Goal: Task Accomplishment & Management: Use online tool/utility

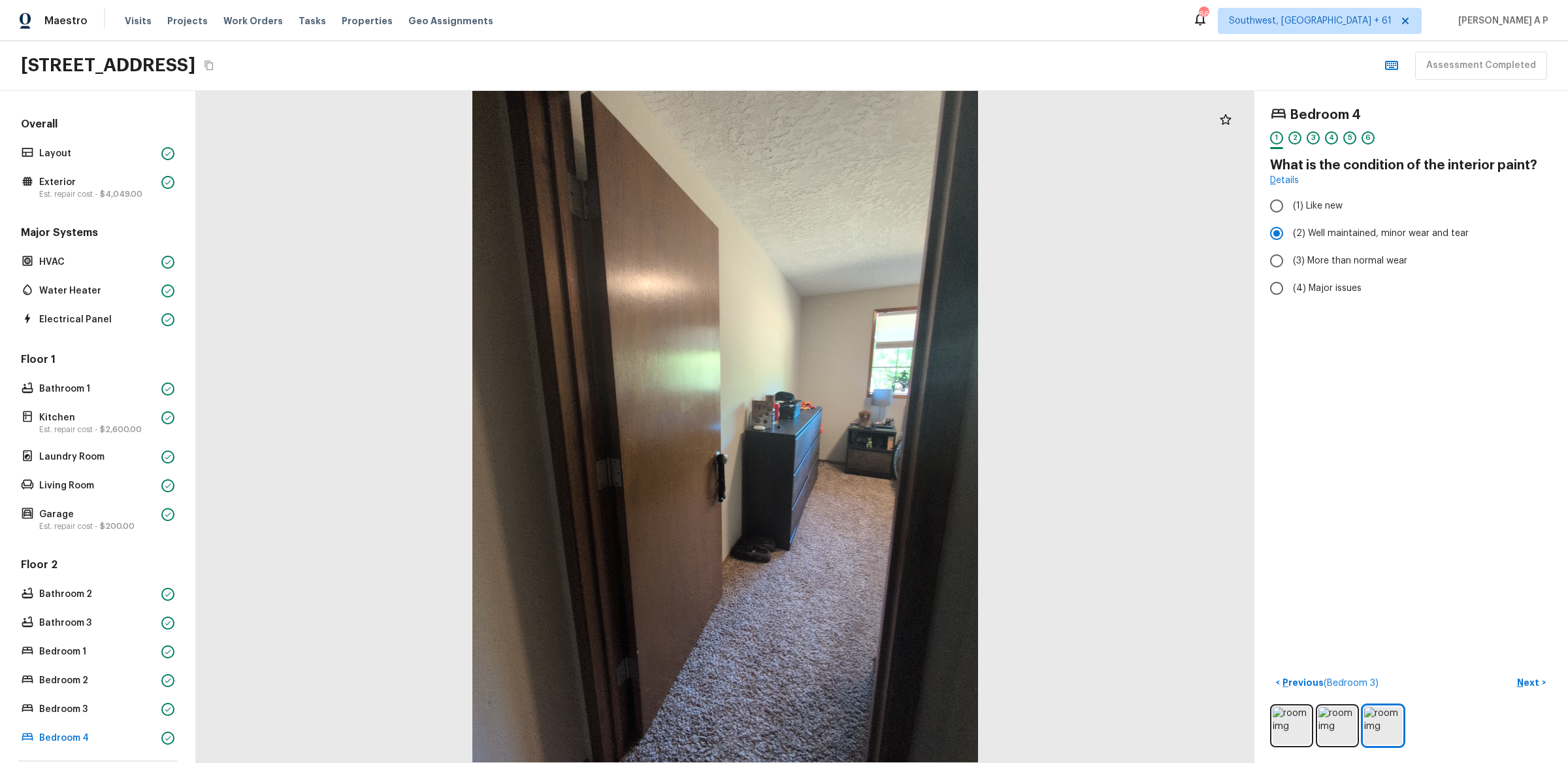
scroll to position [127, 0]
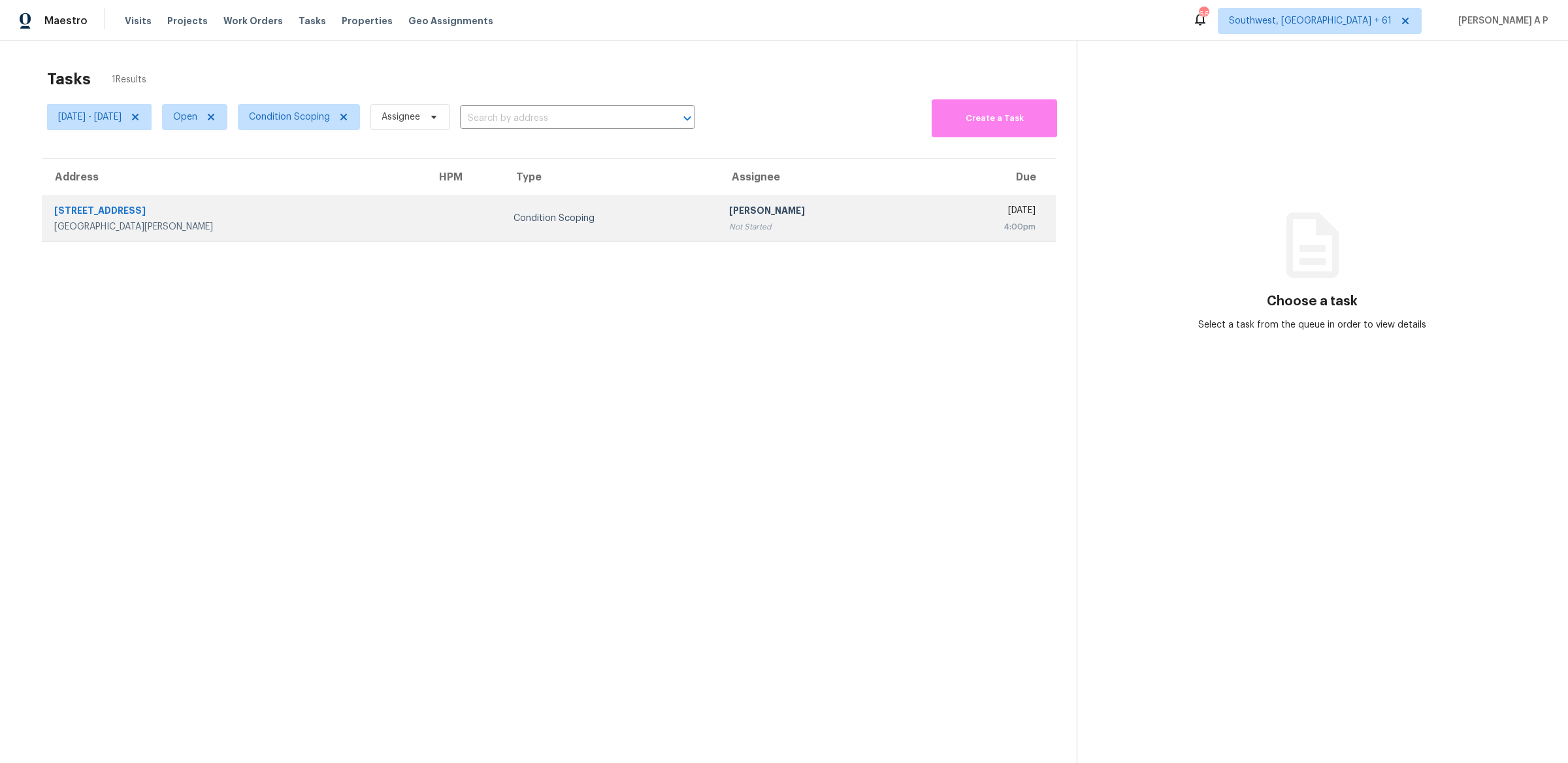
click at [260, 211] on div "511 S 11th St" at bounding box center [234, 212] width 361 height 17
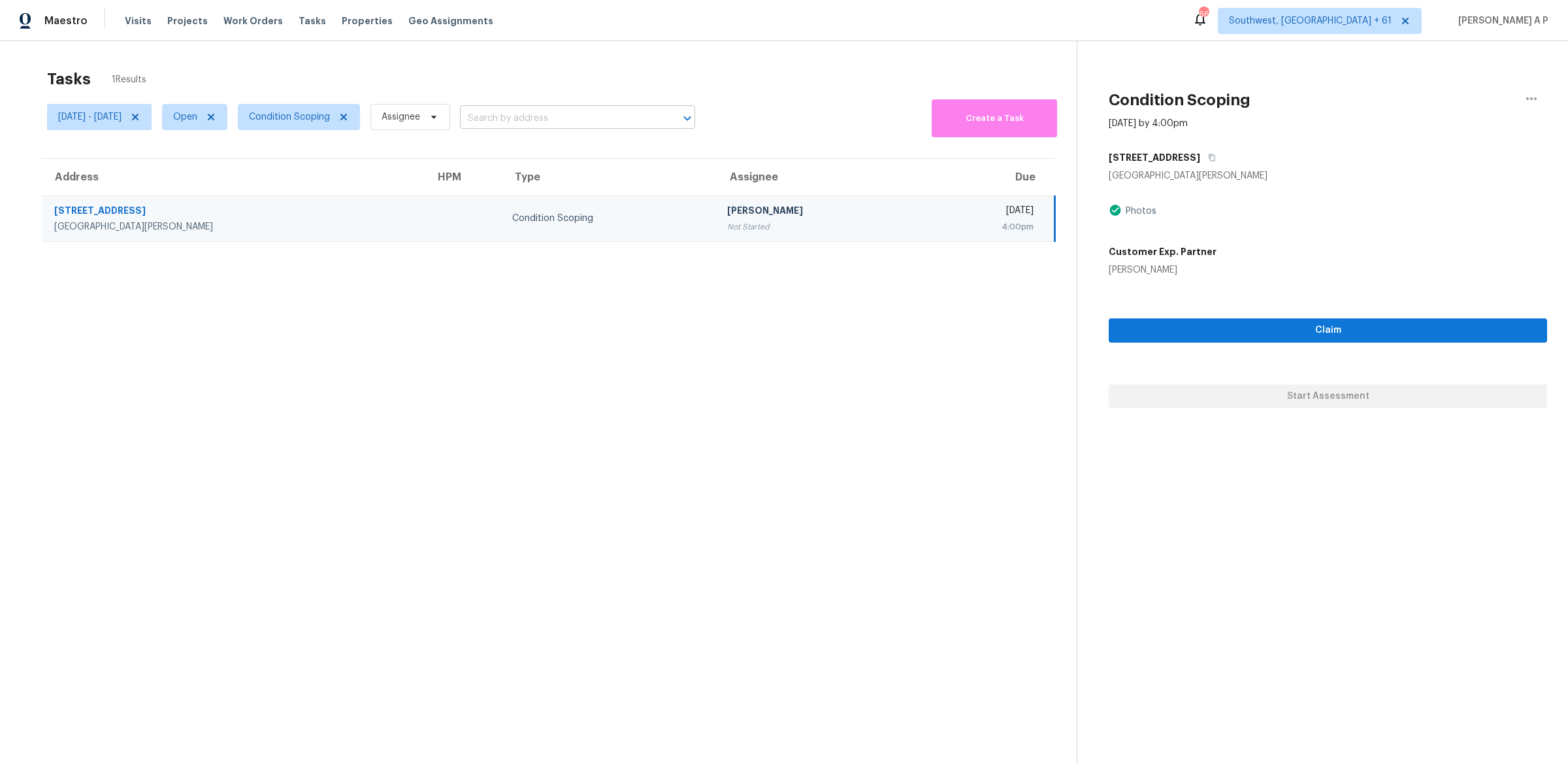
click at [609, 114] on input "text" at bounding box center [559, 118] width 199 height 20
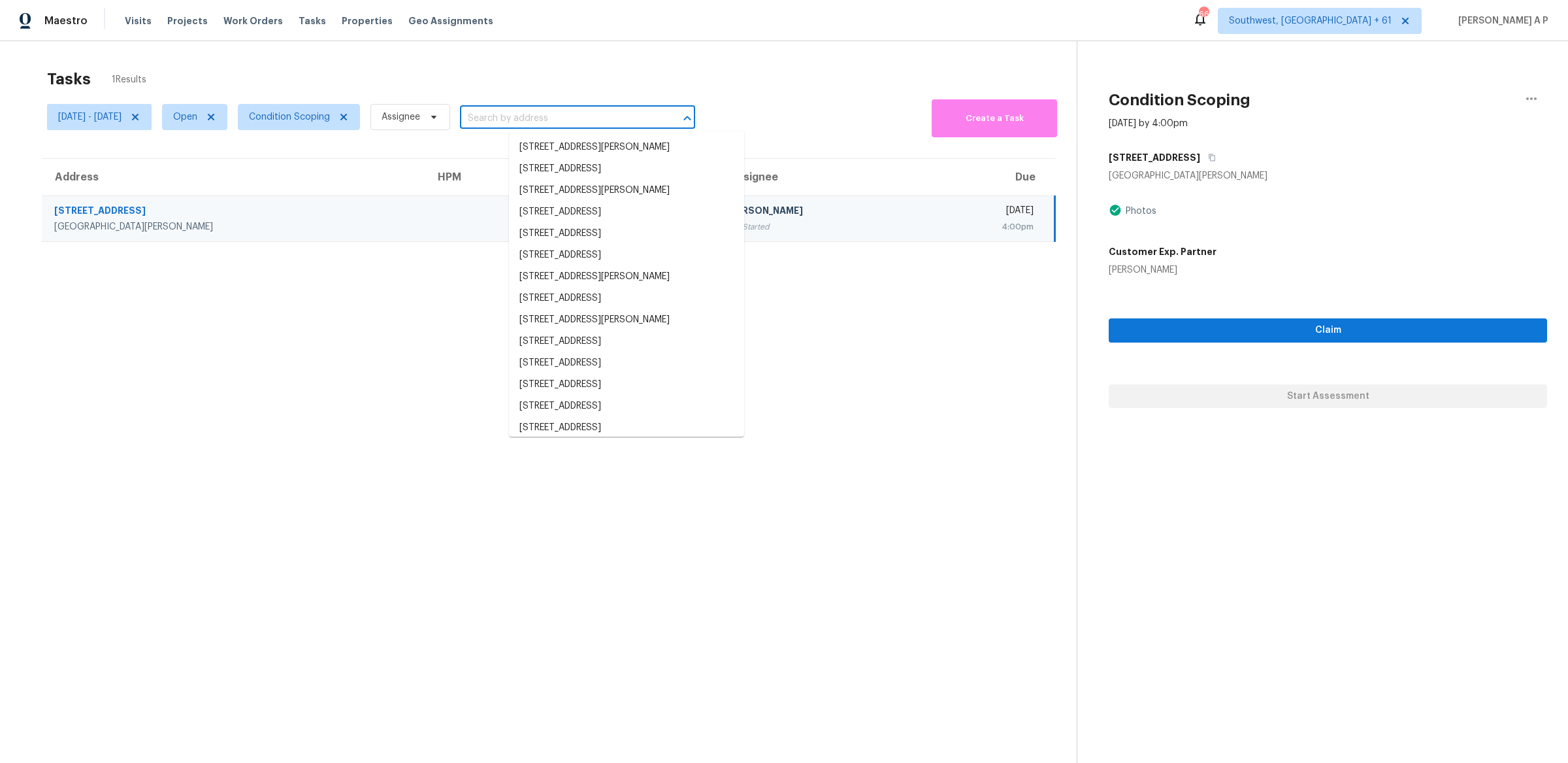
paste input ""4255 Wild Country Ct Douglasville, GA, 30135""
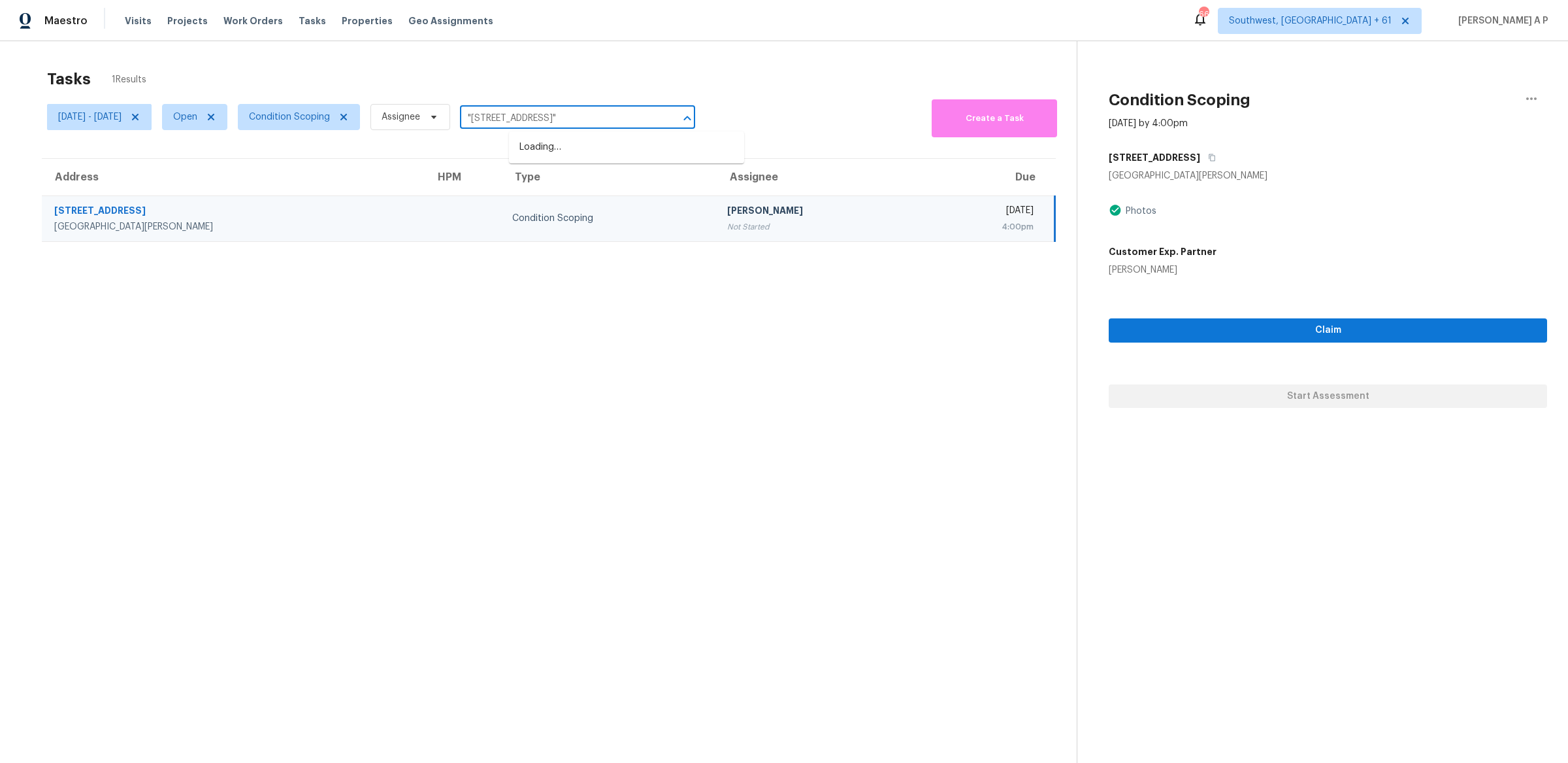
scroll to position [0, 11]
type input ""4255 Wild Country Ct Douglasville, GA, 30135""
click at [198, 115] on span "Open" at bounding box center [185, 116] width 24 height 13
click at [255, 167] on label "Closed" at bounding box center [242, 172] width 47 height 13
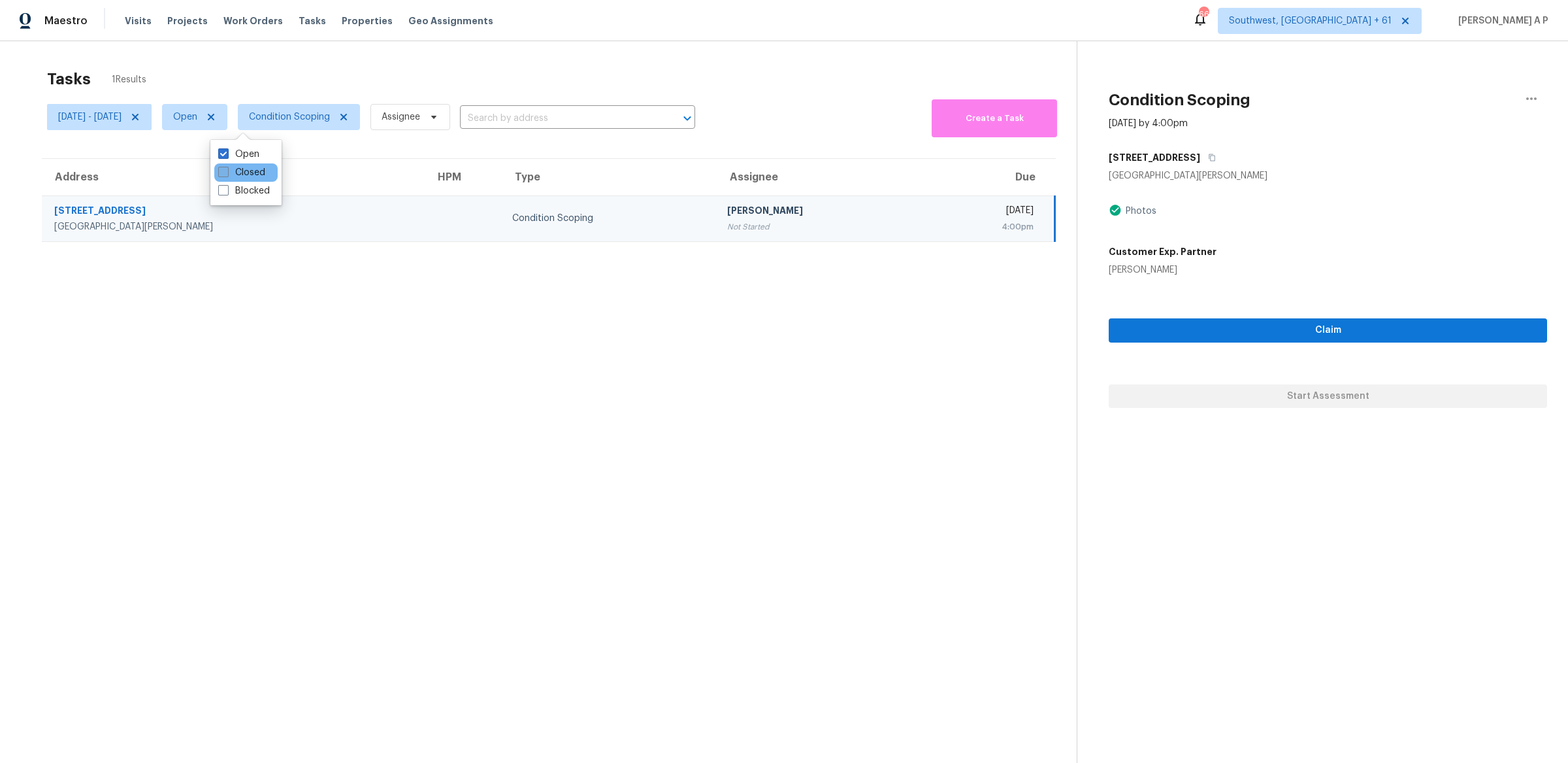
click at [227, 167] on input "Closed" at bounding box center [222, 170] width 8 height 8
checkbox input "true"
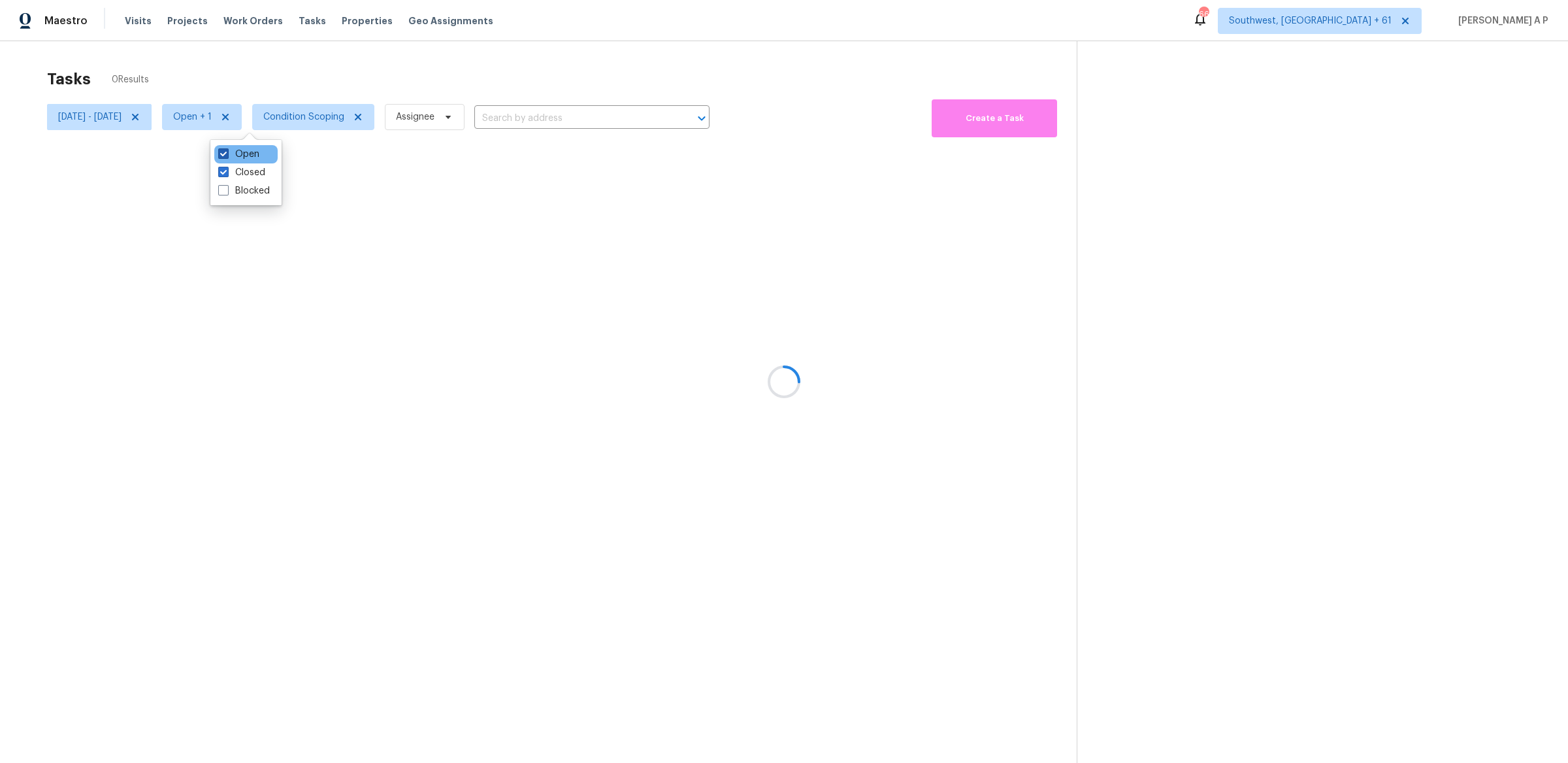
click at [255, 159] on label "Open" at bounding box center [239, 154] width 41 height 13
click at [227, 156] on input "Open" at bounding box center [222, 152] width 8 height 8
checkbox input "false"
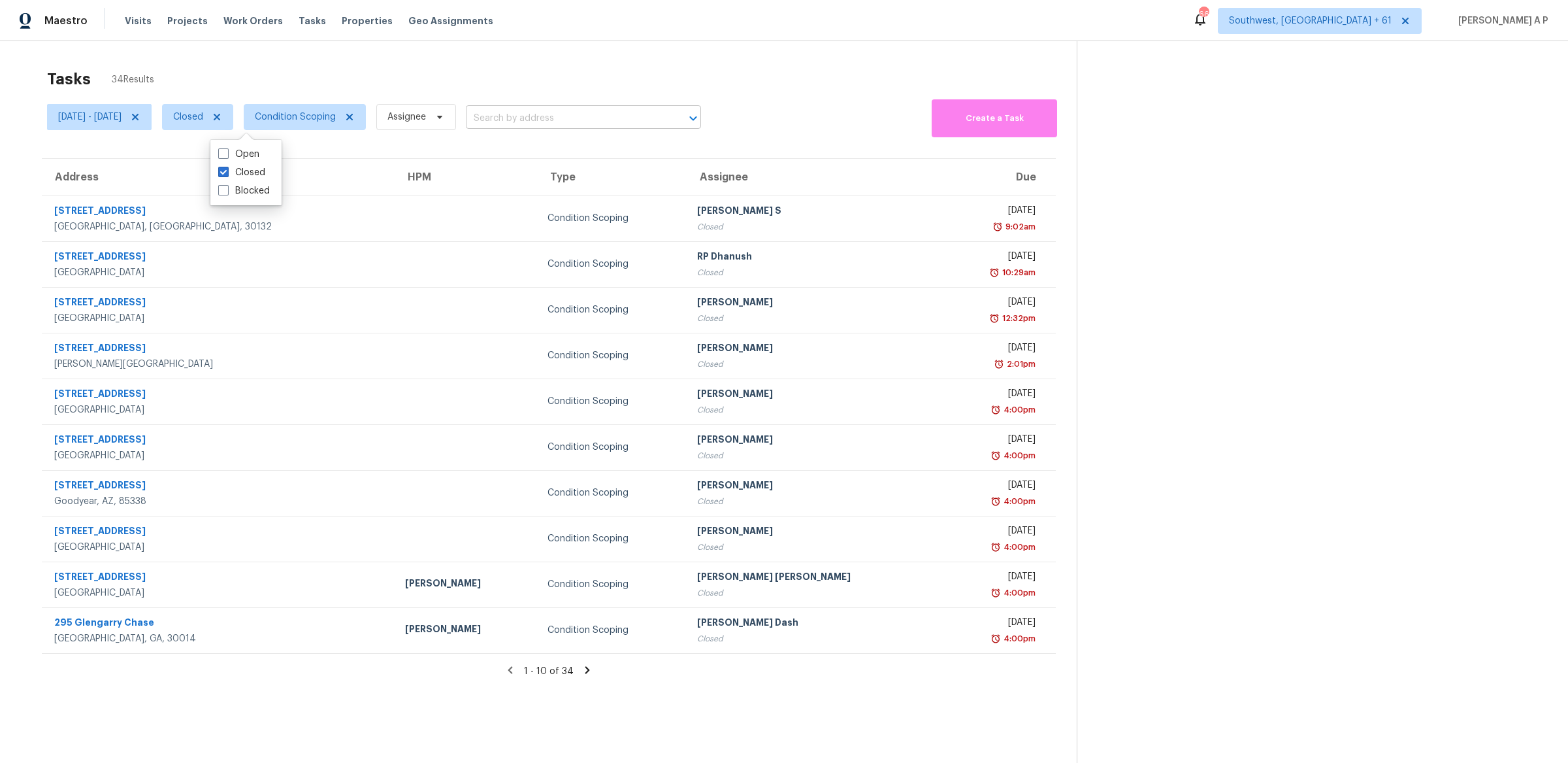
click at [568, 120] on input "text" at bounding box center [565, 118] width 199 height 20
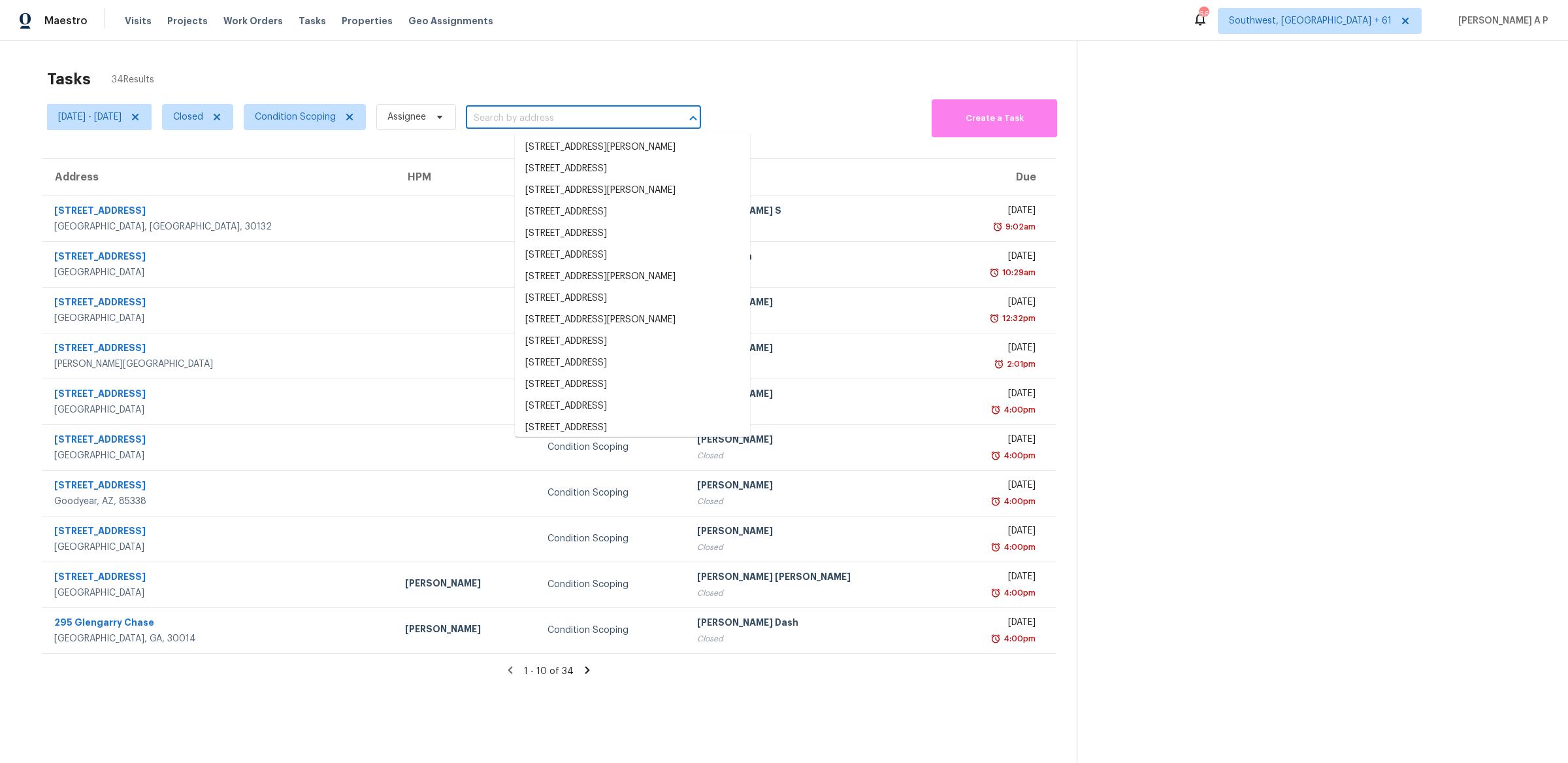
paste input ""4255 Wild Country Ct Douglasville, GA, 30135""
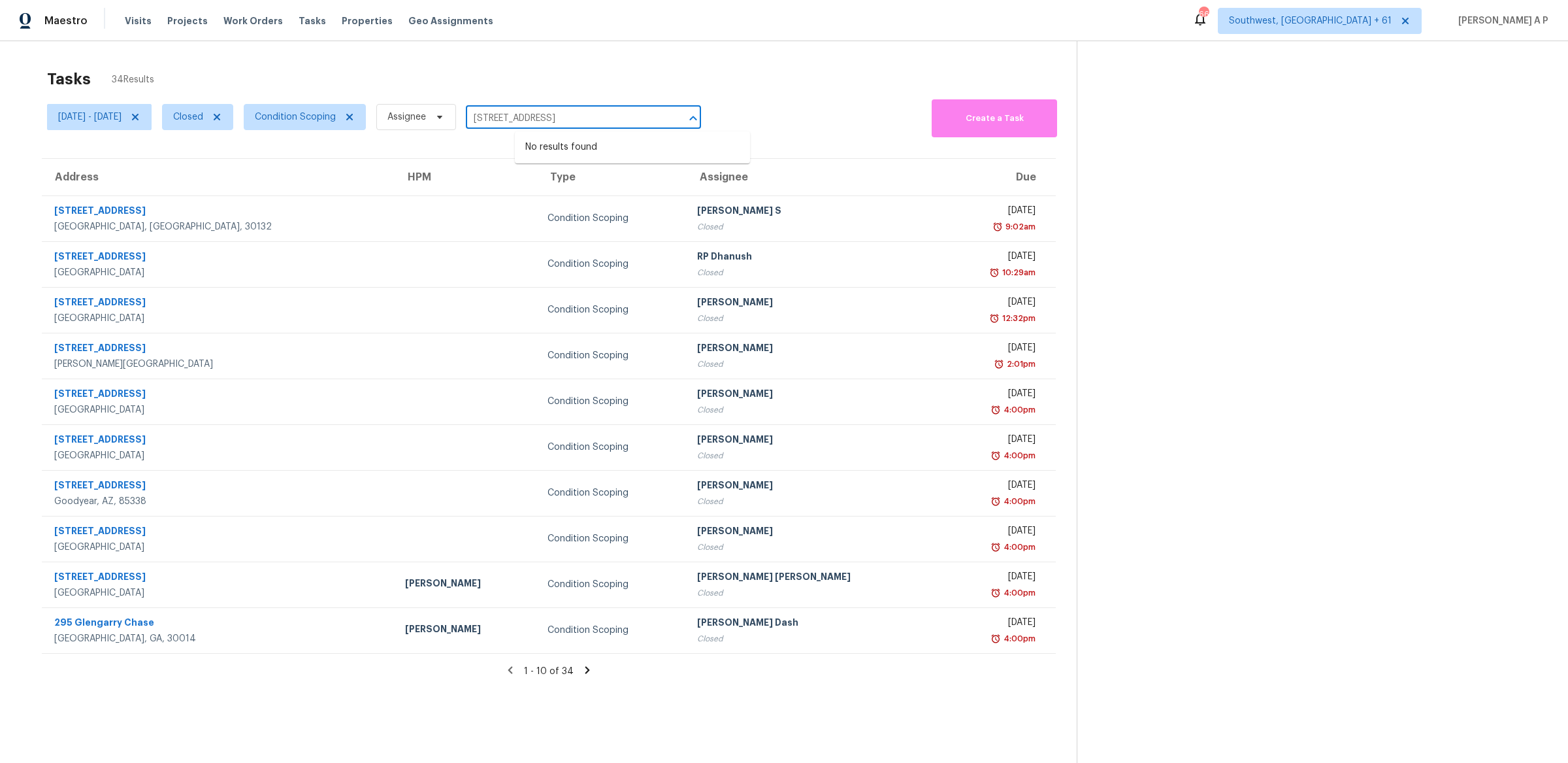
type input "4255 Wild Country Ct Douglasville, GA, 30135"
click at [589, 673] on icon at bounding box center [587, 670] width 12 height 12
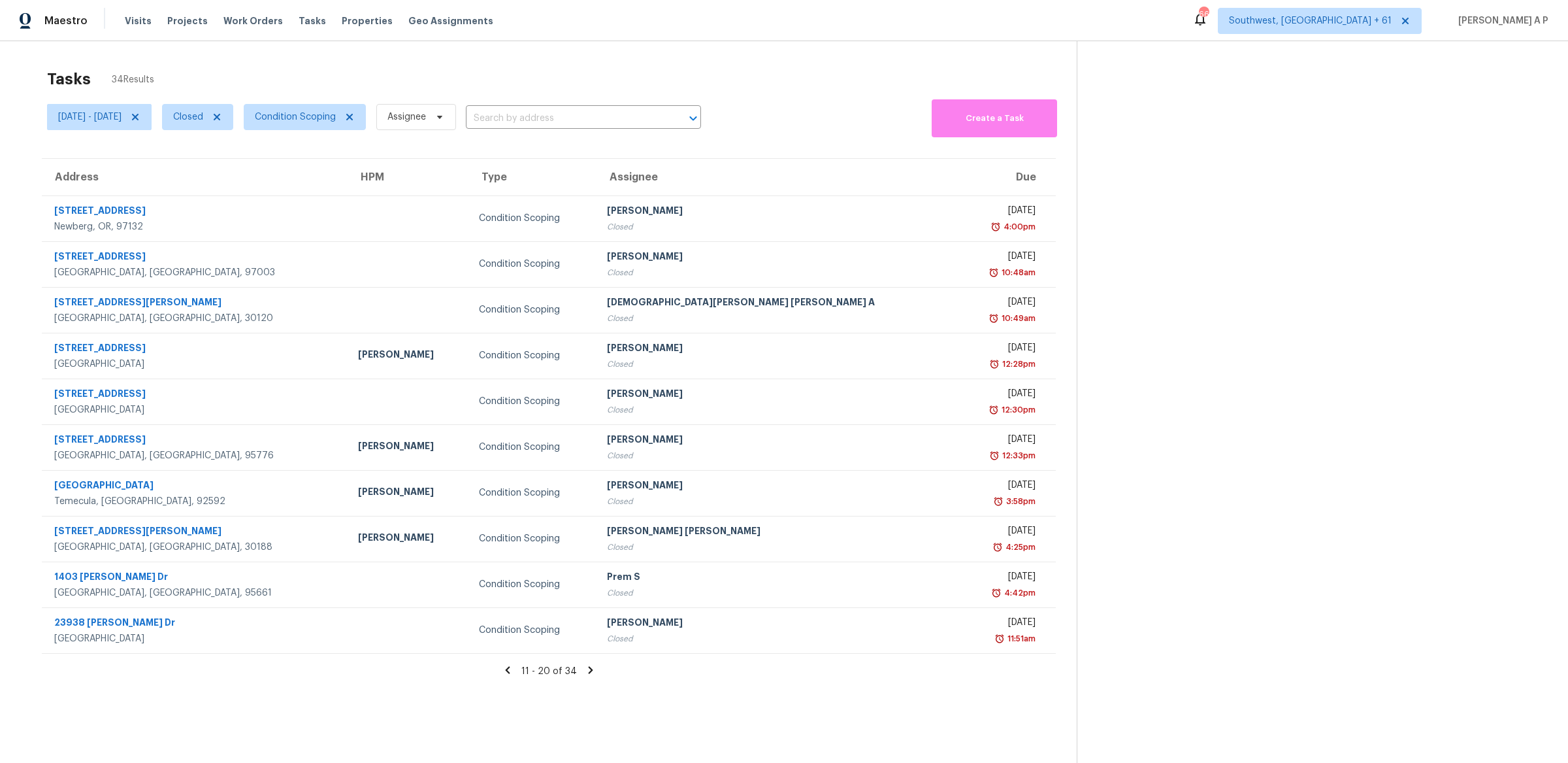
click at [589, 669] on icon at bounding box center [590, 670] width 5 height 8
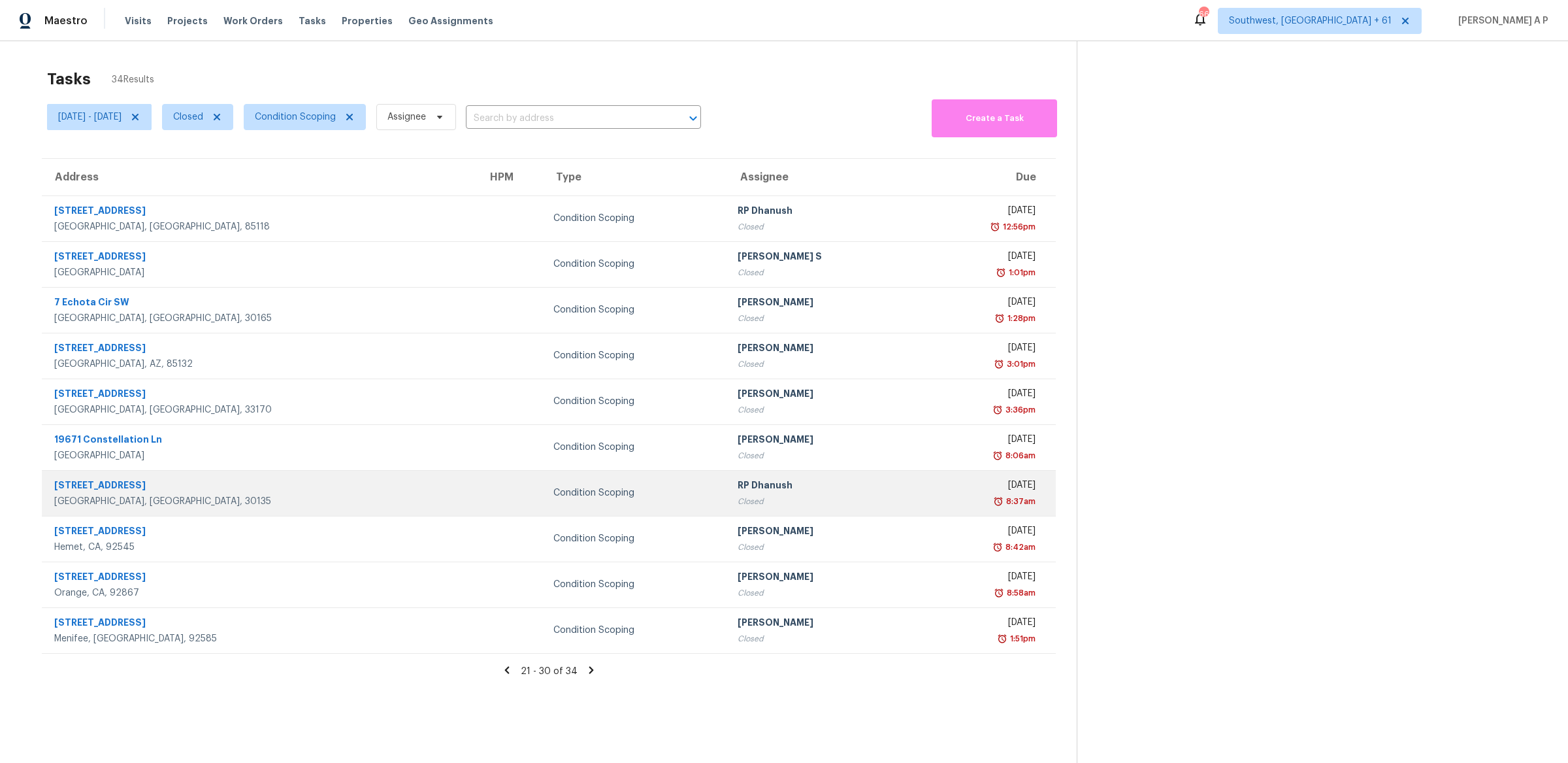
click at [582, 501] on td "Condition Scoping" at bounding box center [635, 492] width 184 height 46
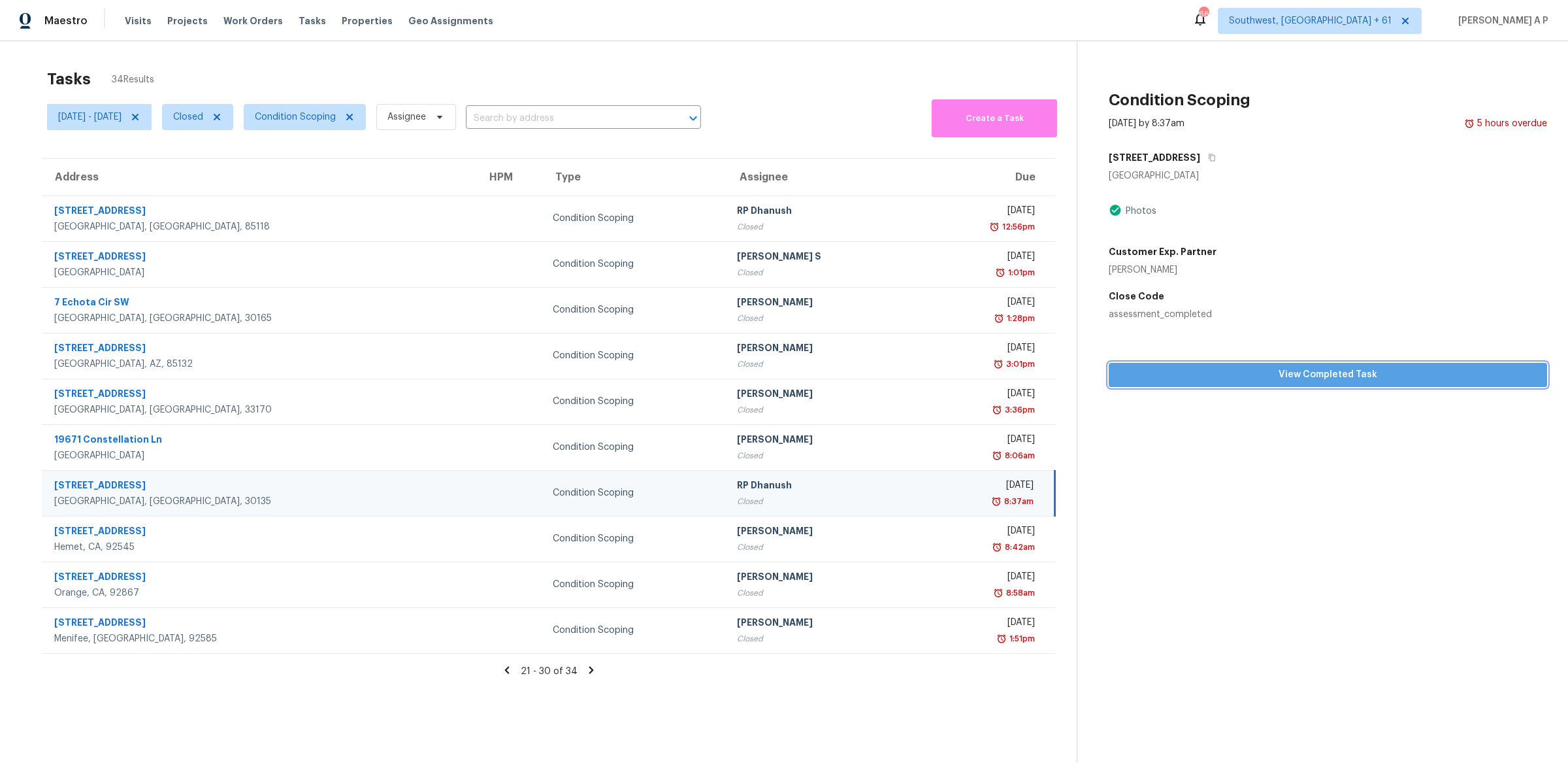
click at [1279, 380] on span "View Completed Task" at bounding box center [1328, 375] width 418 height 17
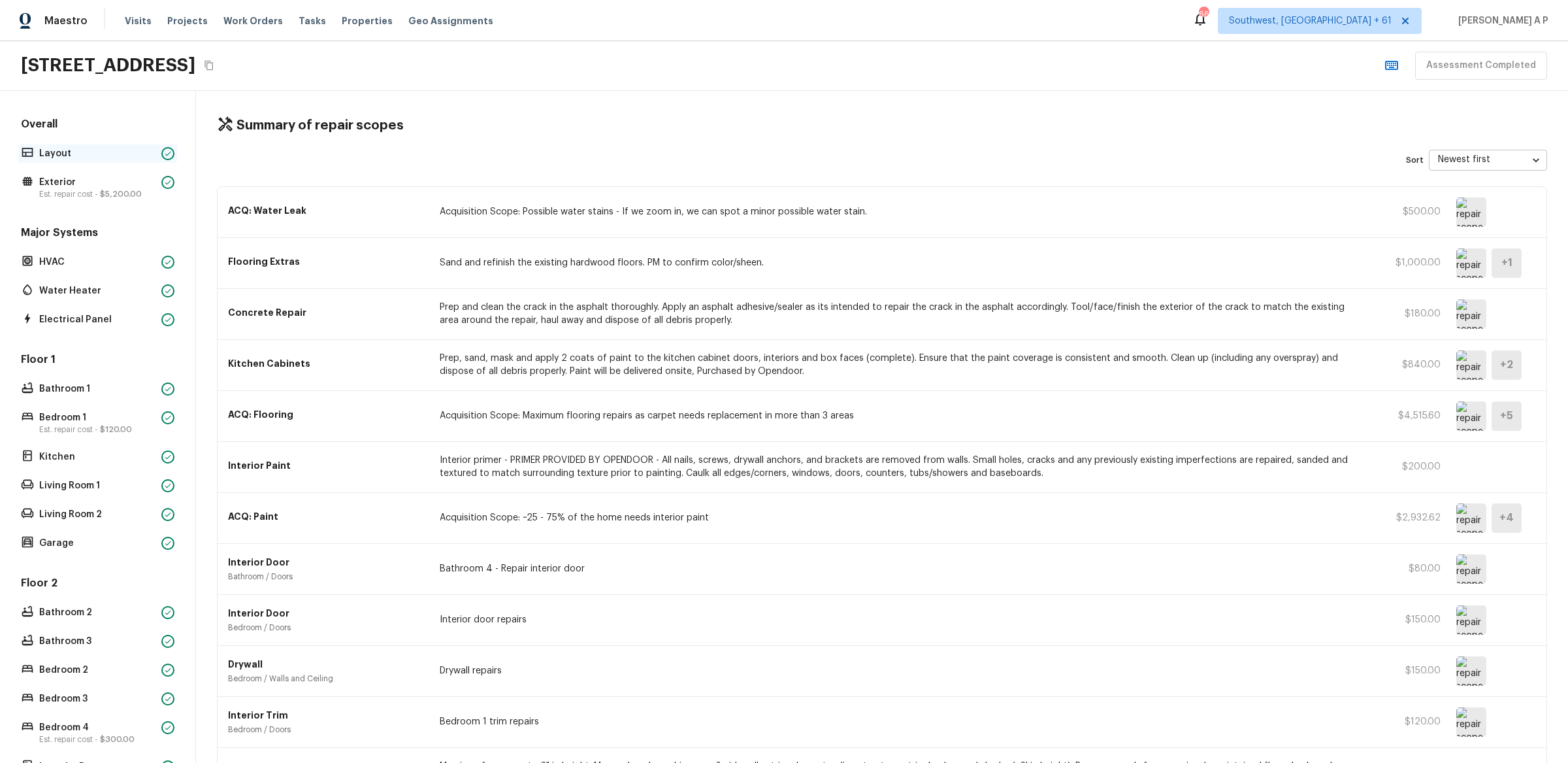
click at [106, 155] on p "Layout" at bounding box center [97, 153] width 117 height 13
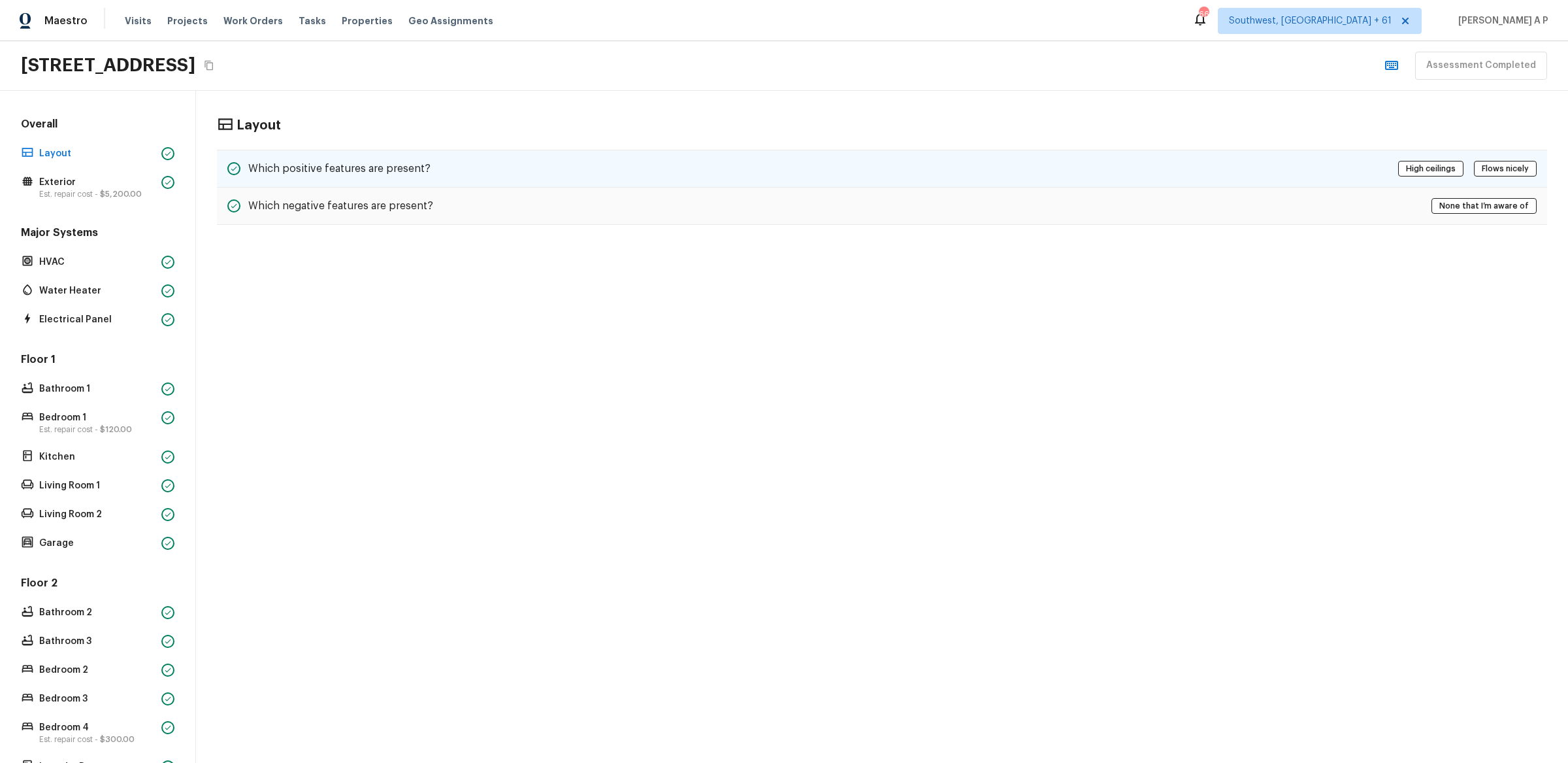
click at [311, 169] on h5 "Which positive features are present?" at bounding box center [339, 168] width 182 height 14
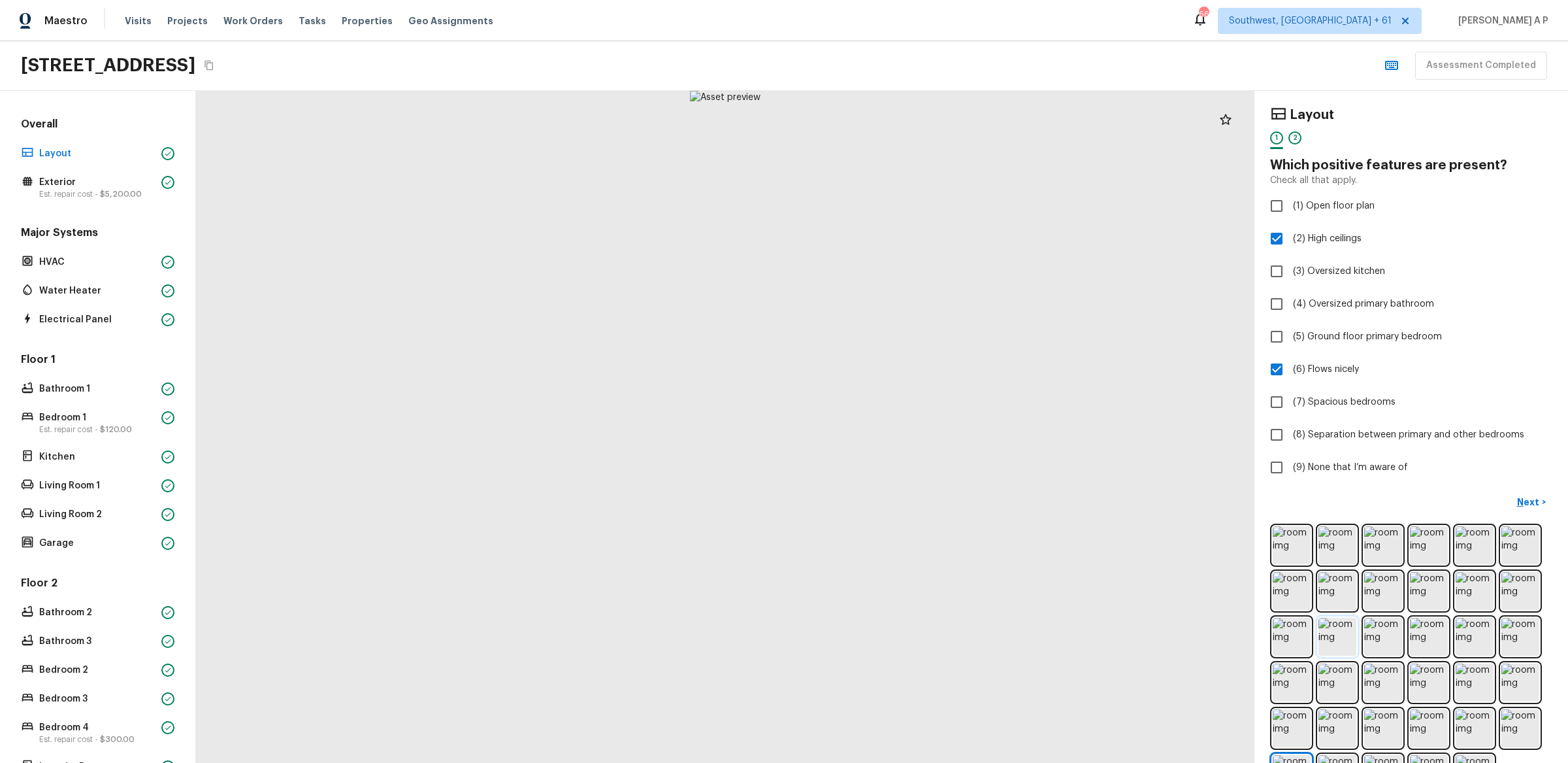
scroll to position [47, 0]
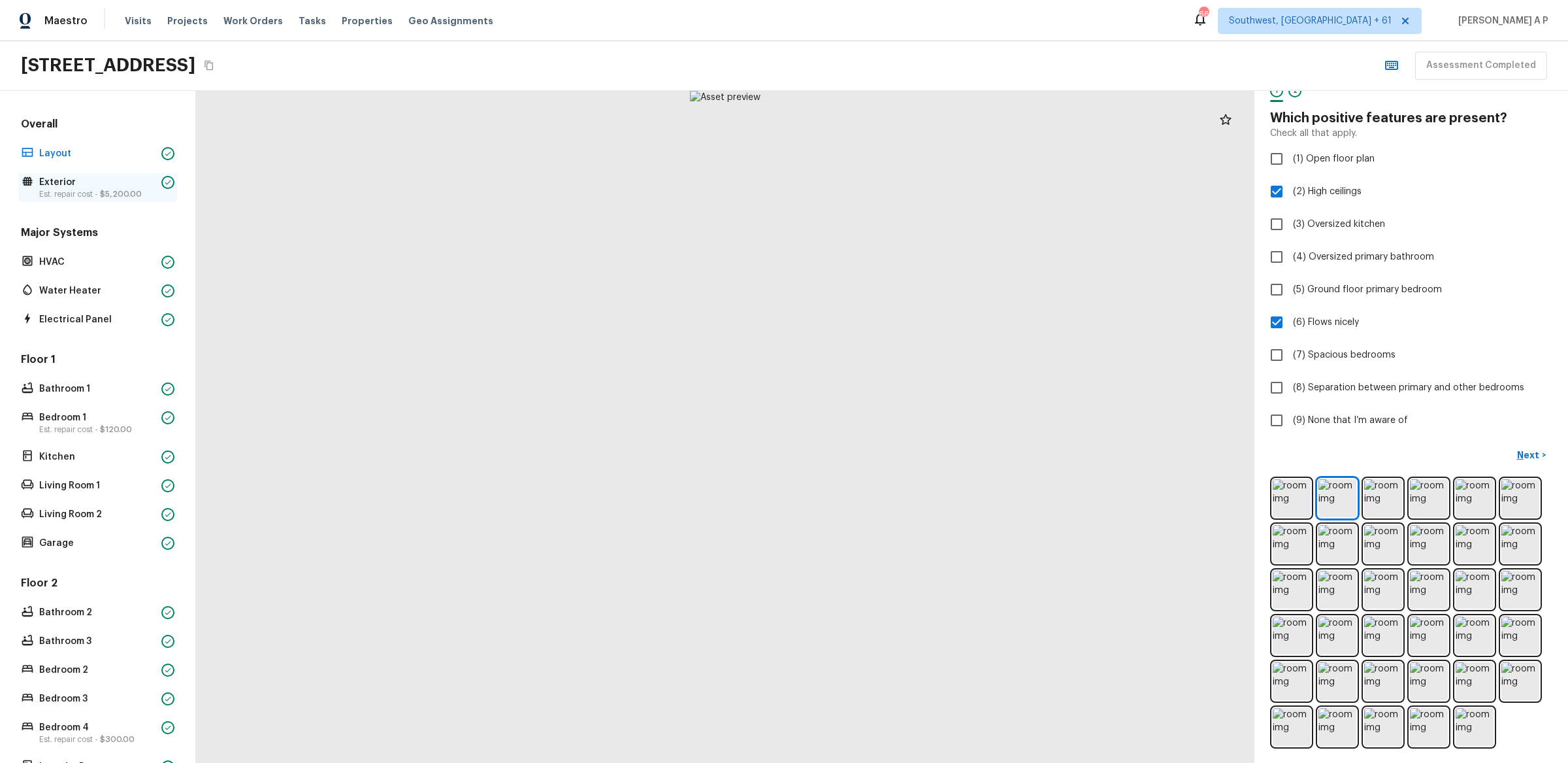
click at [159, 192] on div "Exterior Est. repair cost - $5,200.00" at bounding box center [97, 188] width 159 height 29
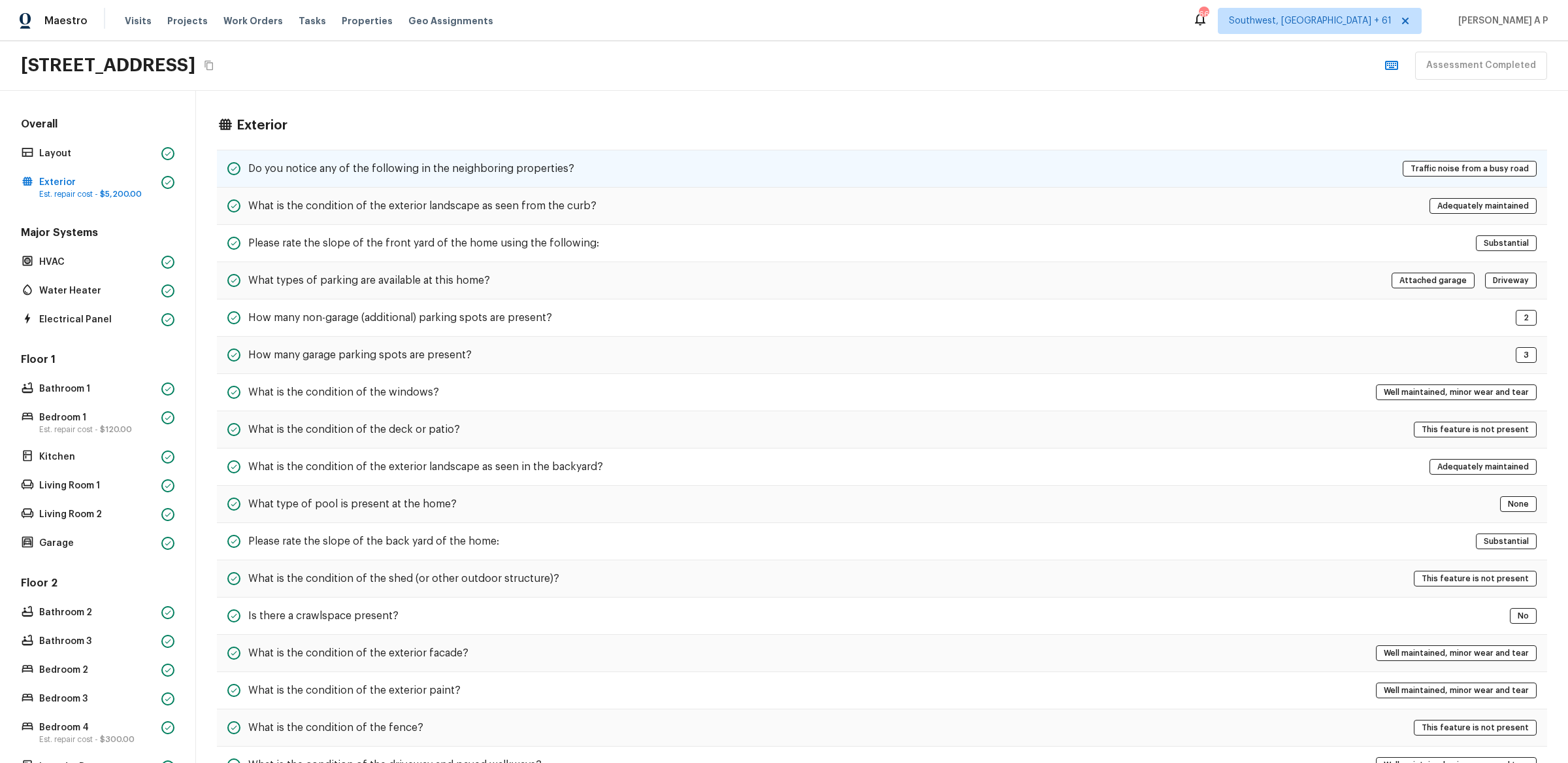
click at [415, 167] on h5 "Do you notice any of the following in the neighboring properties?" at bounding box center [411, 168] width 326 height 14
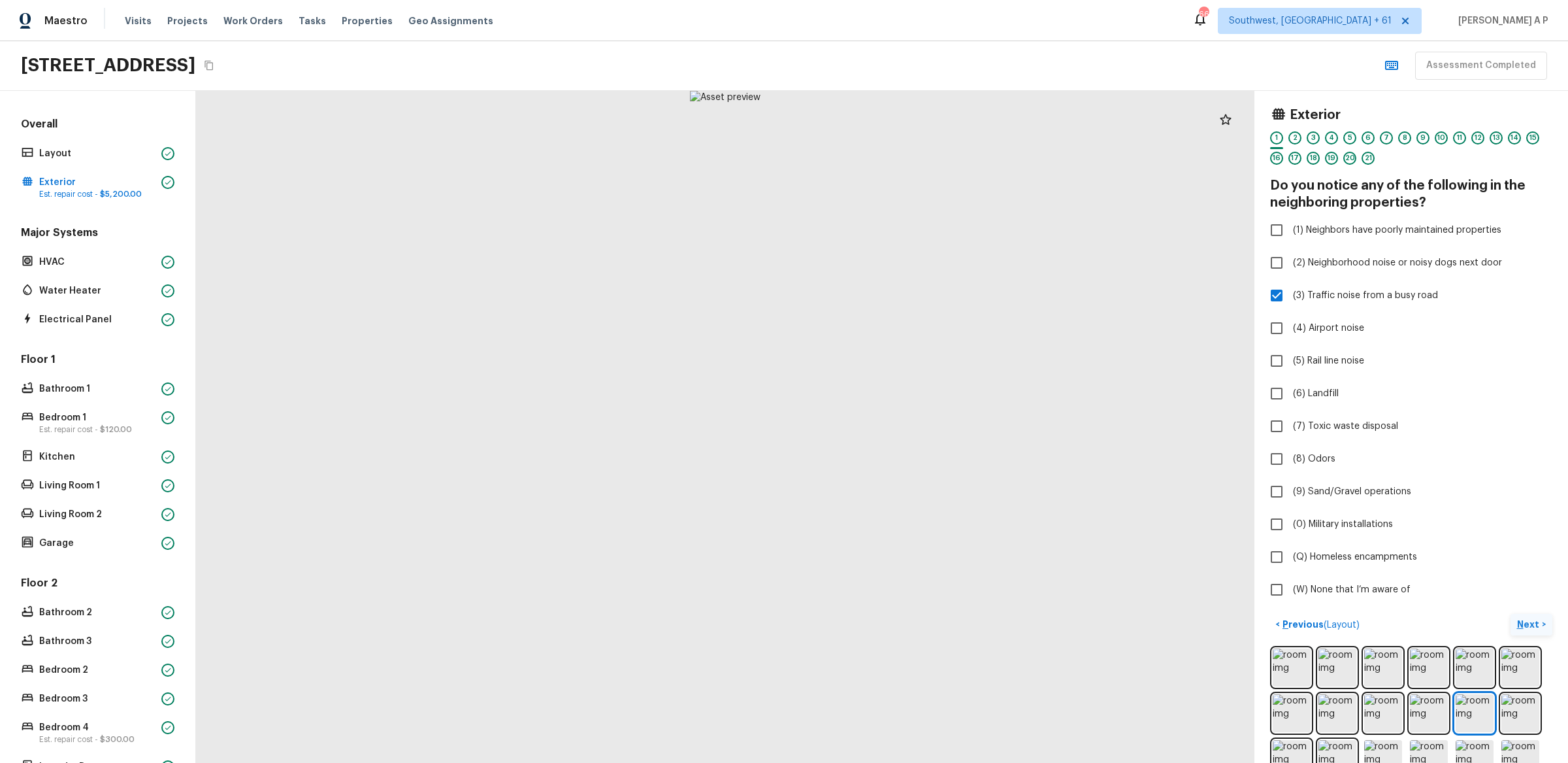
click at [1540, 620] on button "Next >" at bounding box center [1531, 624] width 41 height 22
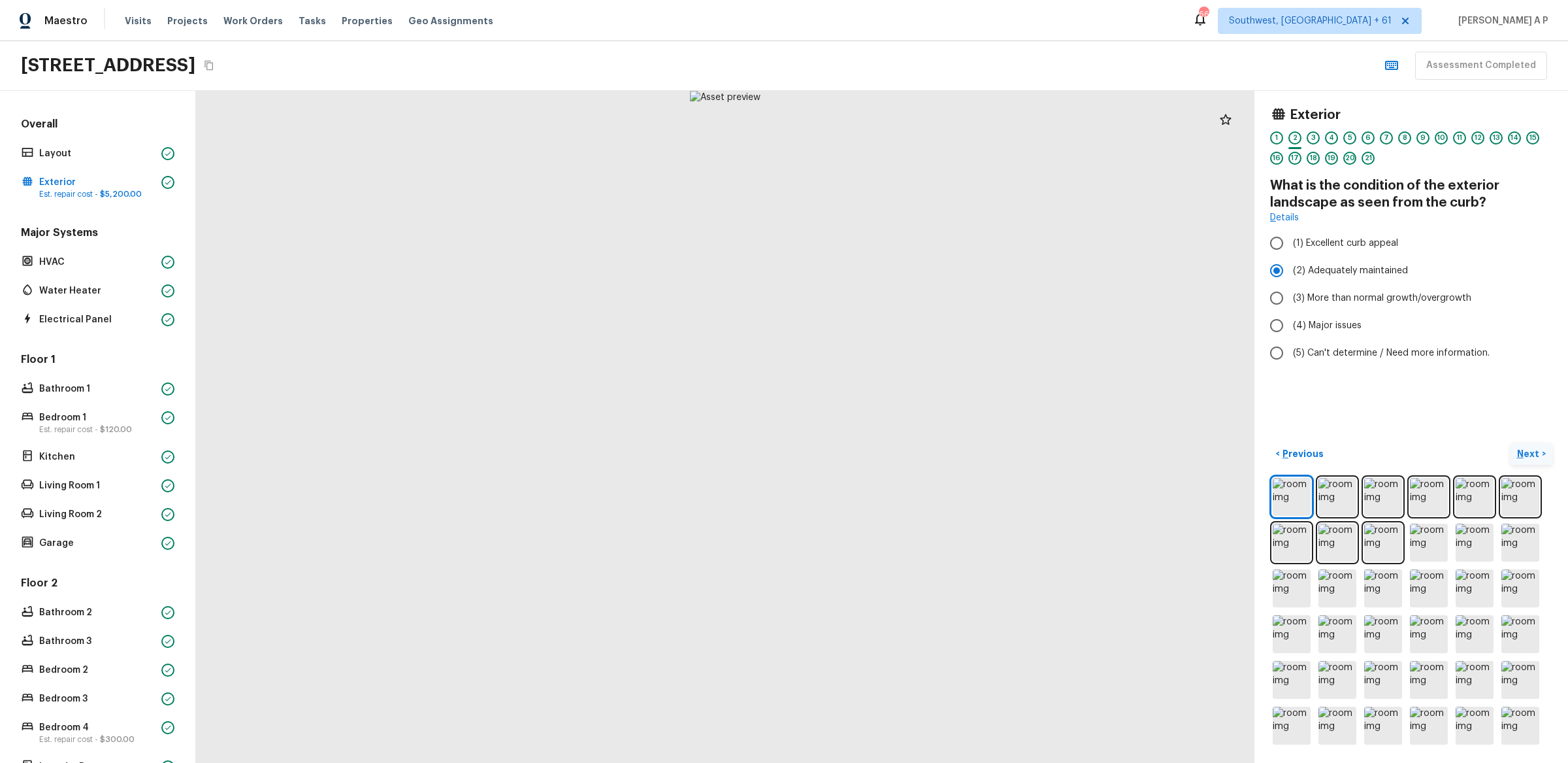
click at [1526, 452] on p "Next" at bounding box center [1530, 453] width 25 height 13
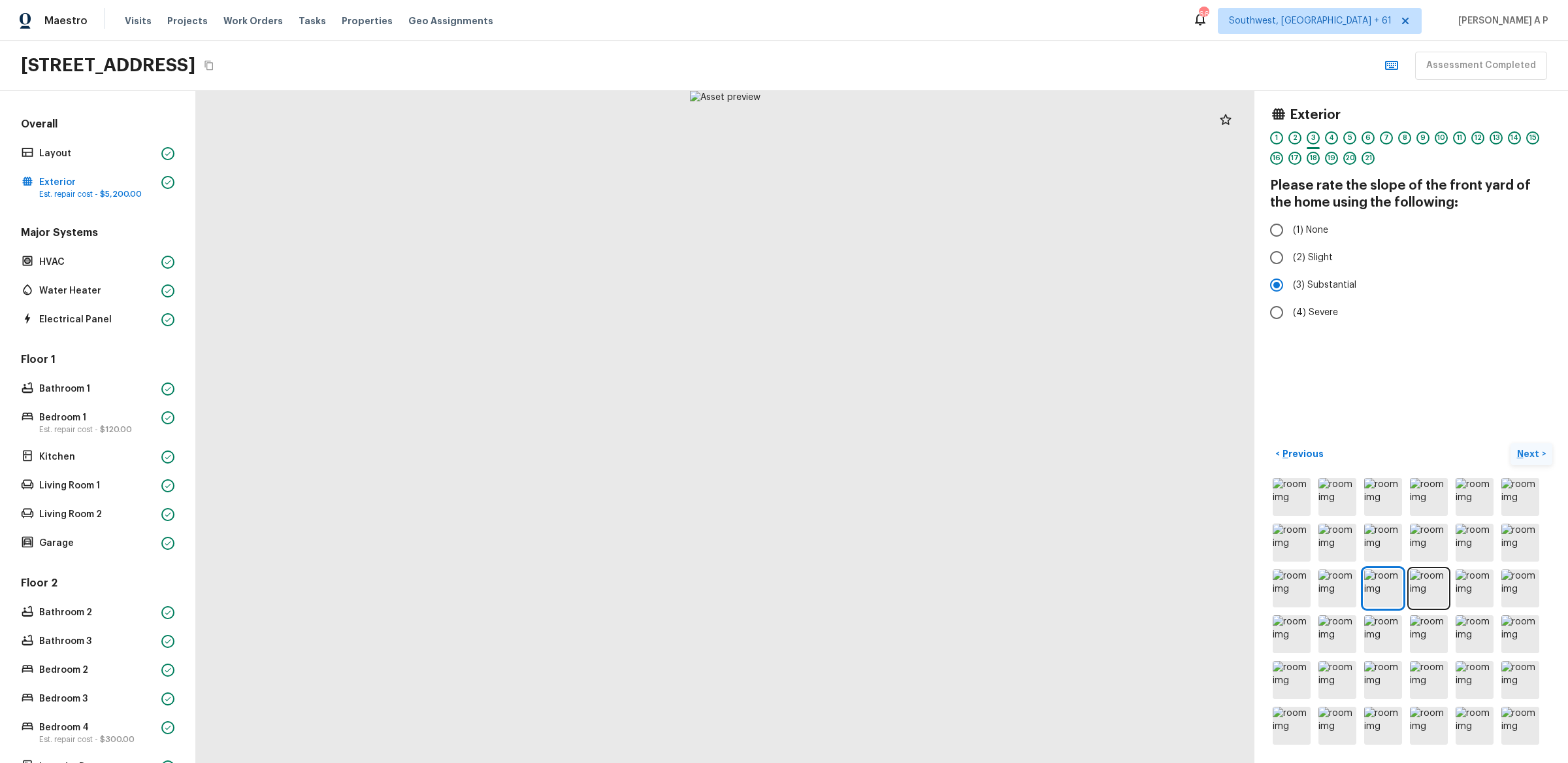
click at [1526, 452] on p "Next" at bounding box center [1530, 453] width 25 height 13
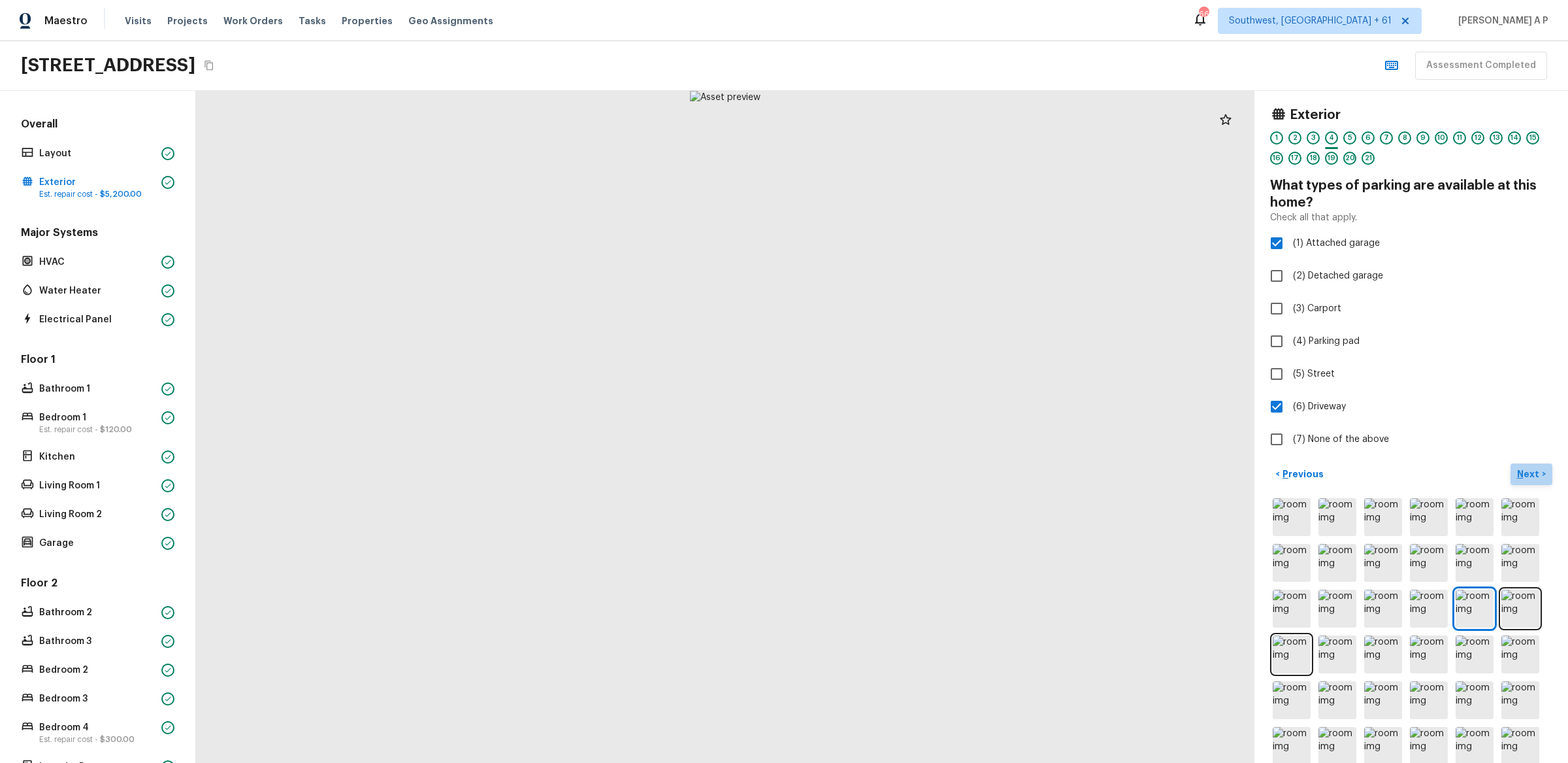
click at [1526, 470] on p "Next" at bounding box center [1530, 473] width 25 height 13
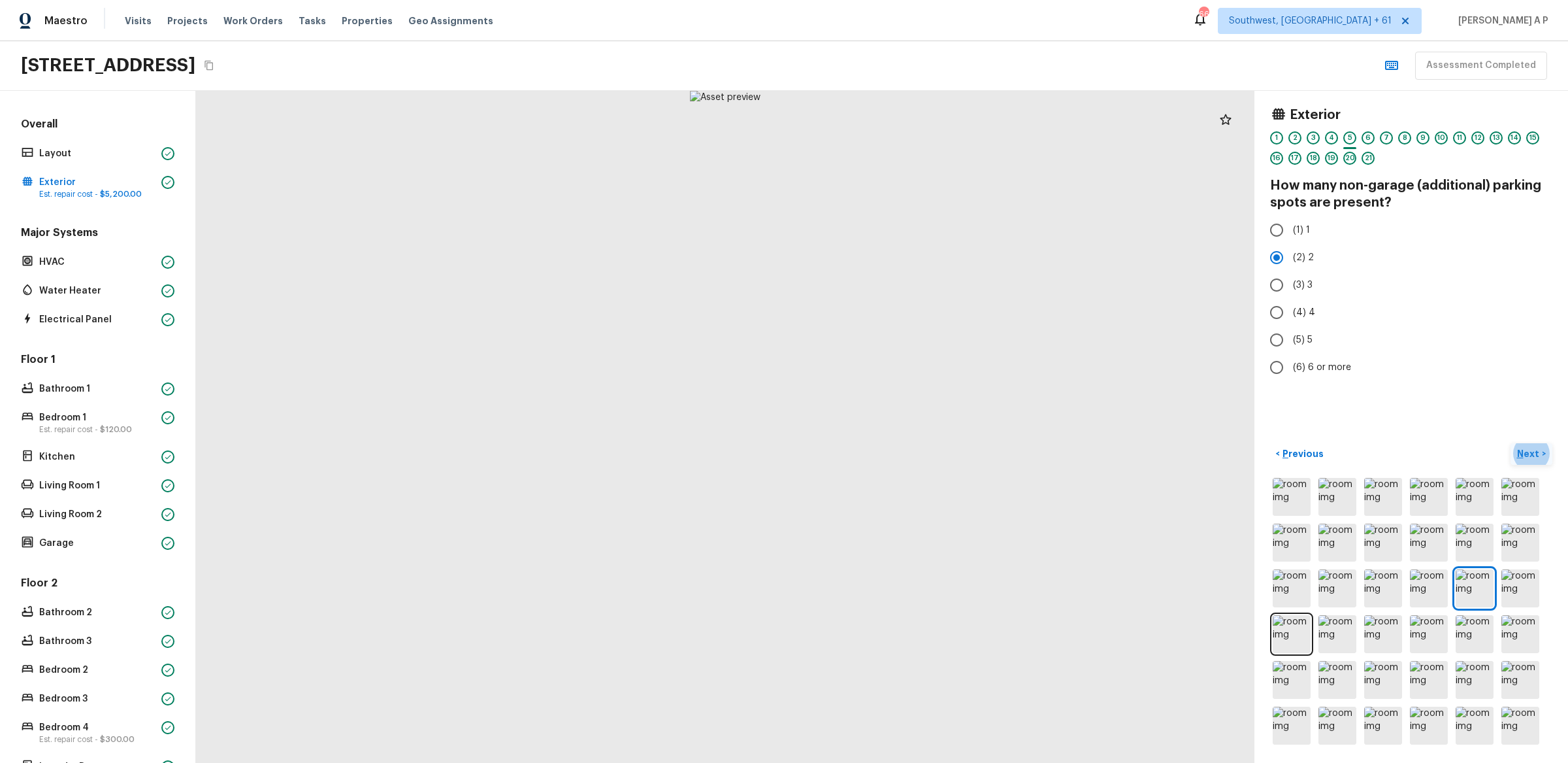
click at [1546, 460] on button "Next >" at bounding box center [1531, 454] width 41 height 22
click at [1303, 458] on p "Previous" at bounding box center [1302, 453] width 44 height 13
click at [1528, 450] on p "Next" at bounding box center [1530, 453] width 25 height 13
click at [70, 260] on p "HVAC" at bounding box center [97, 262] width 117 height 13
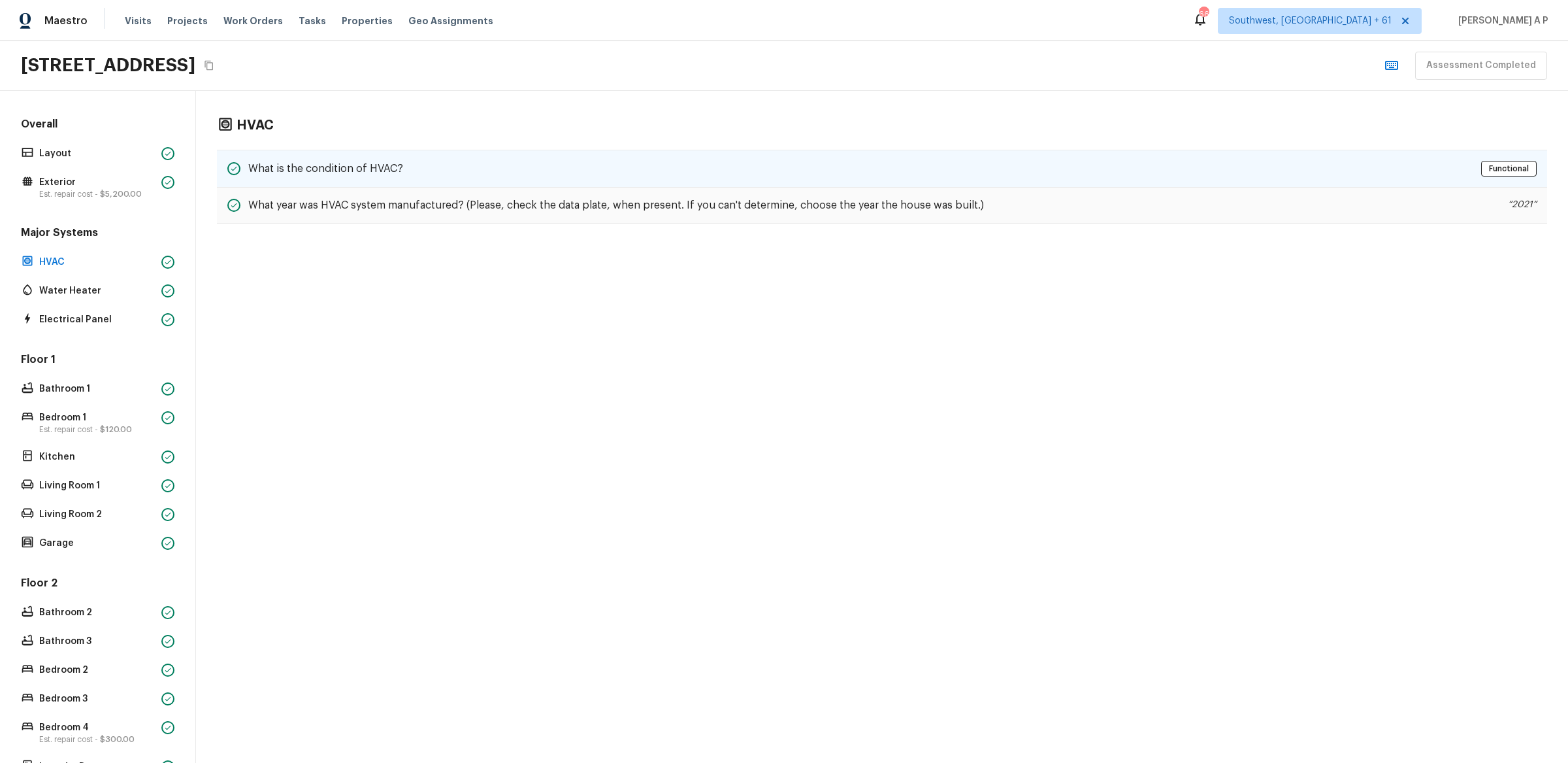
click at [300, 167] on h5 "What is the condition of HVAC?" at bounding box center [325, 168] width 155 height 14
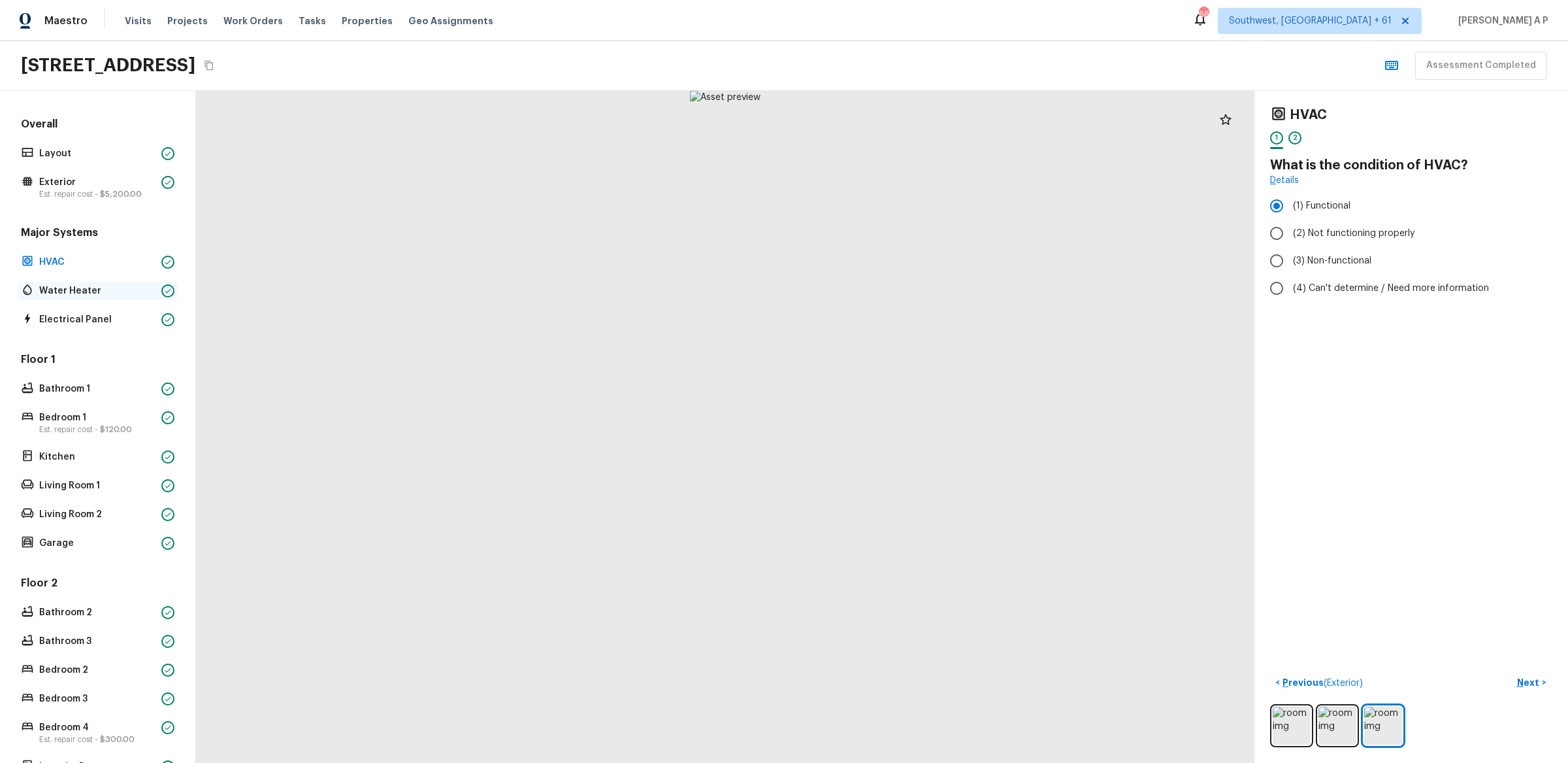
click at [108, 290] on p "Water Heater" at bounding box center [97, 290] width 117 height 13
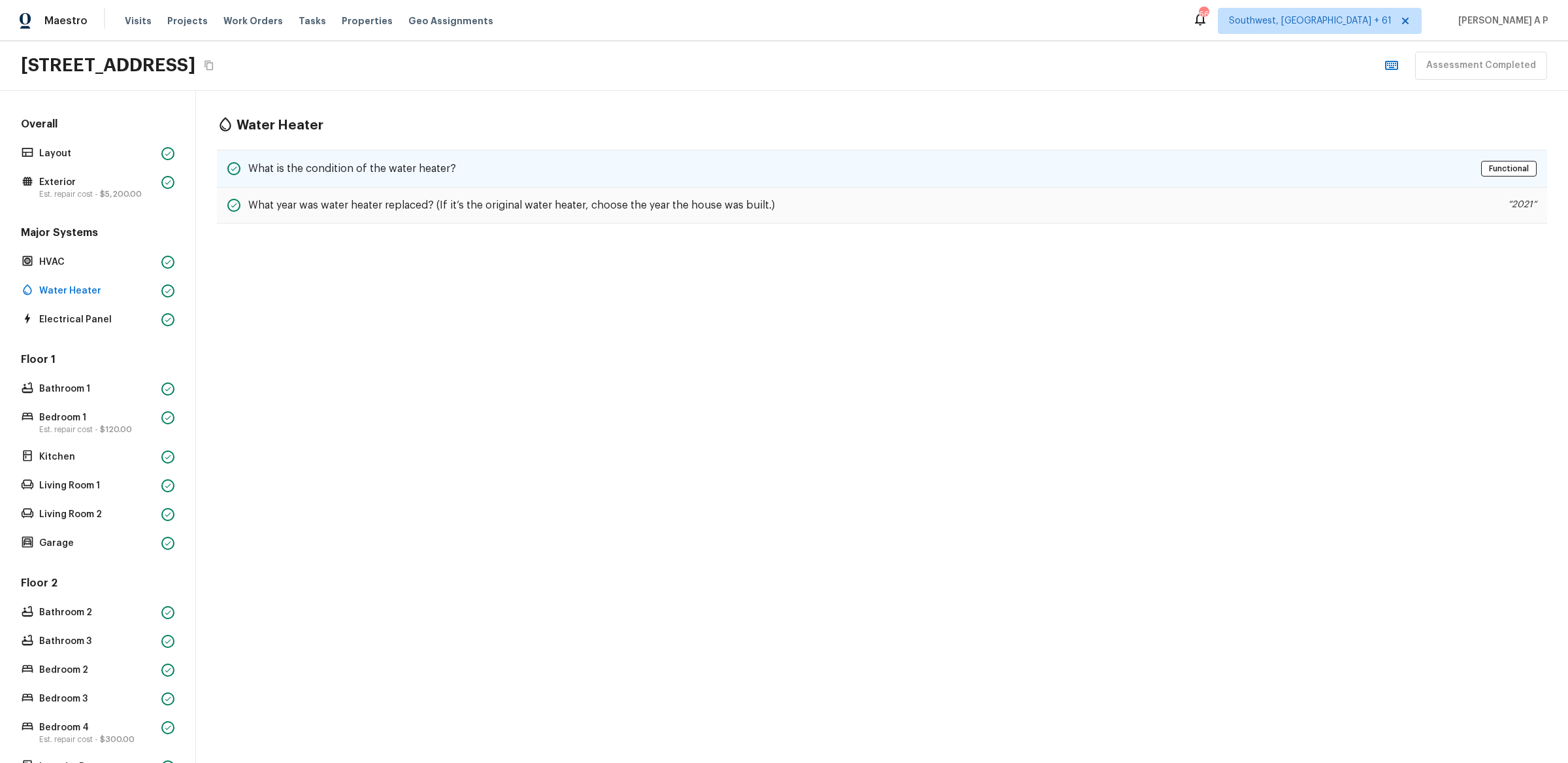
click at [378, 162] on h5 "What is the condition of the water heater?" at bounding box center [352, 168] width 208 height 14
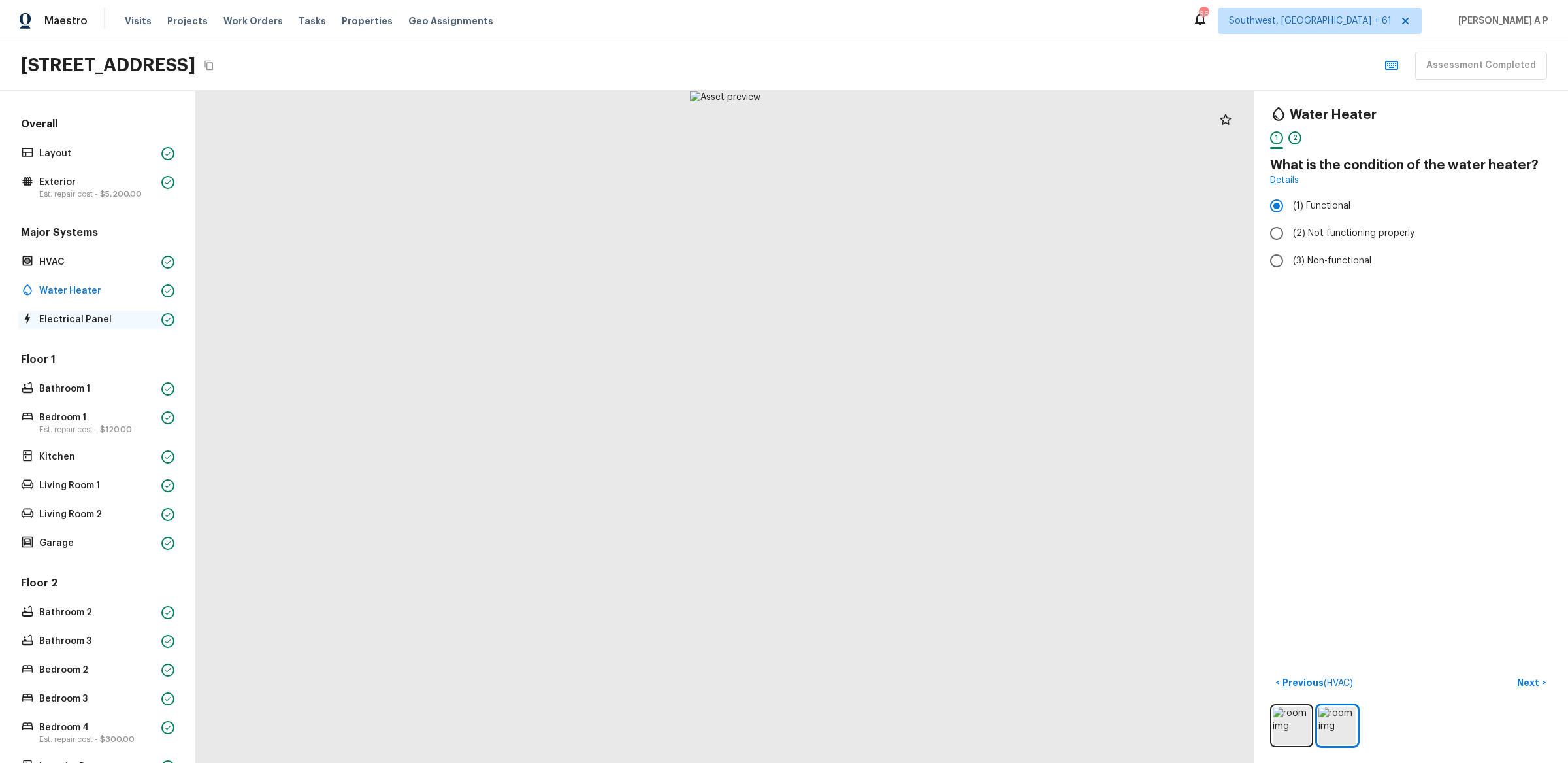
click at [126, 315] on p "Electrical Panel" at bounding box center [97, 319] width 117 height 13
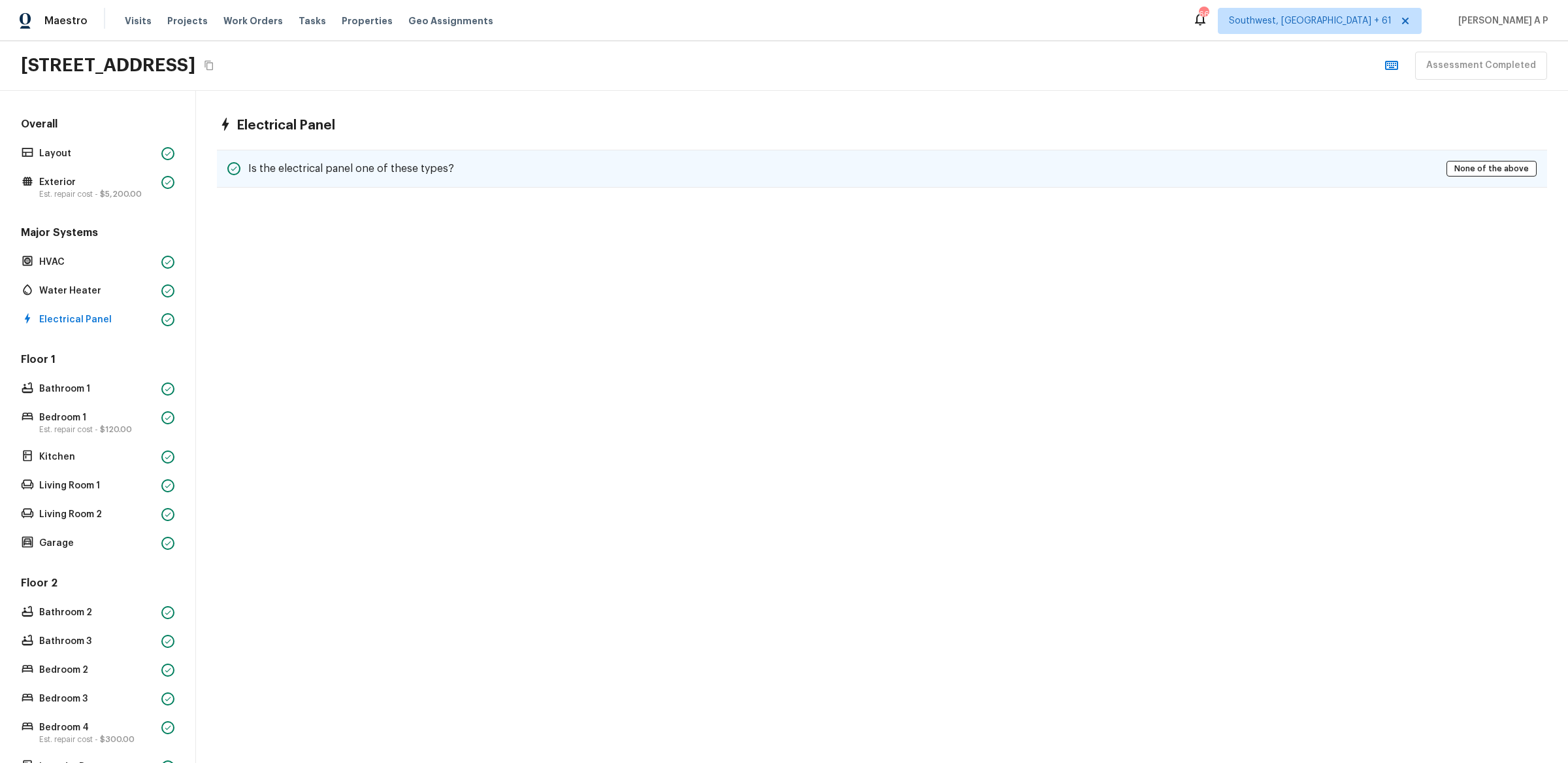
click at [357, 179] on div "Is the electrical panel one of these types? None of the above" at bounding box center [882, 168] width 1331 height 38
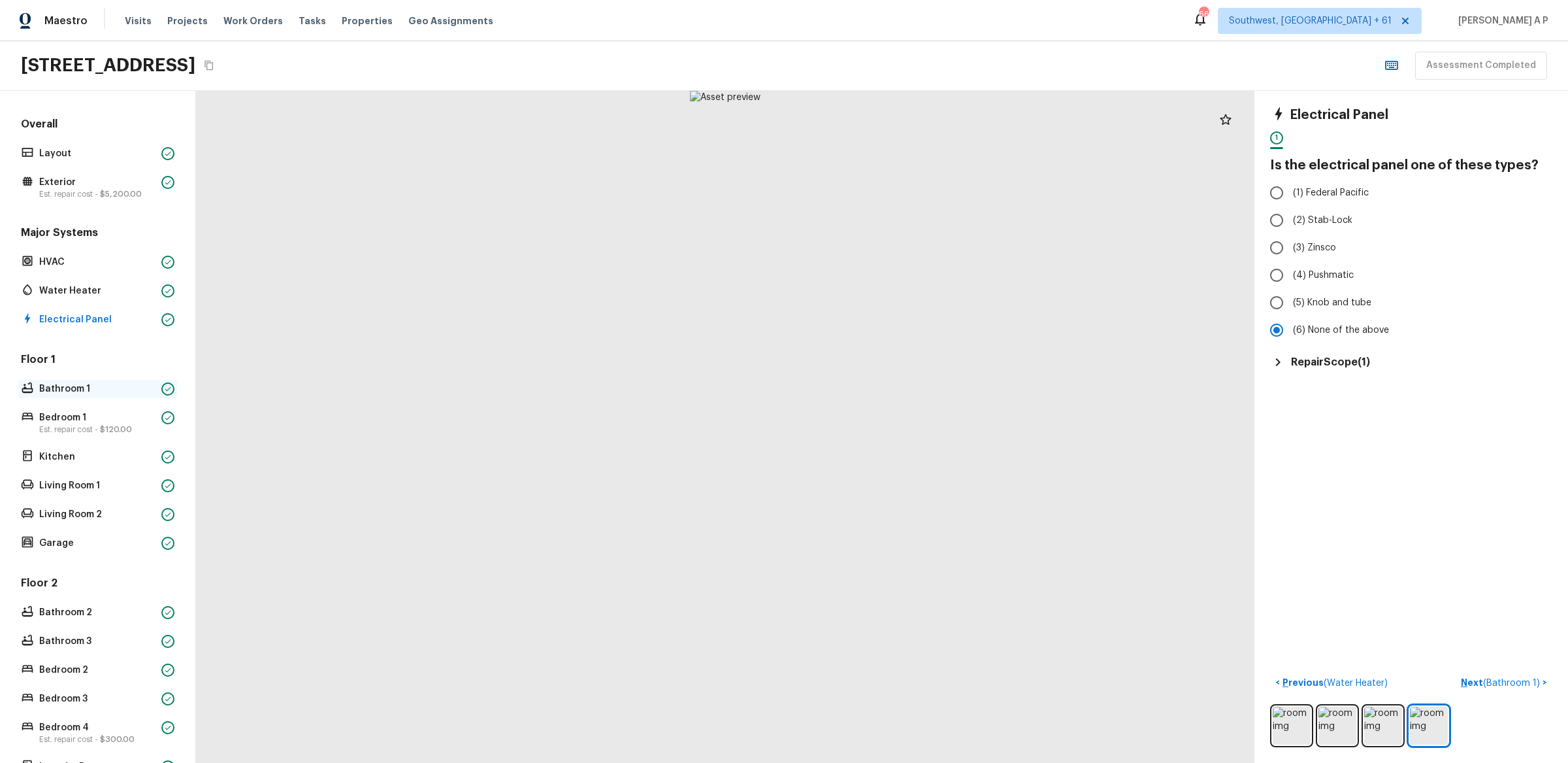
click at [61, 390] on p "Bathroom 1" at bounding box center [97, 388] width 117 height 13
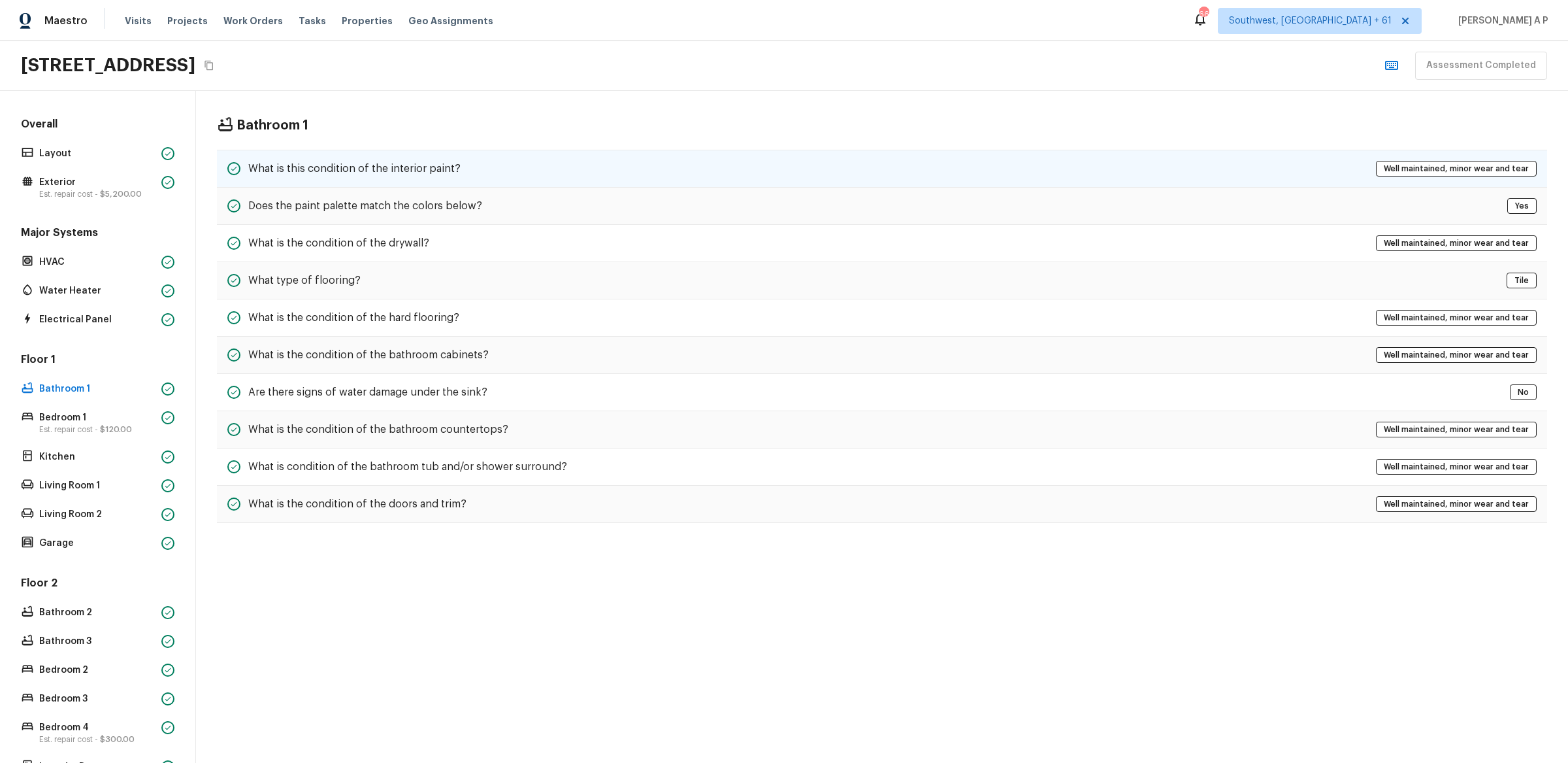
click at [385, 163] on h5 "What is this condition of the interior paint?" at bounding box center [354, 168] width 213 height 14
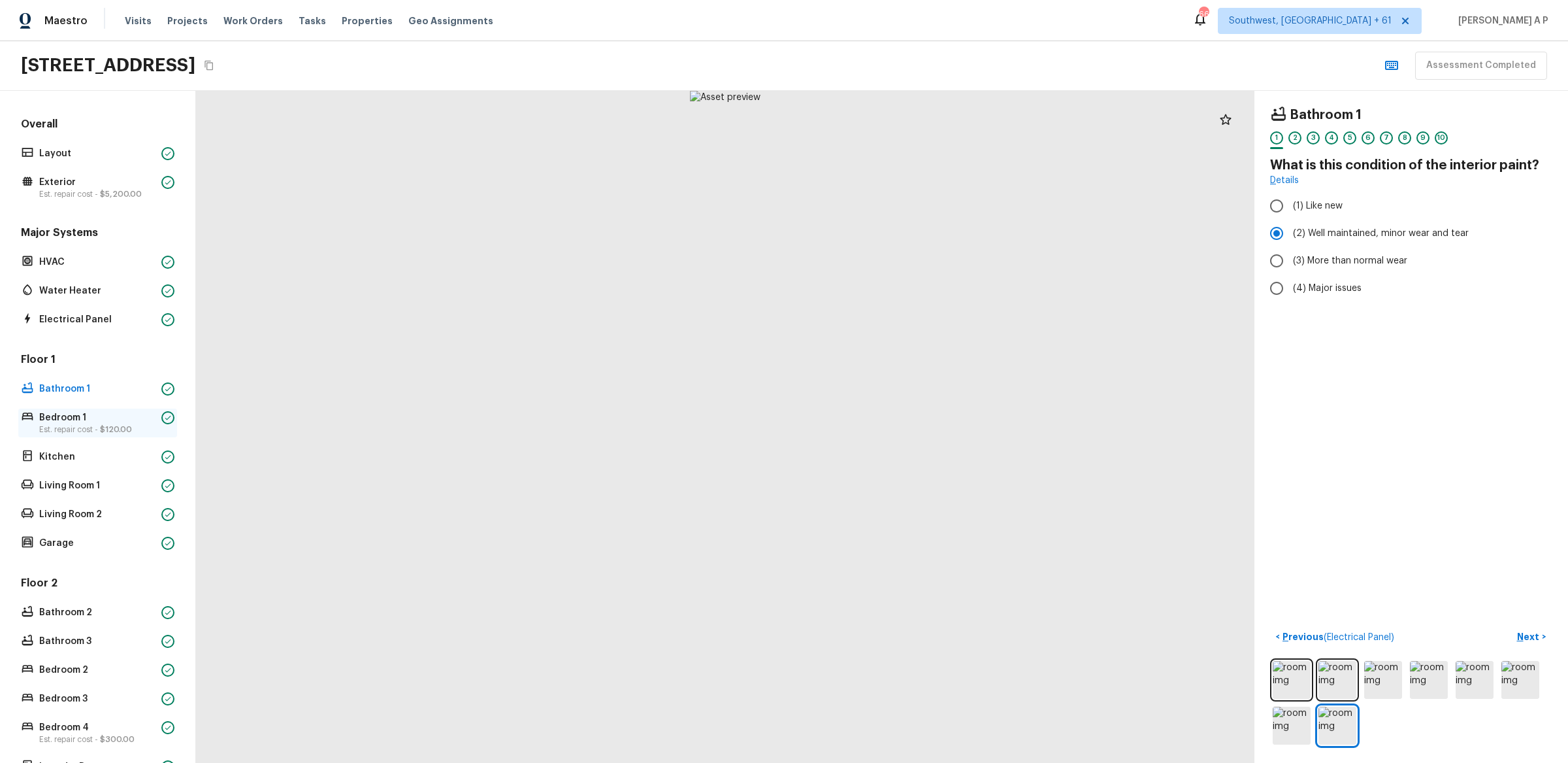
click at [125, 418] on p "Bedroom 1" at bounding box center [97, 417] width 117 height 13
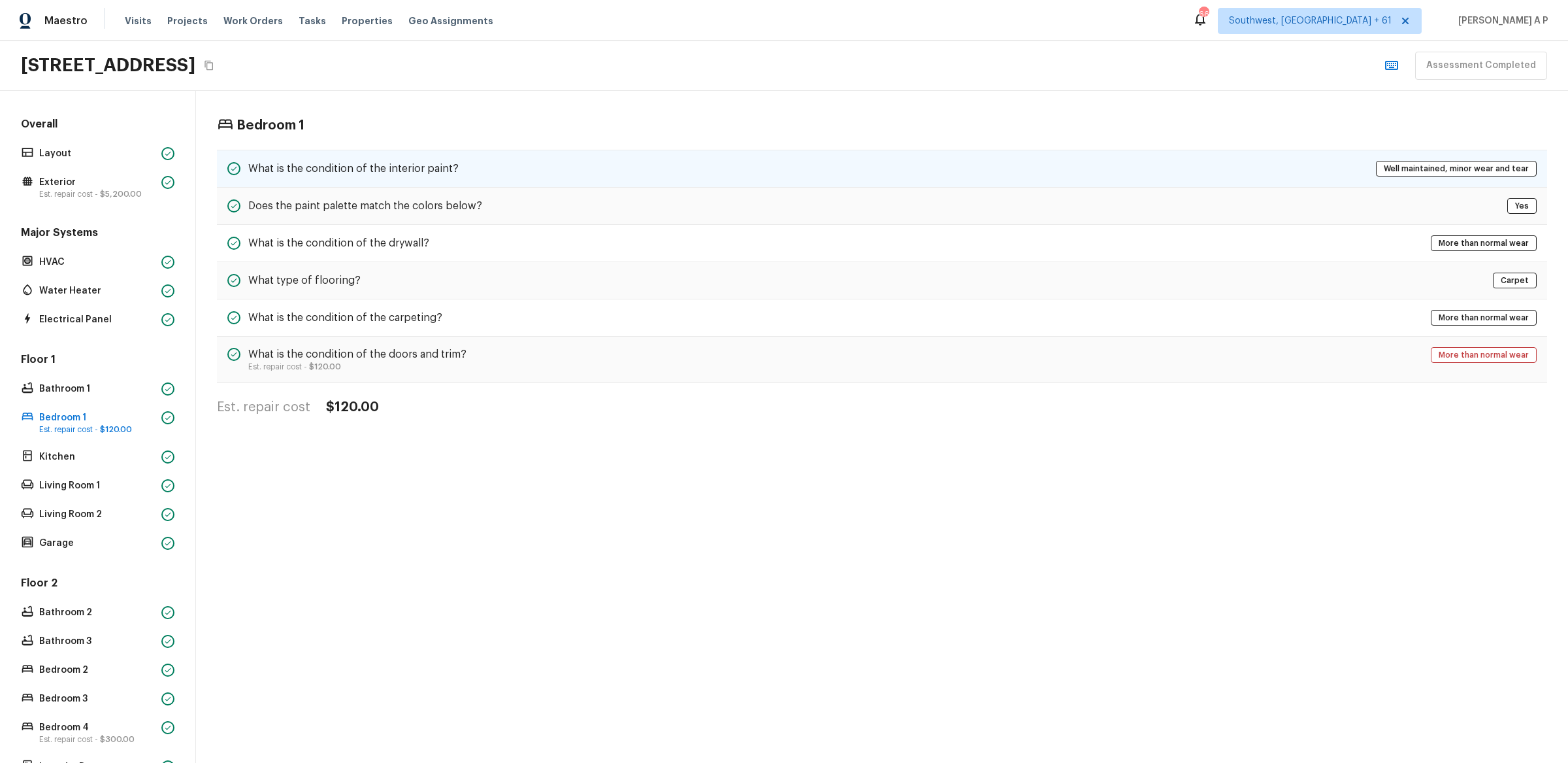
click at [360, 170] on h5 "What is the condition of the interior paint?" at bounding box center [353, 168] width 210 height 14
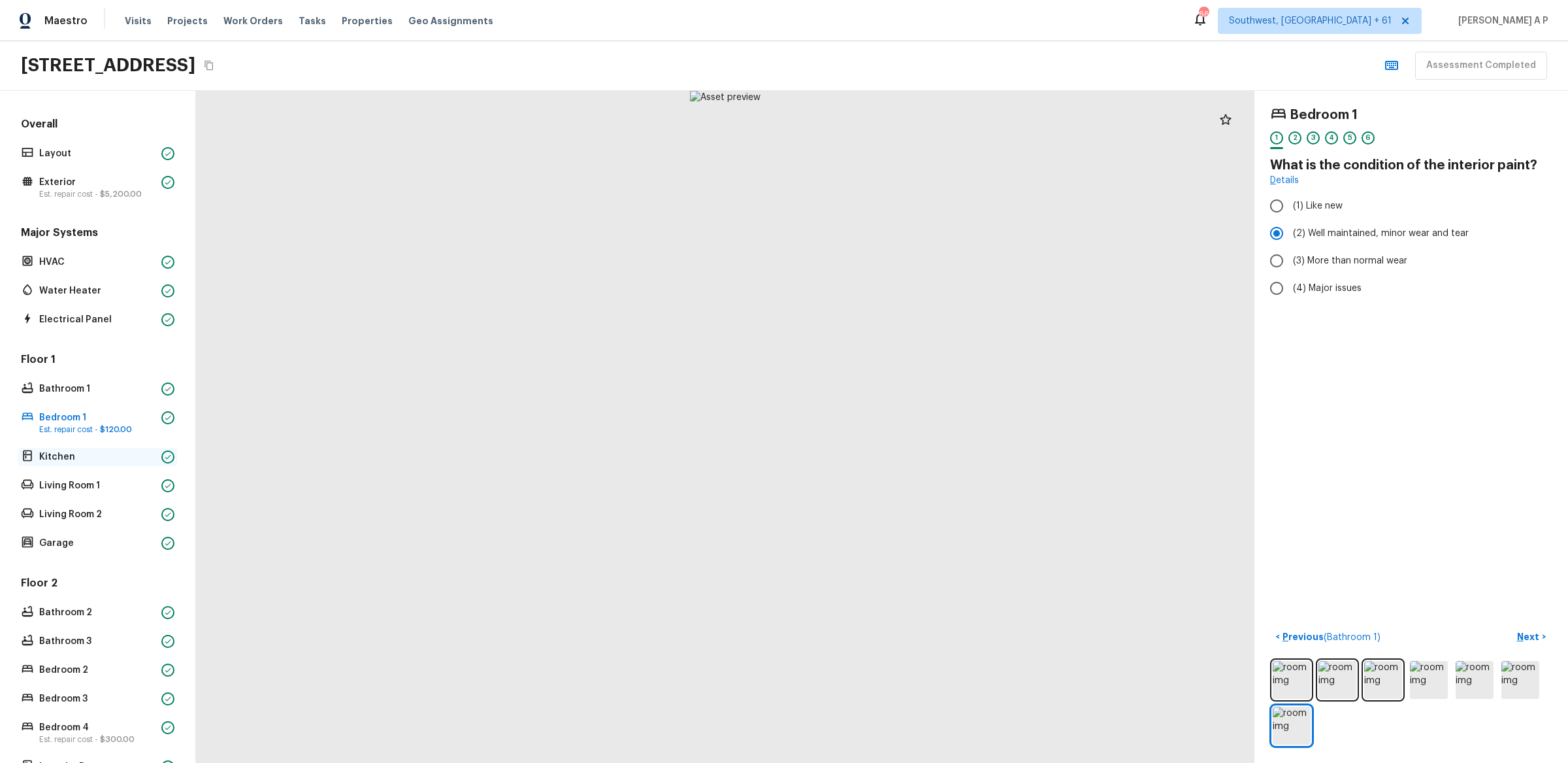
click at [95, 464] on div "Kitchen" at bounding box center [97, 457] width 159 height 18
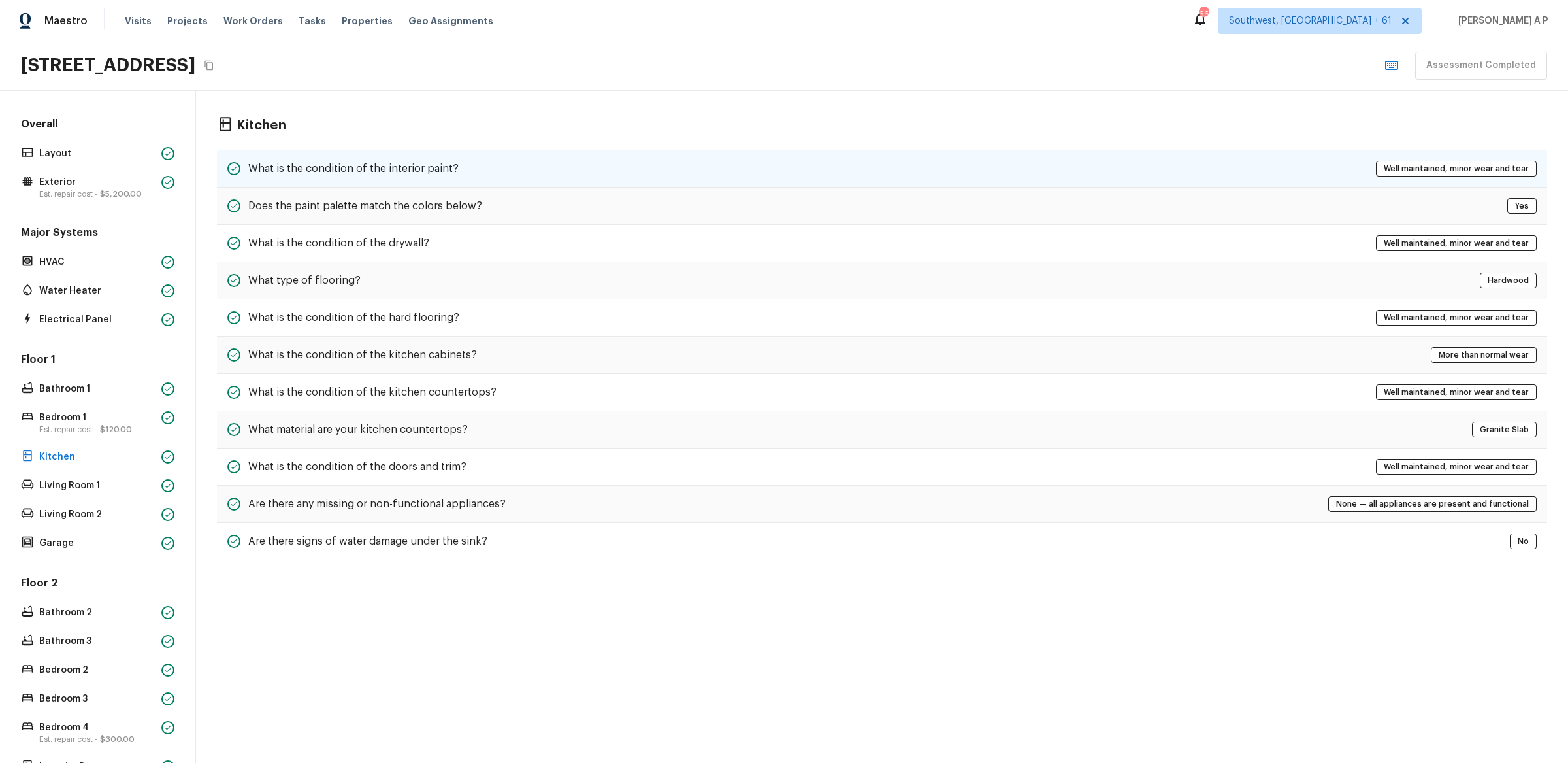
click at [385, 165] on h5 "What is the condition of the interior paint?" at bounding box center [353, 168] width 210 height 14
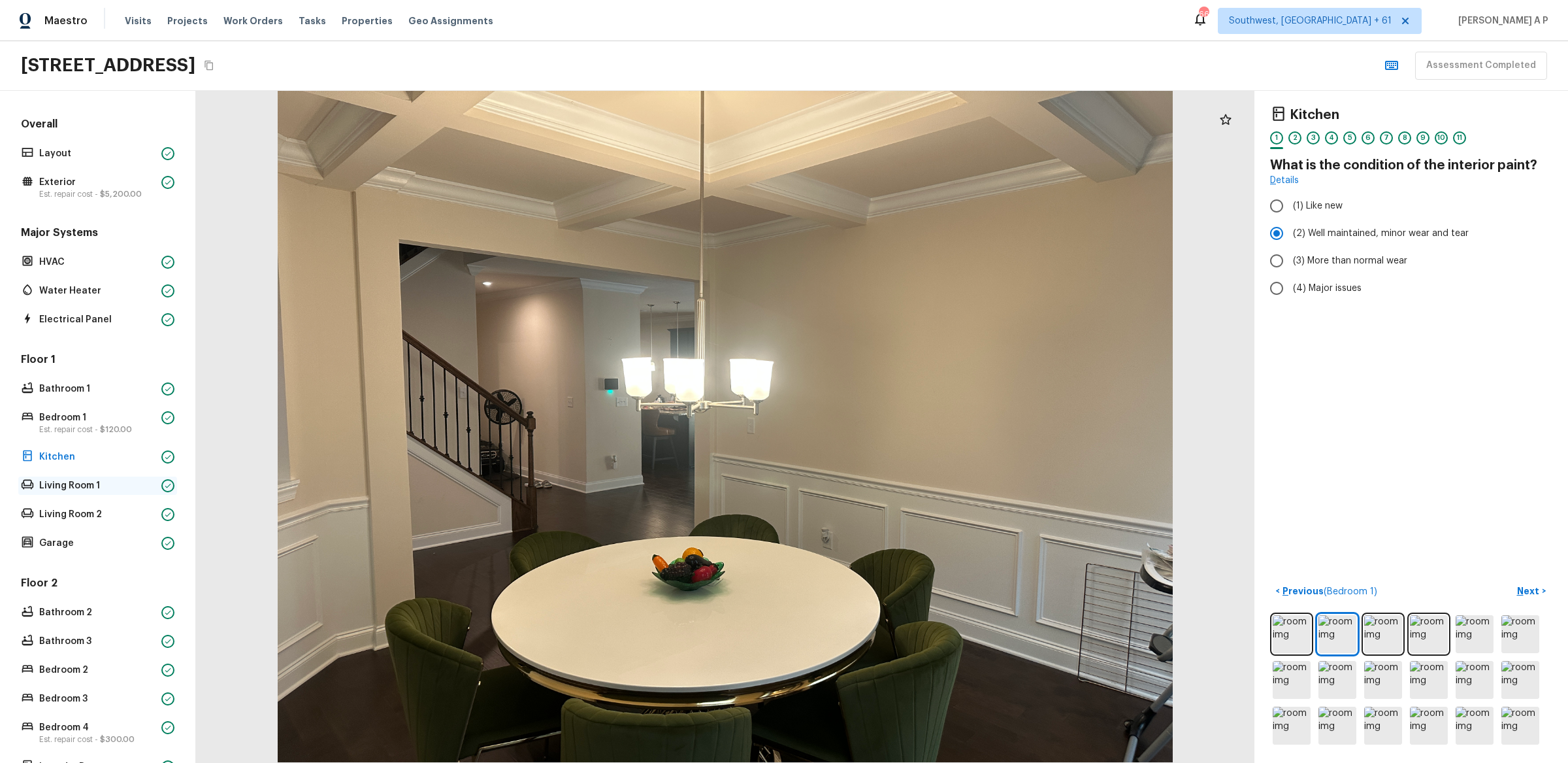
click at [108, 489] on p "Living Room 1" at bounding box center [97, 485] width 117 height 13
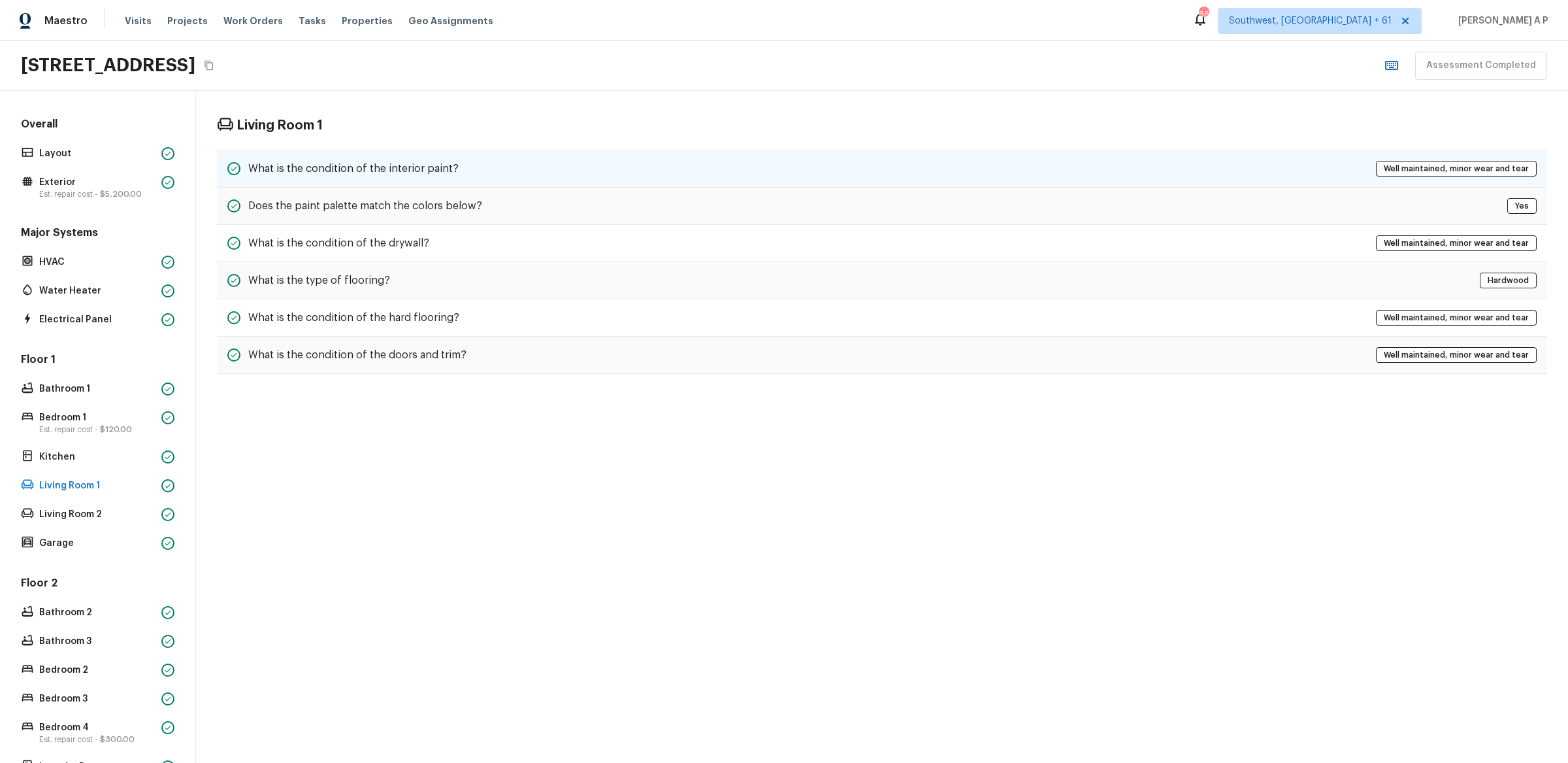
click at [429, 170] on h5 "What is the condition of the interior paint?" at bounding box center [353, 168] width 210 height 14
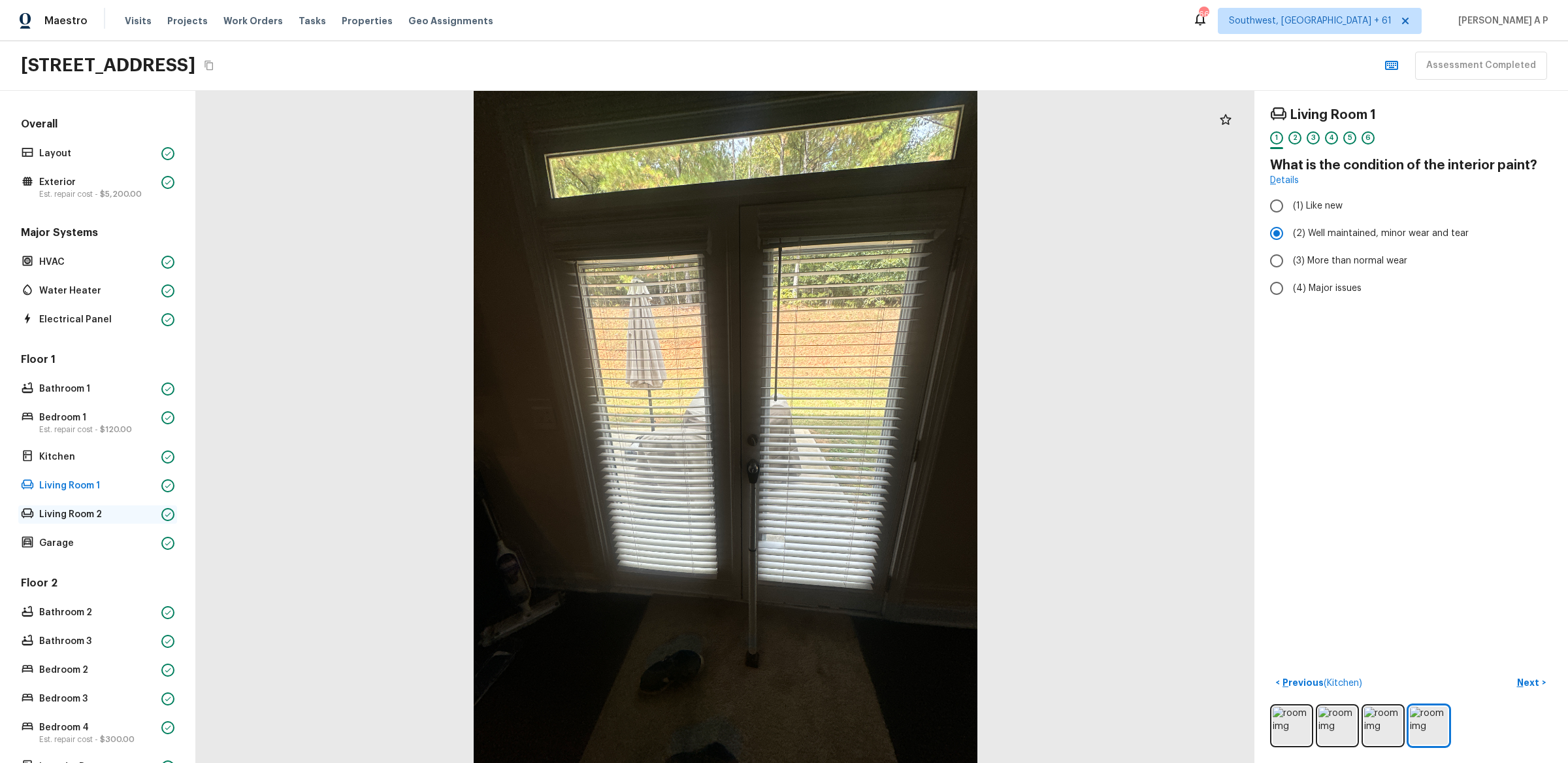
click at [99, 515] on p "Living Room 2" at bounding box center [97, 513] width 117 height 13
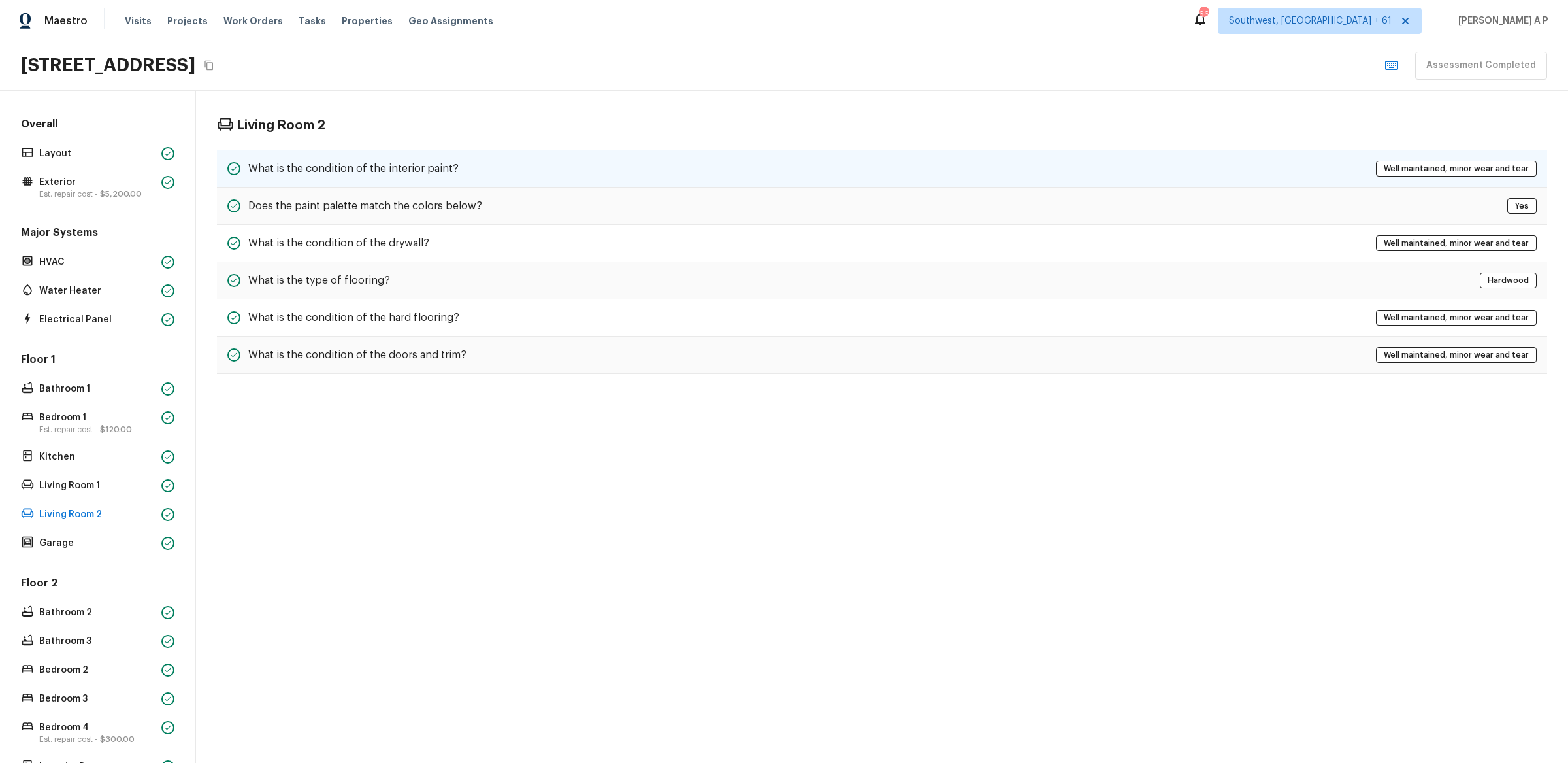
click at [395, 169] on h5 "What is the condition of the interior paint?" at bounding box center [353, 168] width 210 height 14
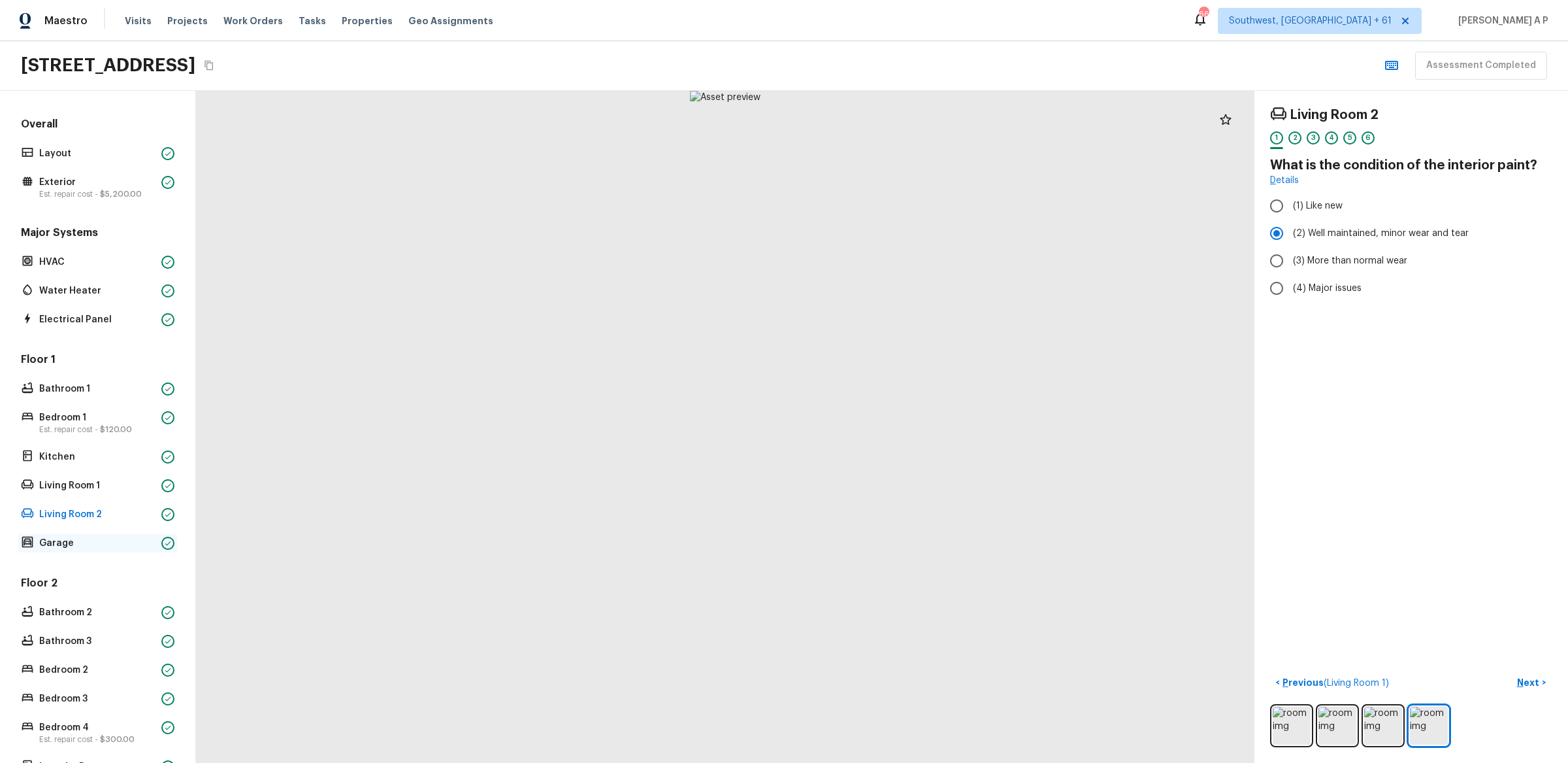
click at [103, 541] on p "Garage" at bounding box center [97, 543] width 117 height 13
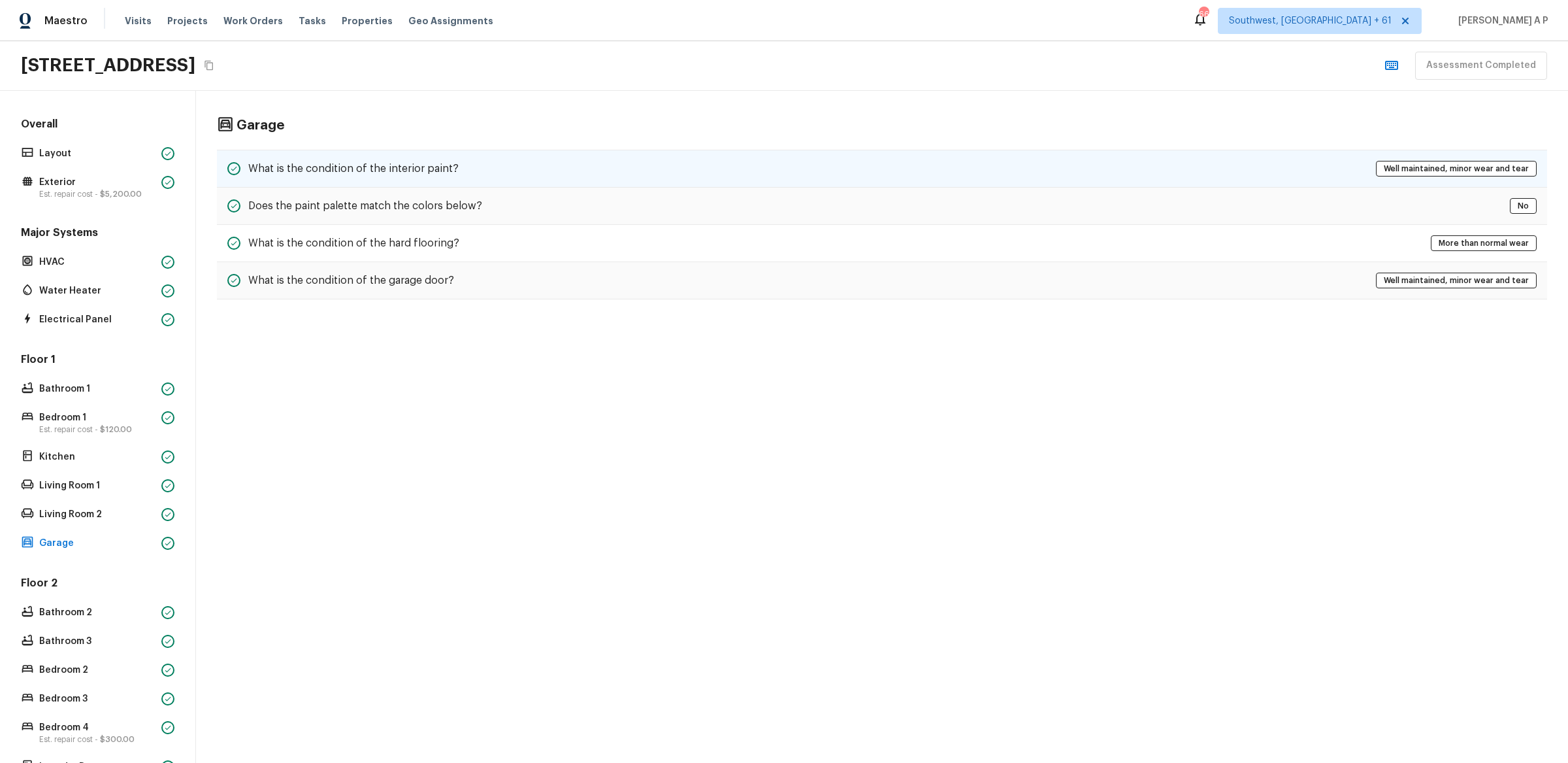
click at [433, 172] on h5 "What is the condition of the interior paint?" at bounding box center [353, 168] width 210 height 14
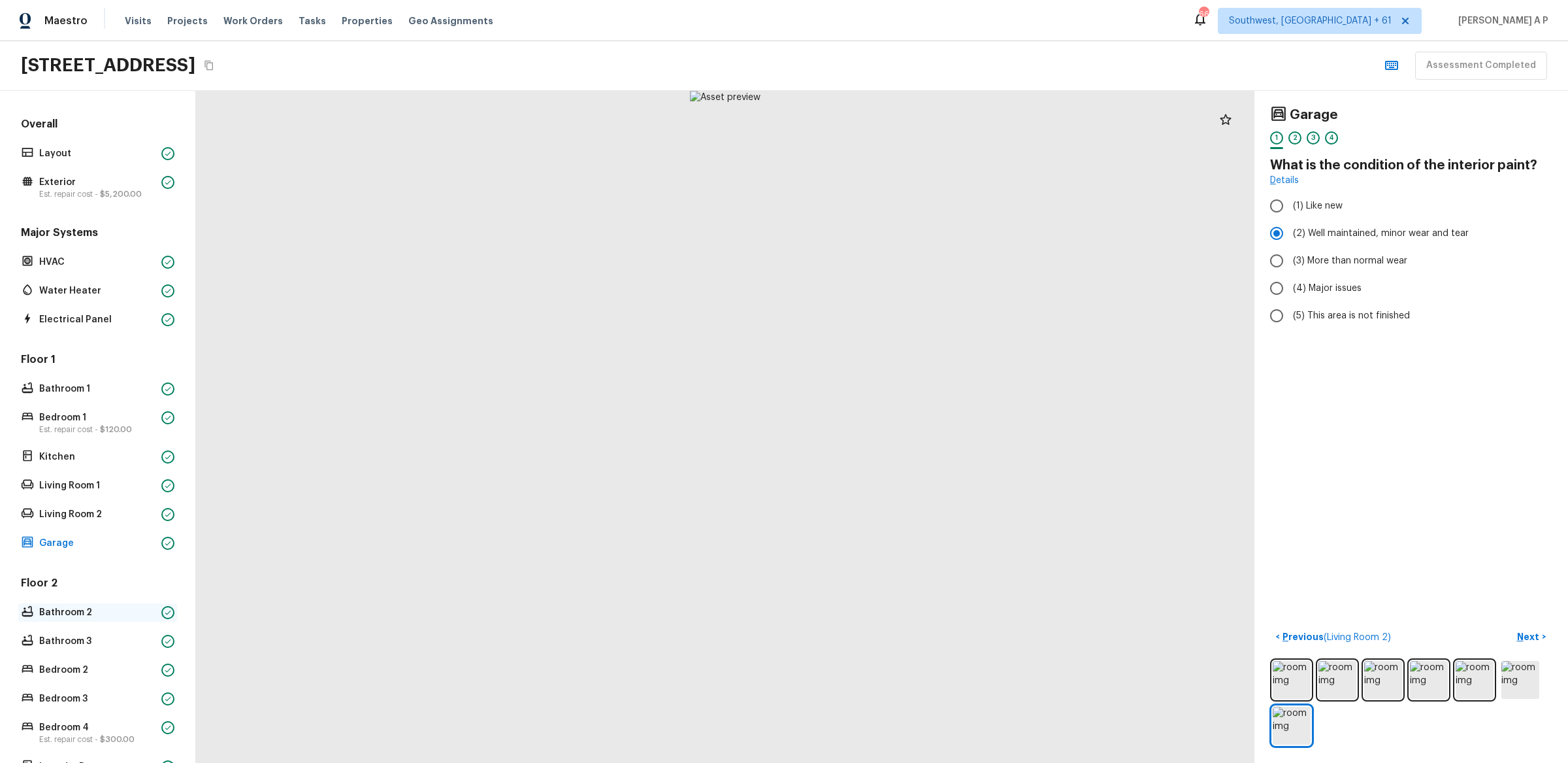
click at [108, 606] on p "Bathroom 2" at bounding box center [97, 612] width 117 height 13
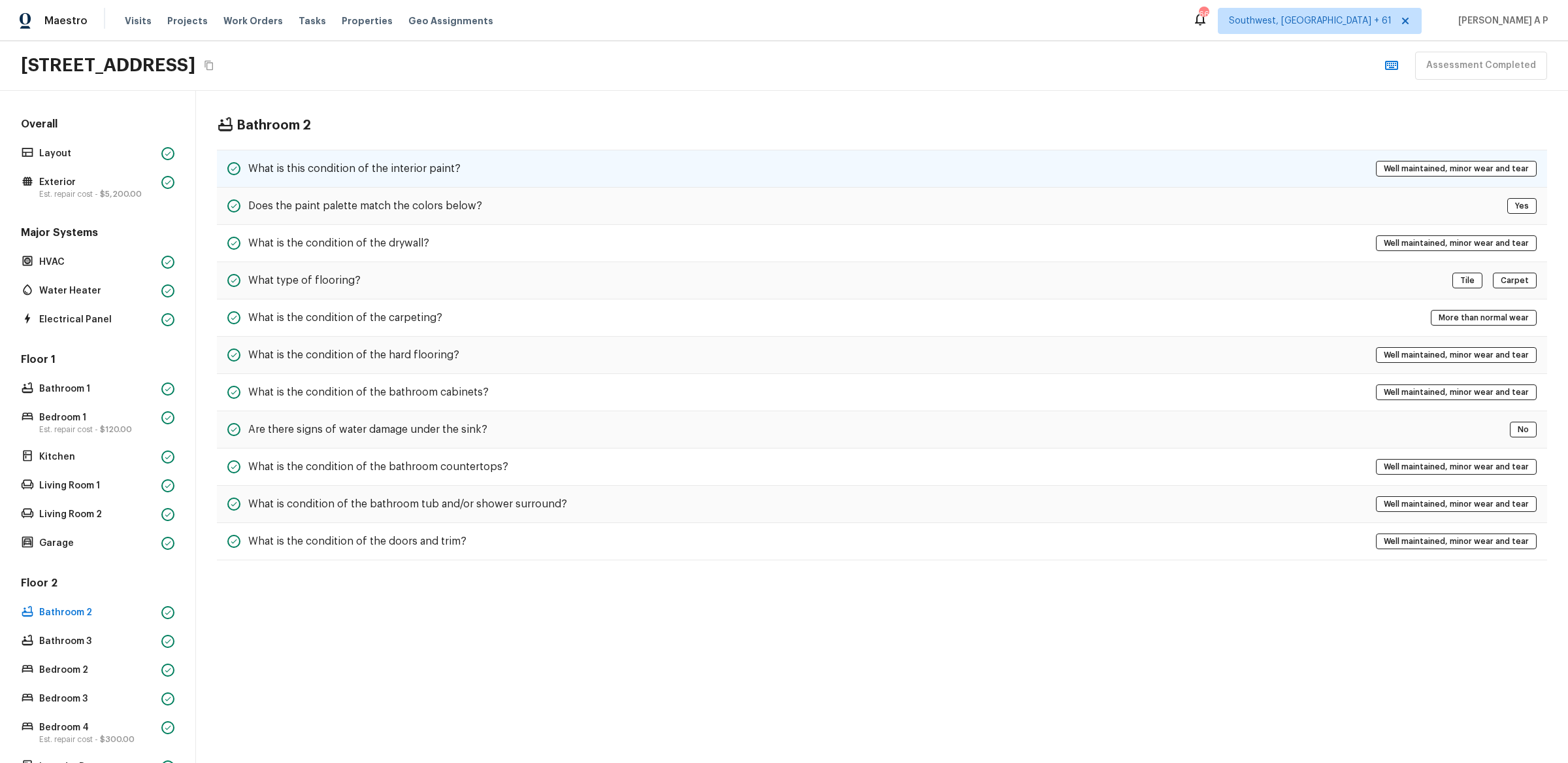
click at [467, 157] on div "What is this condition of the interior paint? Well maintained, minor wear and t…" at bounding box center [882, 168] width 1331 height 38
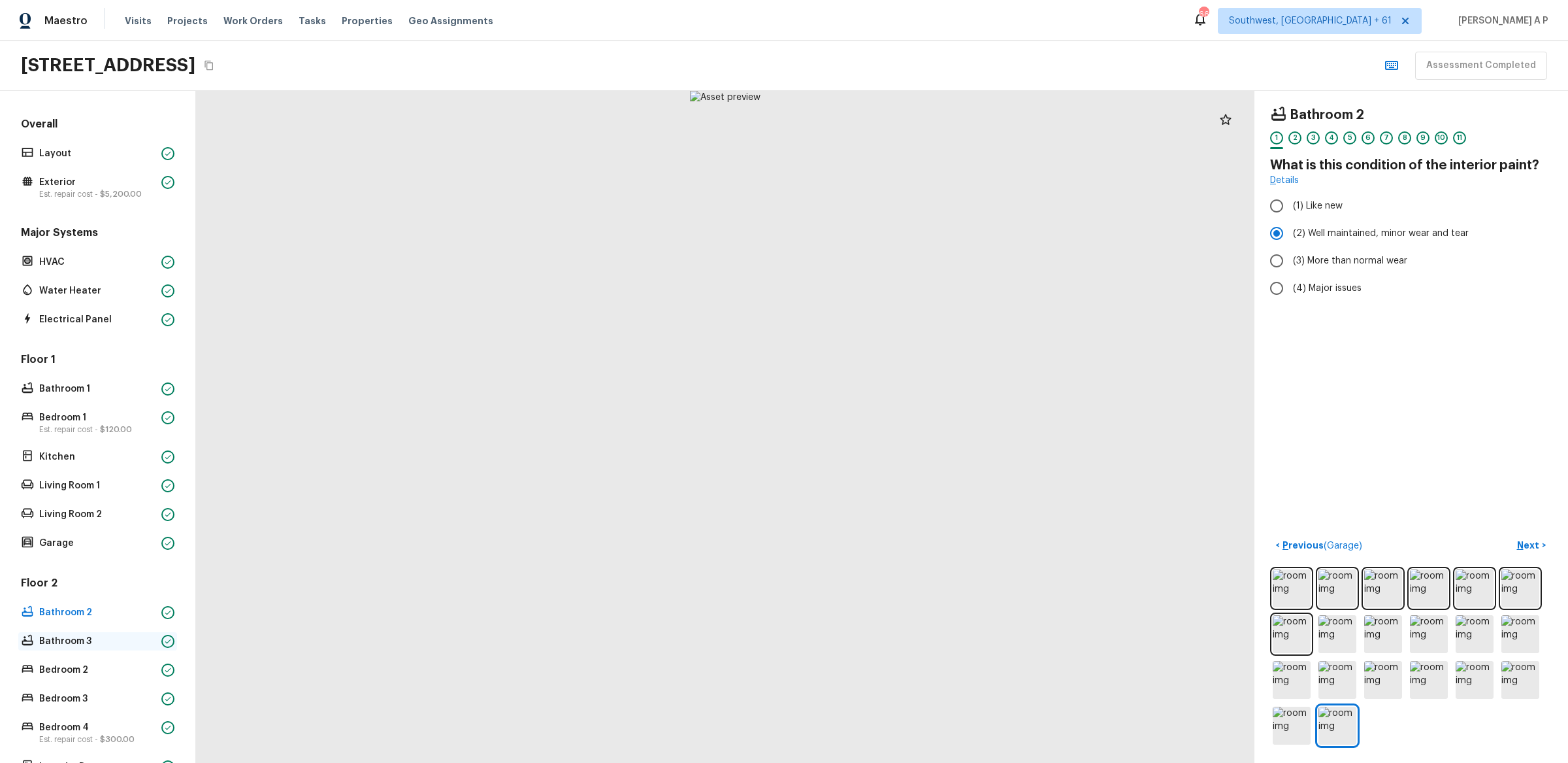
click at [121, 637] on p "Bathroom 3" at bounding box center [97, 641] width 117 height 13
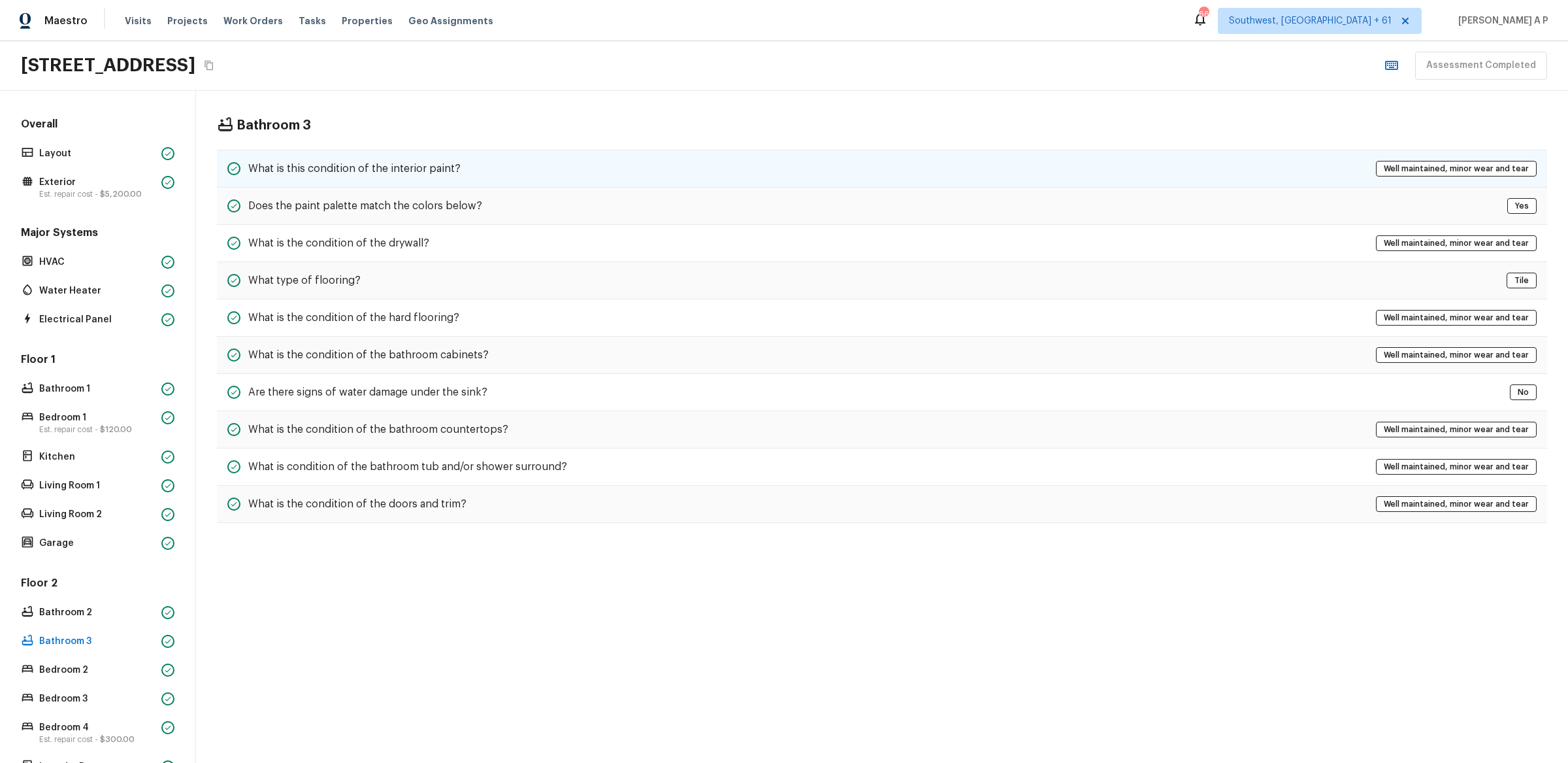
click at [474, 162] on div "What is this condition of the interior paint? Well maintained, minor wear and t…" at bounding box center [882, 168] width 1331 height 38
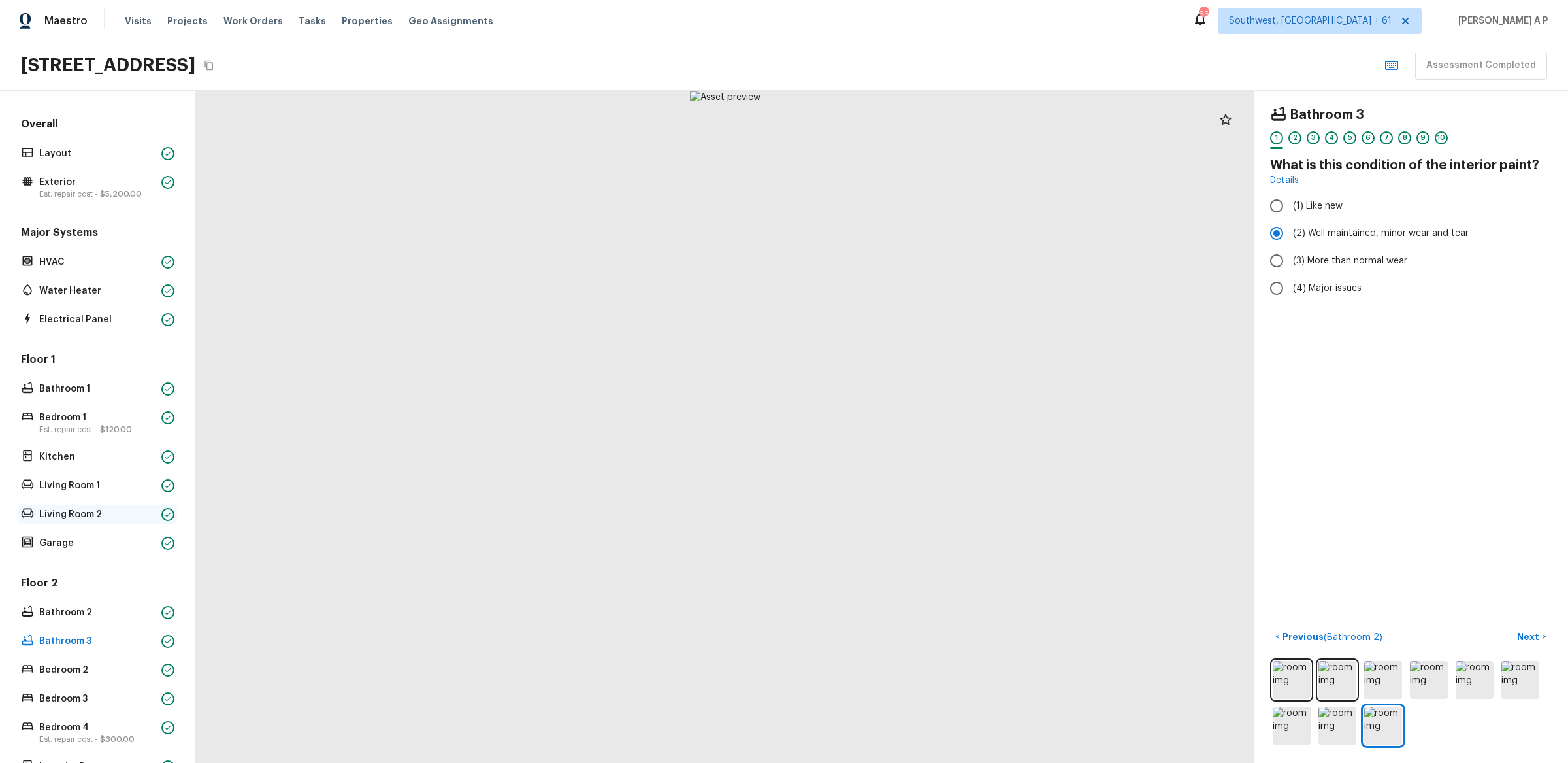
scroll to position [97, 0]
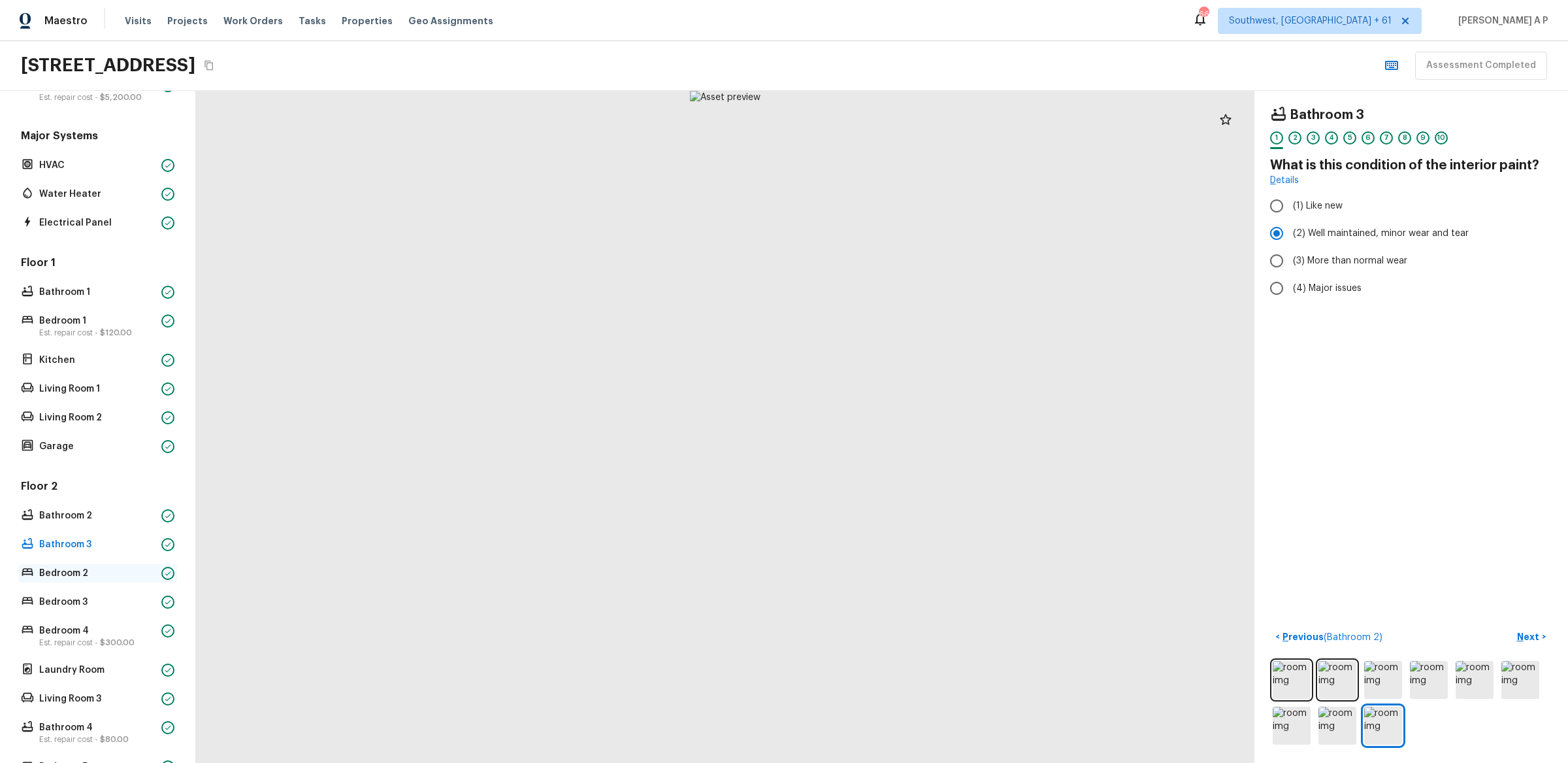
click at [83, 568] on p "Bedroom 2" at bounding box center [97, 573] width 117 height 13
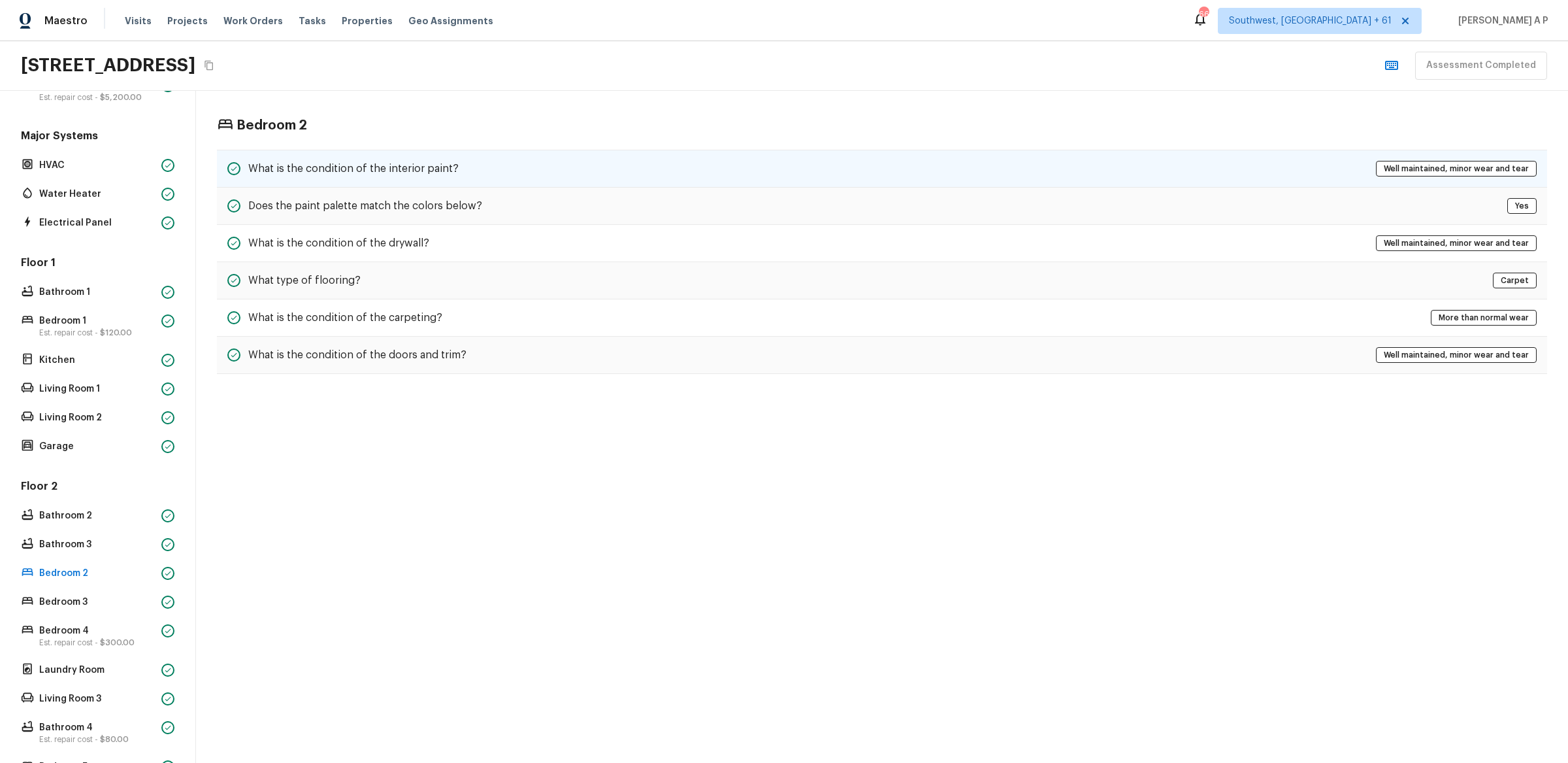
click at [504, 169] on div "What is the condition of the interior paint? Well maintained, minor wear and te…" at bounding box center [882, 168] width 1331 height 38
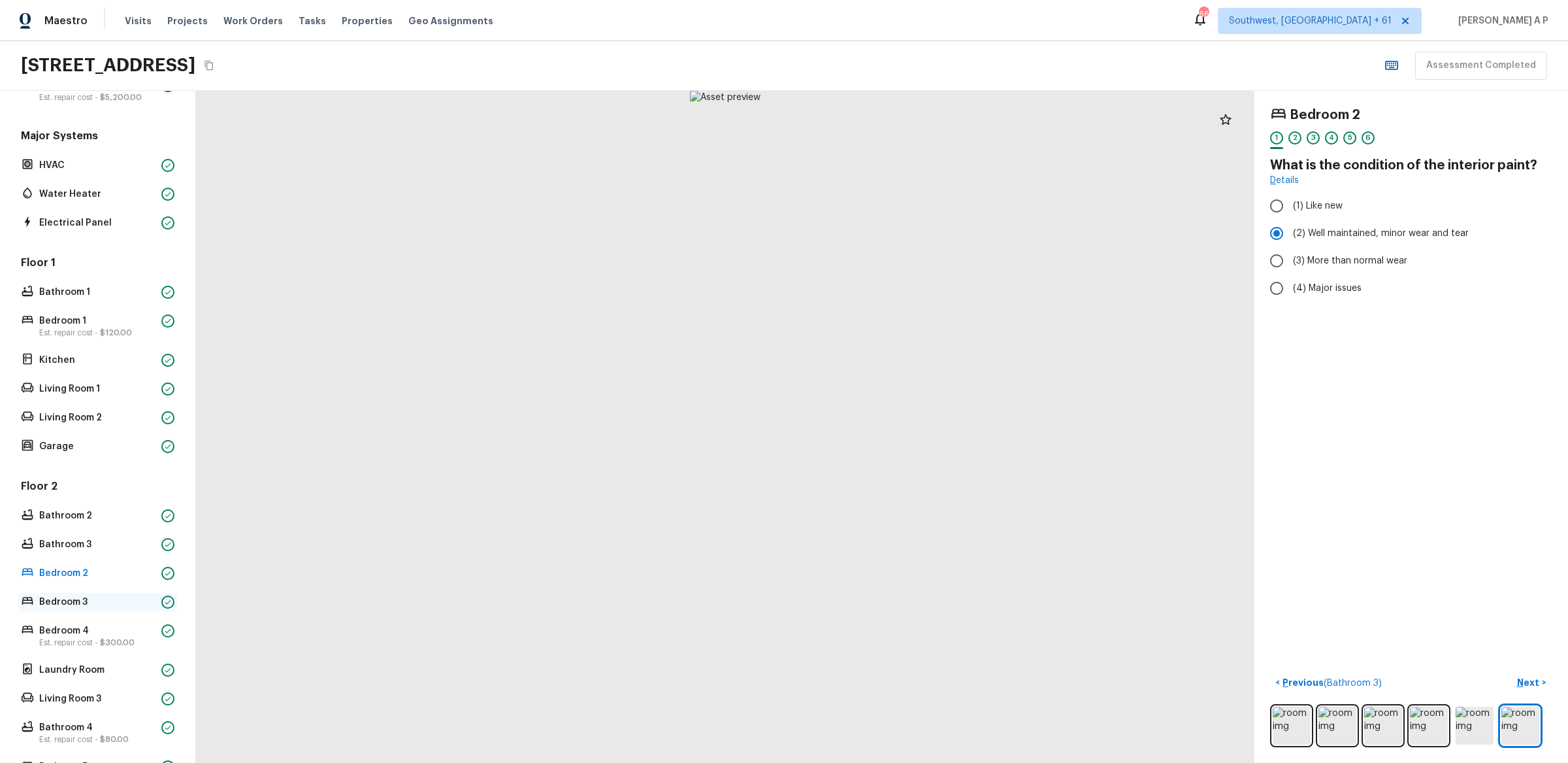
click at [109, 602] on p "Bedroom 3" at bounding box center [97, 602] width 117 height 13
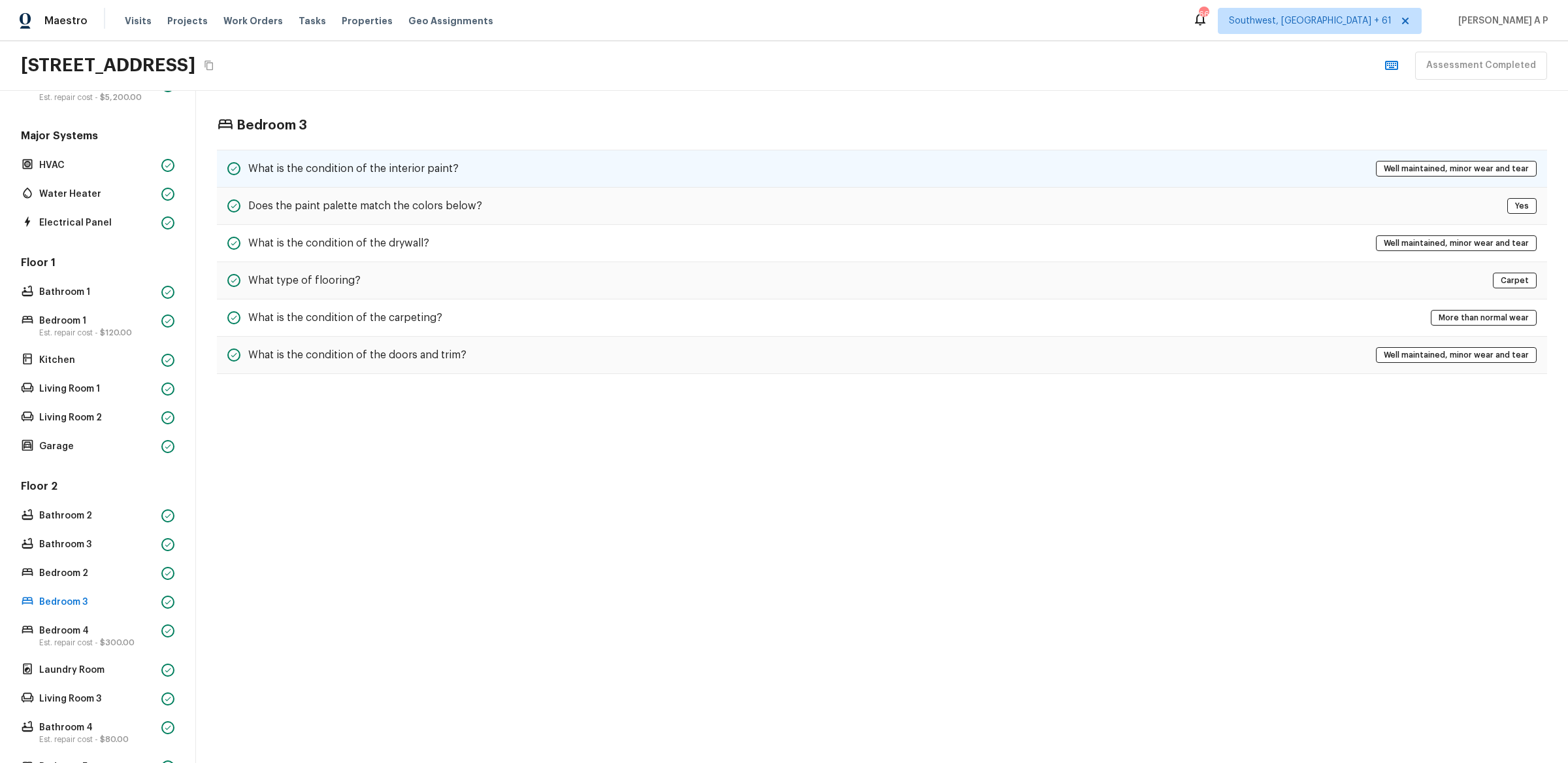
click at [432, 161] on div "What is the condition of the interior paint?" at bounding box center [343, 168] width 231 height 16
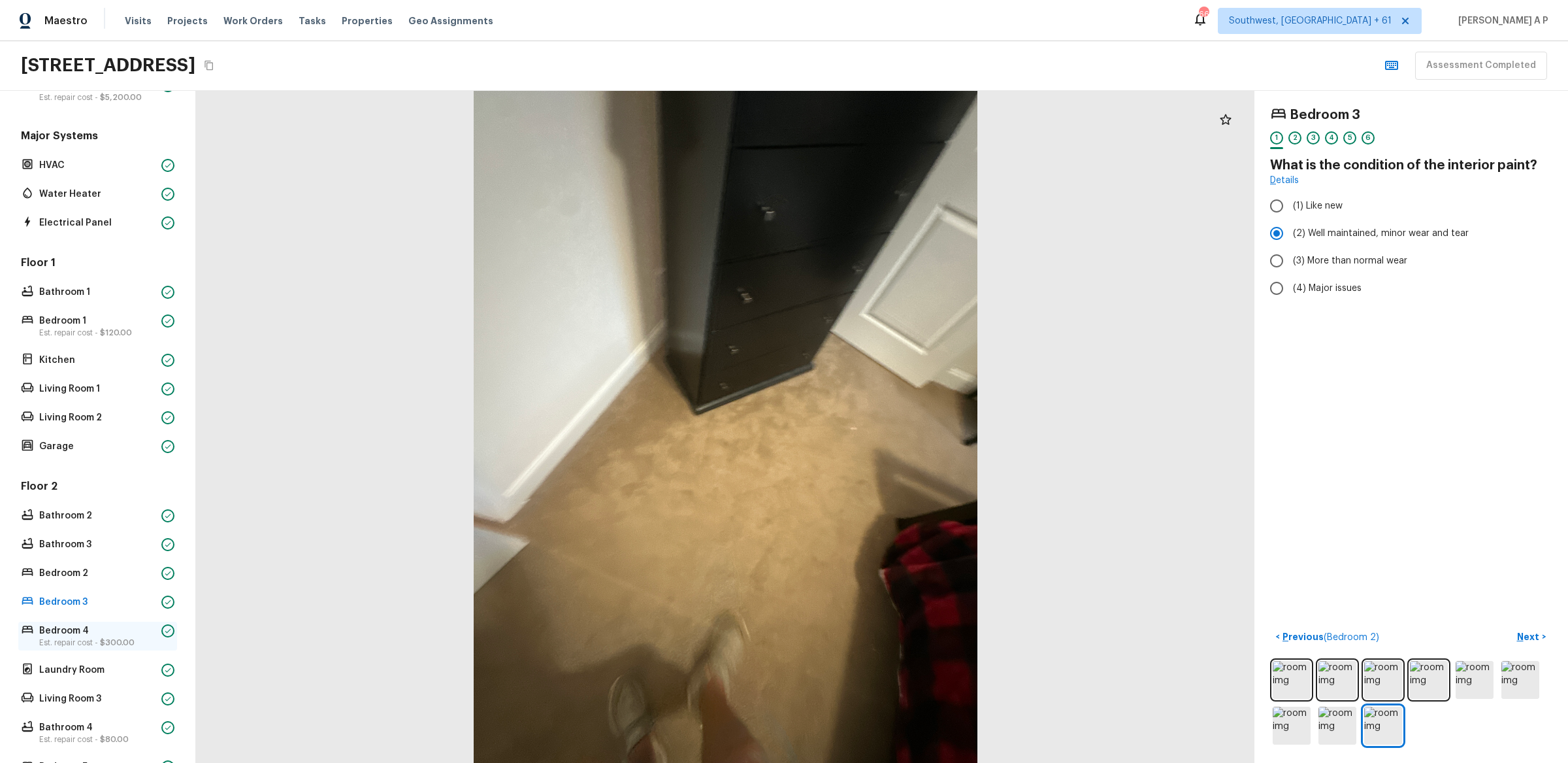
click at [136, 644] on p "Est. repair cost - $300.00" at bounding box center [97, 642] width 117 height 11
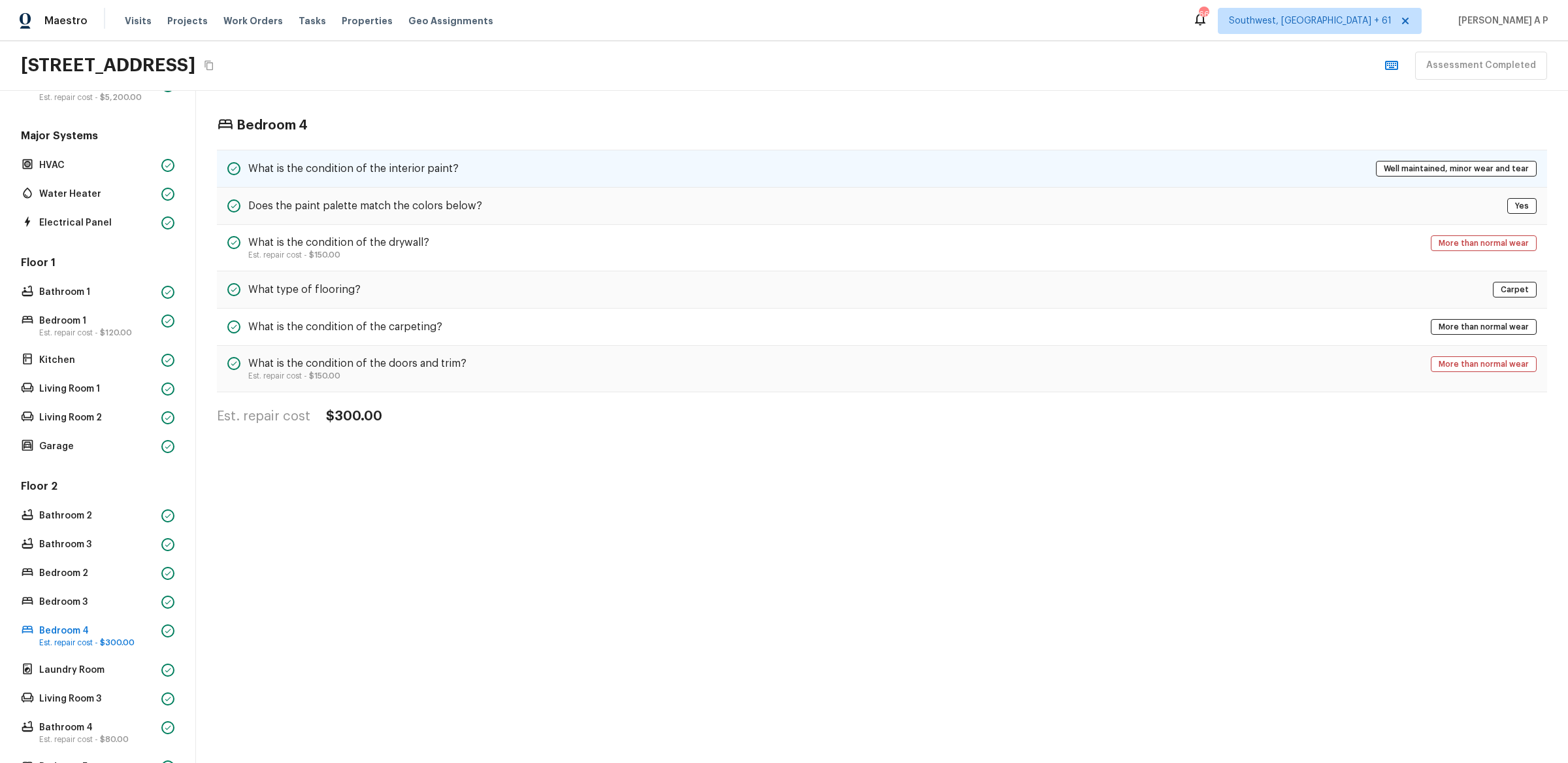
click at [522, 173] on div "What is the condition of the interior paint? Well maintained, minor wear and te…" at bounding box center [882, 168] width 1331 height 38
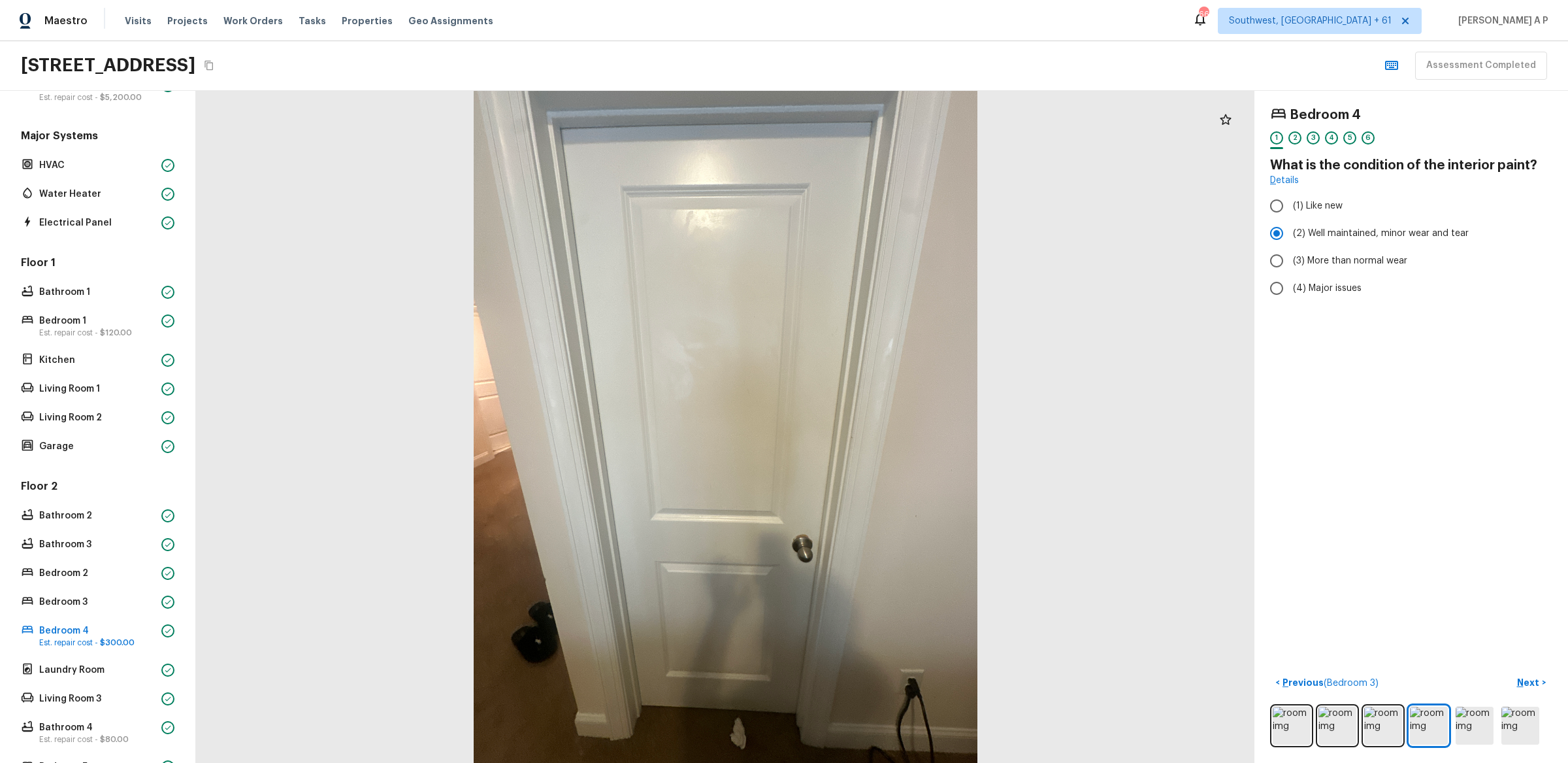
scroll to position [168, 0]
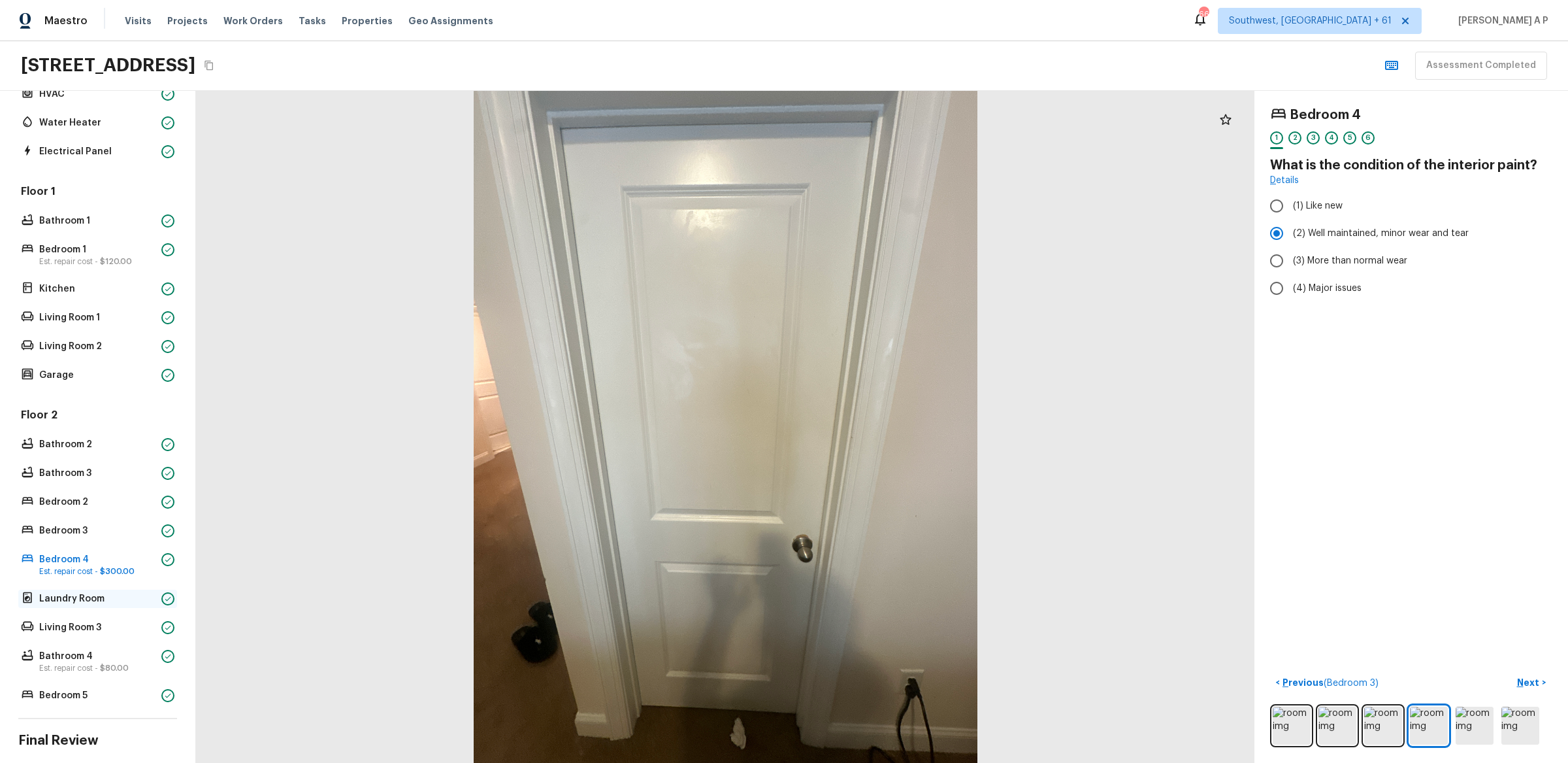
click at [90, 598] on p "Laundry Room" at bounding box center [97, 598] width 117 height 13
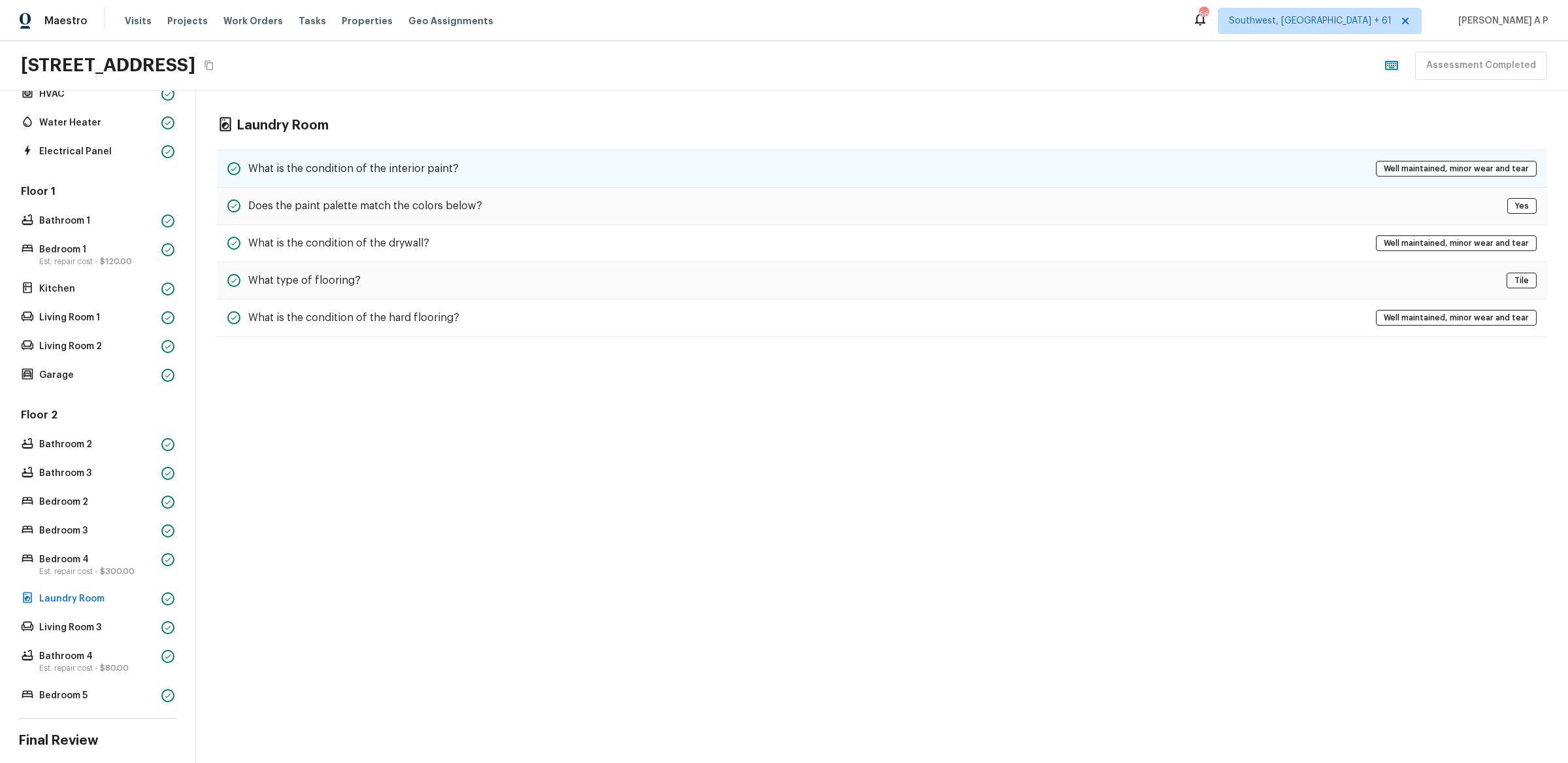
click at [408, 170] on h5 "What is the condition of the interior paint?" at bounding box center [353, 168] width 210 height 14
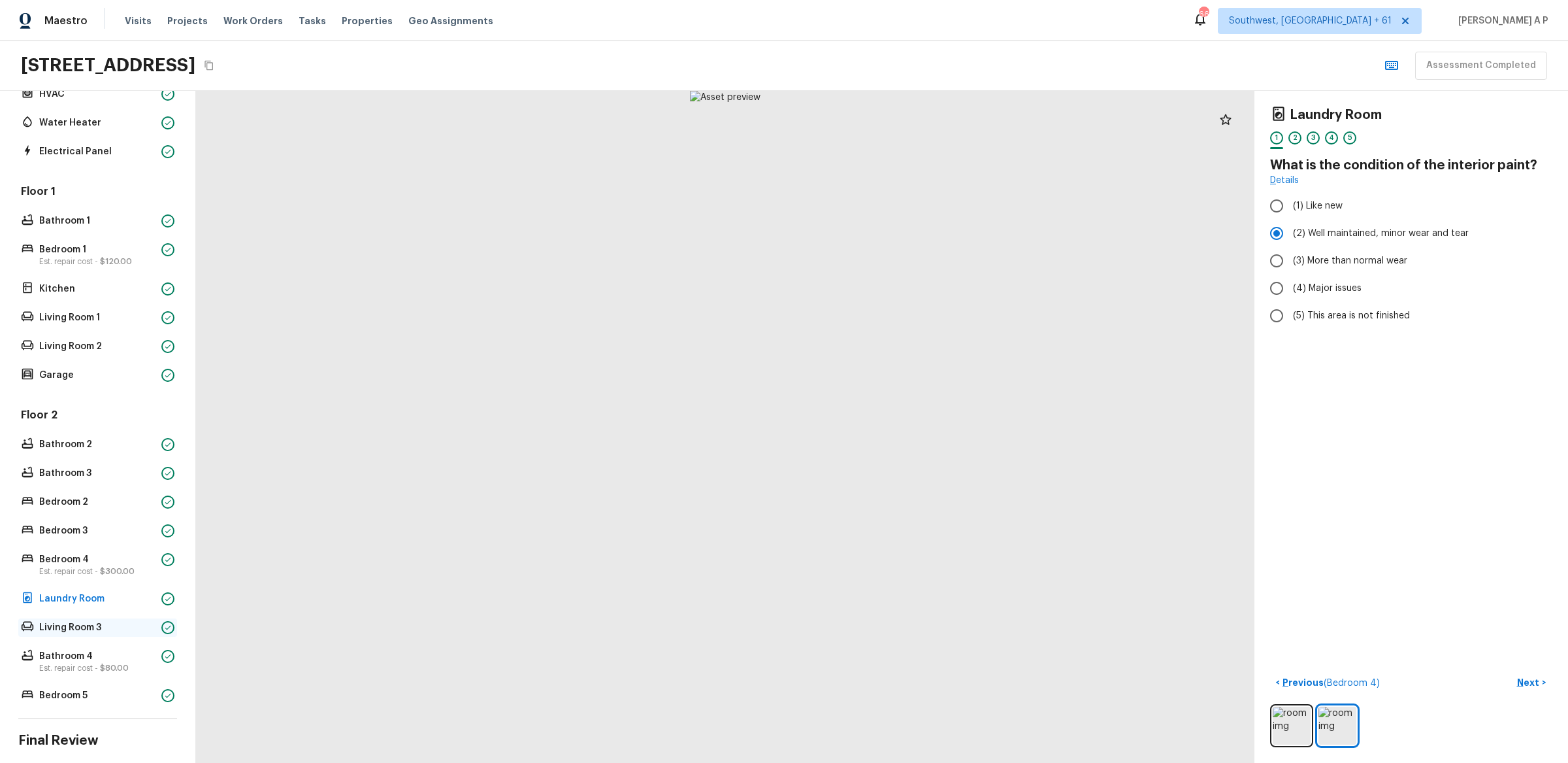
click at [96, 630] on p "Living Room 3" at bounding box center [97, 627] width 117 height 13
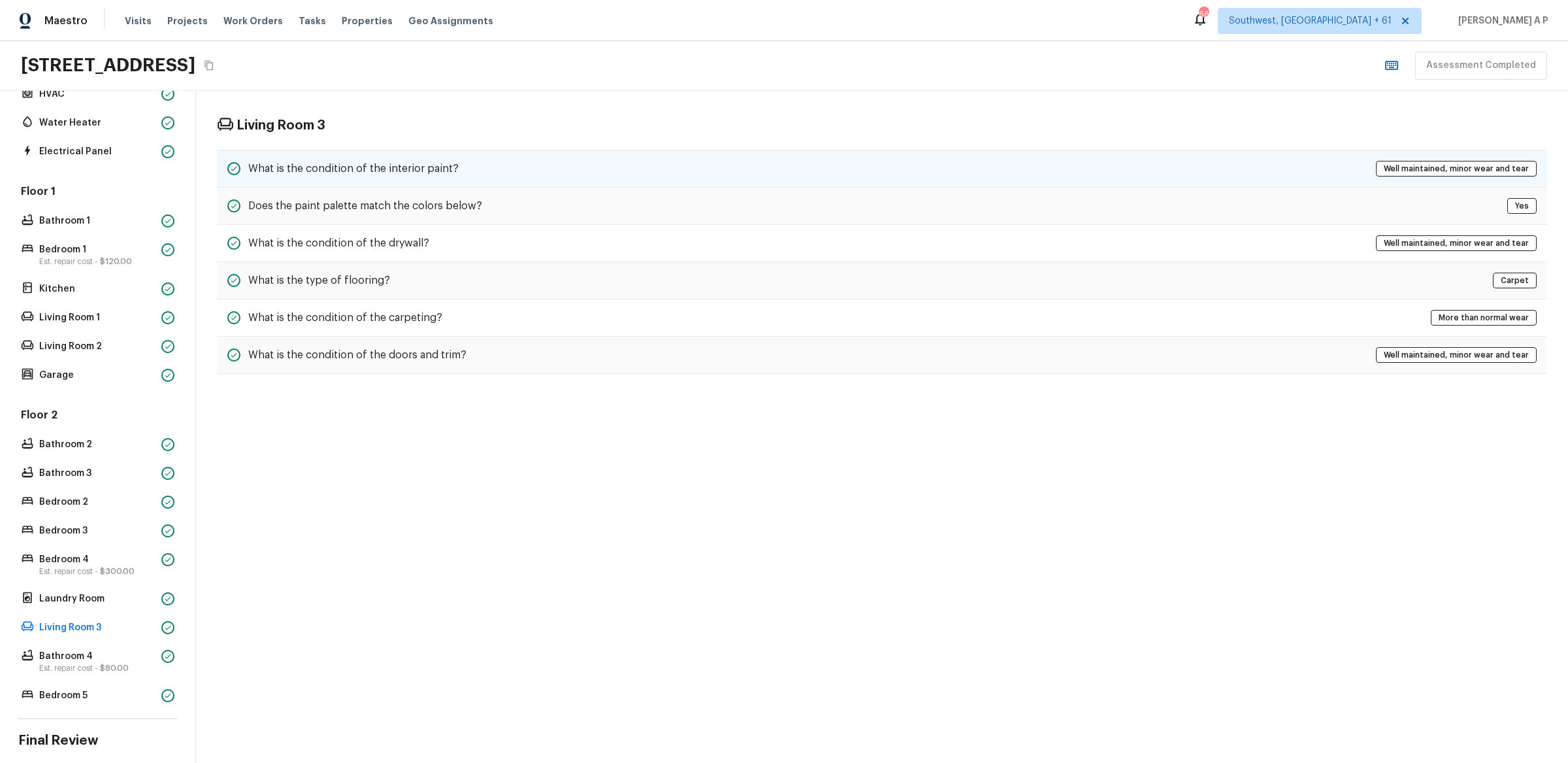
click at [479, 169] on div "What is the condition of the interior paint? Well maintained, minor wear and te…" at bounding box center [882, 168] width 1331 height 38
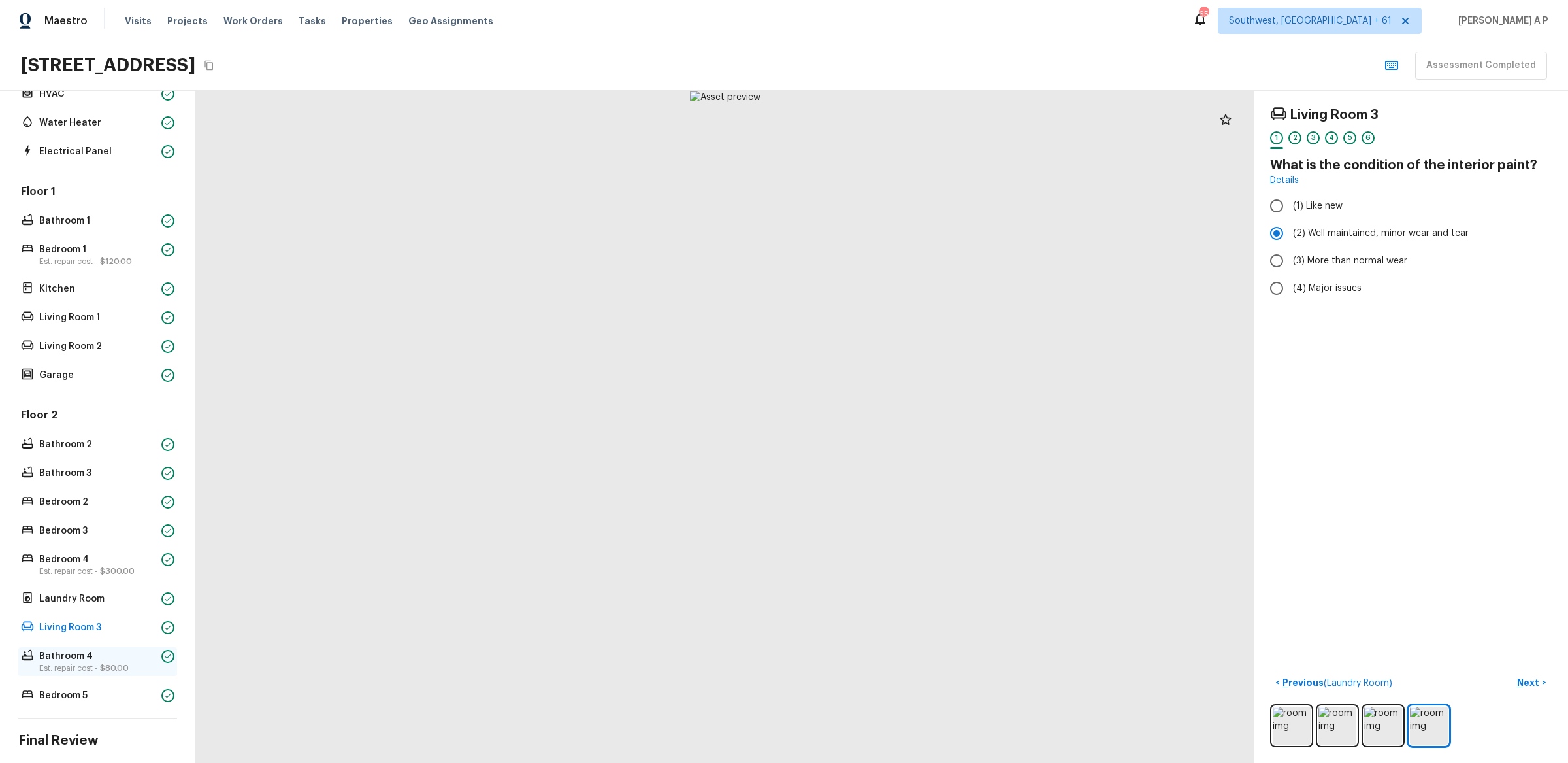
click at [130, 657] on p "Bathroom 4" at bounding box center [97, 656] width 117 height 13
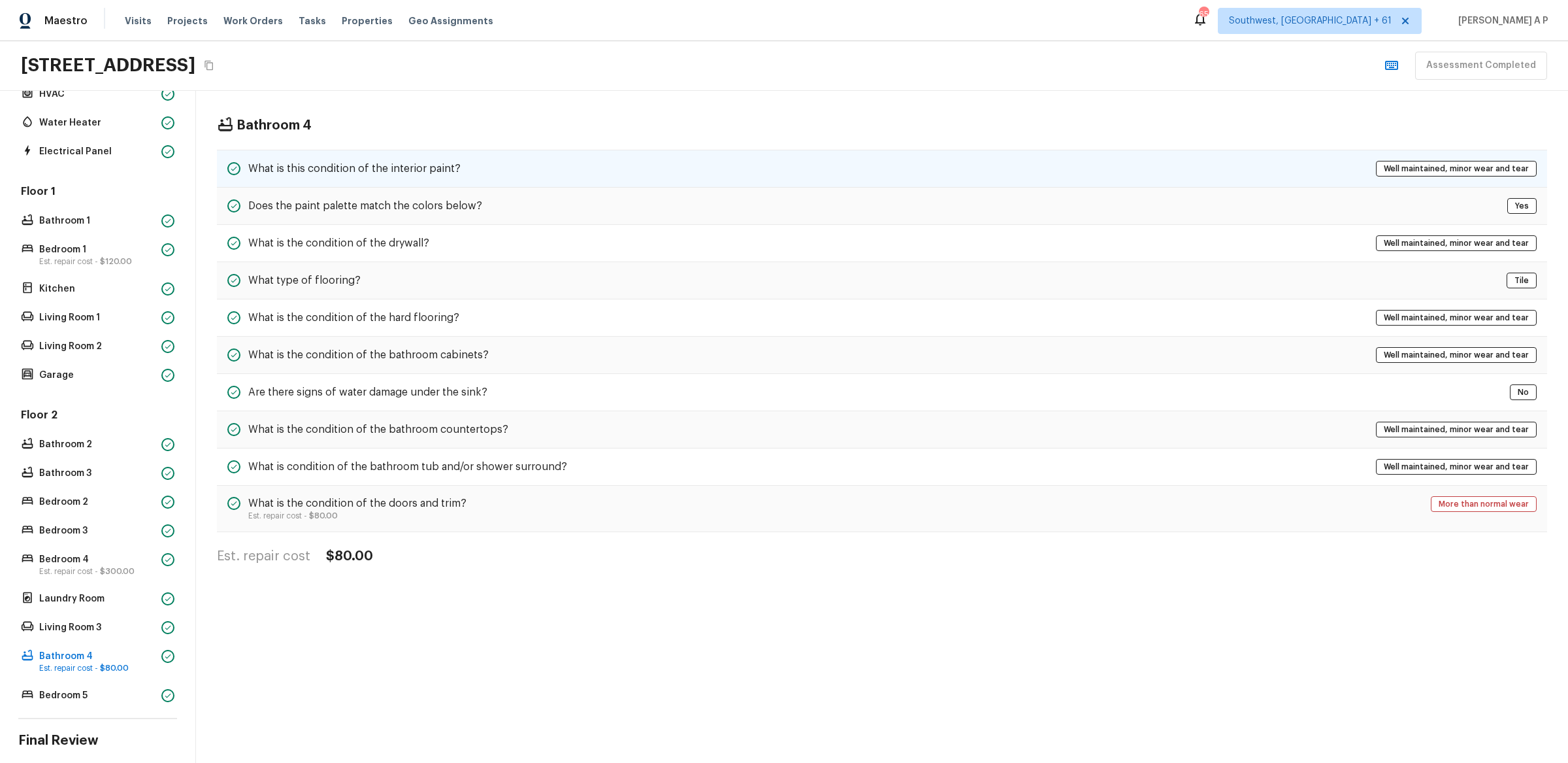
click at [536, 169] on div "What is this condition of the interior paint? Well maintained, minor wear and t…" at bounding box center [882, 168] width 1331 height 38
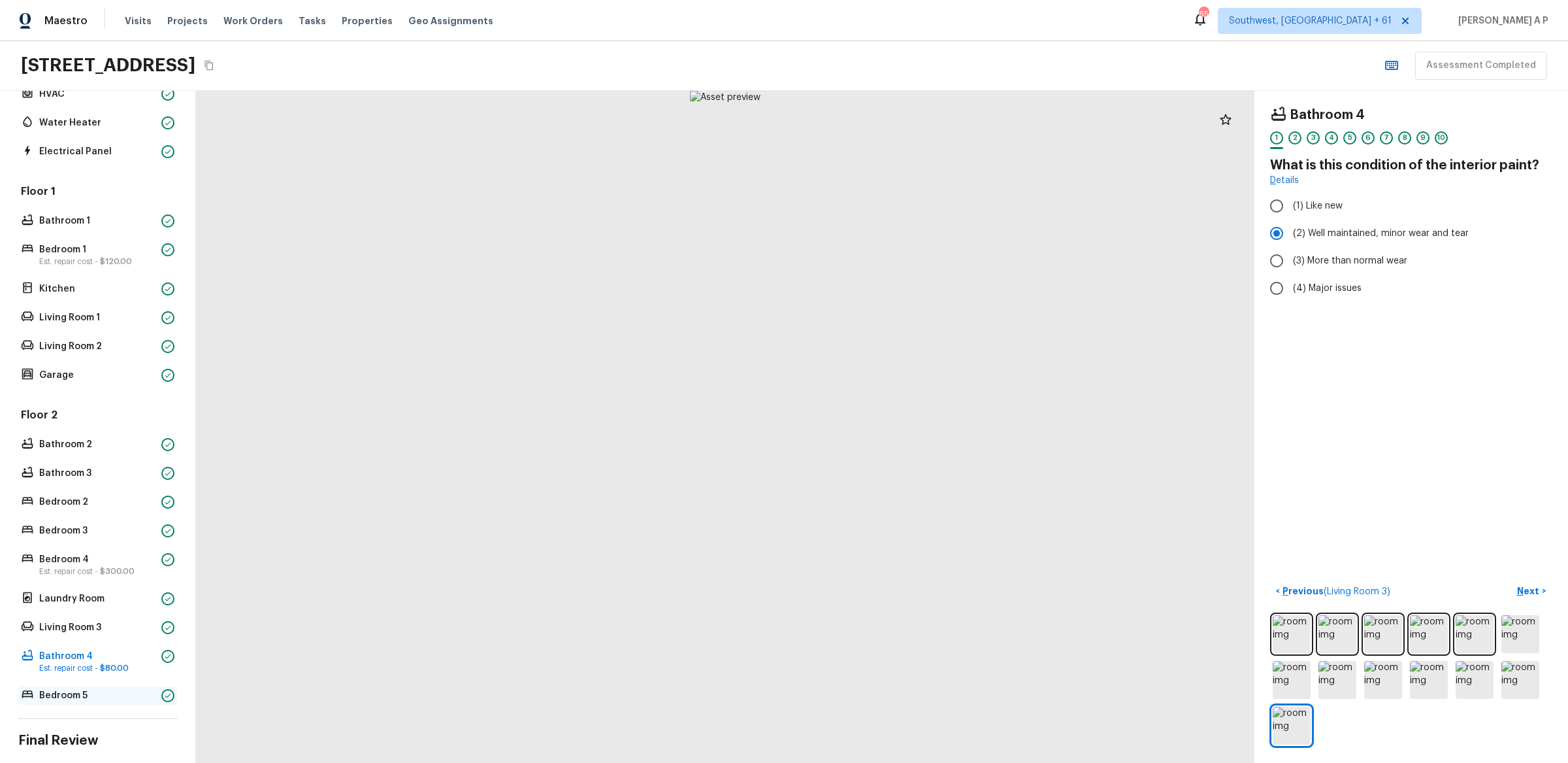
click at [115, 694] on p "Bedroom 5" at bounding box center [97, 695] width 117 height 13
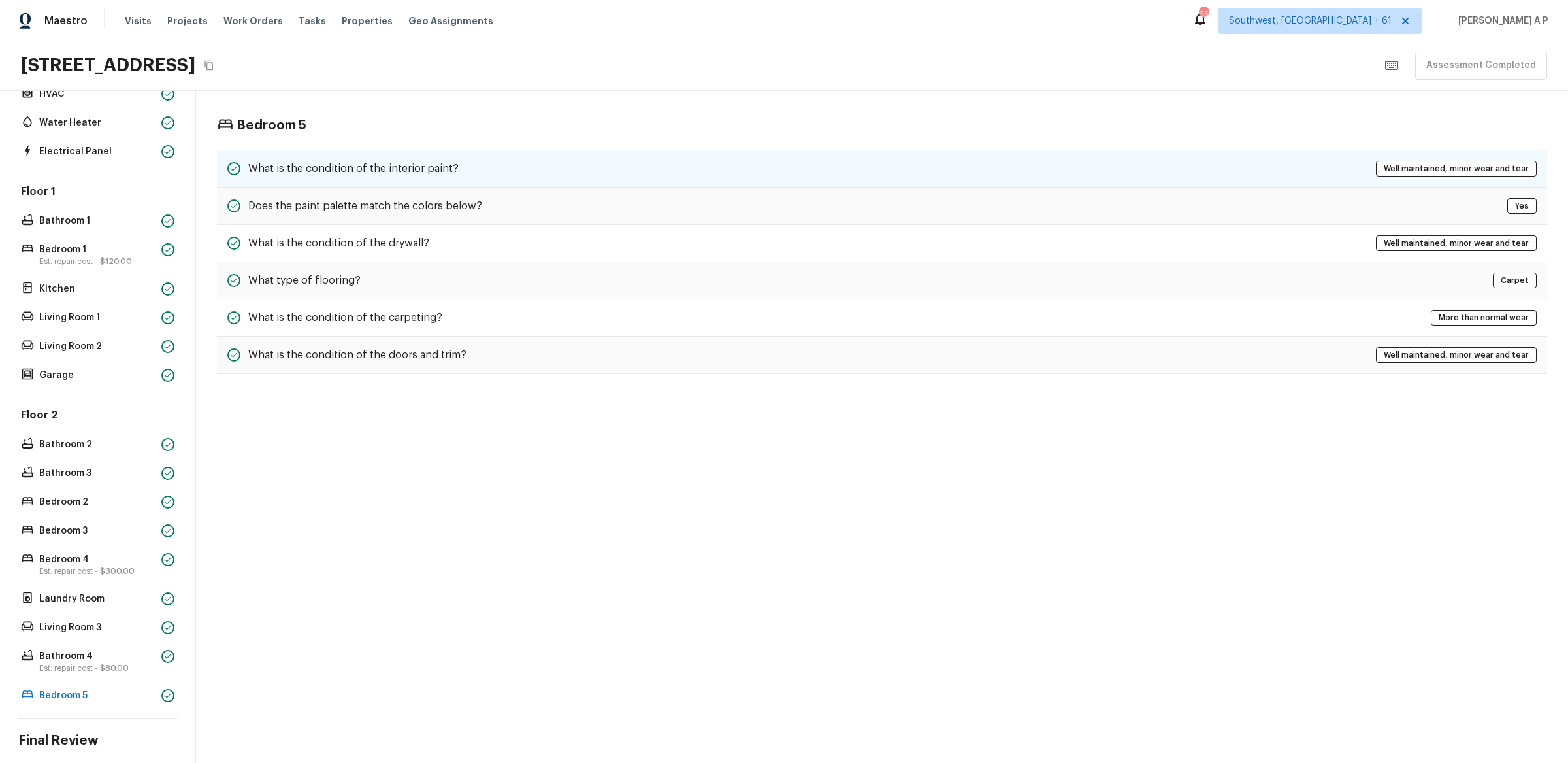
click at [498, 182] on div "What is the condition of the interior paint? Well maintained, minor wear and te…" at bounding box center [882, 168] width 1331 height 38
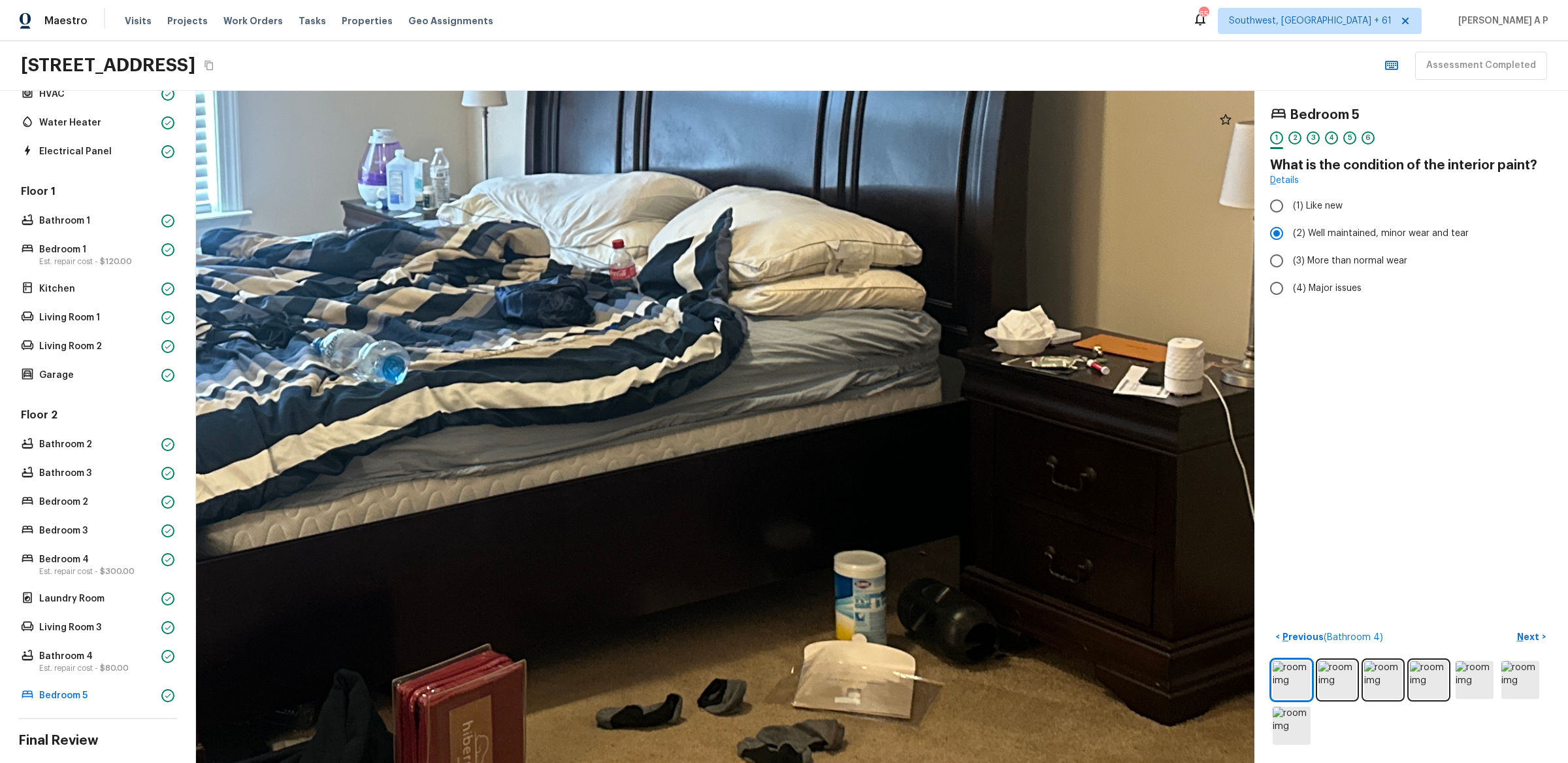
drag, startPoint x: 880, startPoint y: 526, endPoint x: 1001, endPoint y: 526, distance: 121.0
click at [1001, 526] on div at bounding box center [330, 191] width 3021 height 1917
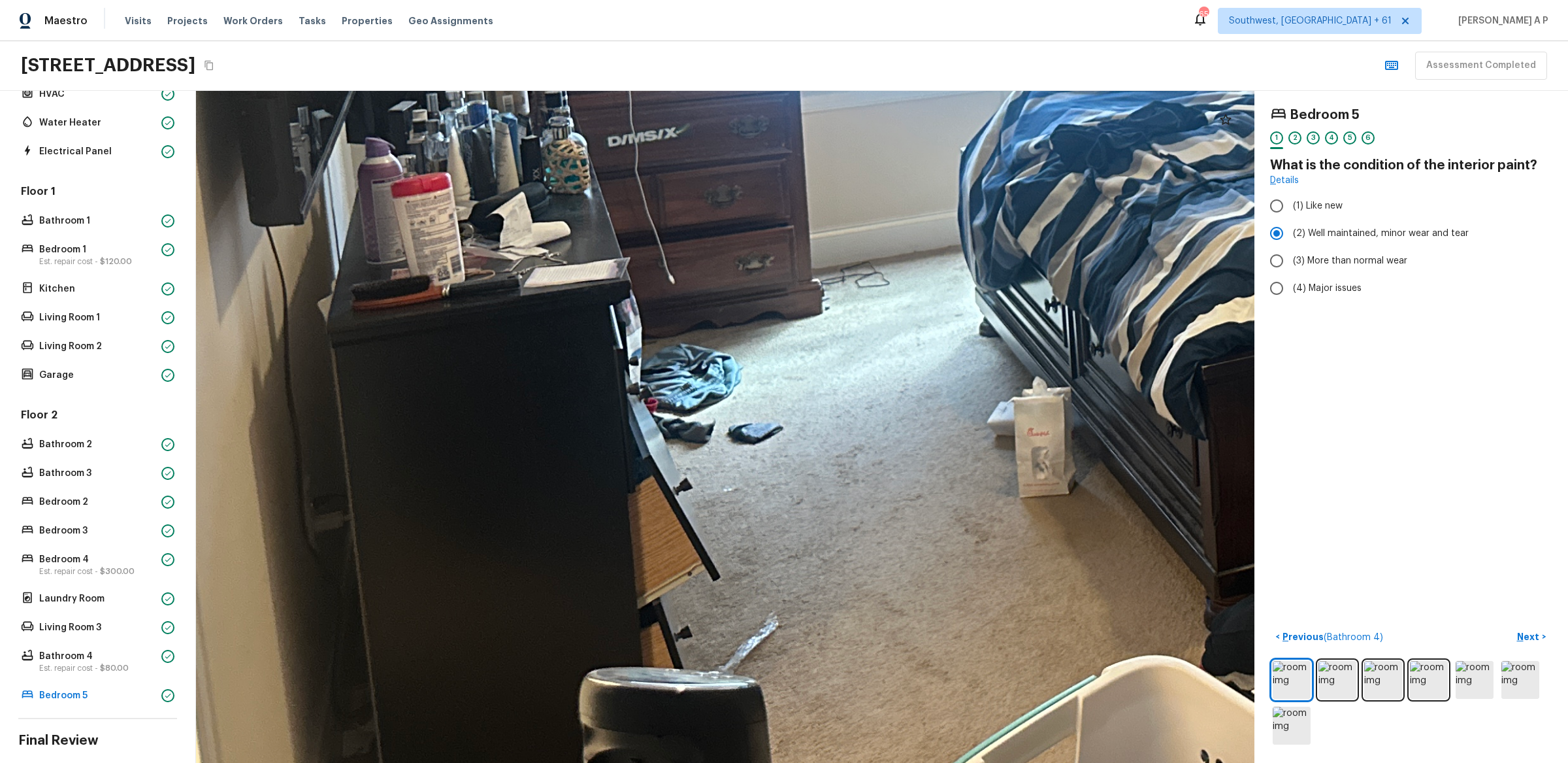
drag, startPoint x: 895, startPoint y: 518, endPoint x: 925, endPoint y: 356, distance: 164.8
click at [925, 356] on div at bounding box center [1399, 5] width 3021 height 1917
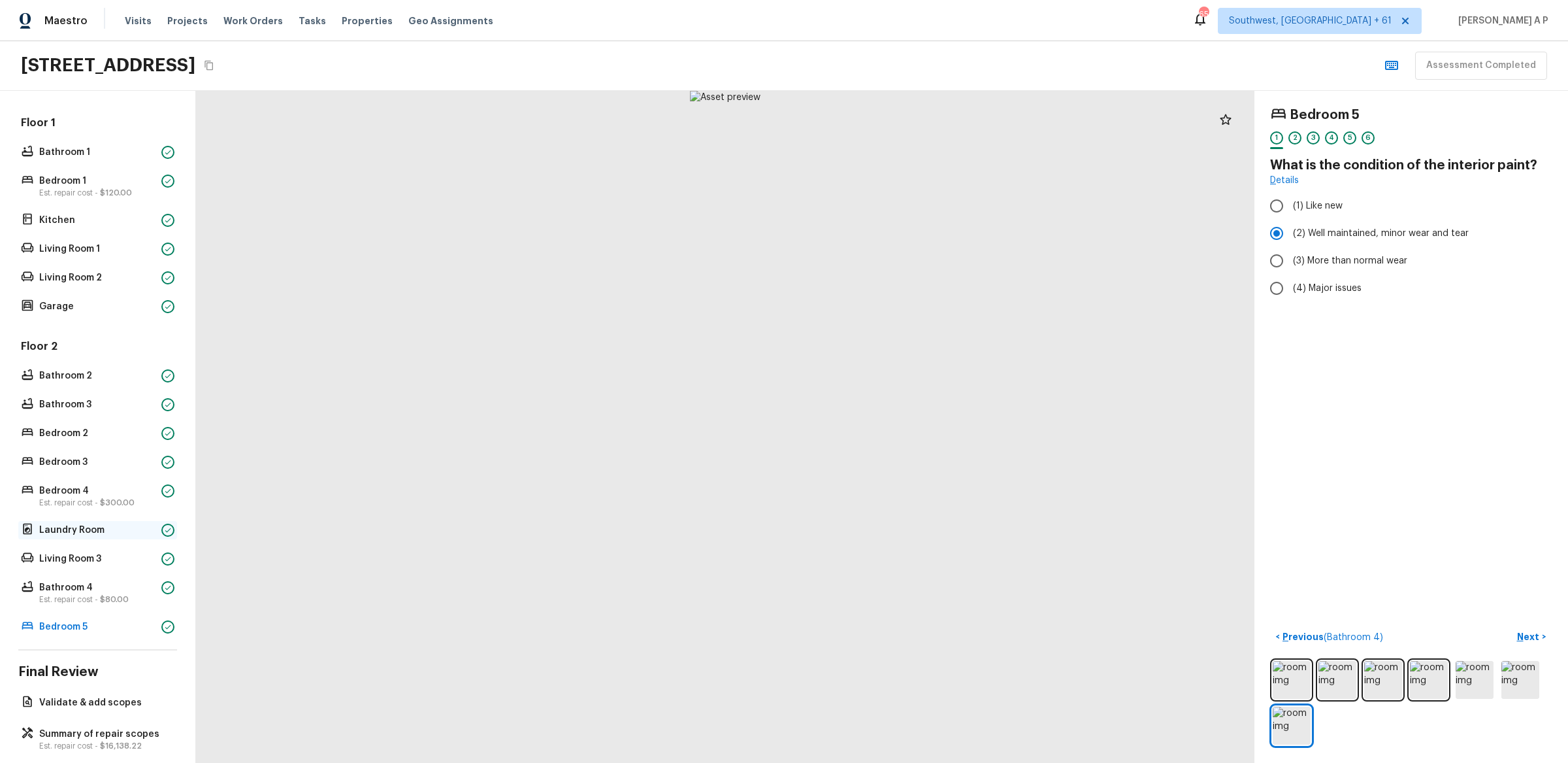
scroll to position [253, 0]
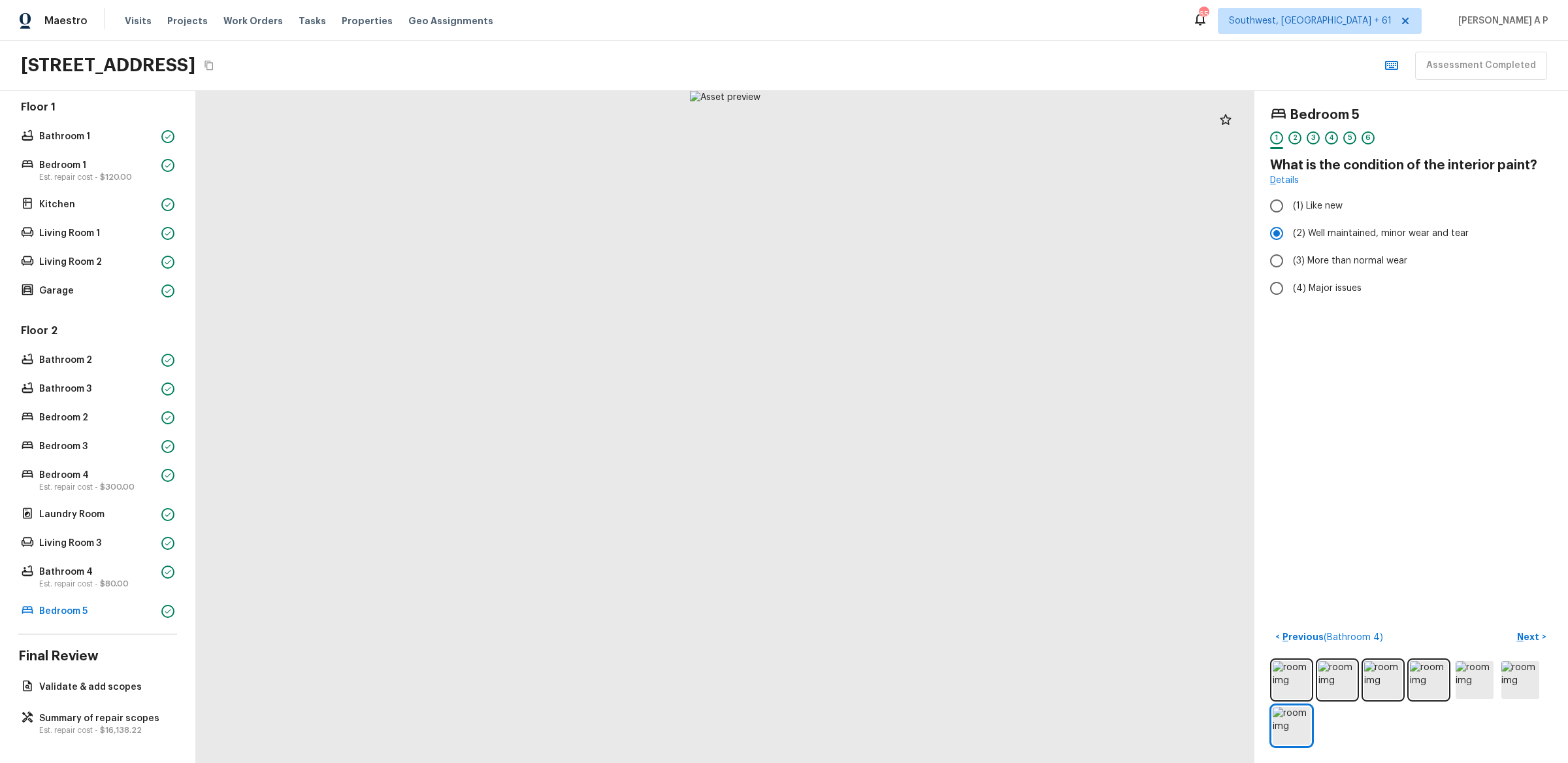
click at [100, 277] on div "Floor 1 Bathroom 1 Bedroom 1 Est. repair cost - $120.00 Kitchen Living Room 1 L…" at bounding box center [97, 200] width 159 height 200
click at [96, 284] on p "Garage" at bounding box center [97, 290] width 117 height 13
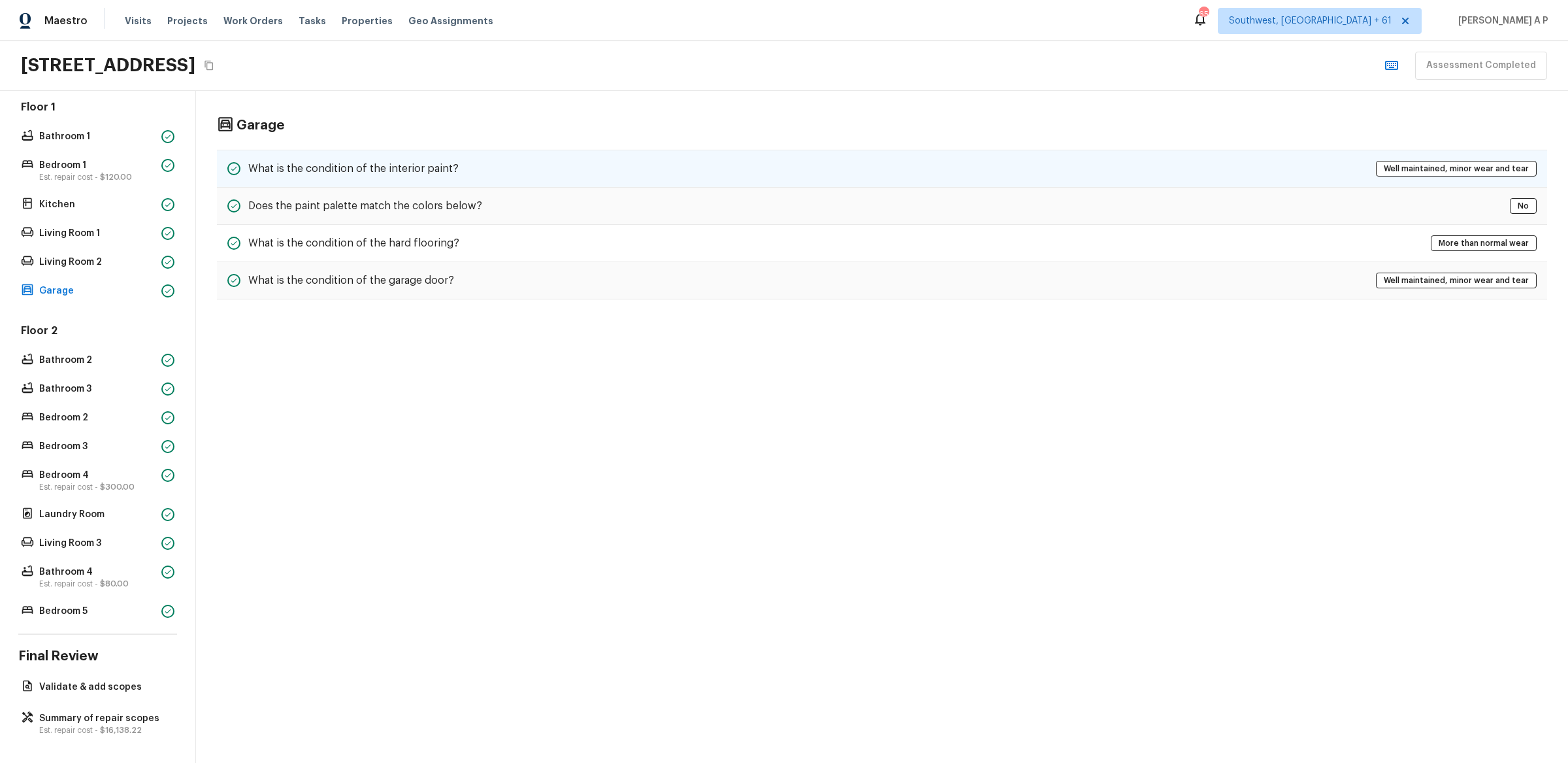
click at [527, 150] on div "What is the condition of the interior paint? Well maintained, minor wear and te…" at bounding box center [882, 168] width 1331 height 38
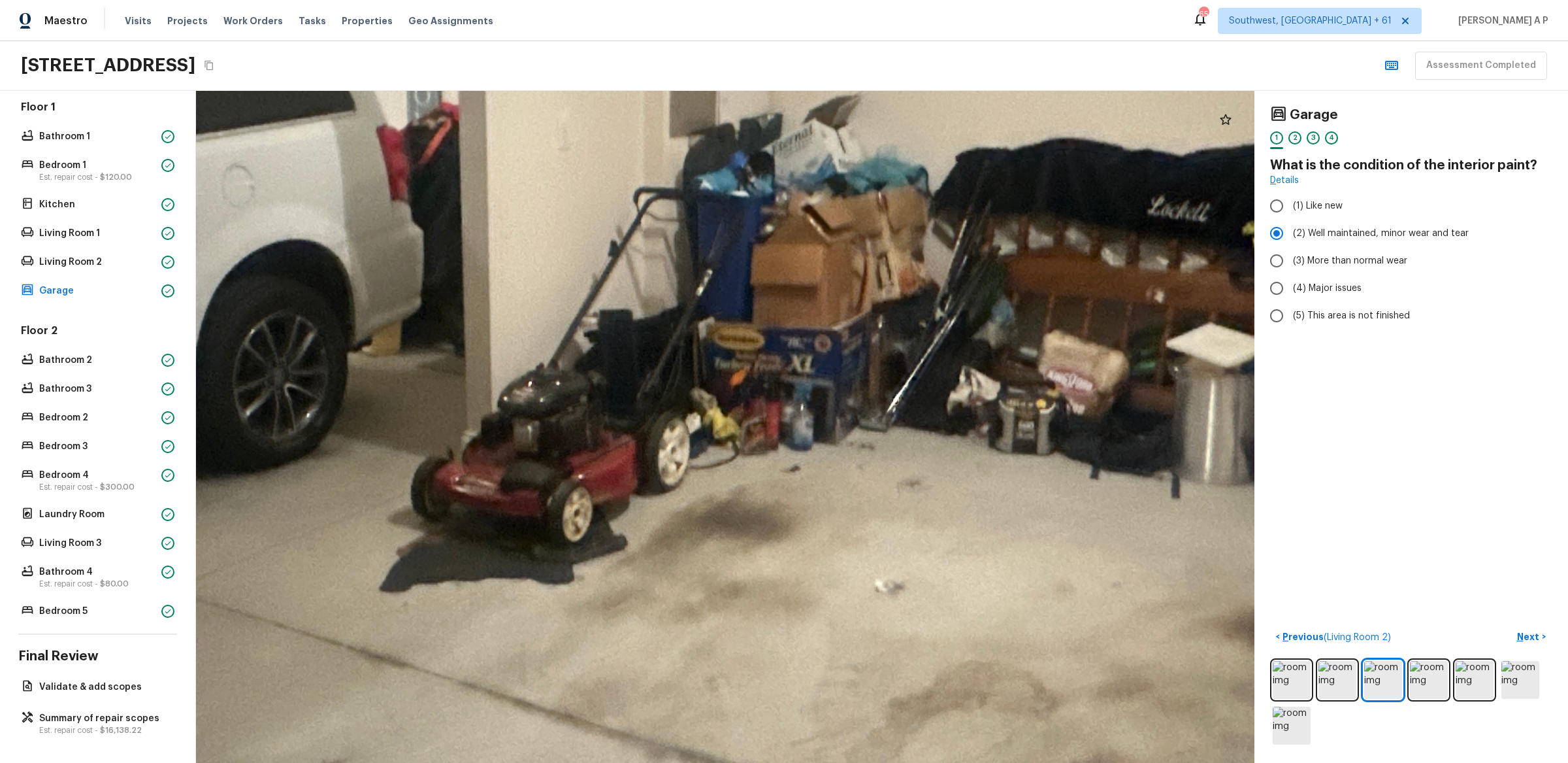
drag, startPoint x: 851, startPoint y: 382, endPoint x: 720, endPoint y: 622, distance: 273.4
click at [721, 622] on div at bounding box center [591, 370] width 3977 height 2524
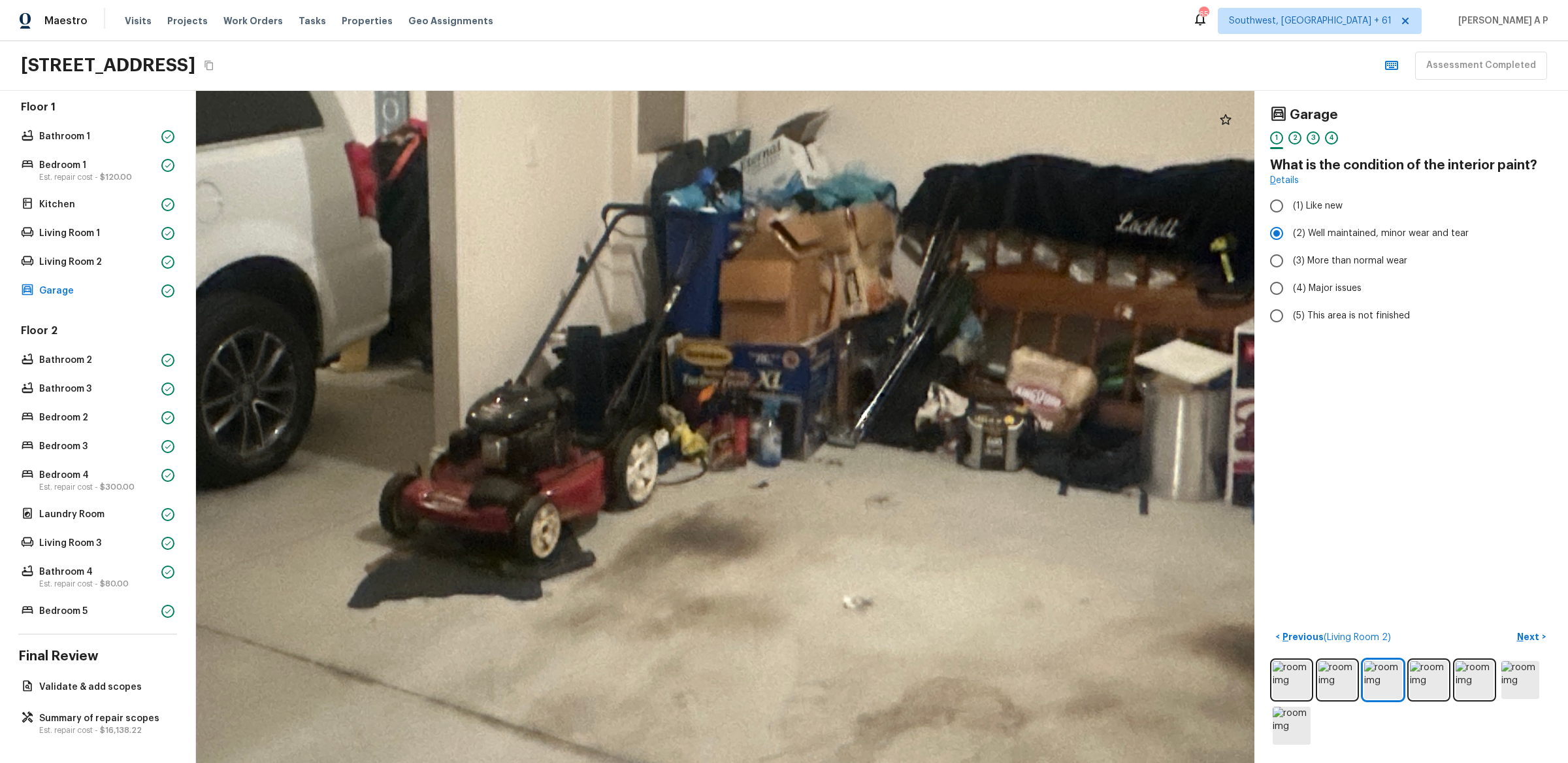
drag, startPoint x: 813, startPoint y: 535, endPoint x: 591, endPoint y: 556, distance: 223.0
click at [591, 556] on div at bounding box center [559, 386] width 3977 height 2524
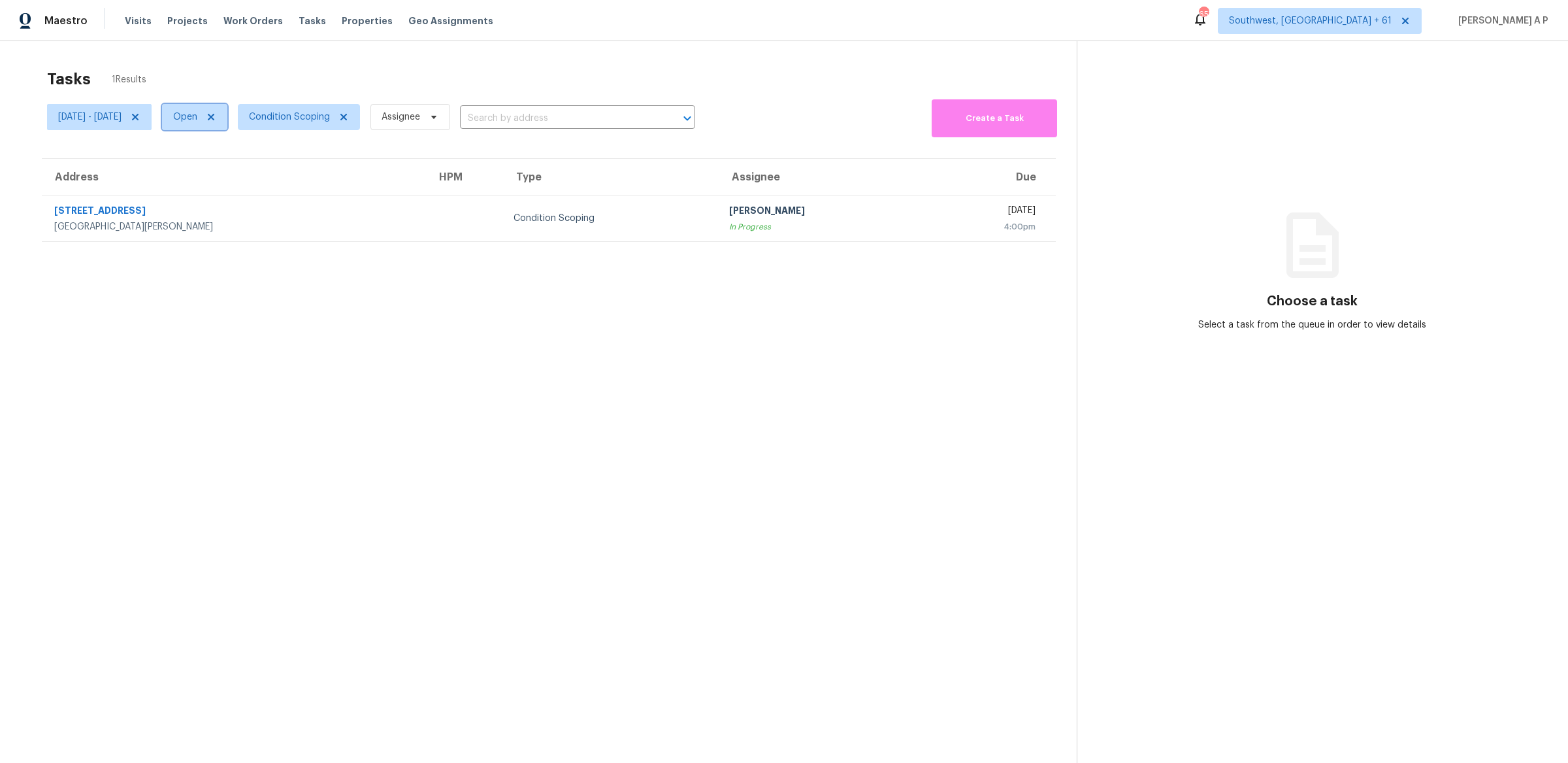
click at [216, 115] on span at bounding box center [209, 117] width 14 height 11
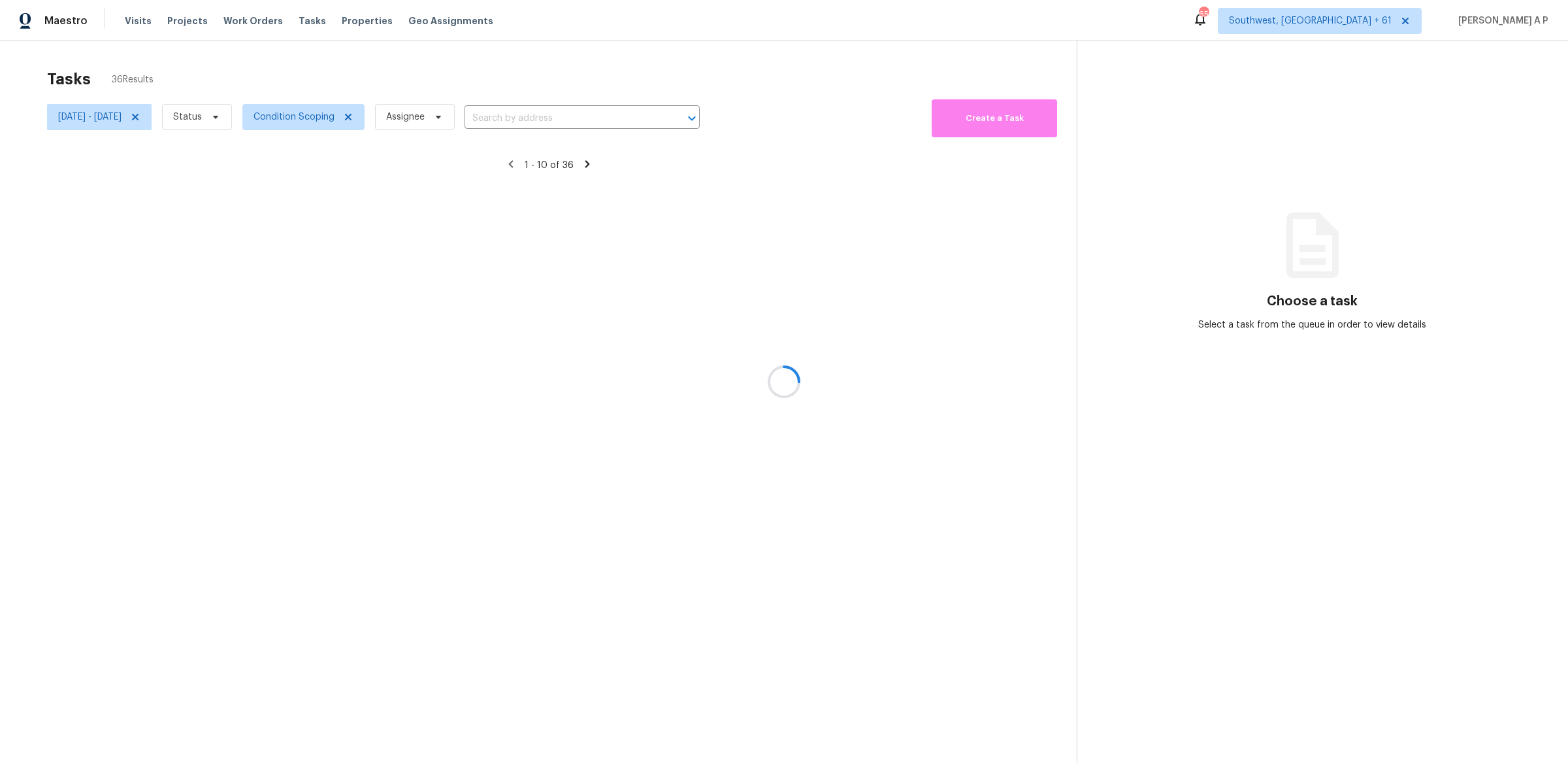
click at [262, 115] on div at bounding box center [784, 382] width 1568 height 763
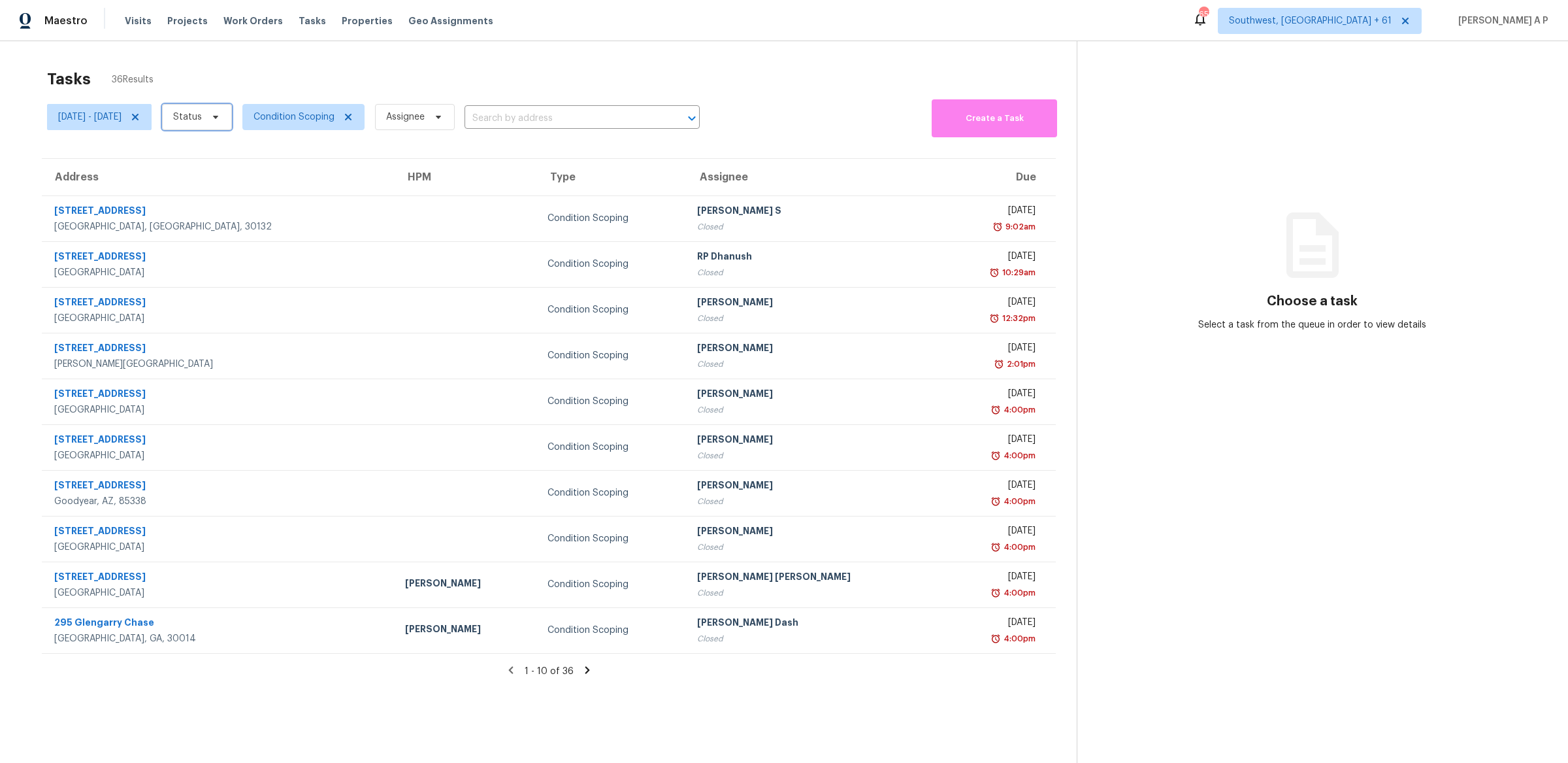
click at [221, 118] on icon at bounding box center [216, 117] width 11 height 11
click at [262, 148] on label "Closed" at bounding box center [242, 154] width 47 height 13
click at [227, 148] on input "Closed" at bounding box center [222, 152] width 8 height 8
checkbox input "true"
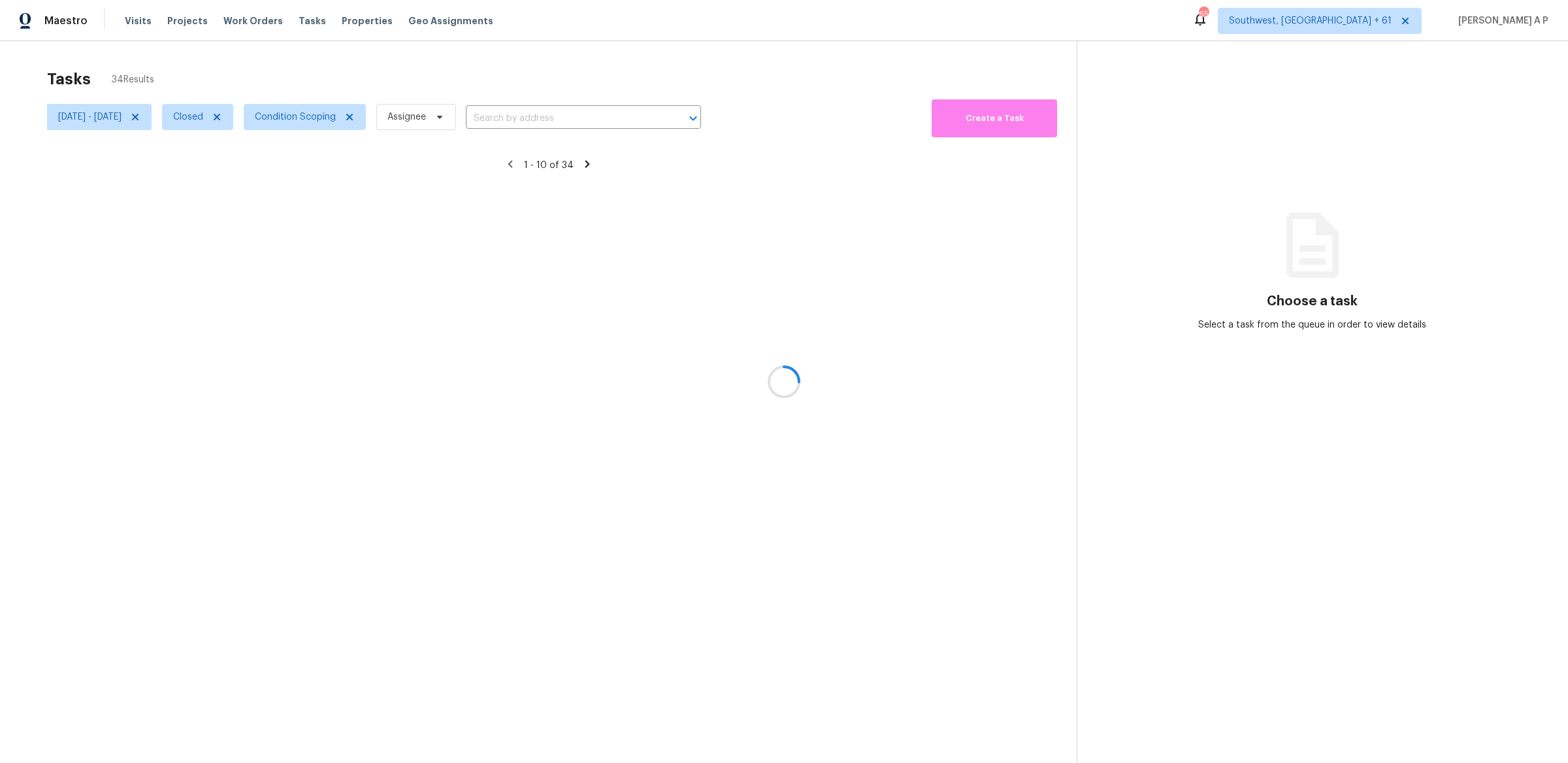
click at [158, 116] on div at bounding box center [784, 382] width 1568 height 763
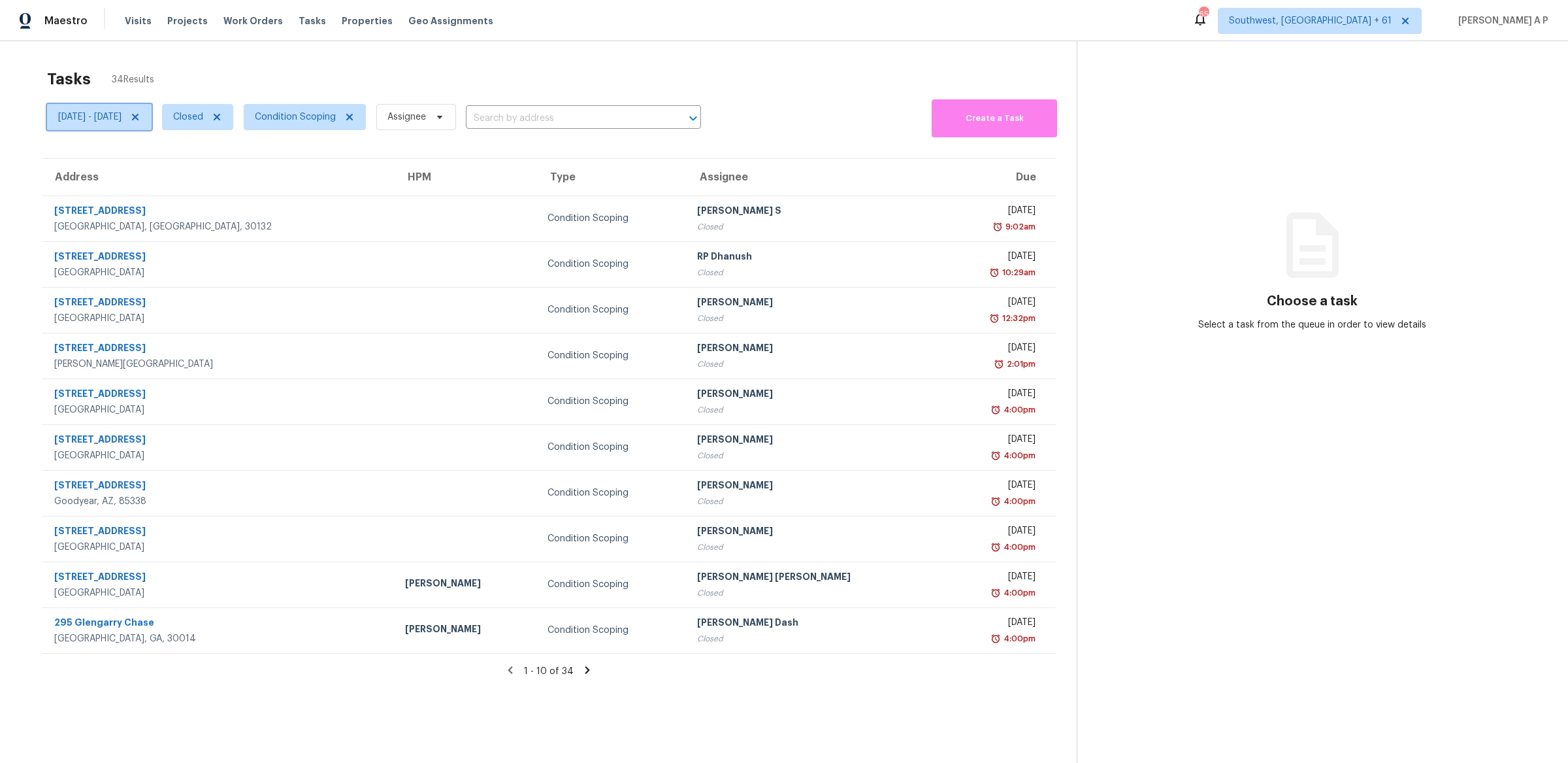
click at [121, 116] on span "Mon, Sep 22 - Thu, Sep 25" at bounding box center [90, 116] width 63 height 13
select select "8"
select select "2025"
select select "9"
select select "2025"
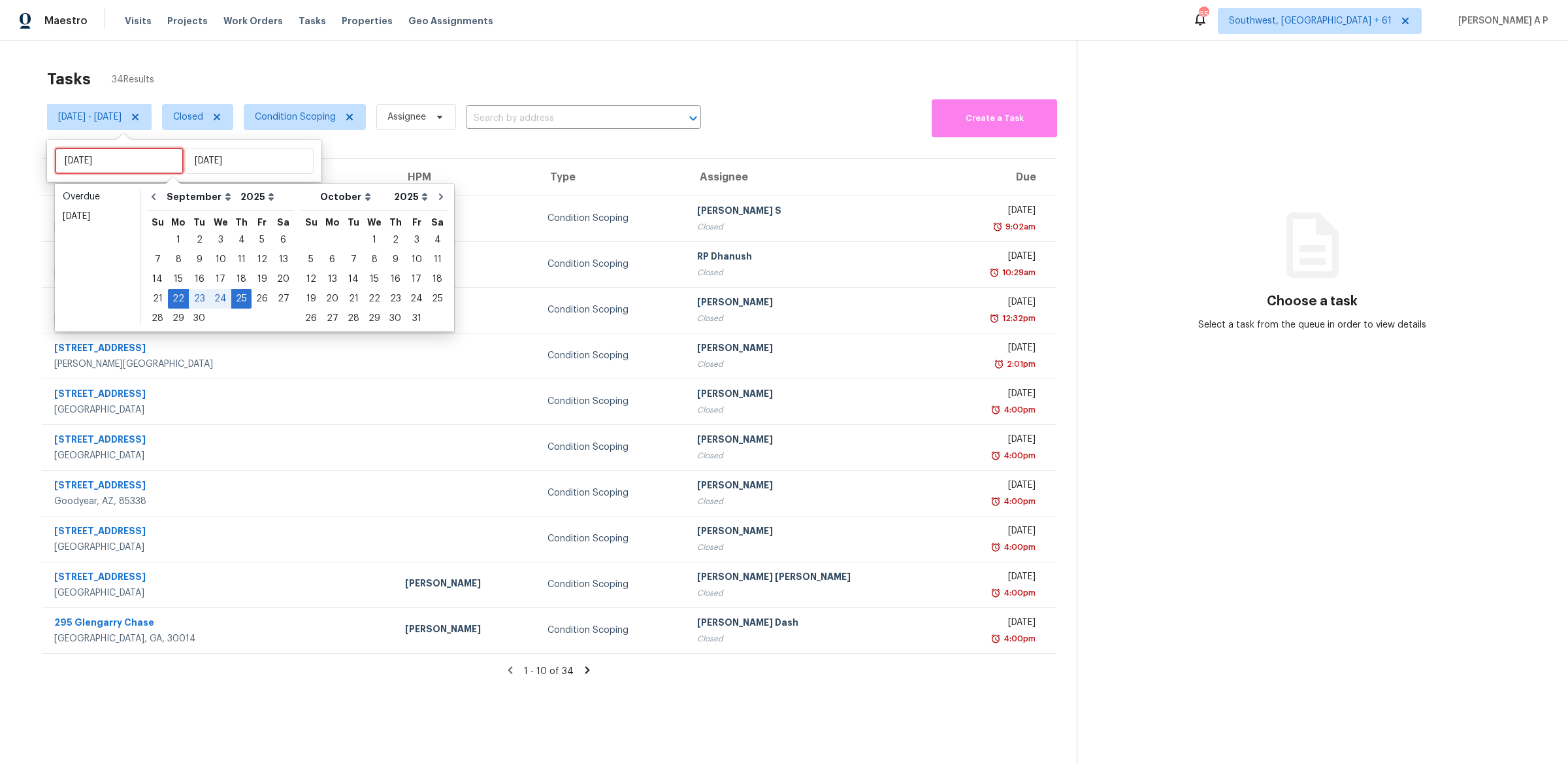
click at [129, 162] on input "Mon, Sep 22" at bounding box center [119, 161] width 129 height 26
type input "Fri, Sep 26"
click at [252, 297] on div "26" at bounding box center [262, 299] width 21 height 18
type input "Fri, Sep 26"
type input "Thu, Sep 25"
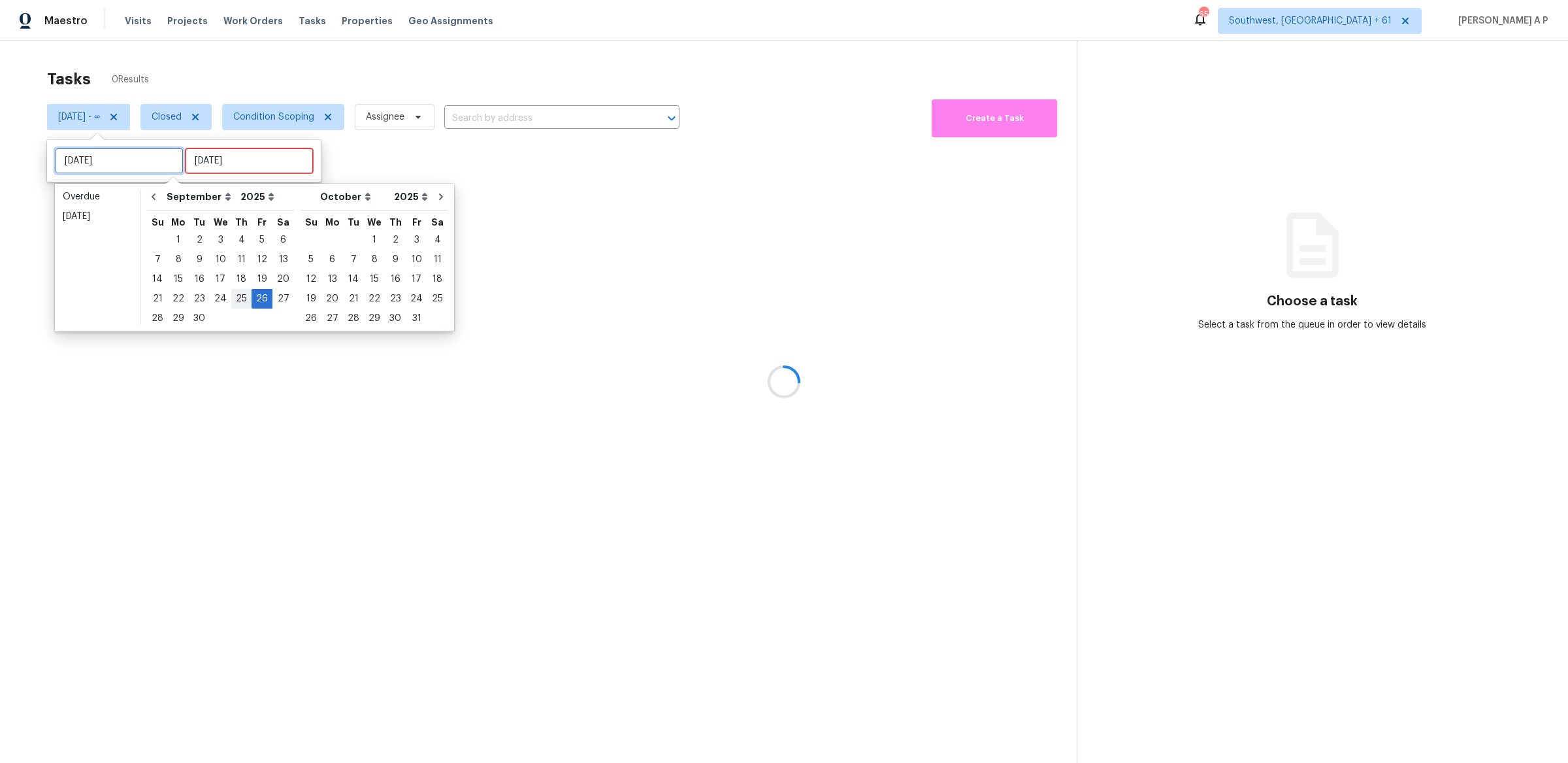
type input "Thu, Sep 25"
type input "Fri, Sep 26"
type input "Tue, Sep 02"
type input "Fri, Sep 26"
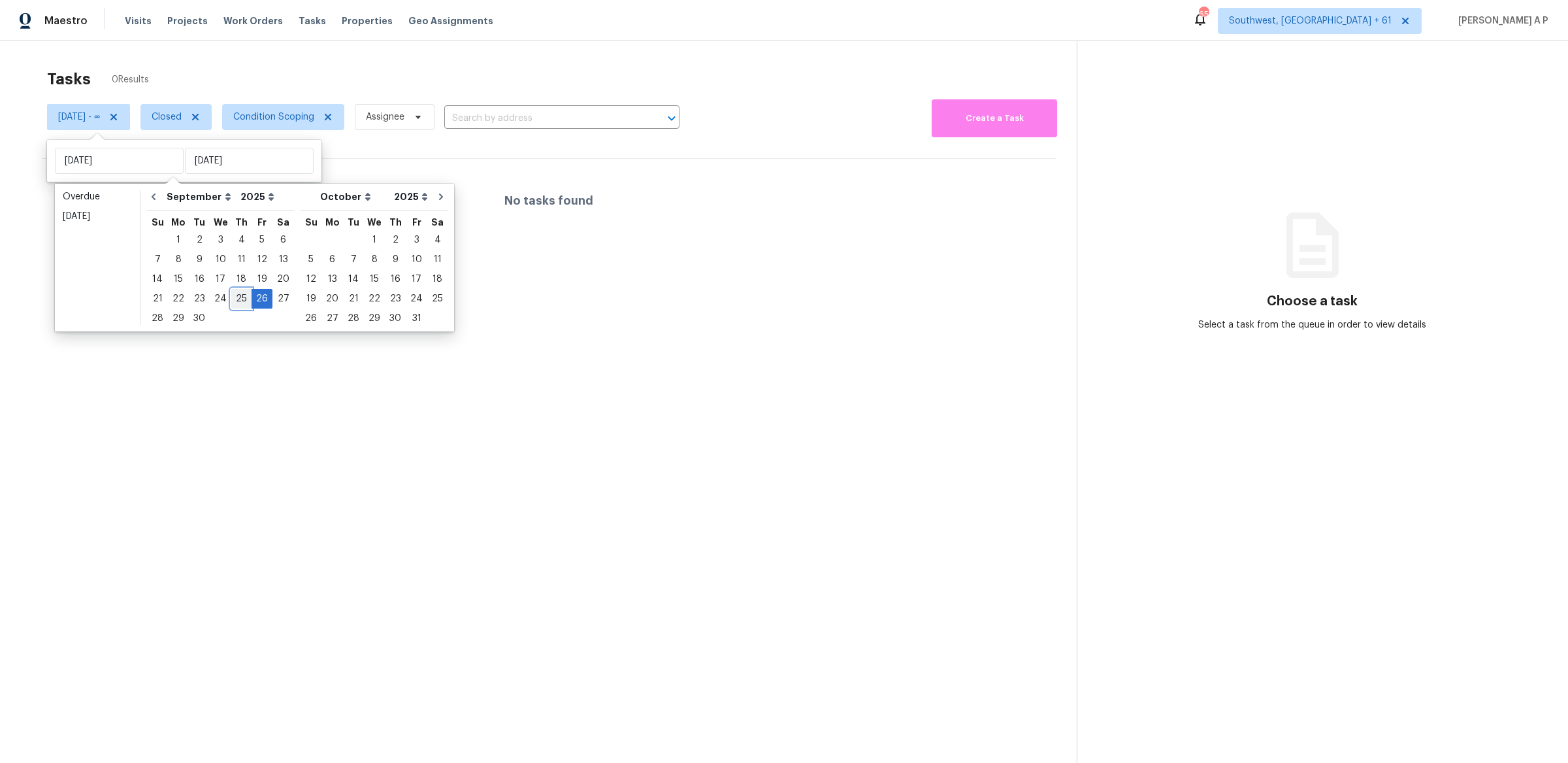
click at [236, 292] on div "25" at bounding box center [241, 299] width 20 height 18
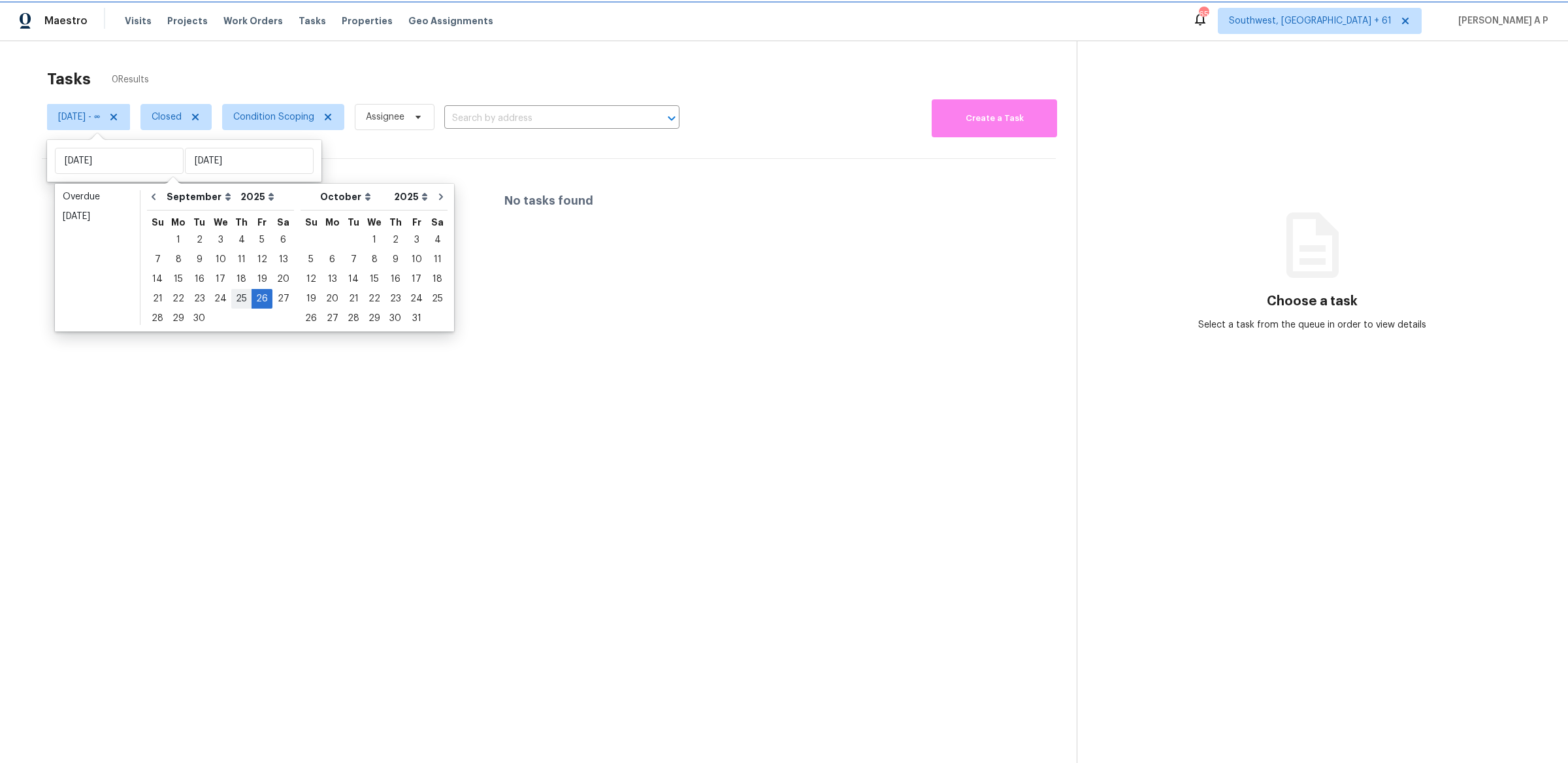
type input "Thu, Sep 25"
type input "Fri, Sep 26"
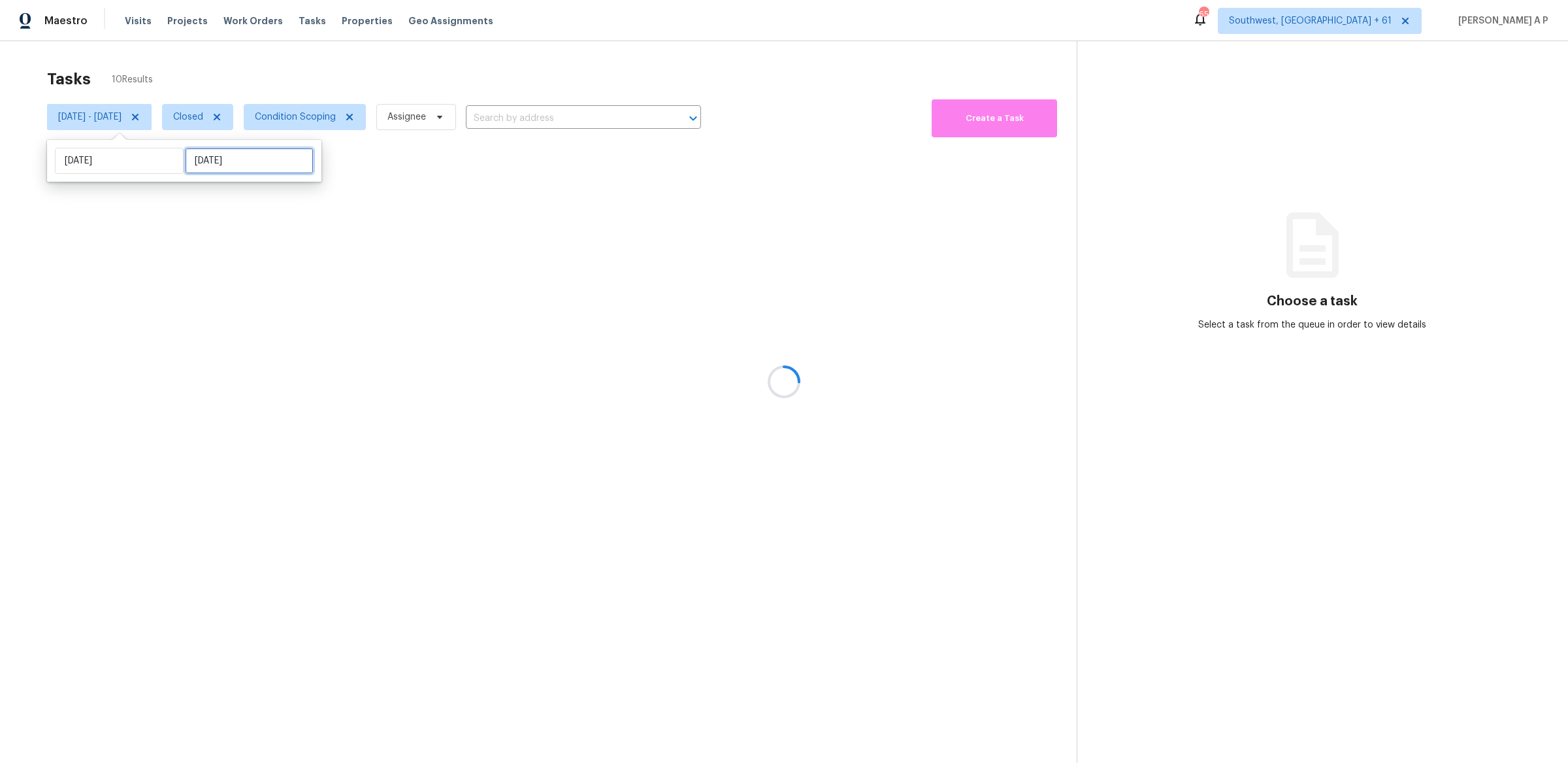
click at [222, 160] on input "Fri, Sep 26" at bounding box center [249, 161] width 129 height 26
select select "8"
select select "2025"
select select "9"
select select "2025"
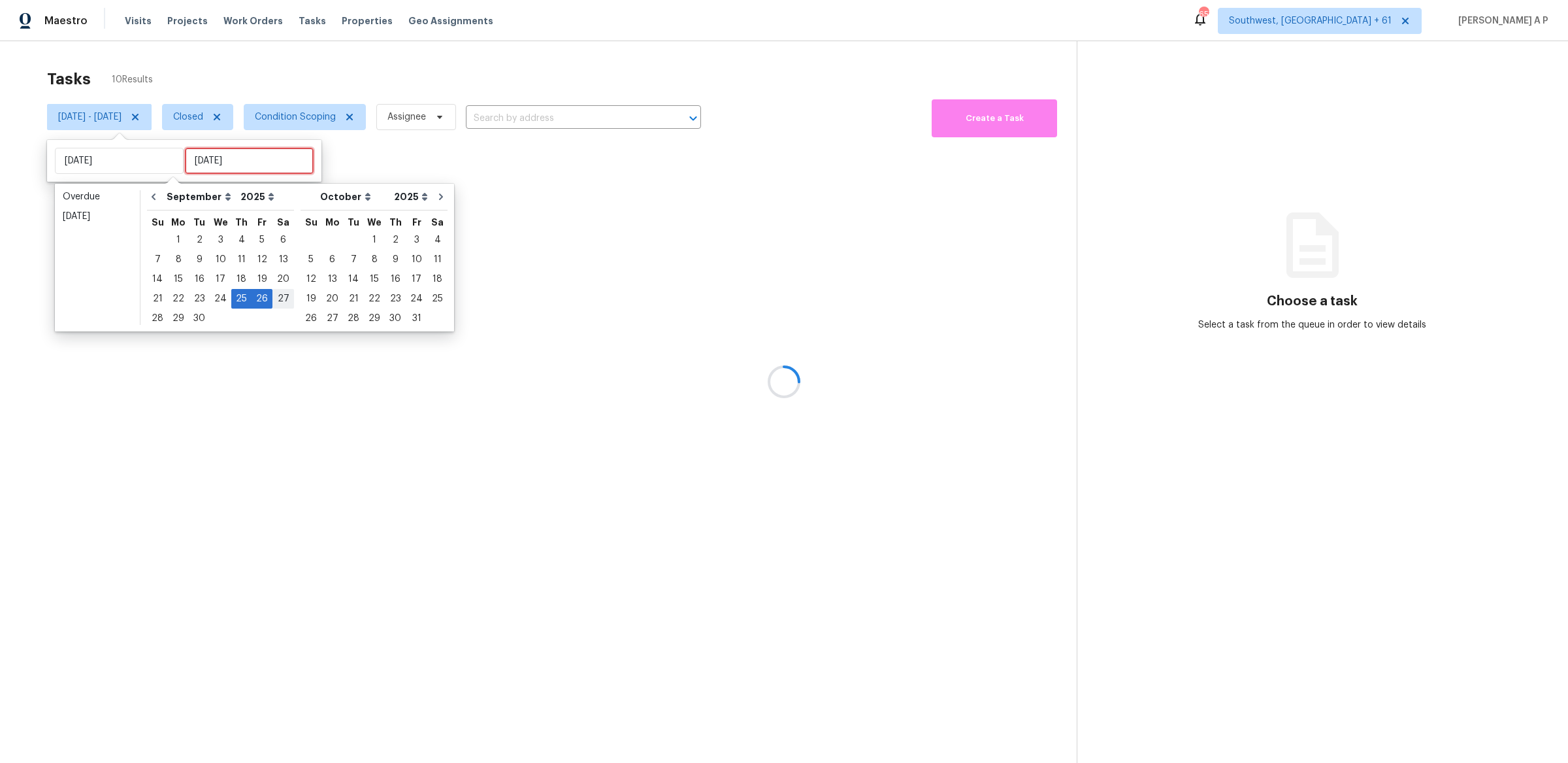
type input "Fri, Sep 05"
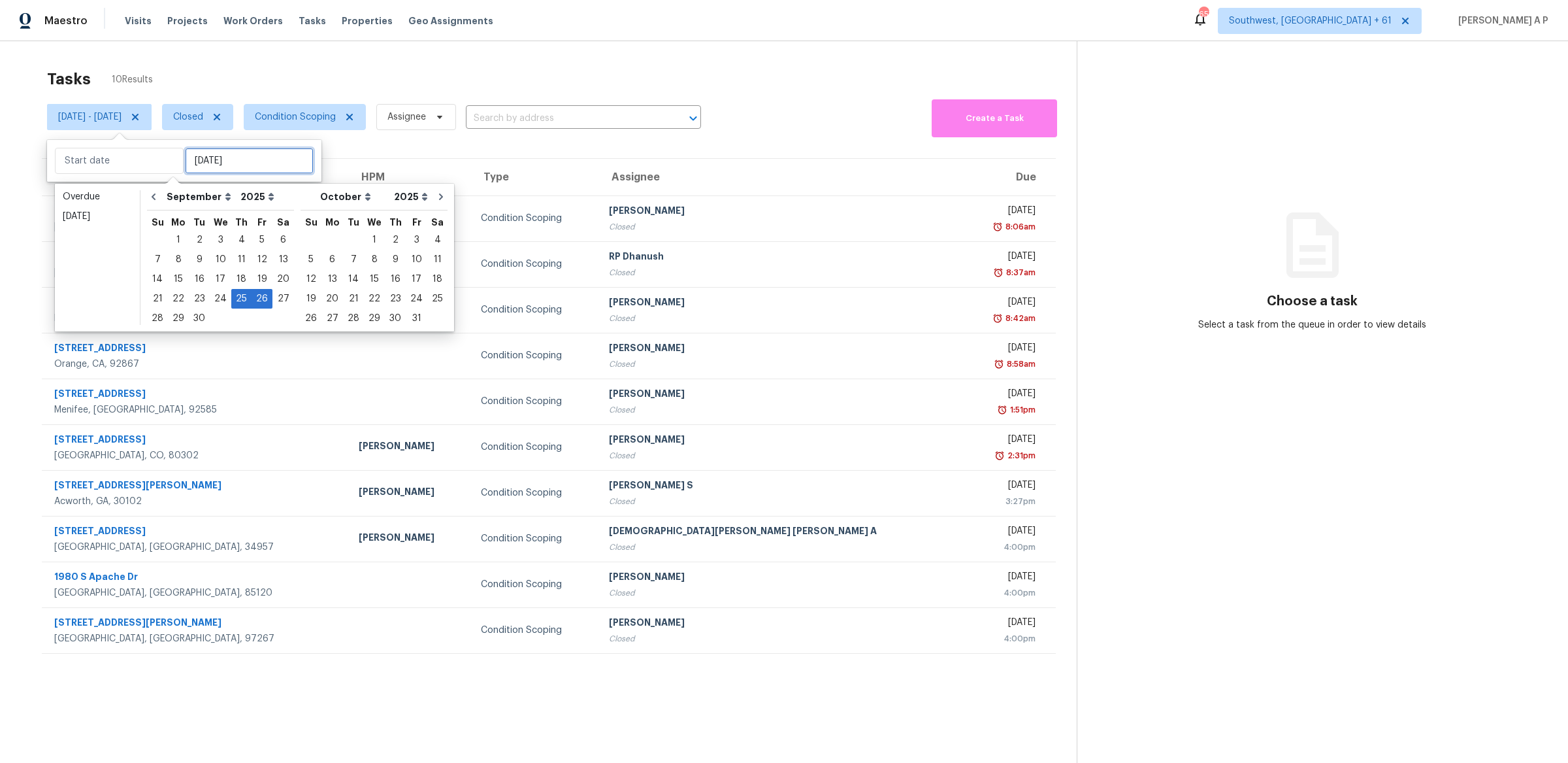
type input "Thu, Sep 25"
type input "Sat, Sep 27"
click at [242, 297] on div "25" at bounding box center [241, 299] width 20 height 18
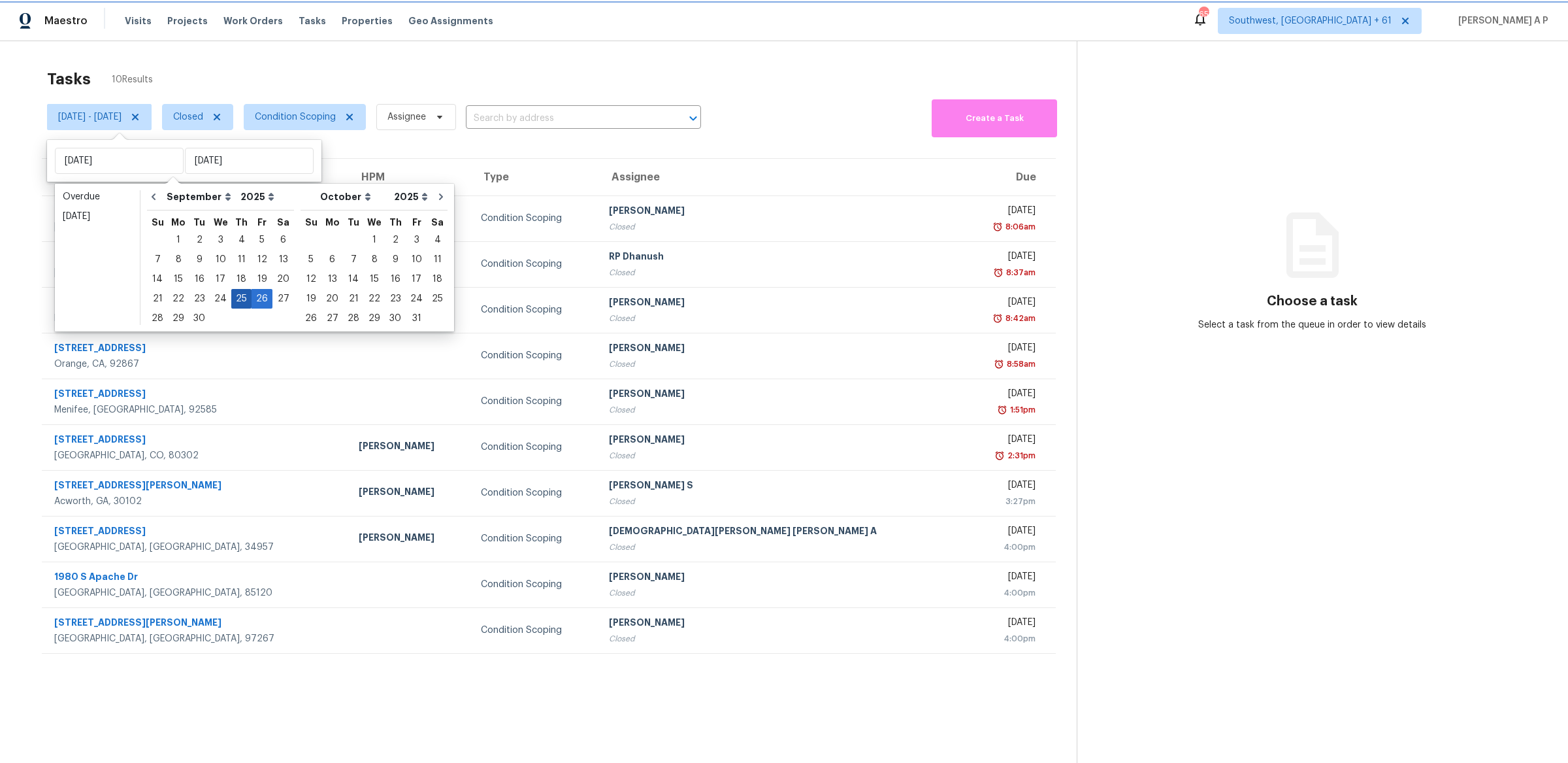
type input "Thu, Sep 25"
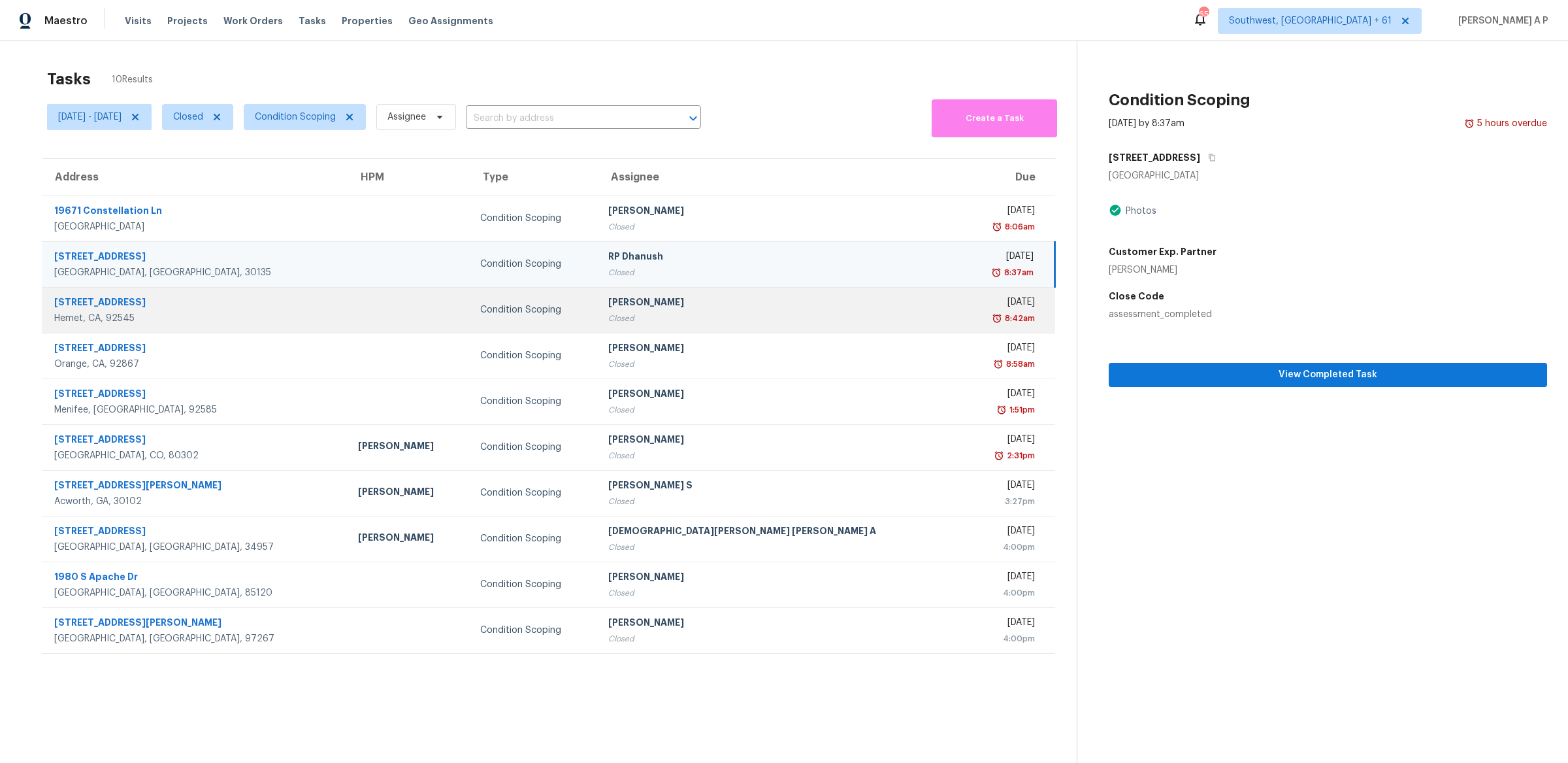
click at [135, 307] on div "517 Louisville St" at bounding box center [195, 304] width 283 height 17
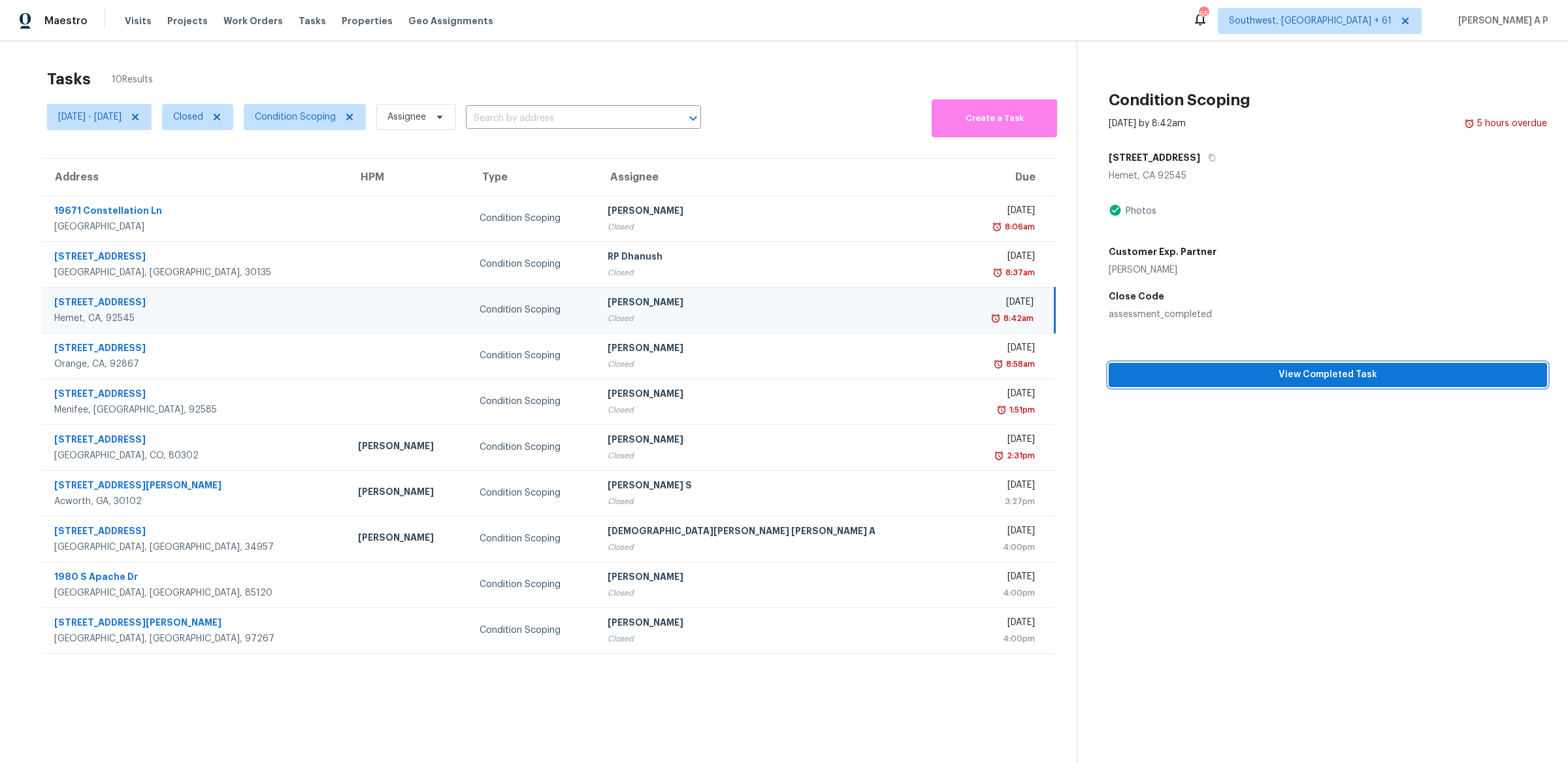
click at [1252, 384] on button "View Completed Task" at bounding box center [1328, 375] width 439 height 24
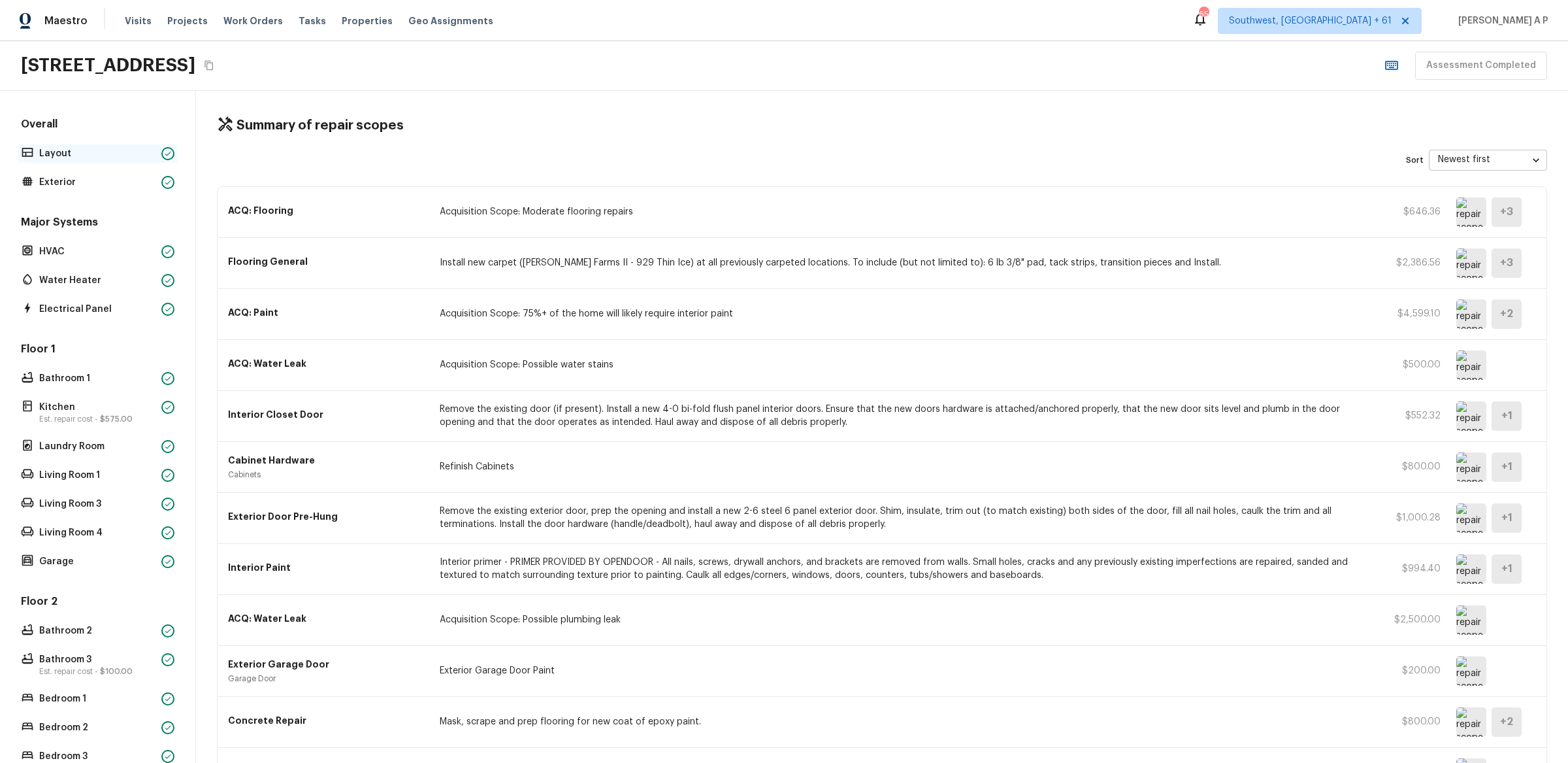
click at [149, 151] on p "Layout" at bounding box center [97, 153] width 117 height 13
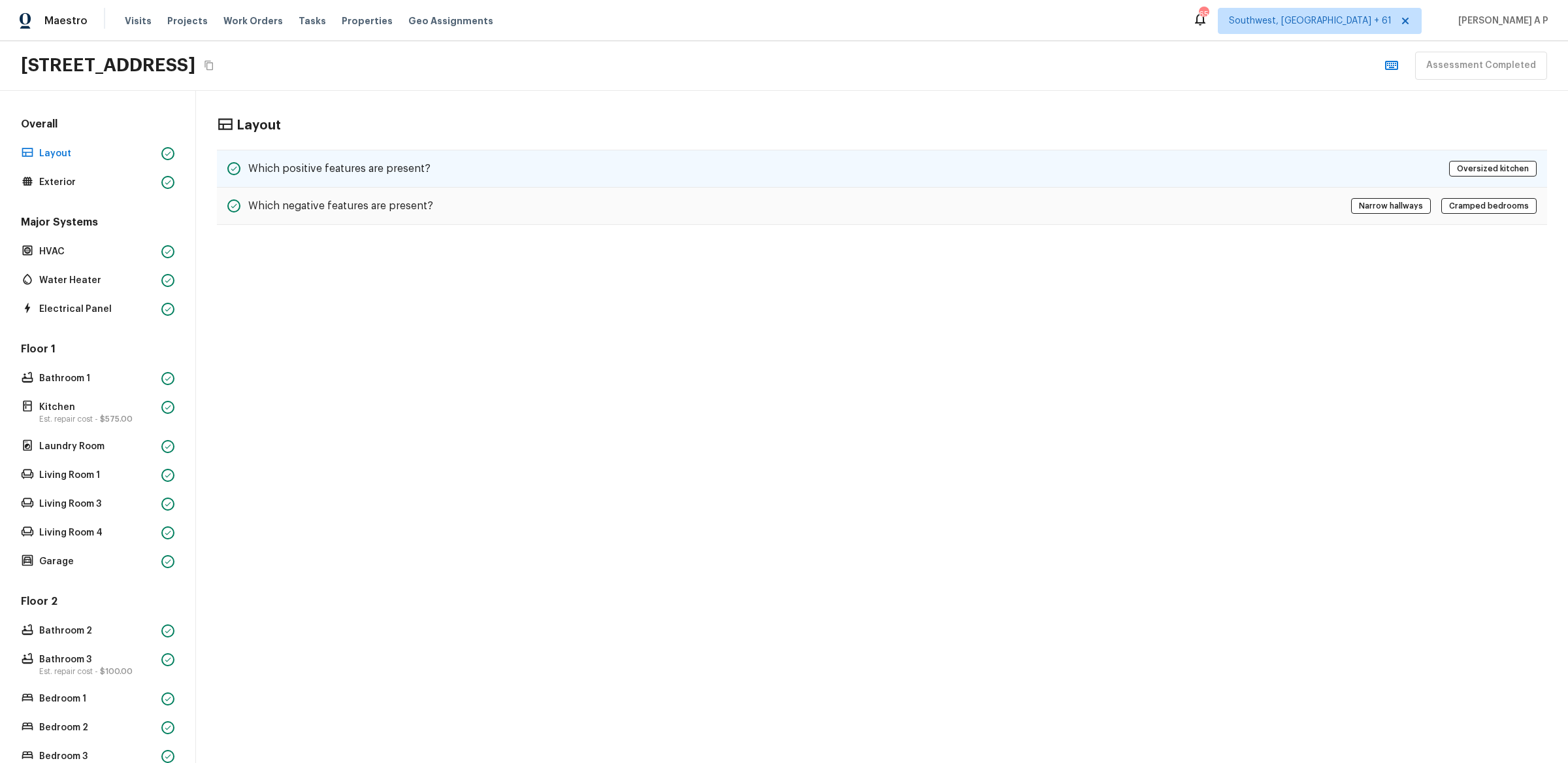
click at [458, 160] on div "Which positive features are present? Oversized kitchen" at bounding box center [882, 168] width 1331 height 38
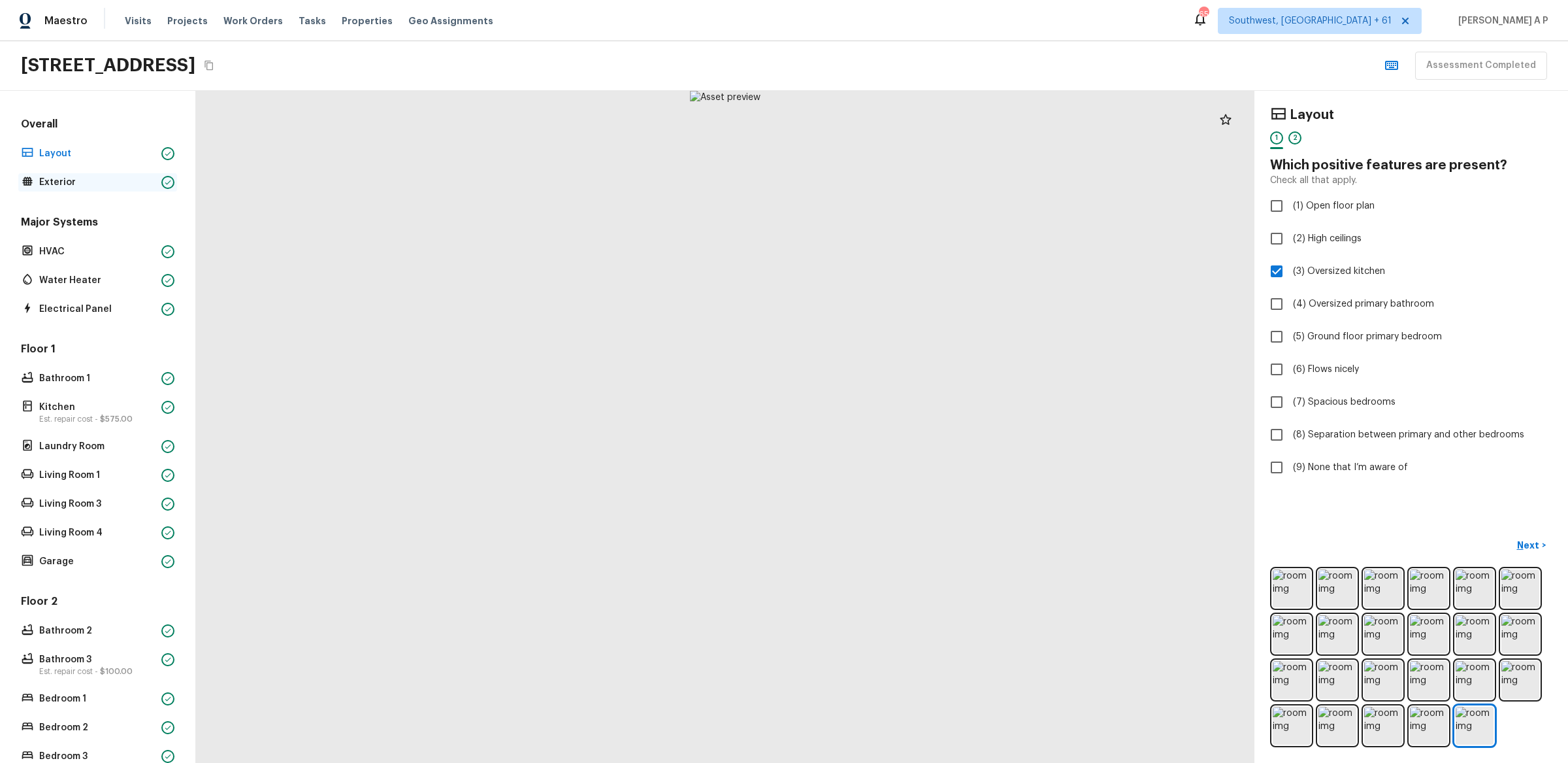
click at [125, 188] on p "Exterior" at bounding box center [97, 182] width 117 height 13
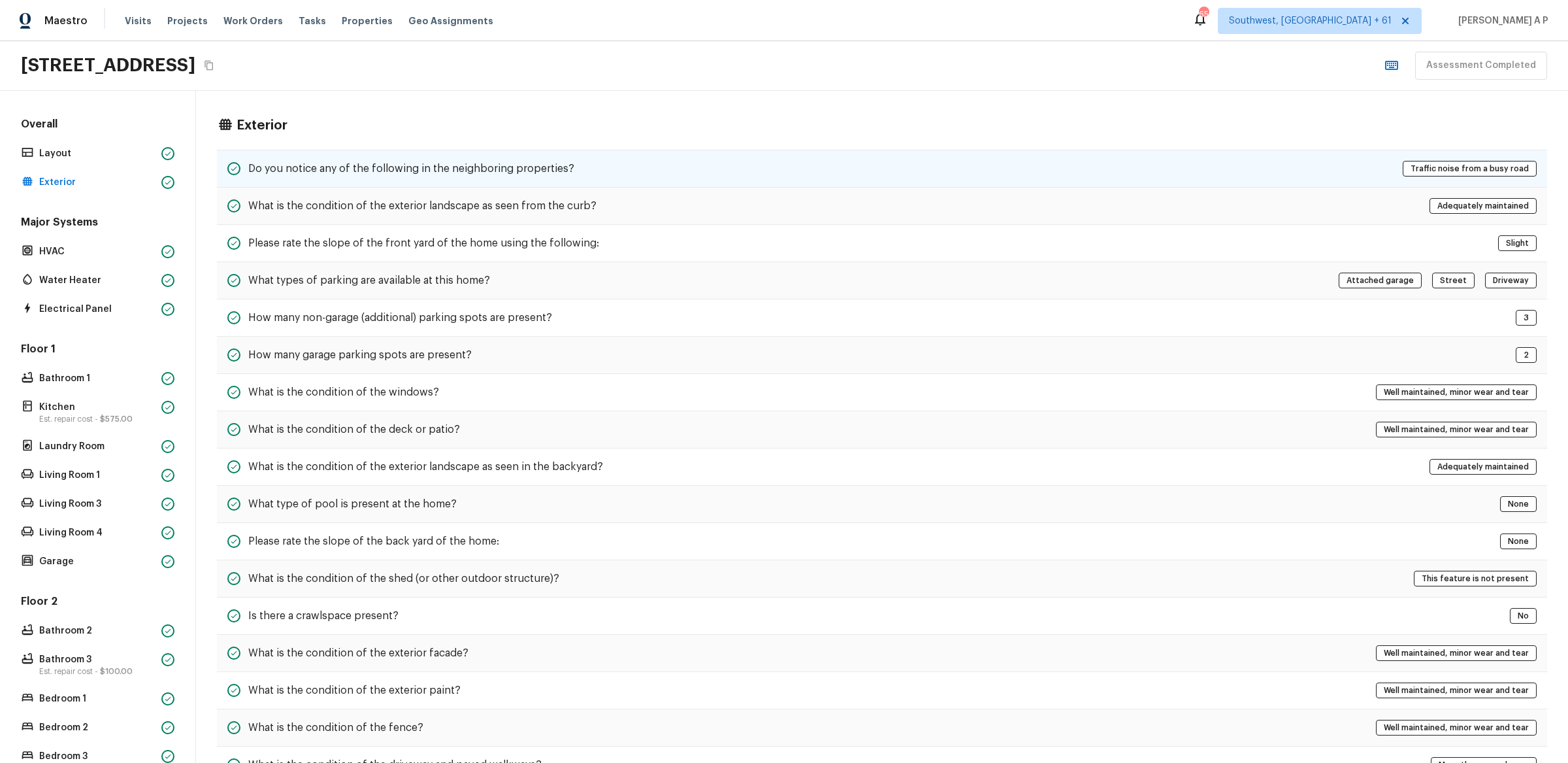
click at [307, 153] on div "Do you notice any of the following in the neighboring properties? Traffic noise…" at bounding box center [882, 168] width 1331 height 38
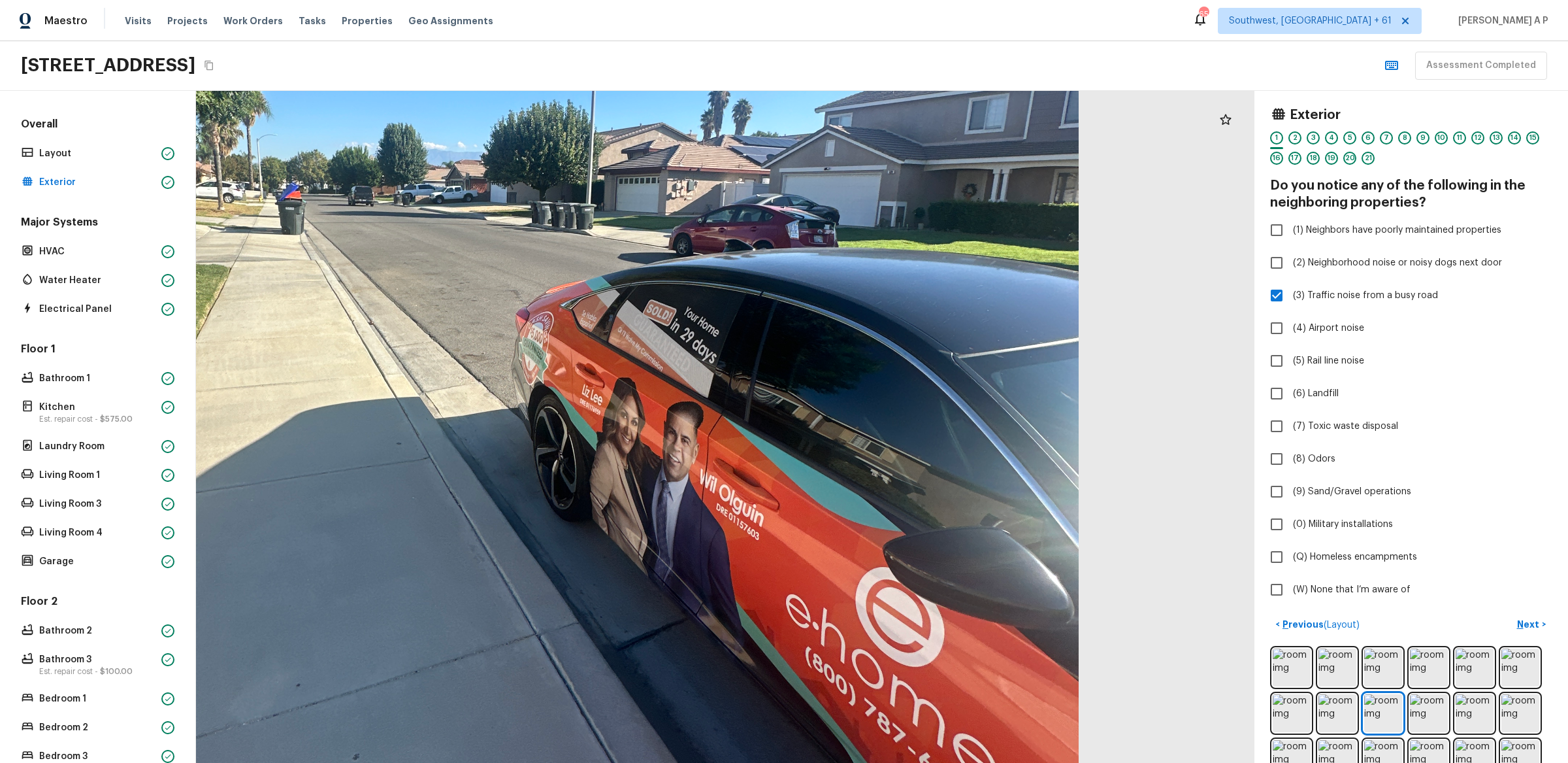
drag, startPoint x: 828, startPoint y: 437, endPoint x: 743, endPoint y: 295, distance: 165.5
click at [743, 295] on div at bounding box center [529, 298] width 2303 height 1462
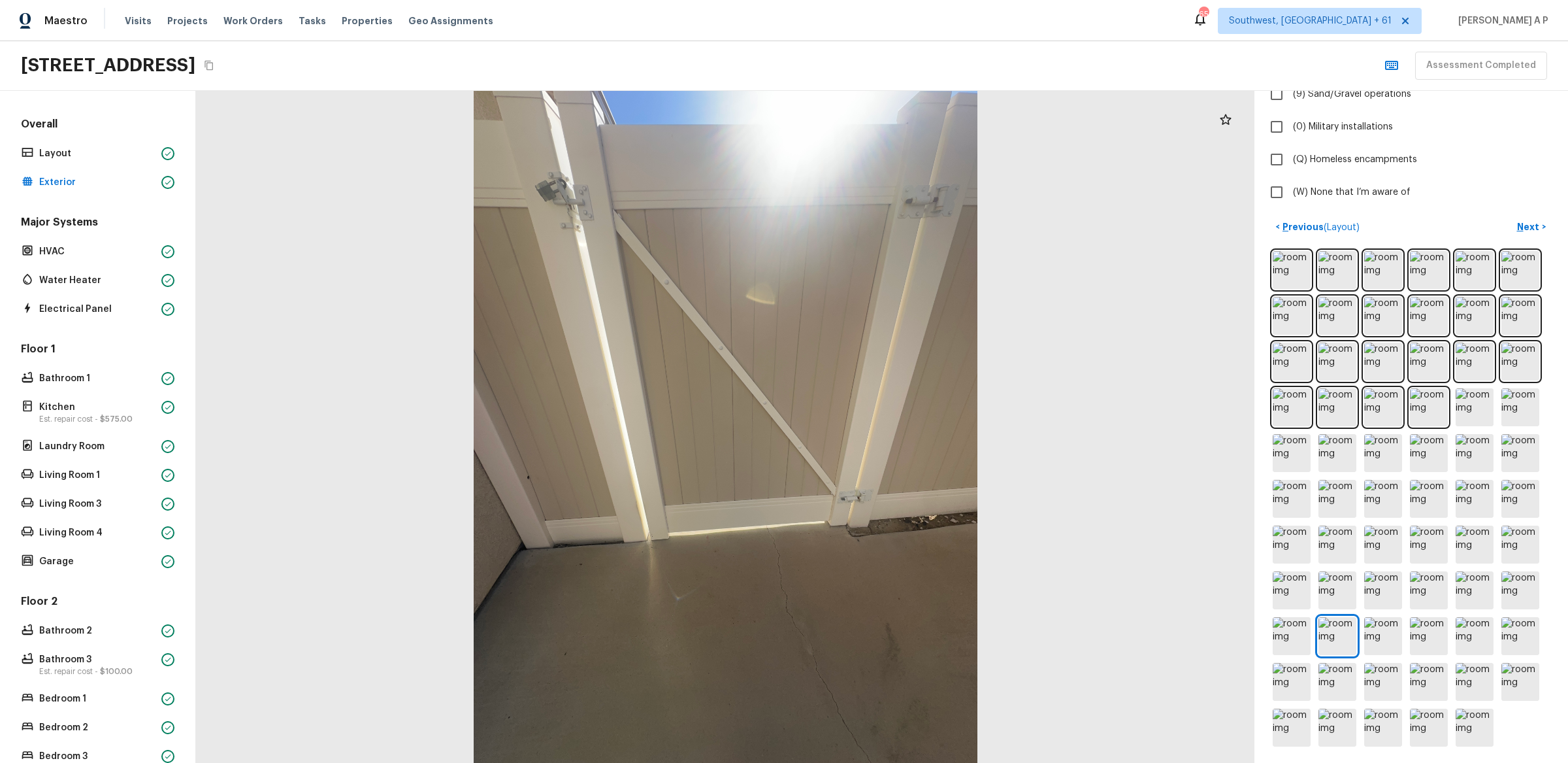
scroll to position [397, 0]
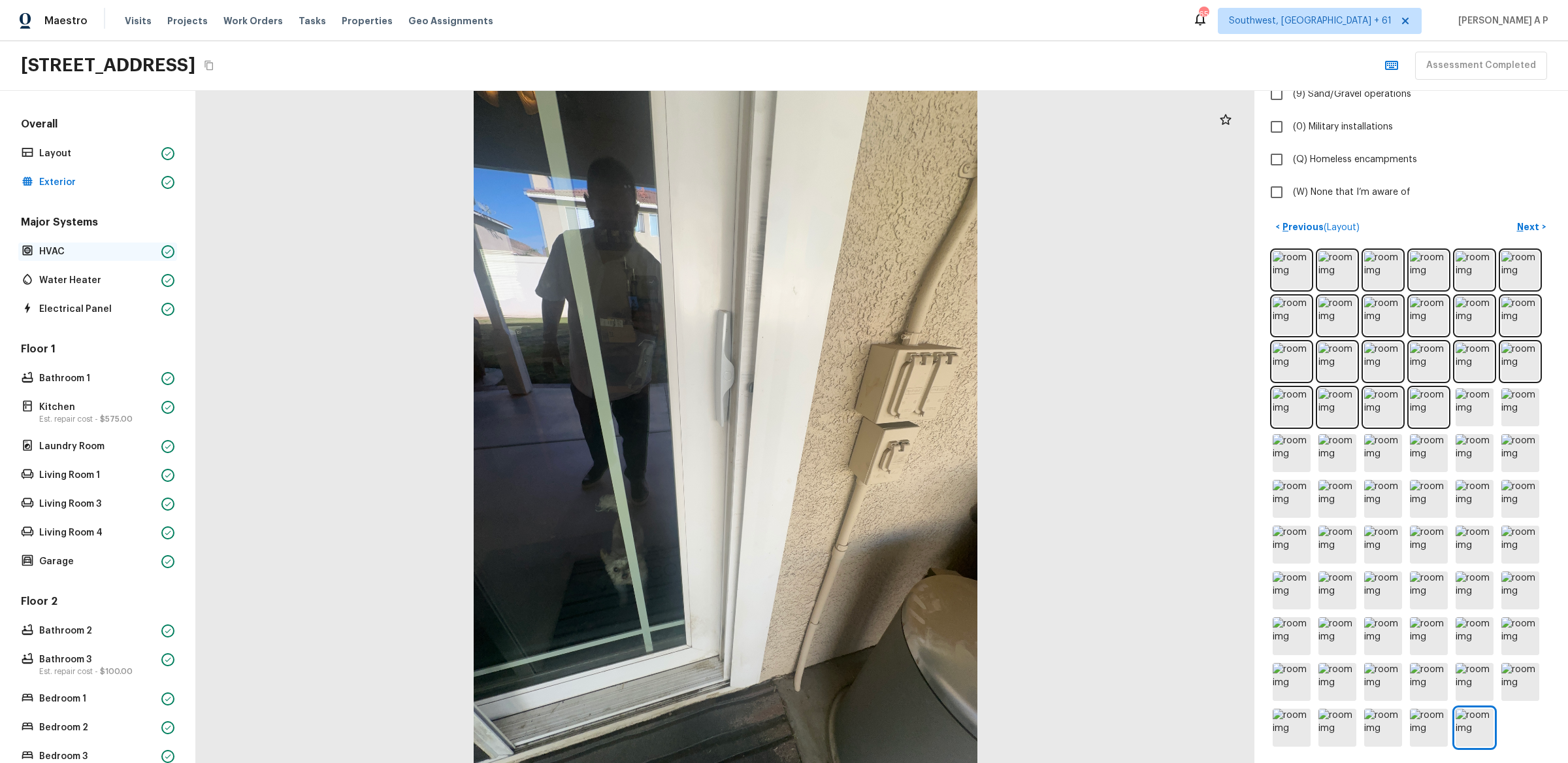
click at [121, 259] on div "HVAC" at bounding box center [97, 252] width 159 height 18
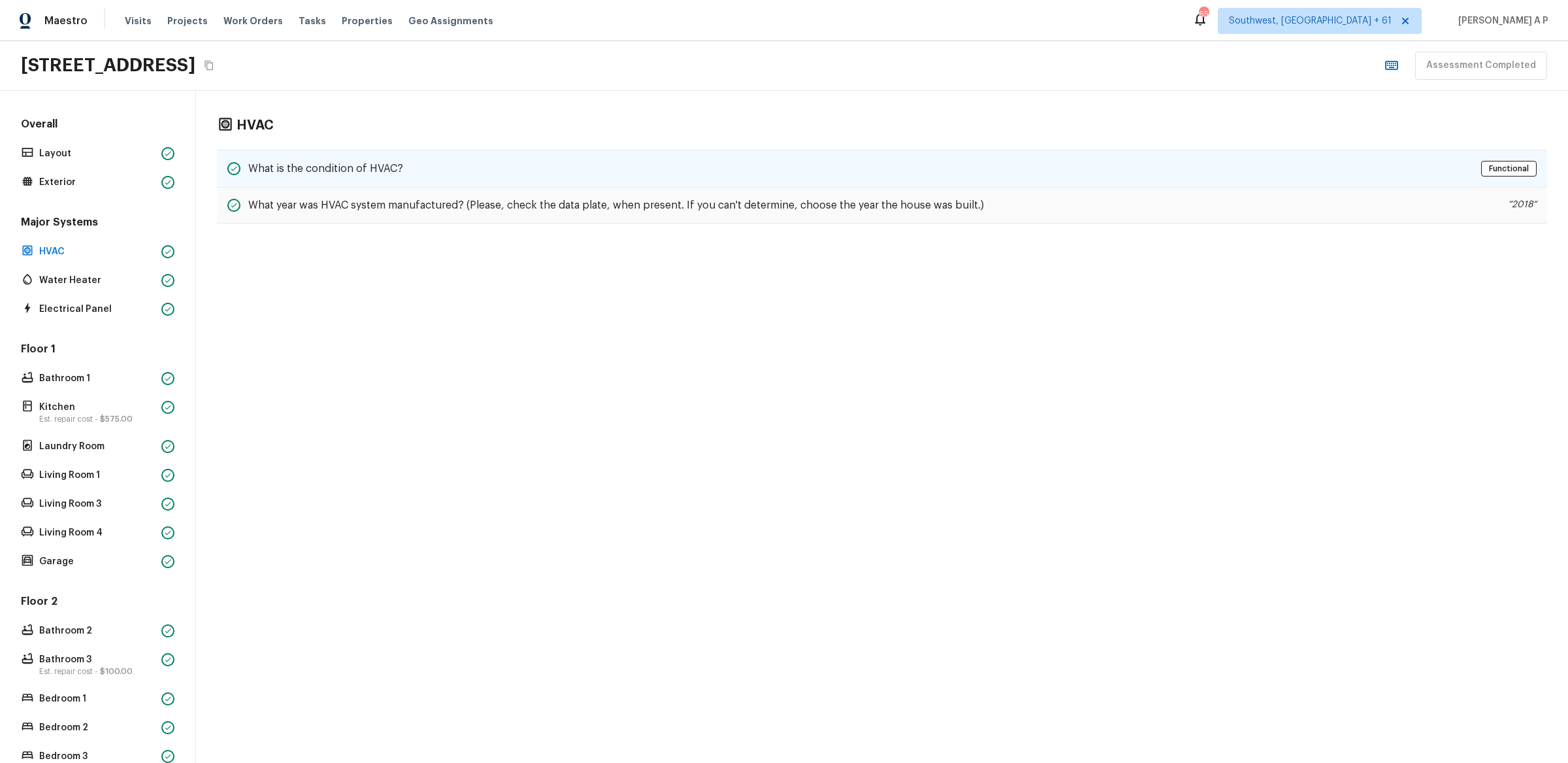
click at [329, 179] on div "What is the condition of HVAC? Functional" at bounding box center [882, 168] width 1331 height 38
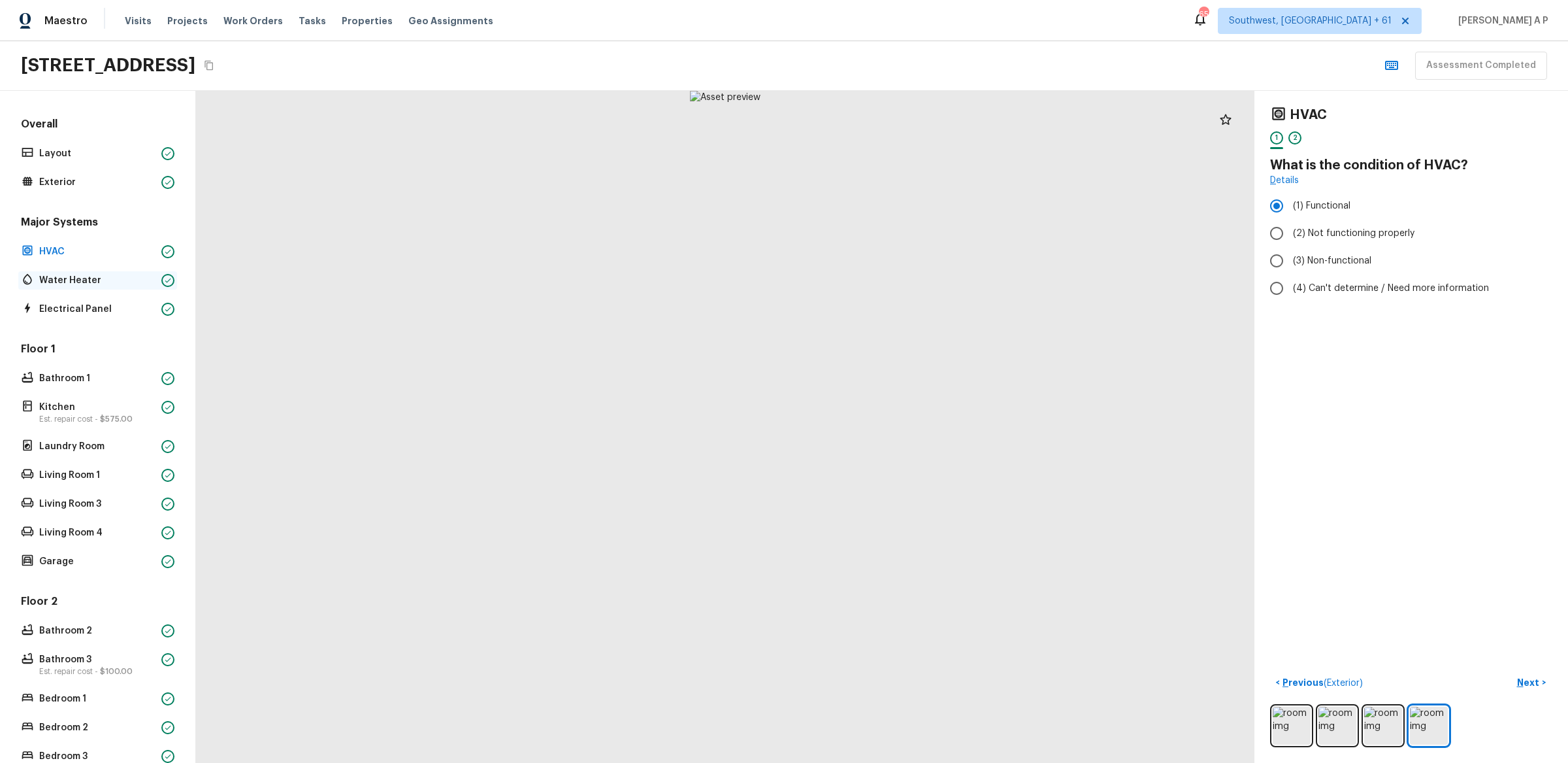
click at [81, 277] on p "Water Heater" at bounding box center [97, 280] width 117 height 13
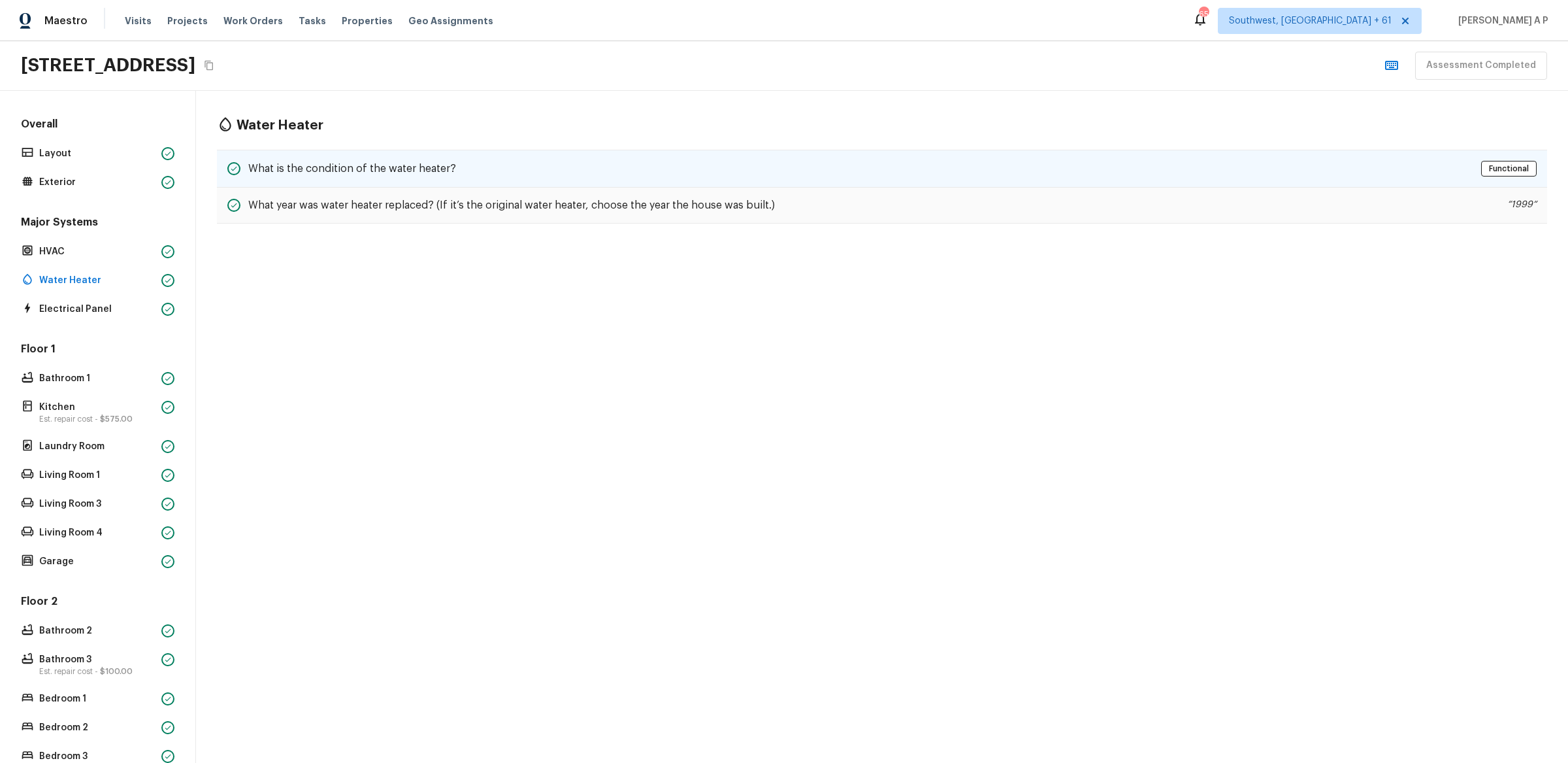
click at [354, 158] on div "What is the condition of the water heater? Functional" at bounding box center [882, 168] width 1331 height 38
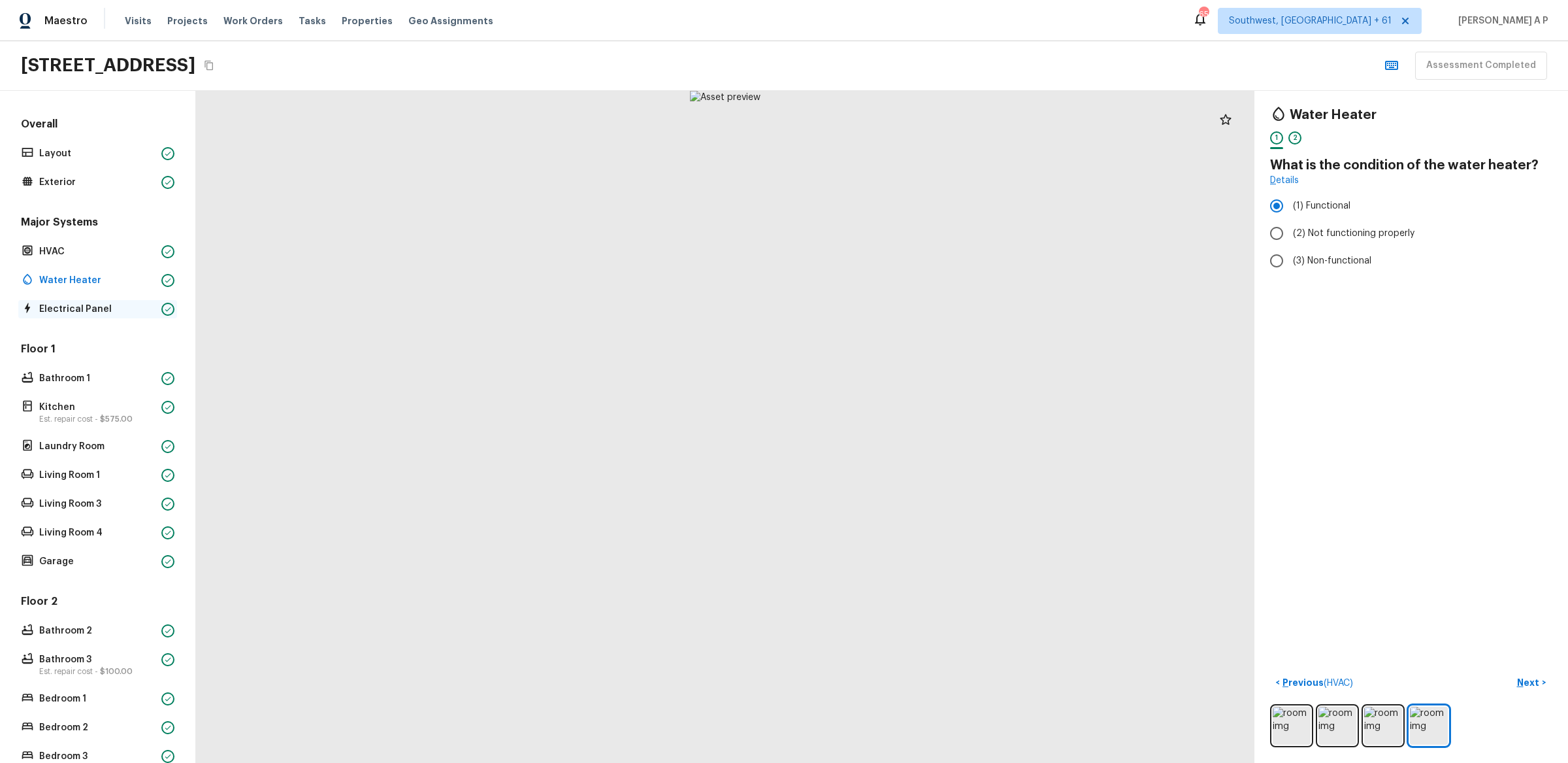
click at [84, 311] on p "Electrical Panel" at bounding box center [97, 308] width 117 height 13
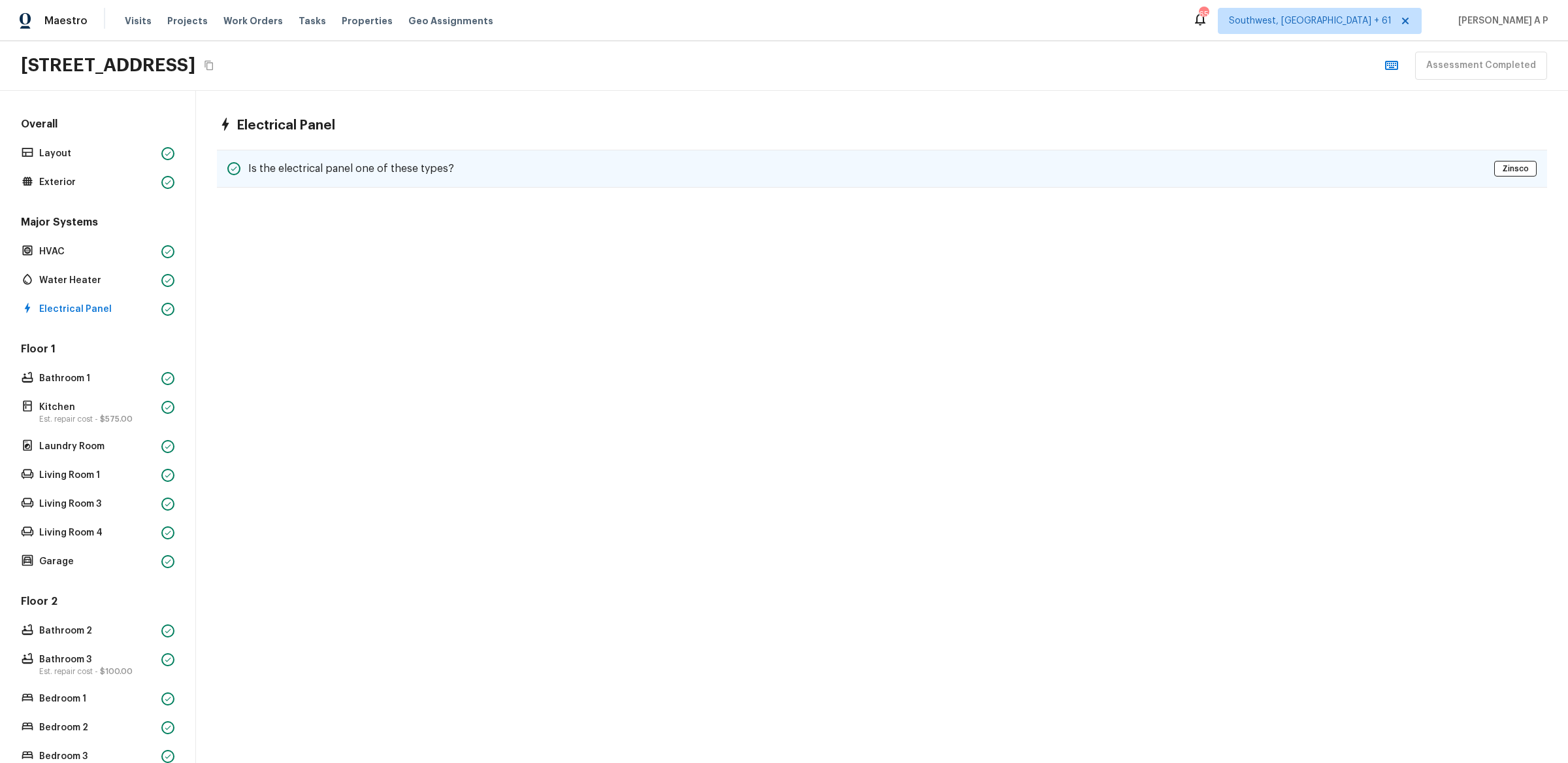
click at [329, 169] on h5 "Is the electrical panel one of these types?" at bounding box center [351, 168] width 206 height 14
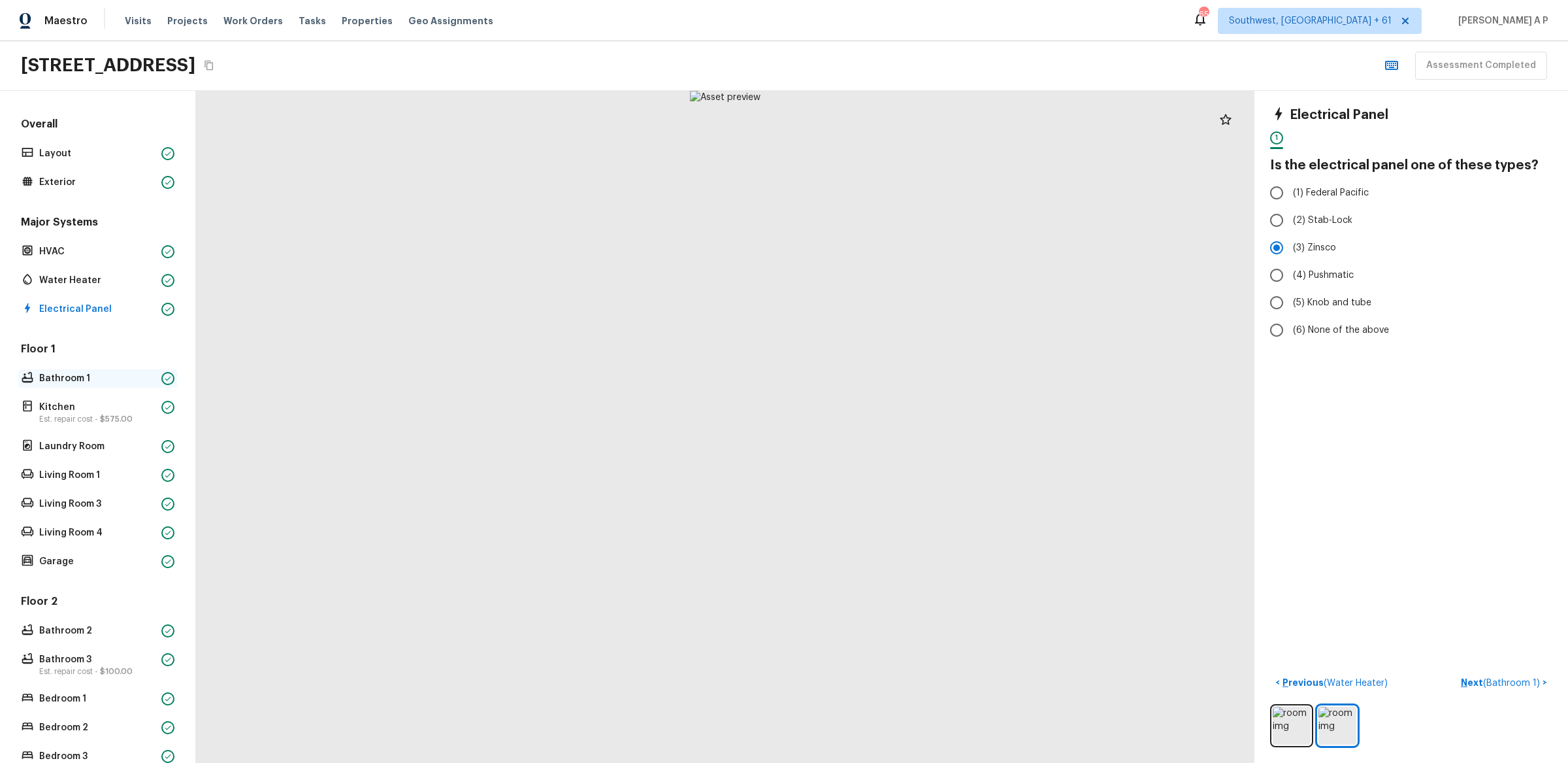
click at [142, 383] on p "Bathroom 1" at bounding box center [97, 378] width 117 height 13
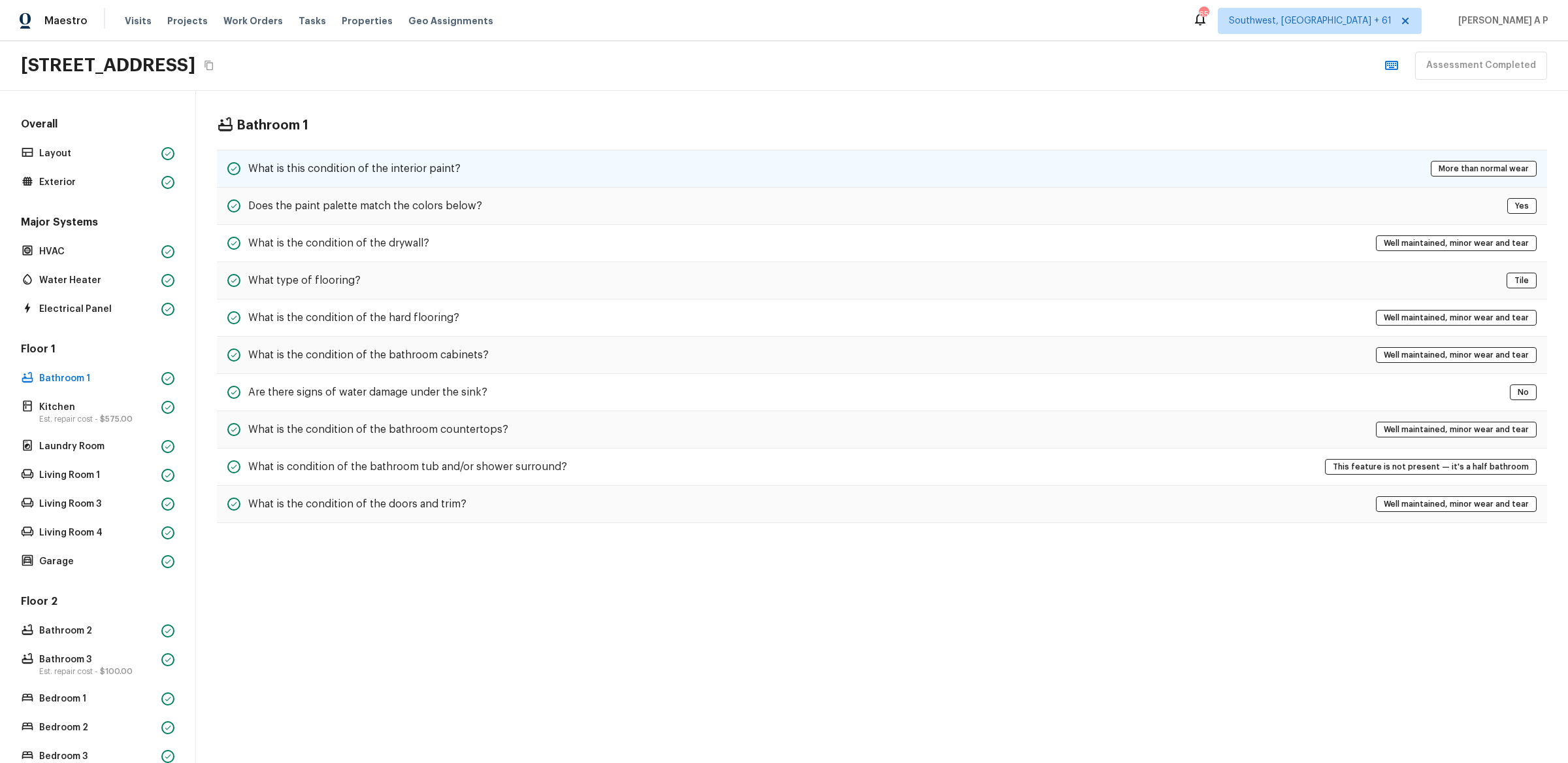
click at [391, 158] on div "What is this condition of the interior paint? More than normal wear" at bounding box center [882, 168] width 1331 height 38
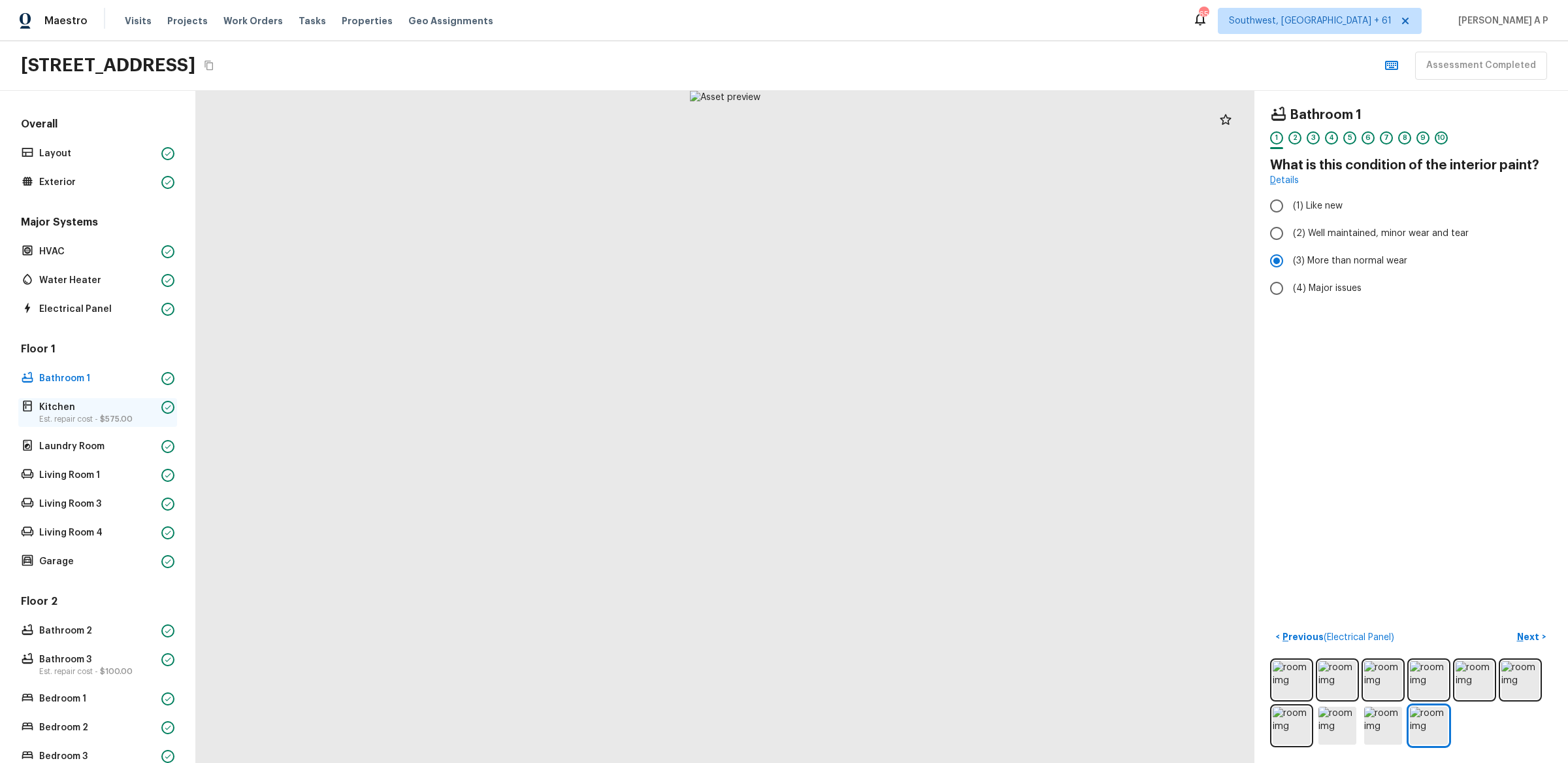
click at [72, 409] on p "Kitchen" at bounding box center [97, 406] width 117 height 13
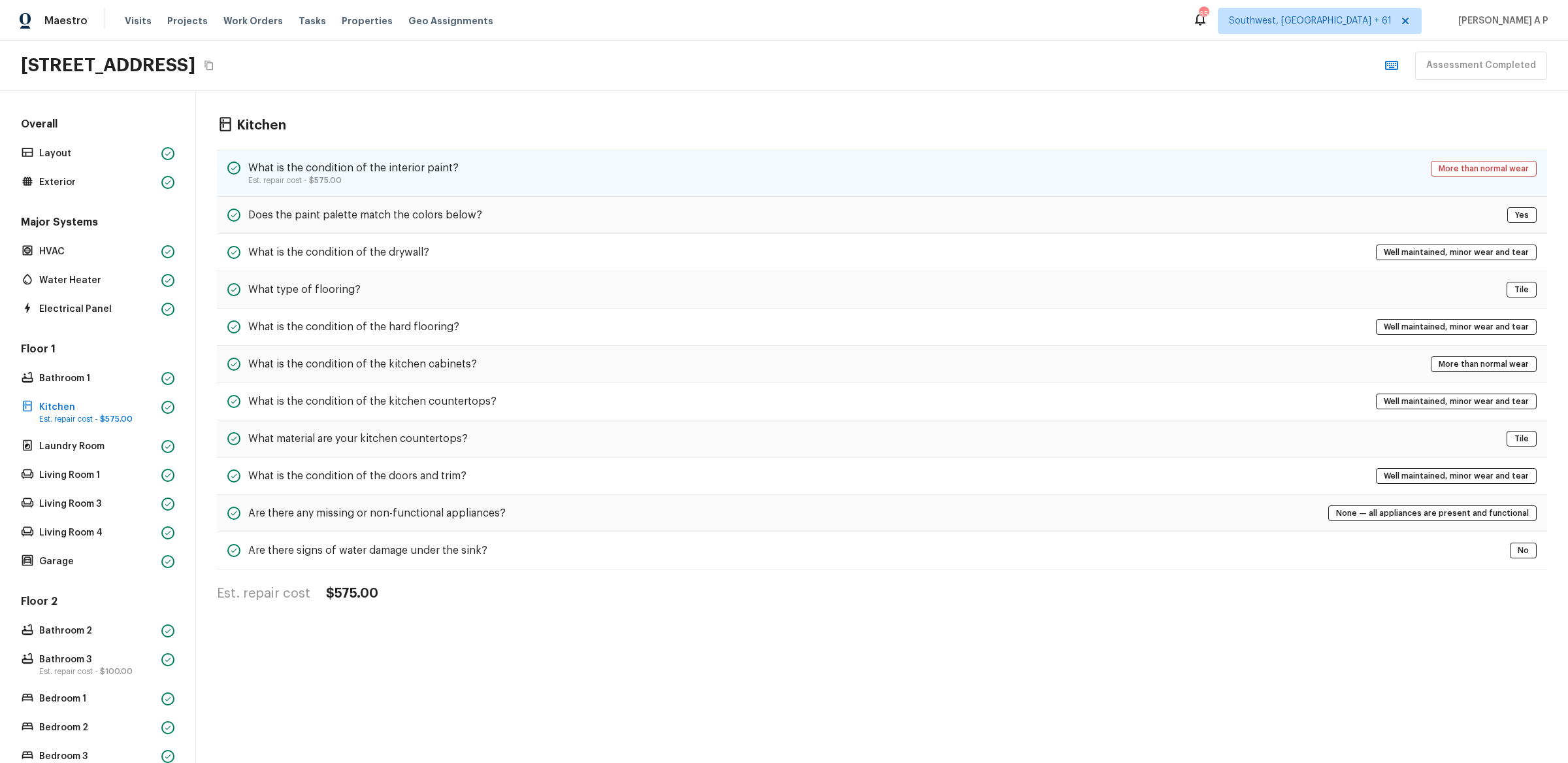
click at [390, 167] on h5 "What is the condition of the interior paint?" at bounding box center [353, 167] width 210 height 14
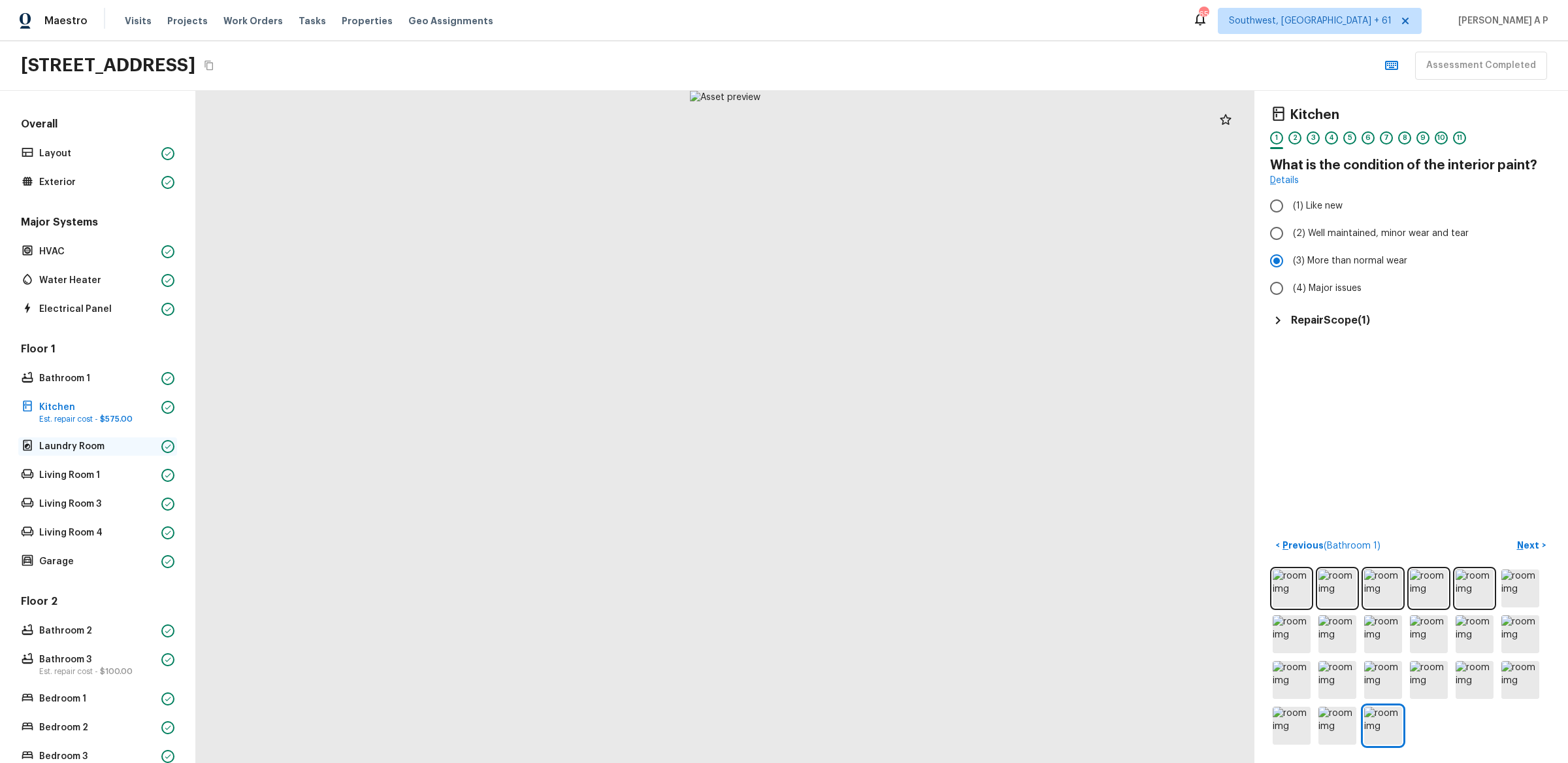
click at [146, 453] on div "Laundry Room" at bounding box center [97, 446] width 159 height 18
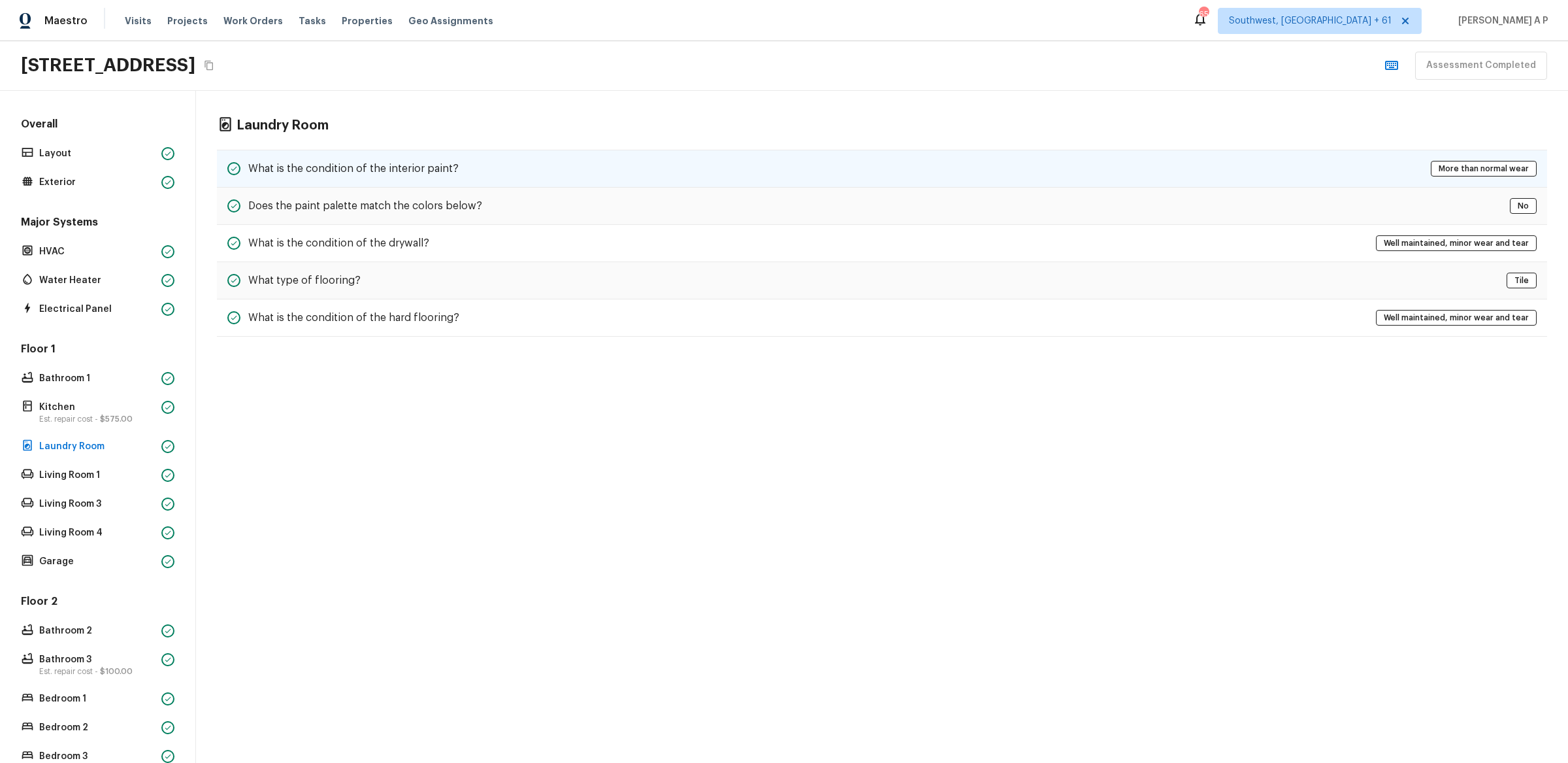
click at [449, 170] on h5 "What is the condition of the interior paint?" at bounding box center [353, 168] width 210 height 14
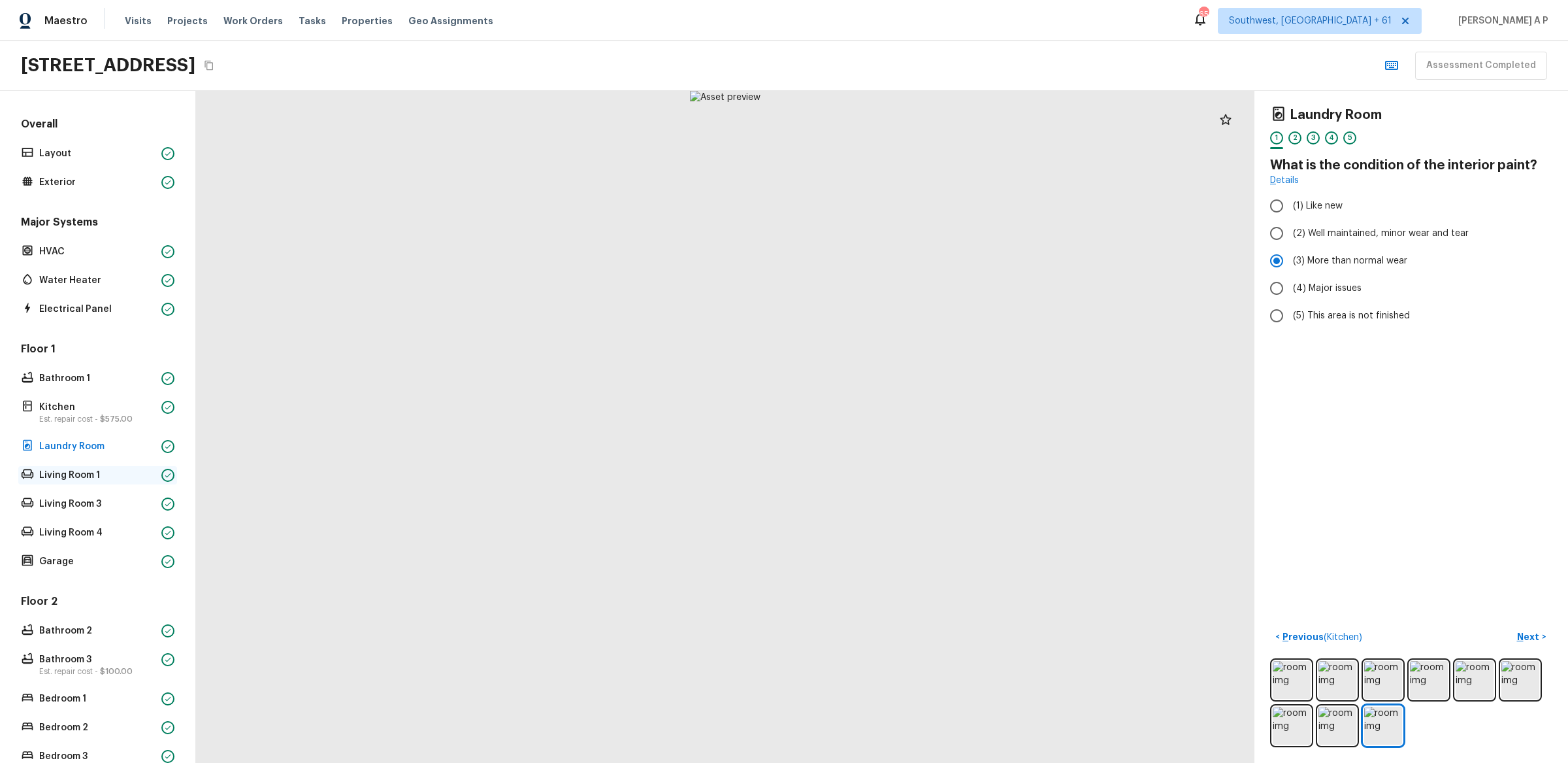
click at [135, 470] on p "Living Room 1" at bounding box center [97, 474] width 117 height 13
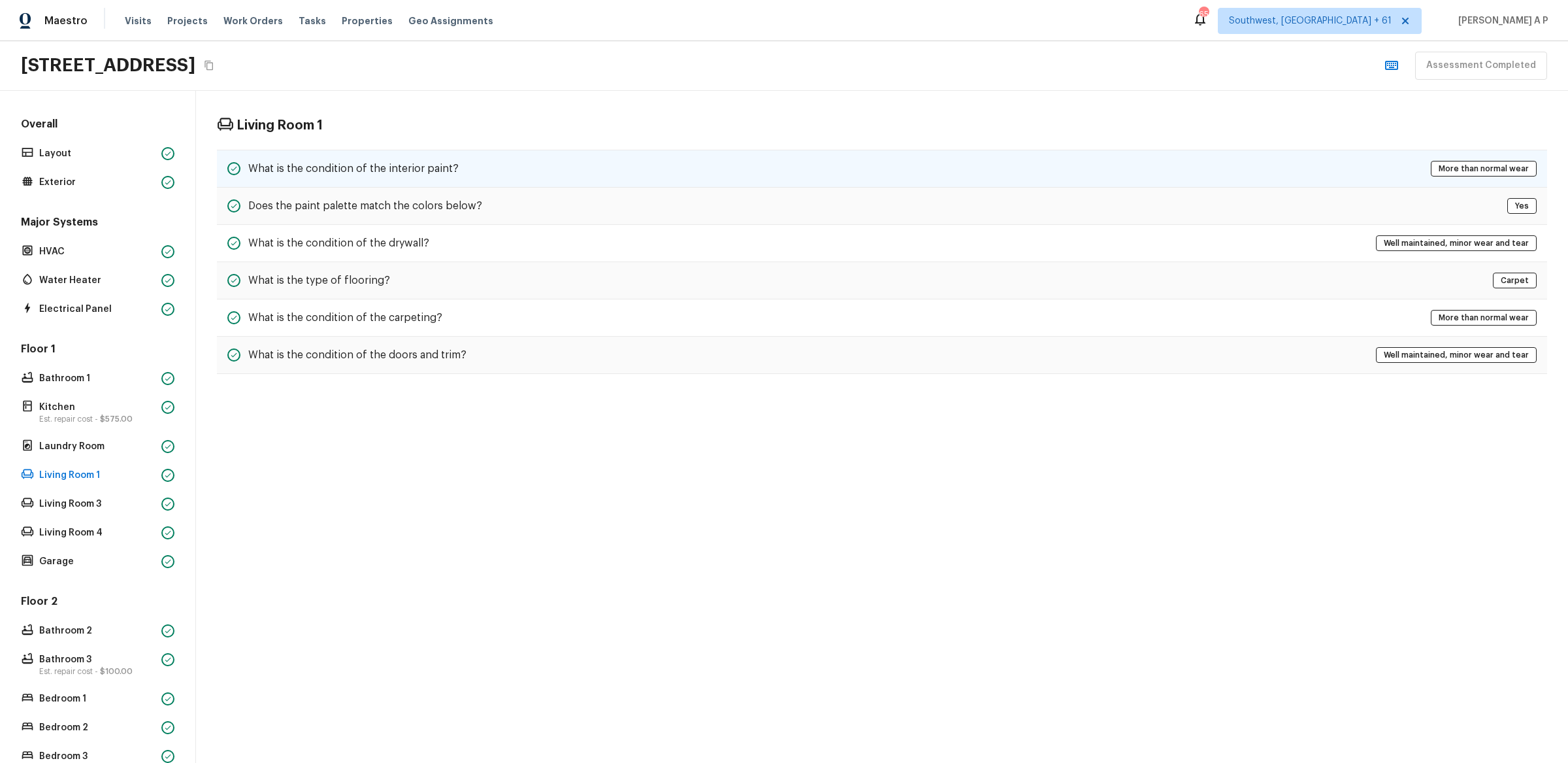
click at [345, 161] on h5 "What is the condition of the interior paint?" at bounding box center [353, 168] width 210 height 14
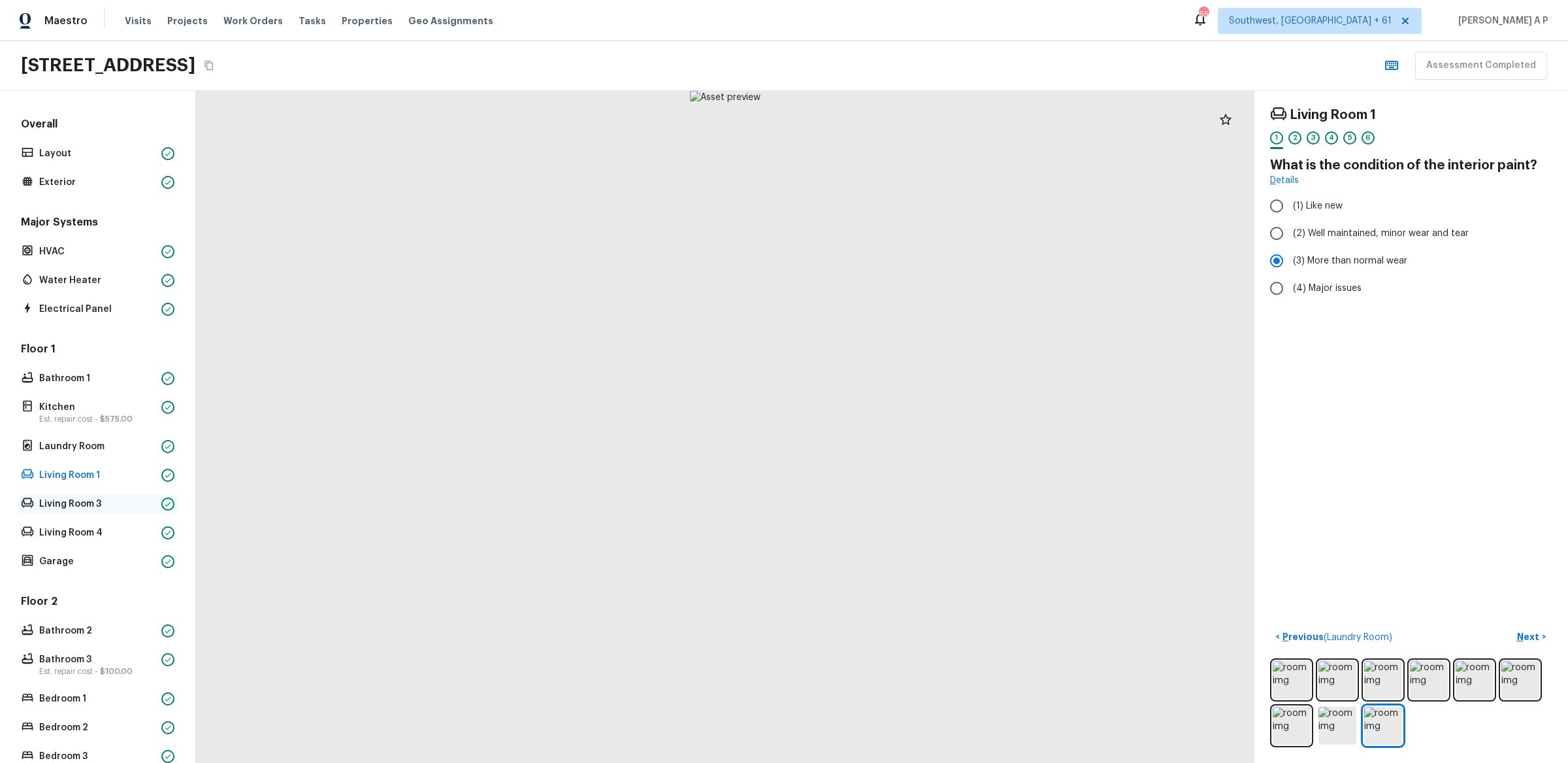
click at [69, 507] on p "Living Room 3" at bounding box center [97, 504] width 117 height 13
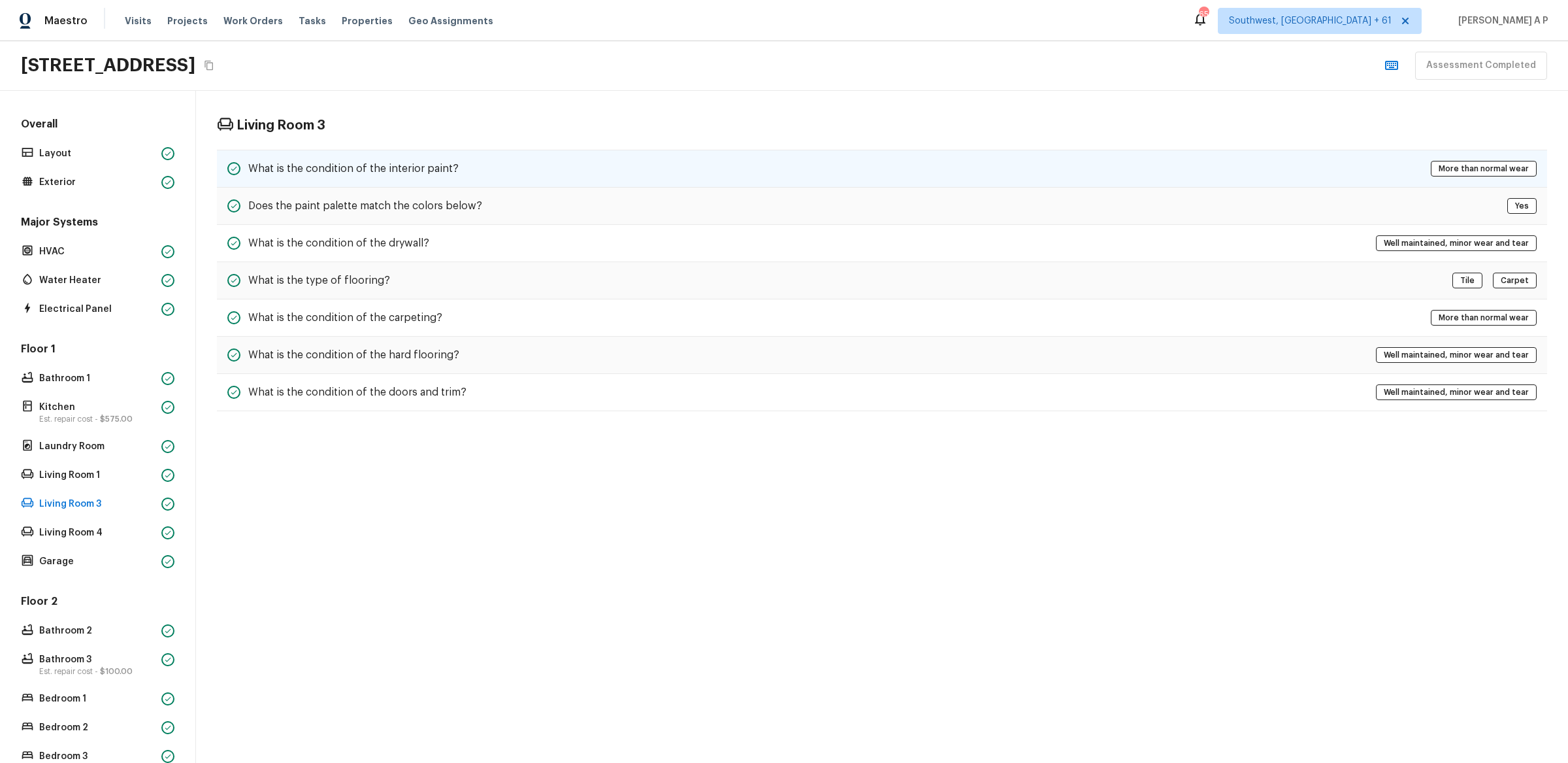
click at [409, 164] on h5 "What is the condition of the interior paint?" at bounding box center [353, 168] width 210 height 14
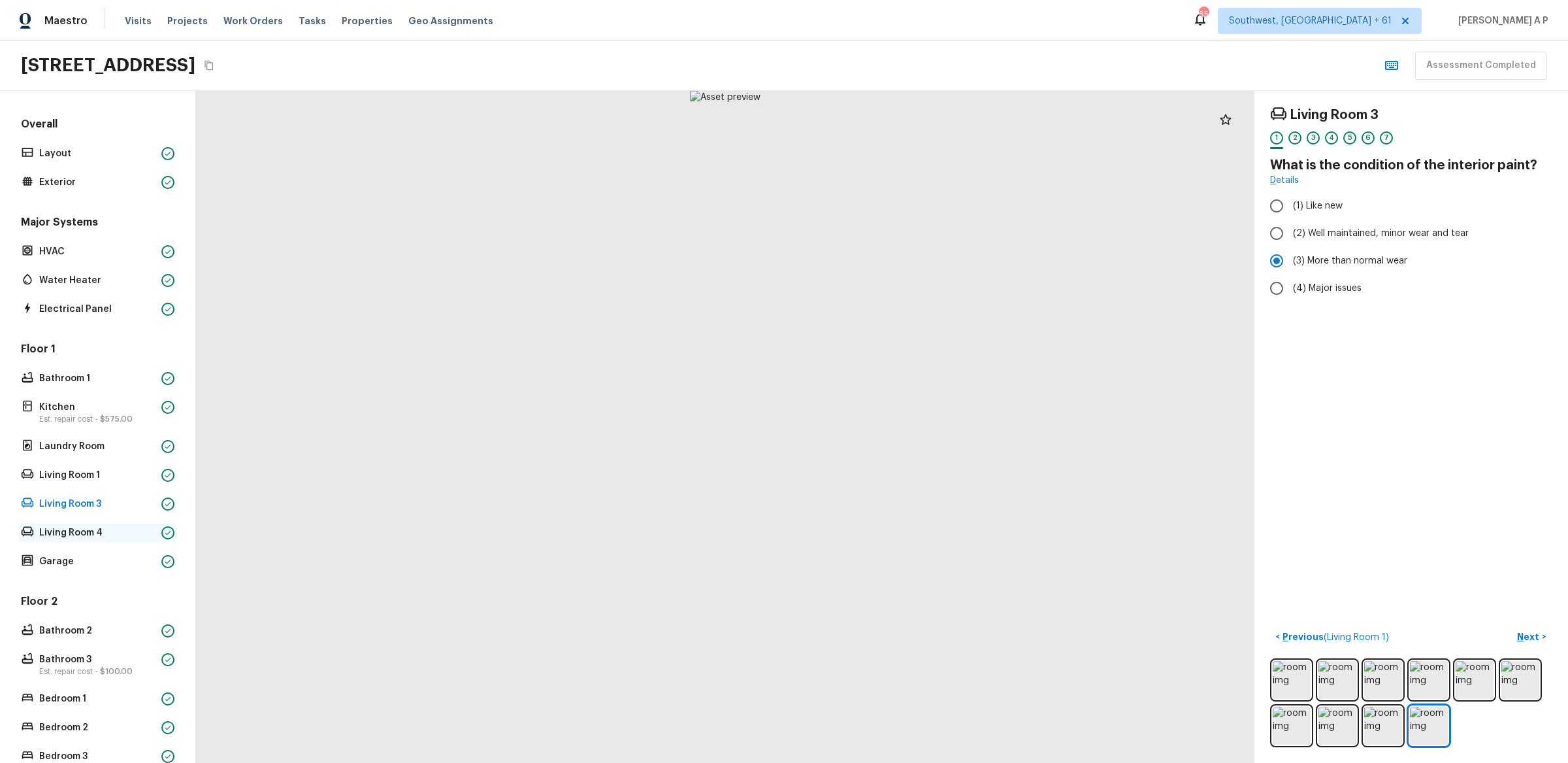
click at [81, 528] on p "Living Room 4" at bounding box center [97, 532] width 117 height 13
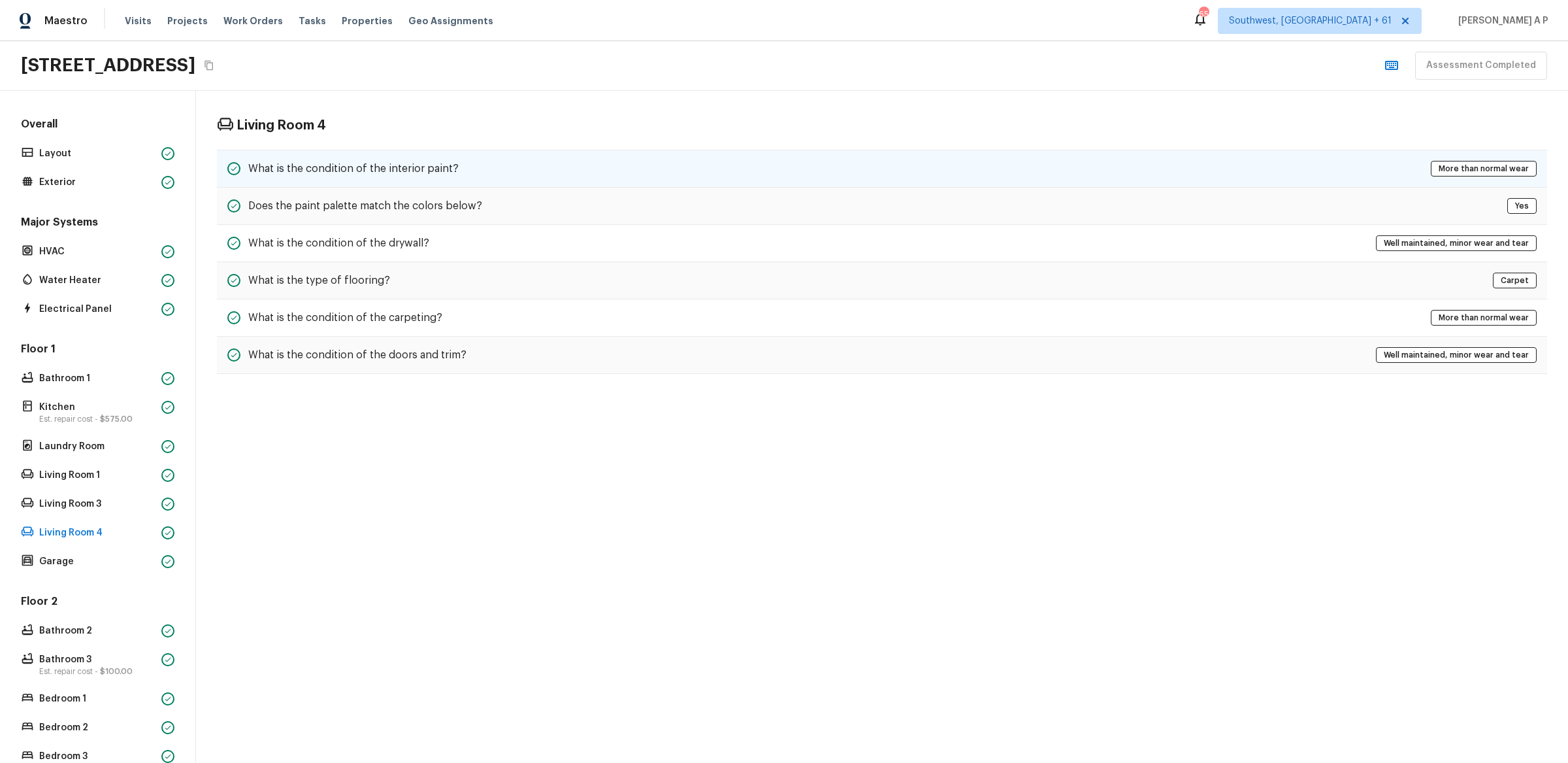
click at [394, 164] on h5 "What is the condition of the interior paint?" at bounding box center [353, 168] width 210 height 14
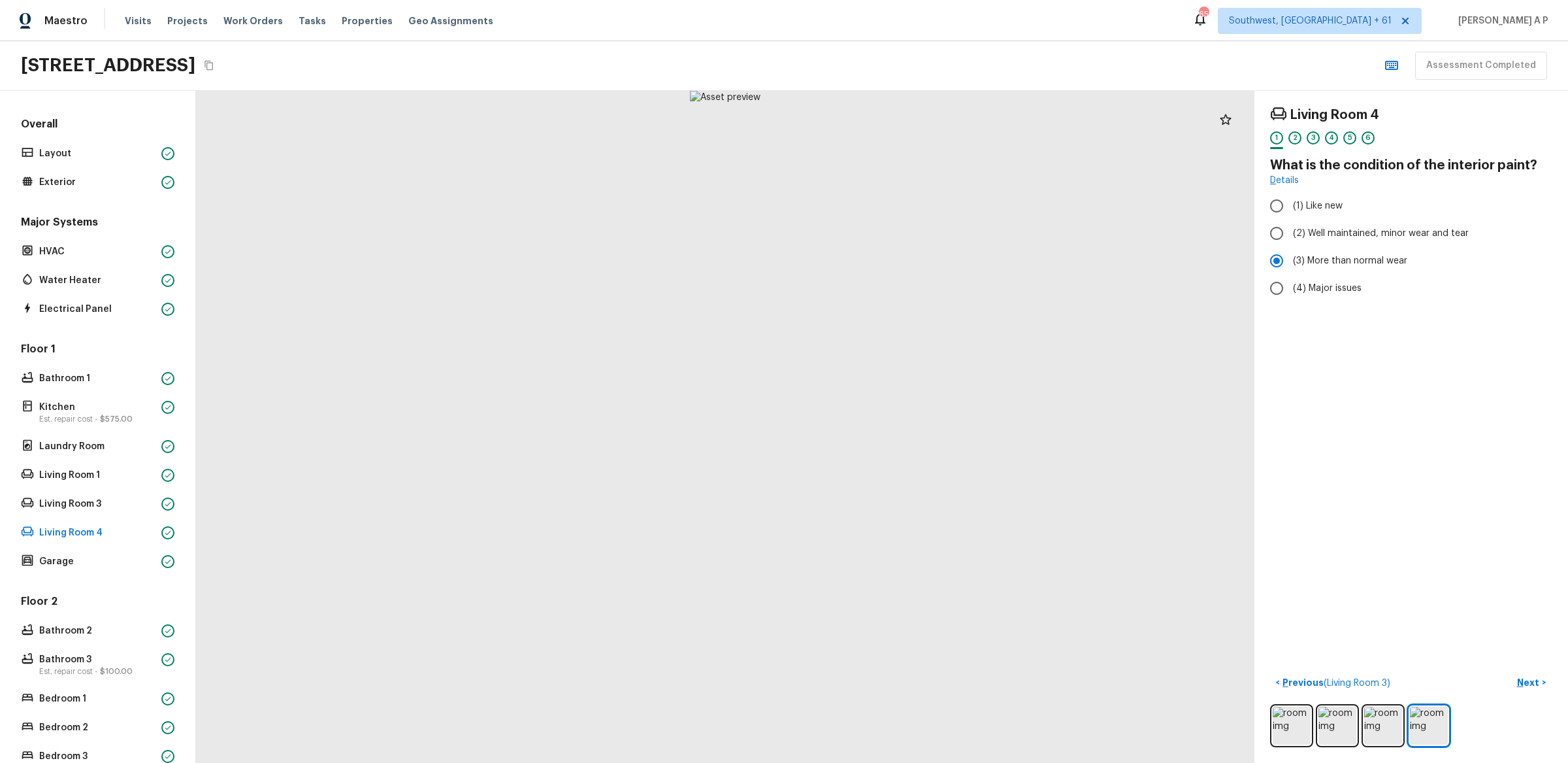
click at [145, 518] on div "Floor 1 Bathroom 1 Kitchen Est. repair cost - $575.00 Laundry Room Living Room …" at bounding box center [97, 455] width 159 height 228
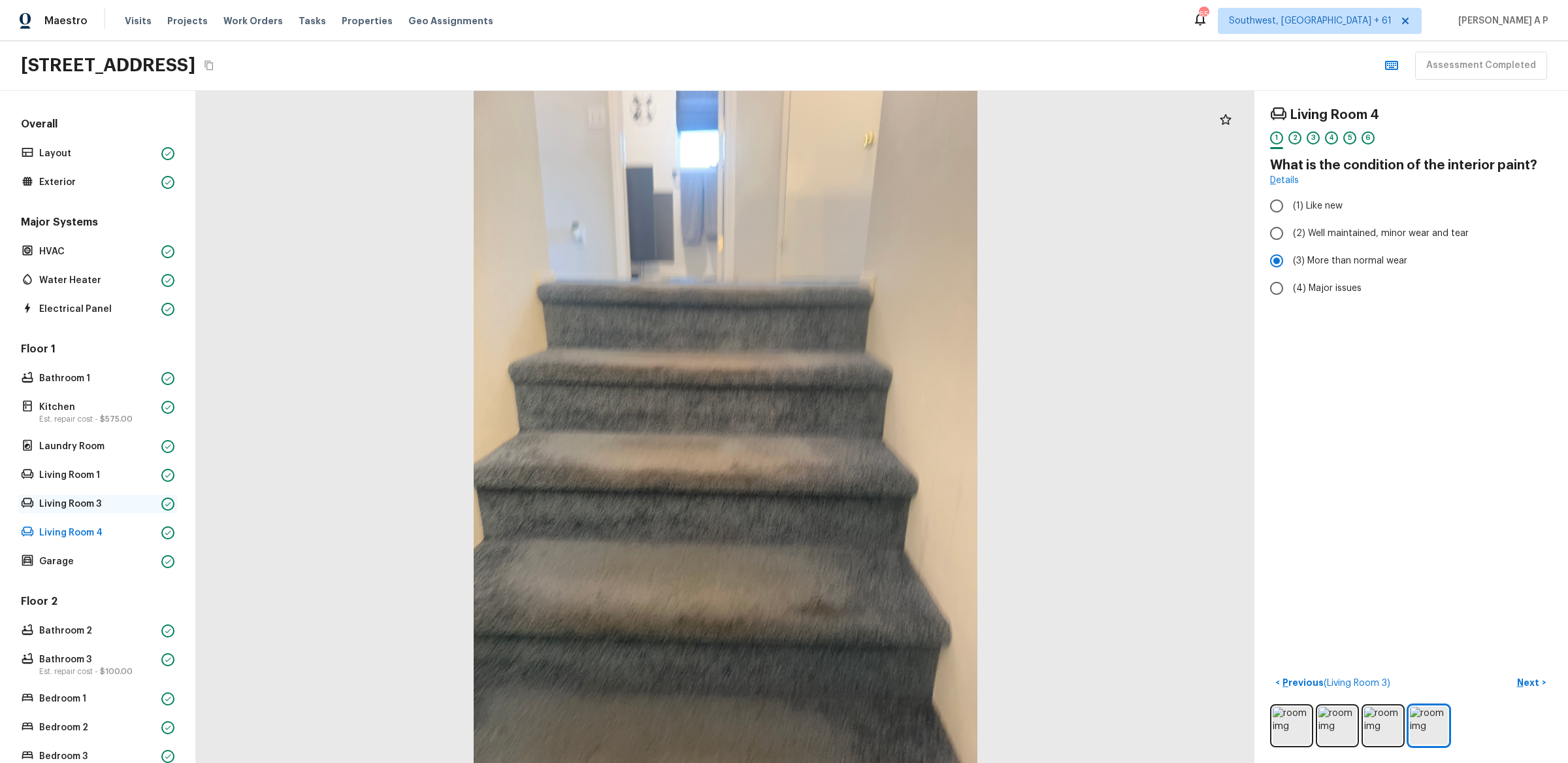
click at [148, 508] on p "Living Room 3" at bounding box center [97, 504] width 117 height 13
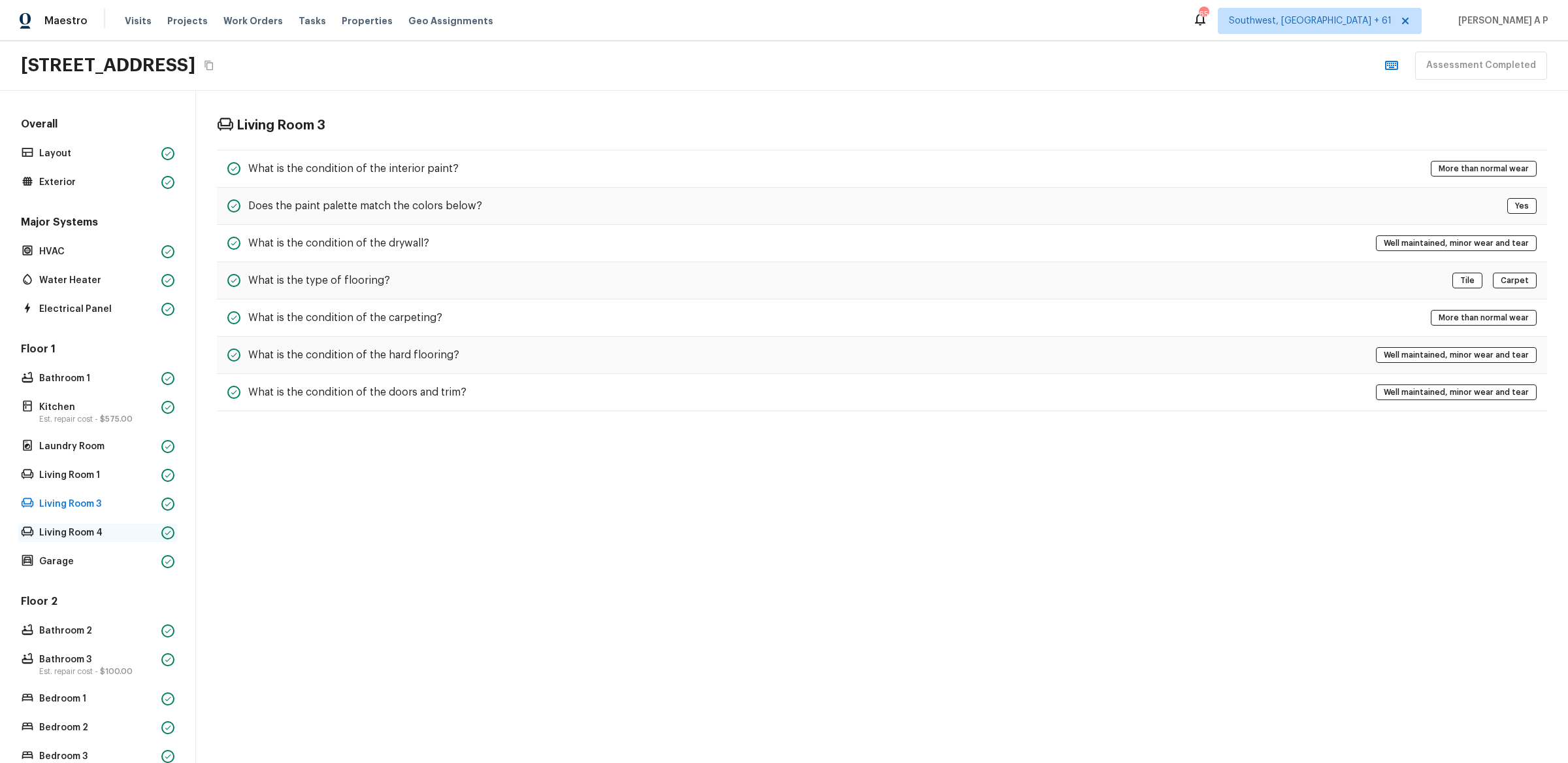
click at [133, 529] on p "Living Room 4" at bounding box center [97, 532] width 117 height 13
click at [141, 514] on div "Floor 1 Bathroom 1 Kitchen Est. repair cost - $575.00 Laundry Room Living Room …" at bounding box center [97, 455] width 159 height 228
click at [150, 504] on p "Living Room 3" at bounding box center [97, 504] width 117 height 13
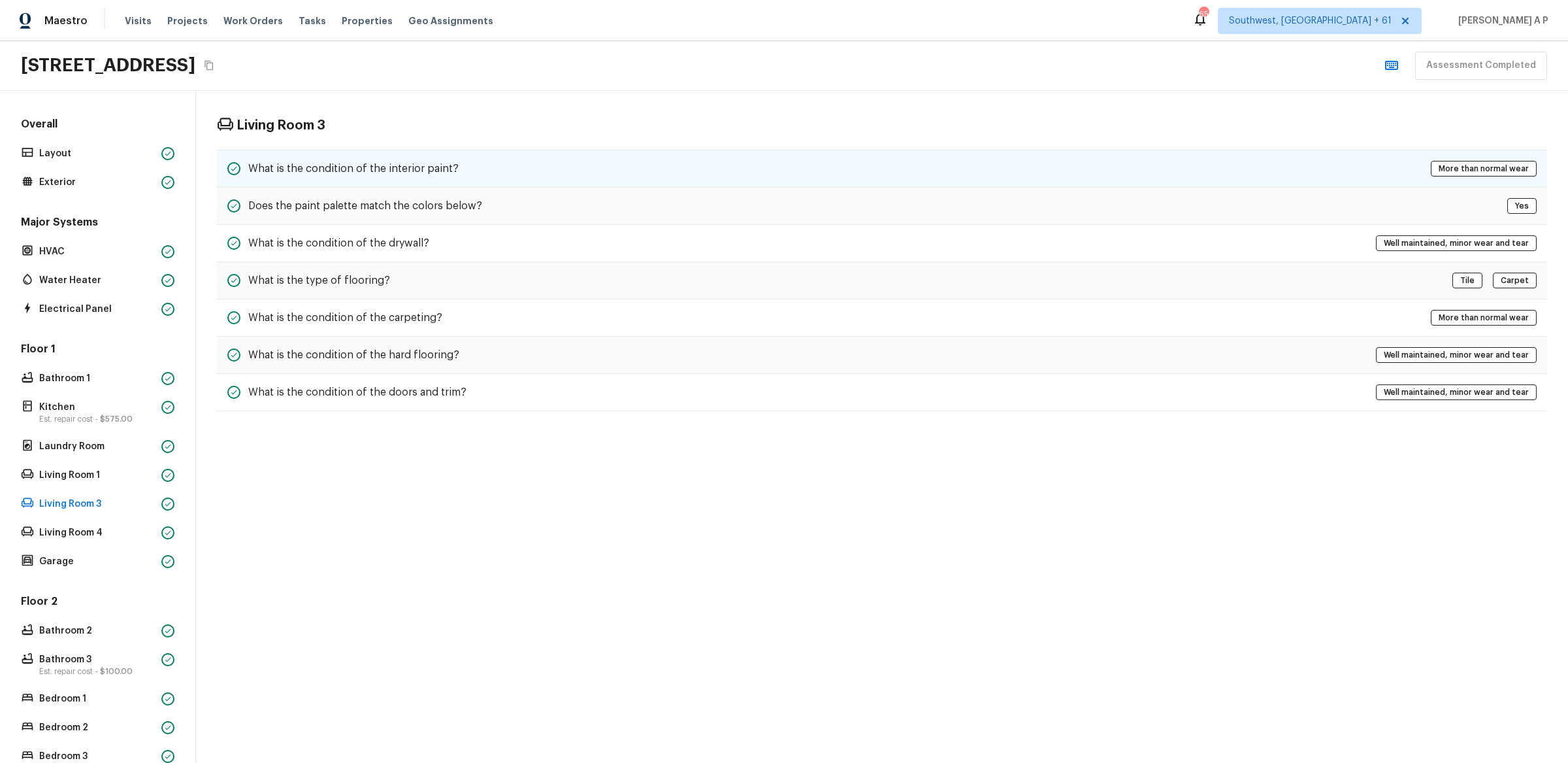
click at [512, 182] on div "What is the condition of the interior paint? More than normal wear" at bounding box center [882, 168] width 1331 height 38
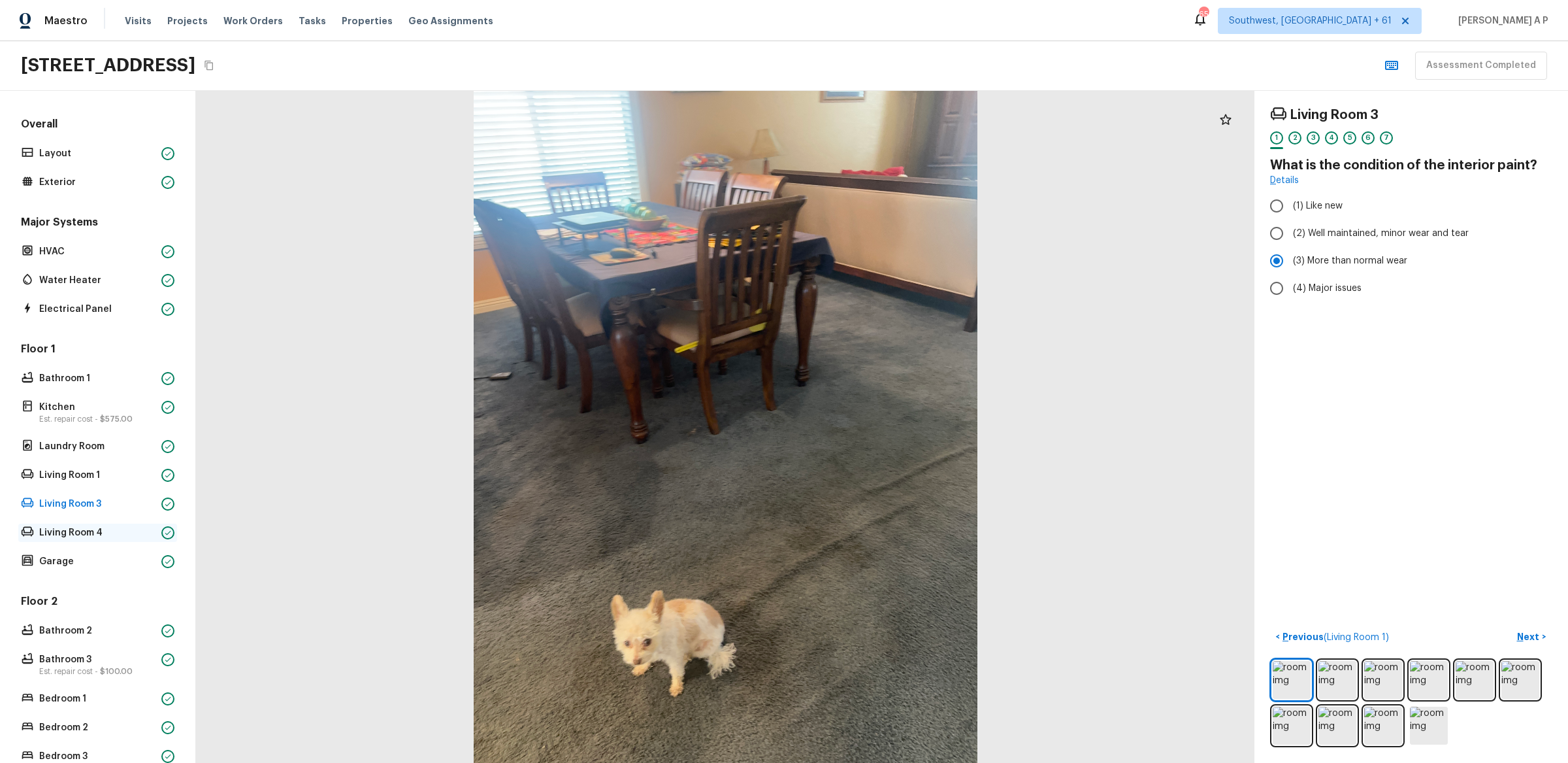
click at [125, 531] on p "Living Room 4" at bounding box center [97, 532] width 117 height 13
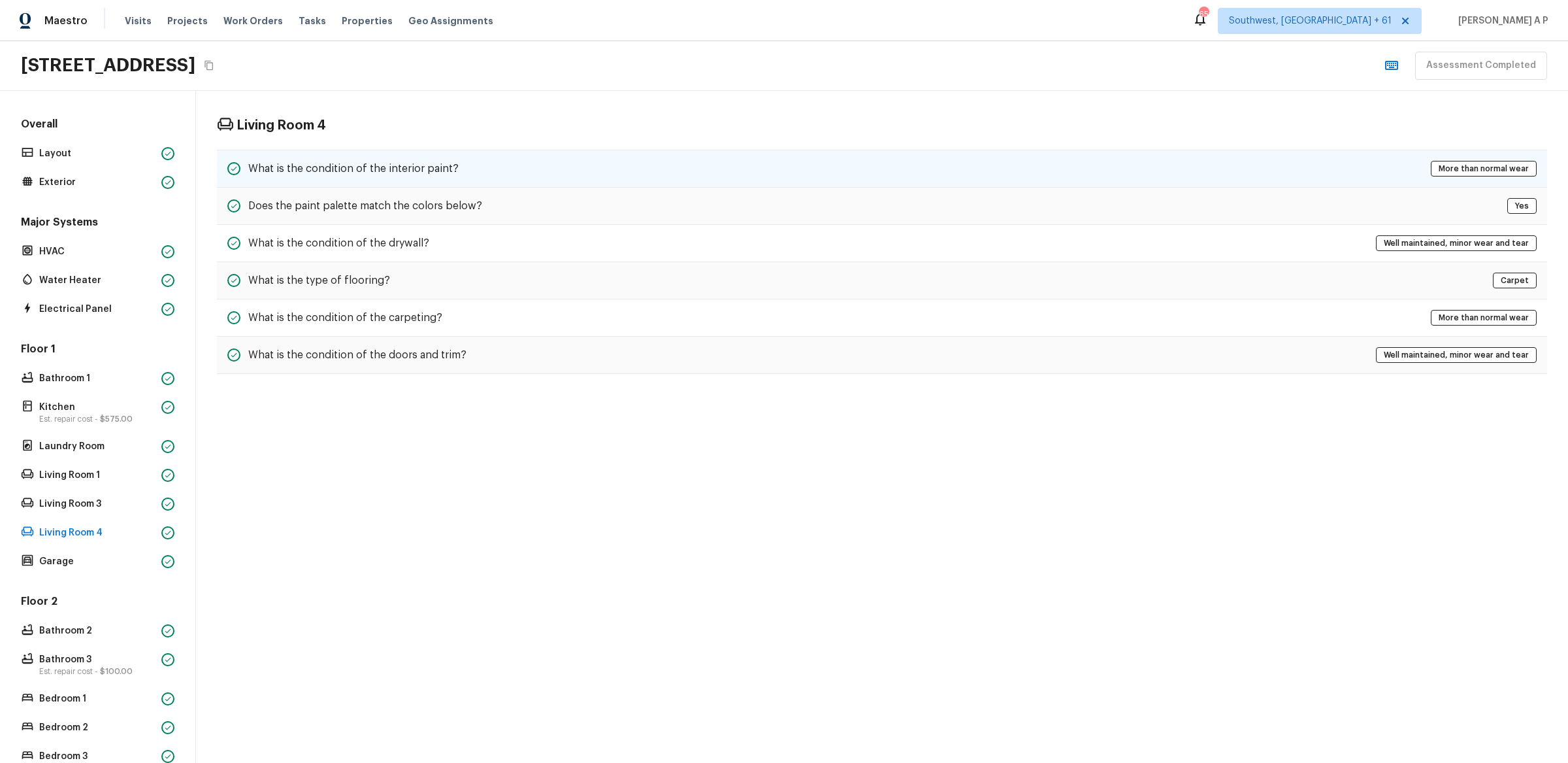
click at [461, 164] on div "What is the condition of the interior paint? More than normal wear" at bounding box center [882, 168] width 1331 height 38
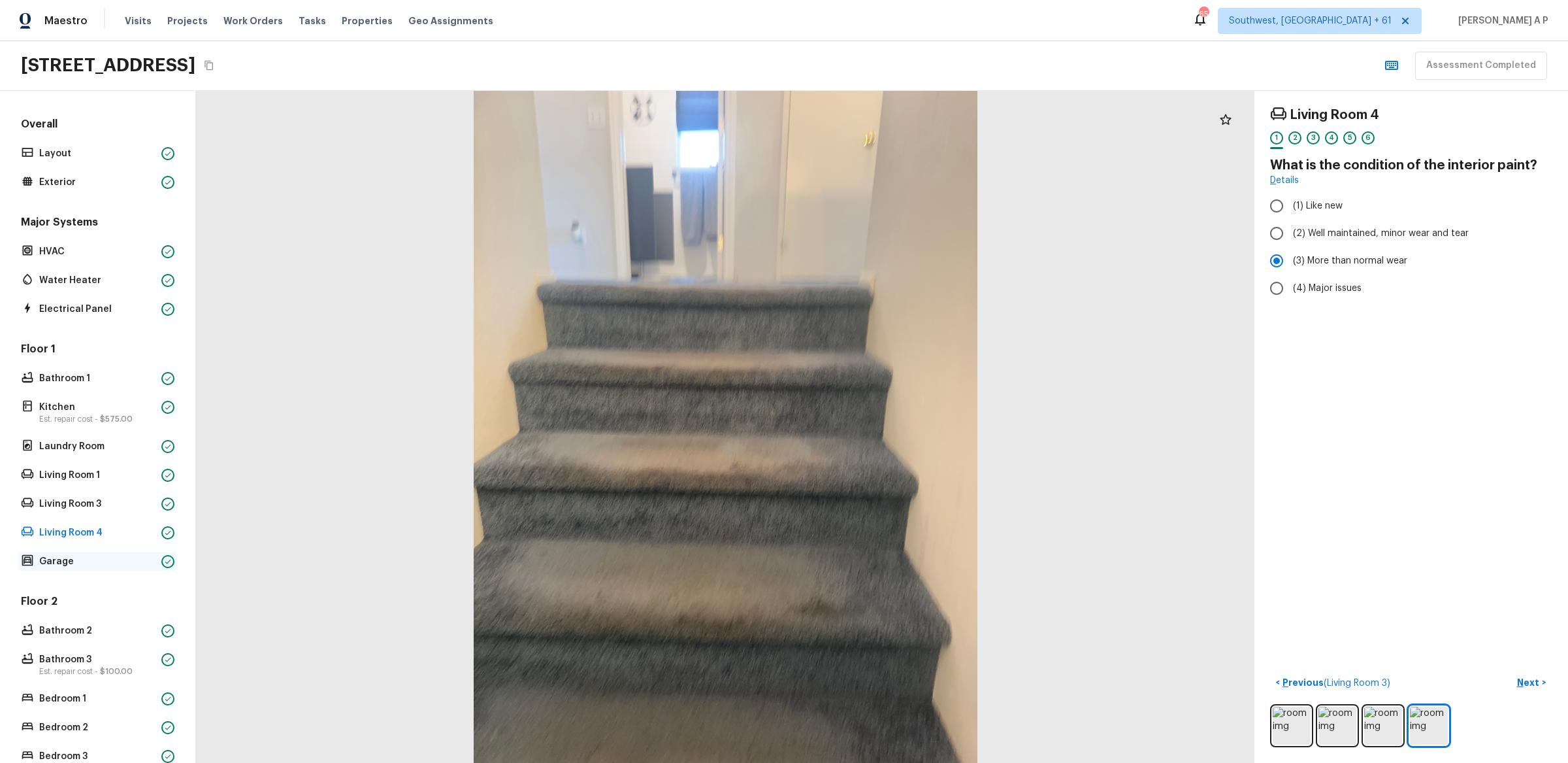
click at [114, 561] on p "Garage" at bounding box center [97, 561] width 117 height 13
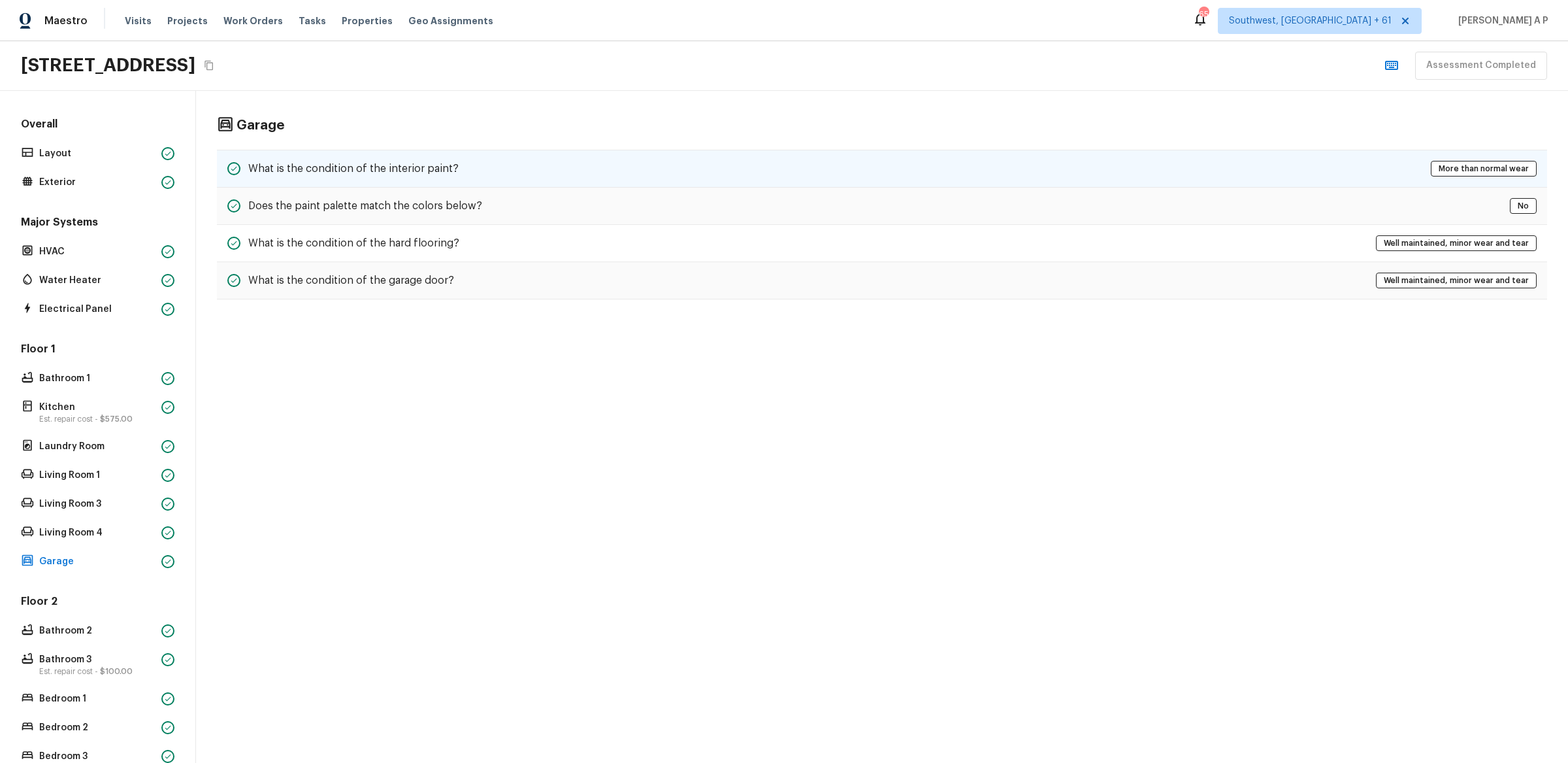
click at [473, 173] on div "What is the condition of the interior paint? More than normal wear" at bounding box center [882, 168] width 1331 height 38
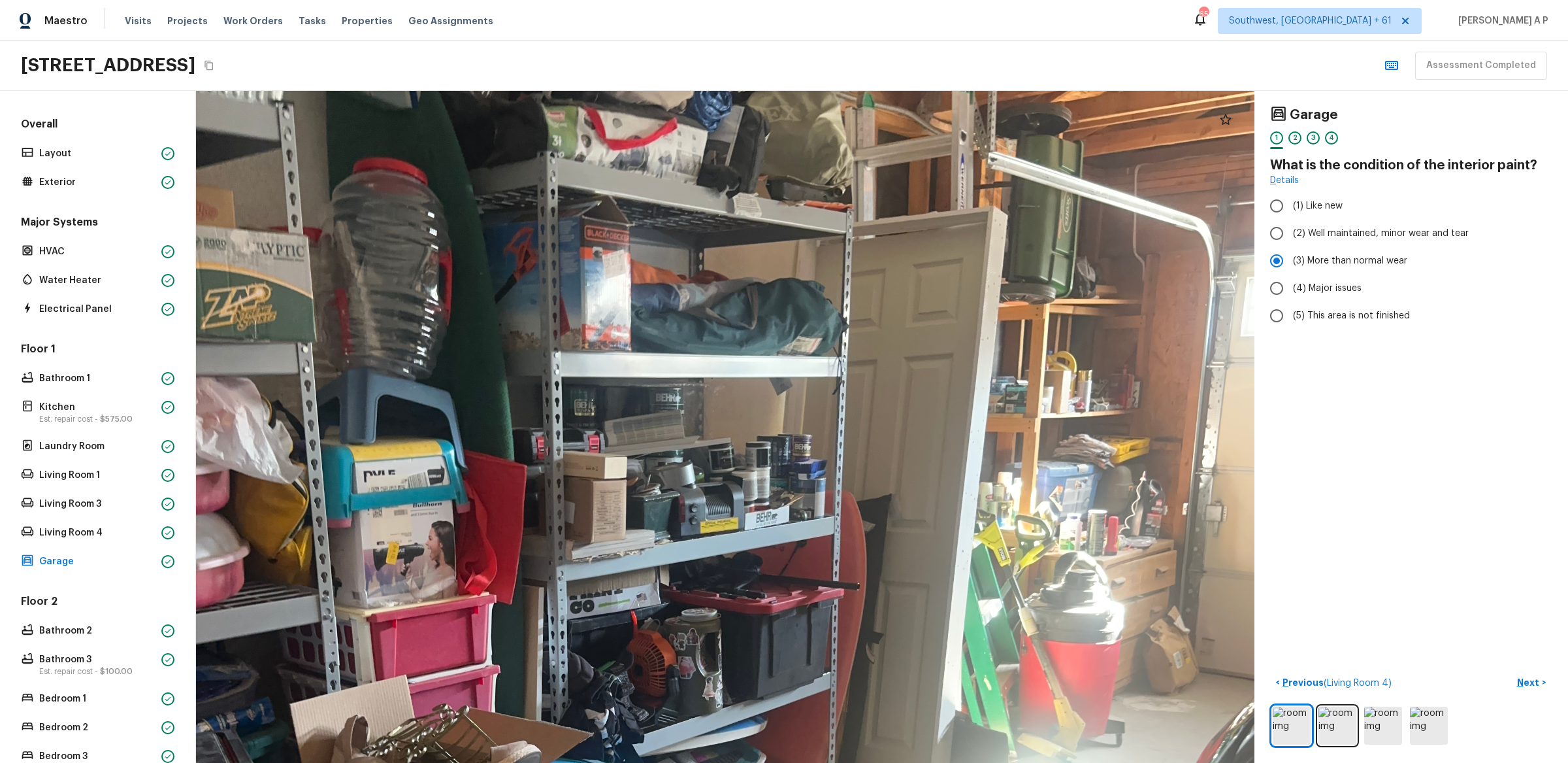
drag, startPoint x: 773, startPoint y: 293, endPoint x: 665, endPoint y: 406, distance: 156.3
click at [665, 406] on div at bounding box center [681, 660] width 2480 height 1574
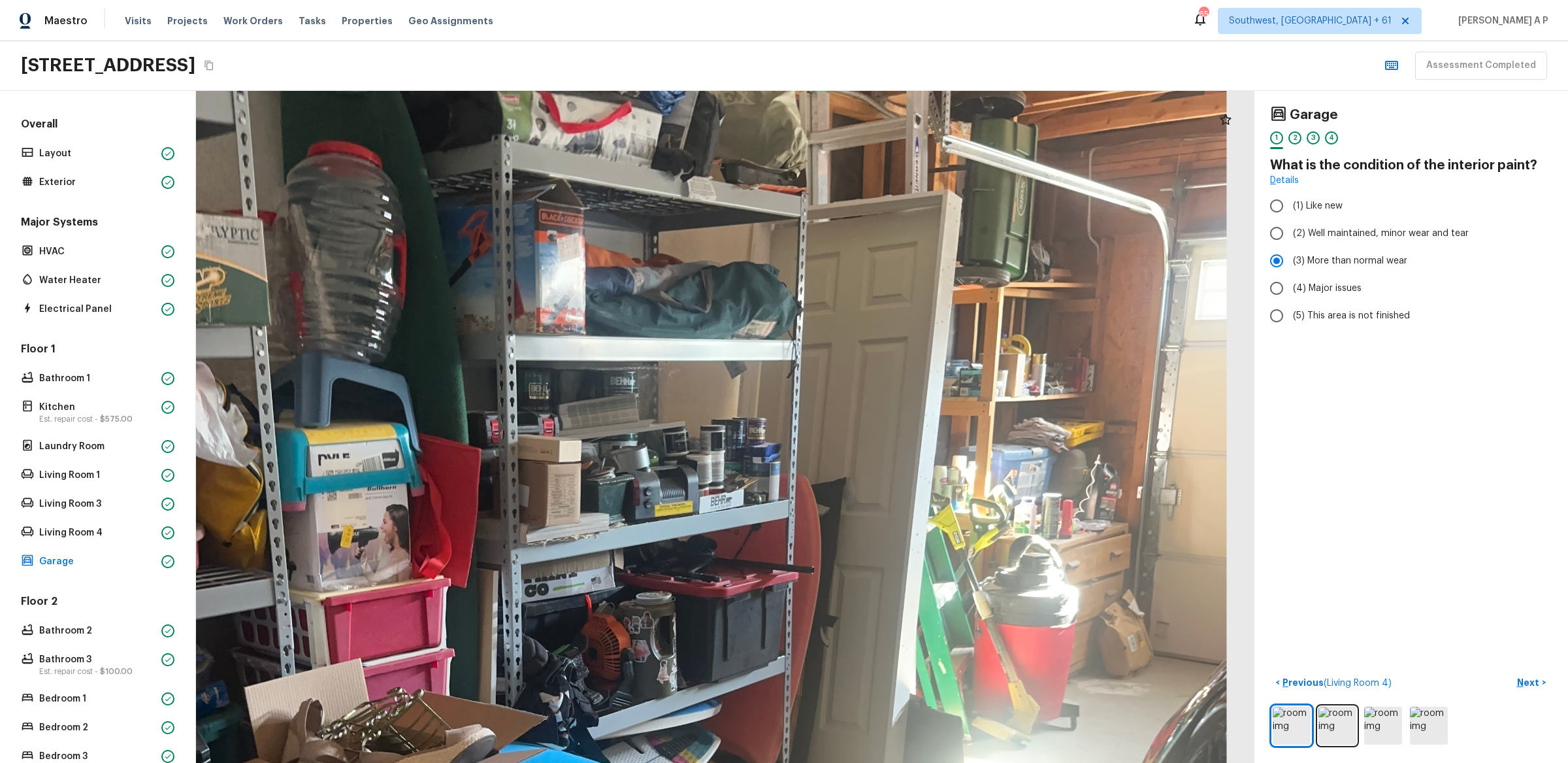
drag, startPoint x: 763, startPoint y: 400, endPoint x: 584, endPoint y: 400, distance: 179.0
click at [584, 400] on div at bounding box center [635, 644] width 2480 height 1574
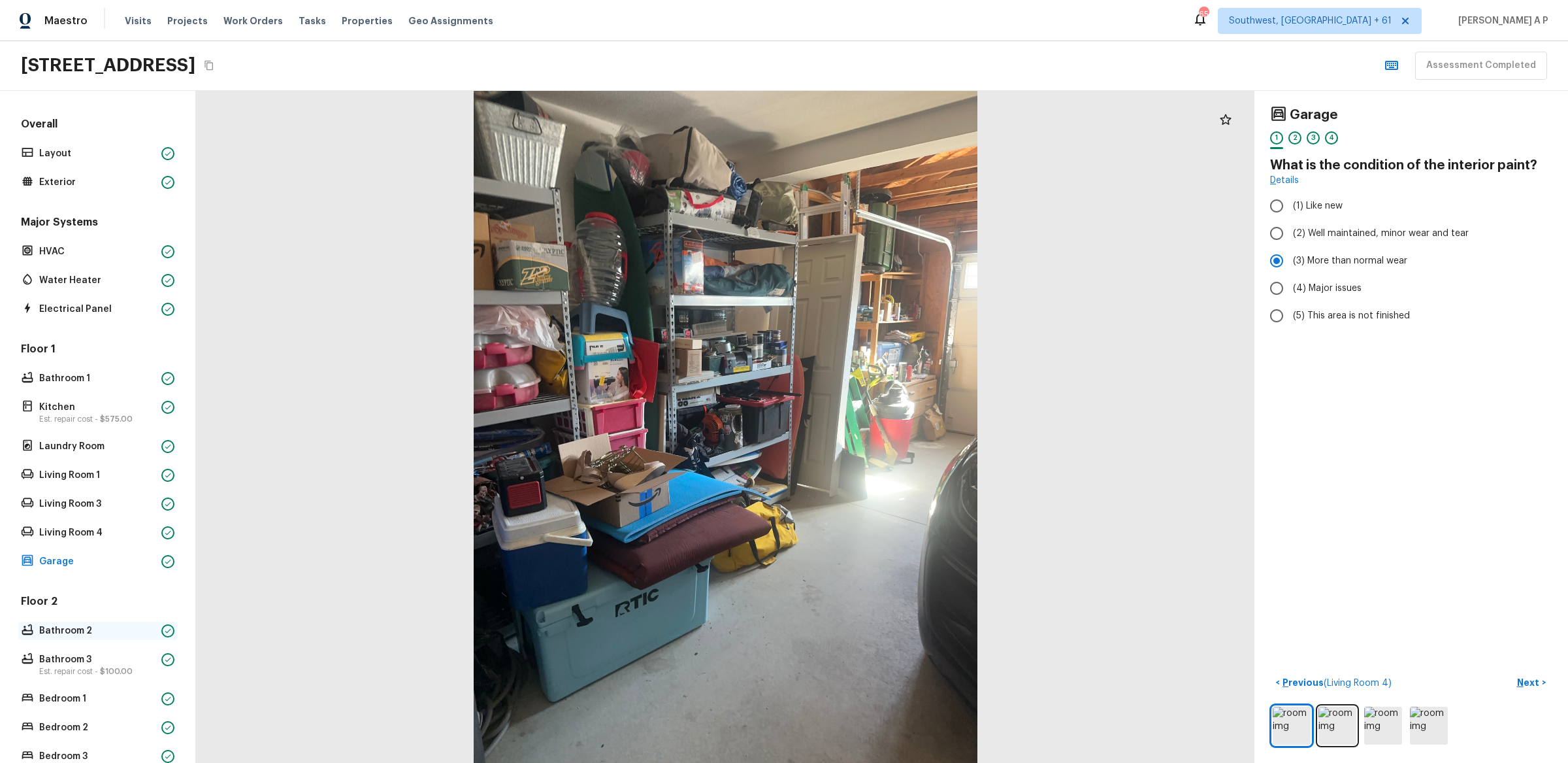
click at [121, 629] on p "Bathroom 2" at bounding box center [97, 630] width 117 height 13
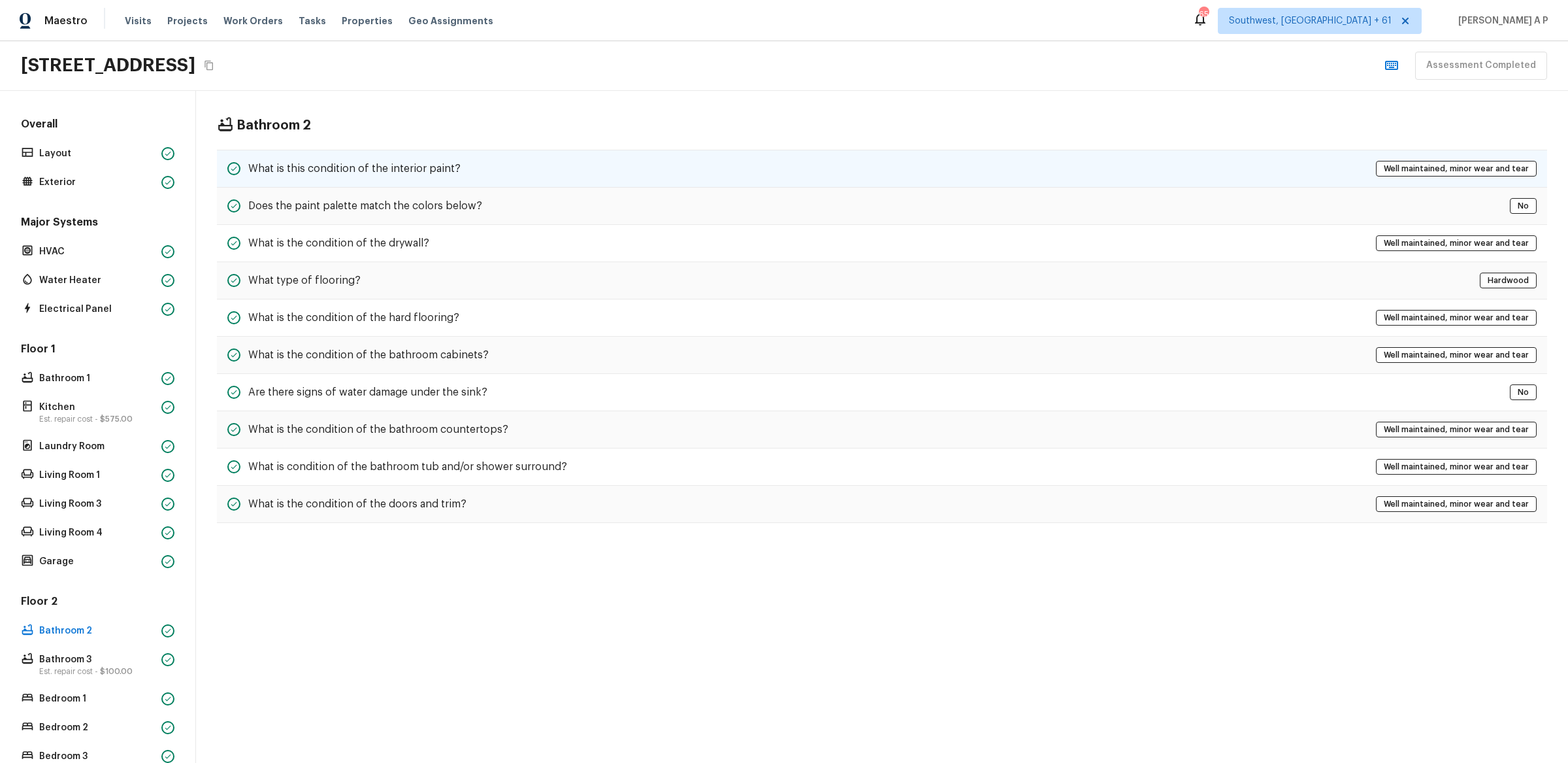
click at [580, 184] on div "What is this condition of the interior paint? Well maintained, minor wear and t…" at bounding box center [882, 168] width 1331 height 38
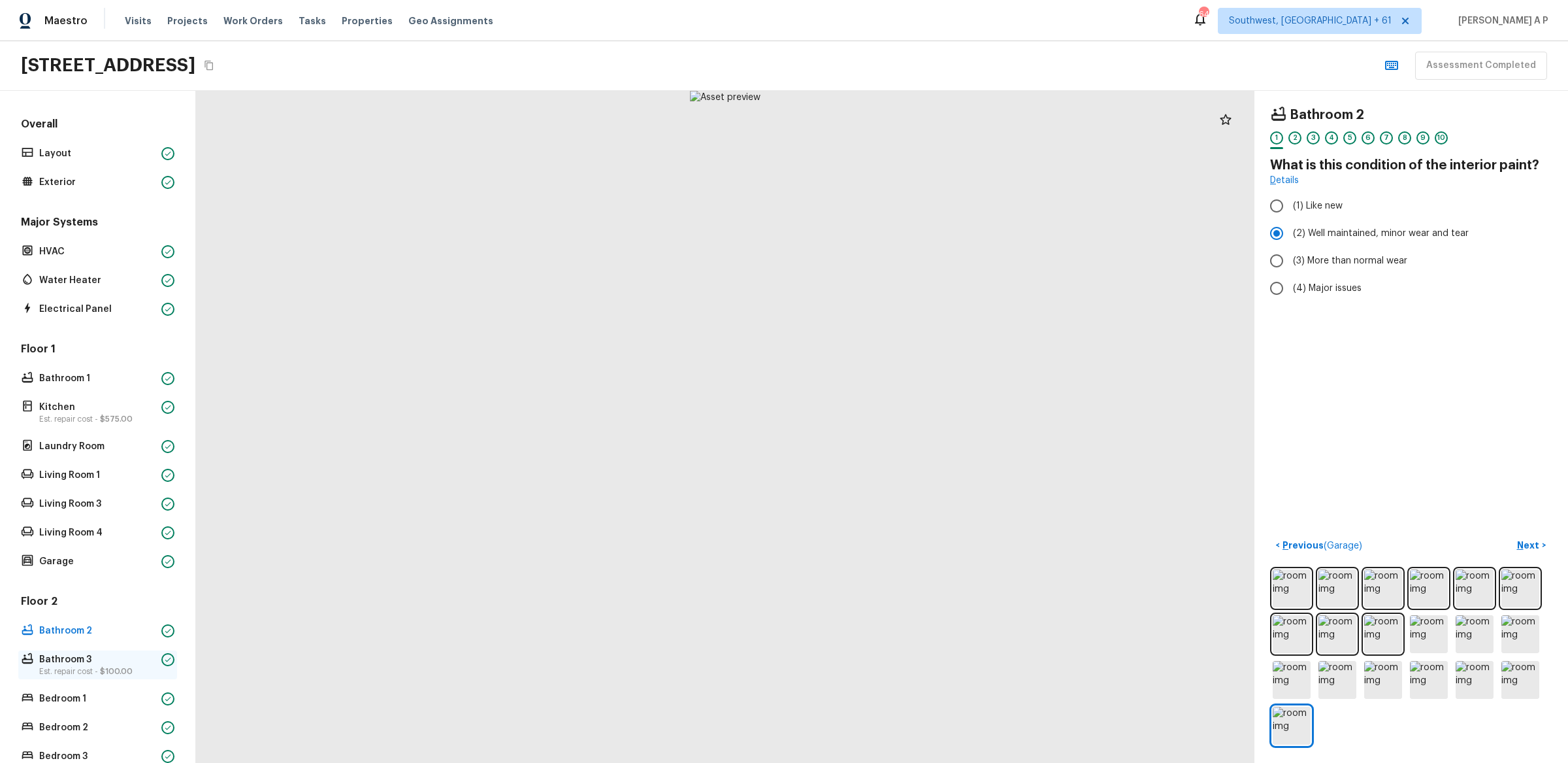
click at [155, 651] on div "Bathroom 3 Est. repair cost - $100.00" at bounding box center [97, 664] width 159 height 29
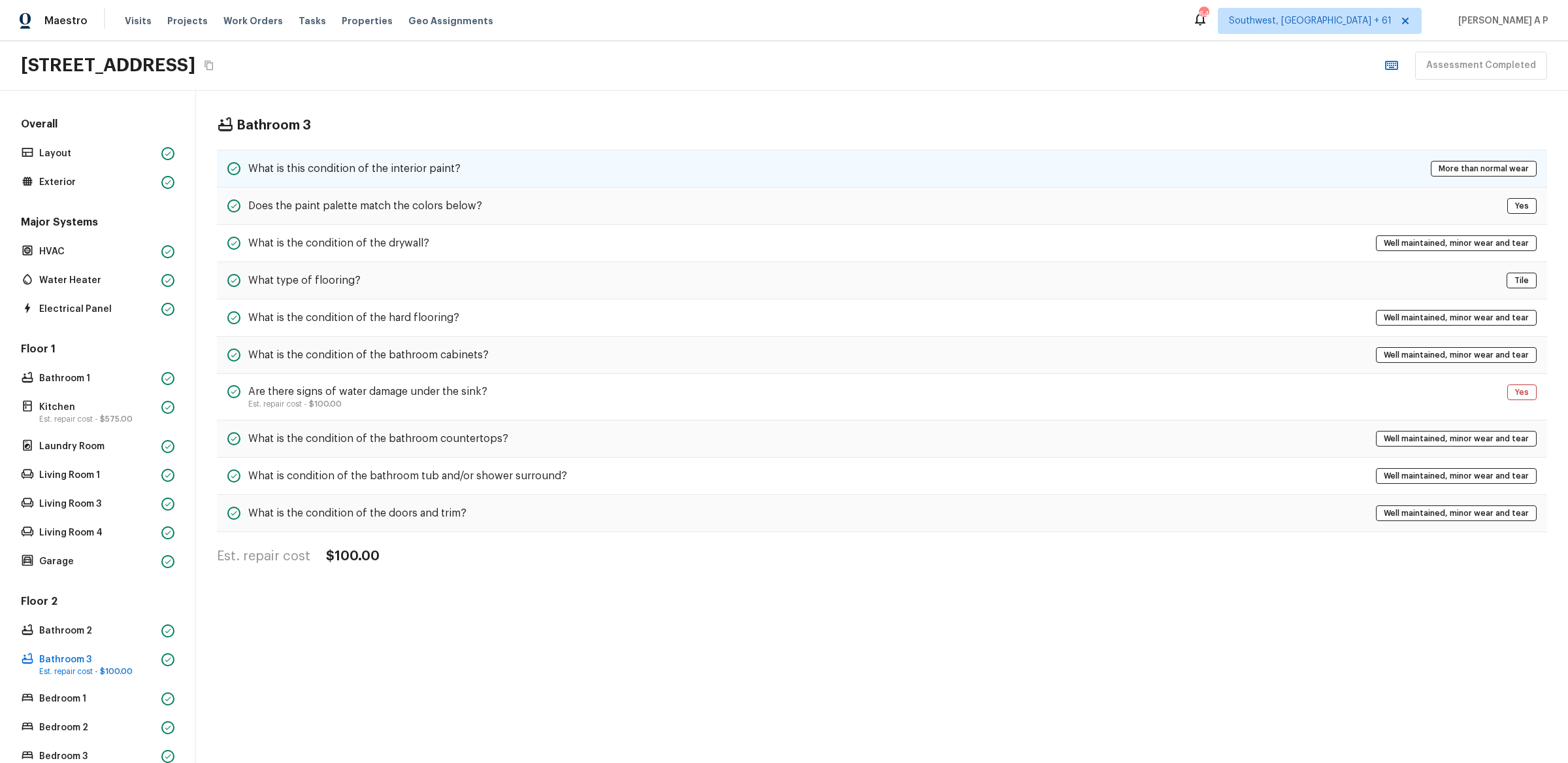
click at [490, 166] on div "What is this condition of the interior paint? More than normal wear" at bounding box center [882, 168] width 1331 height 38
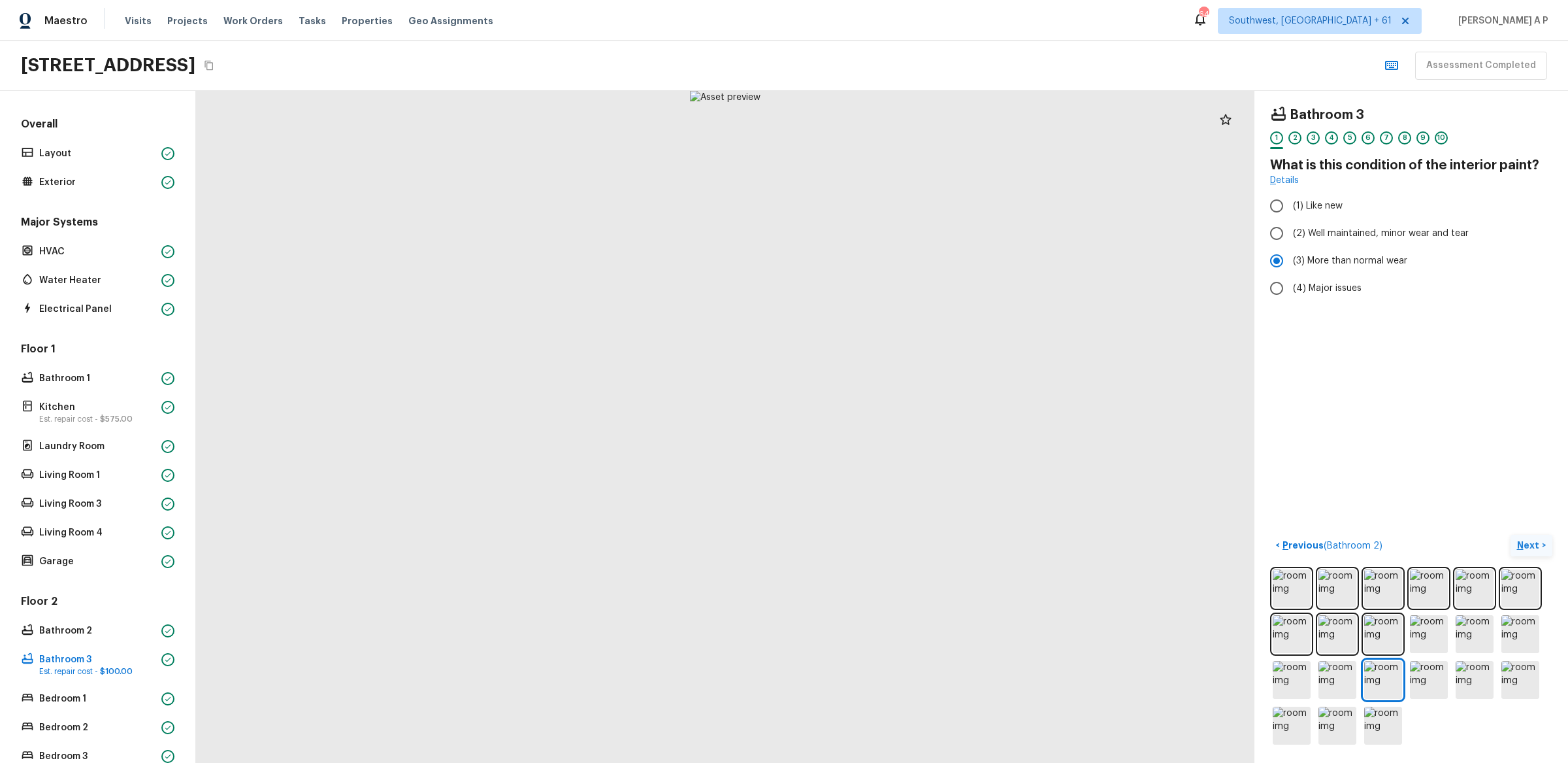
click at [1533, 543] on p "Next" at bounding box center [1530, 544] width 25 height 13
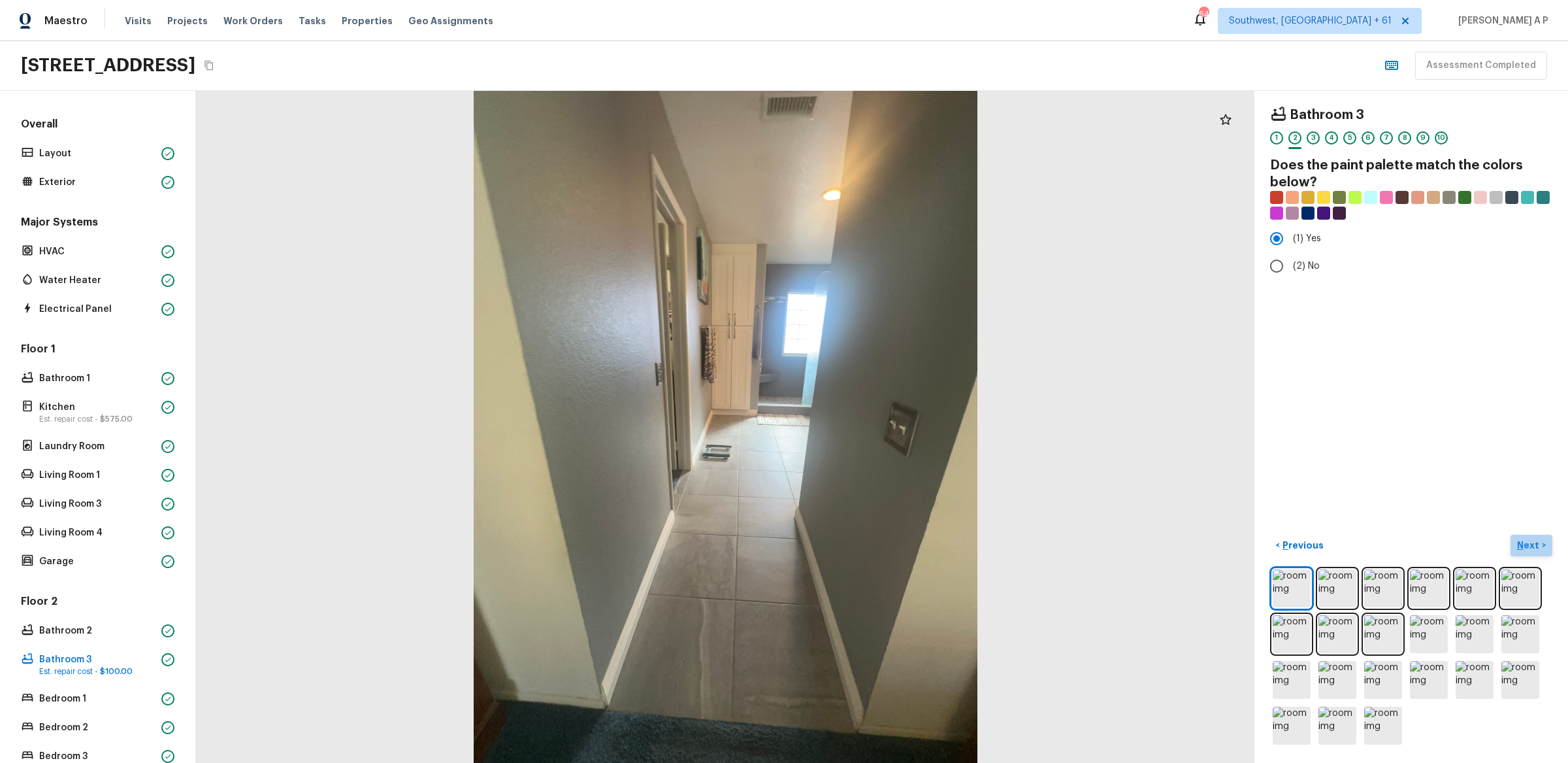
click at [1533, 543] on p "Next" at bounding box center [1530, 544] width 25 height 13
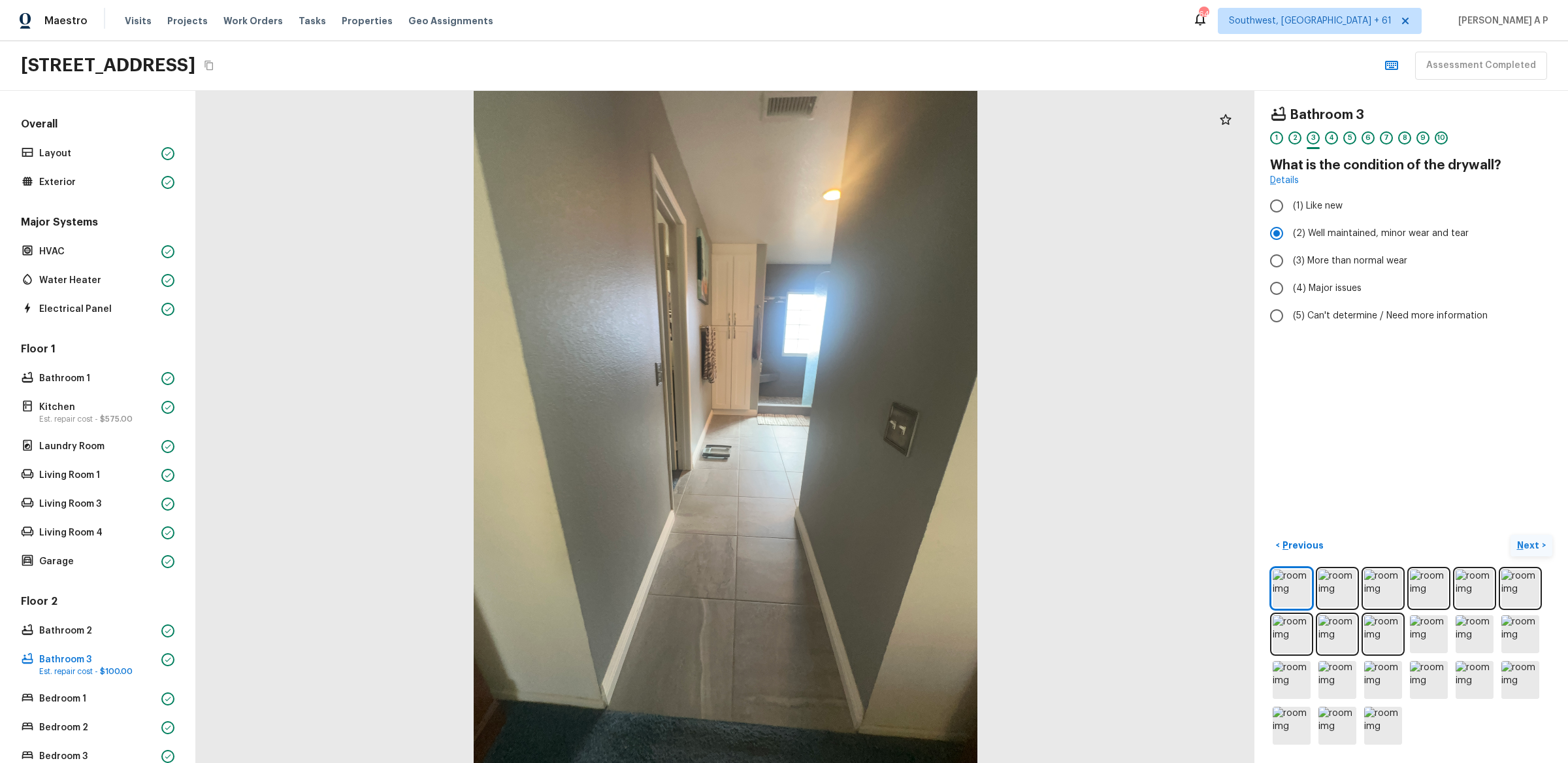
click at [1533, 543] on p "Next" at bounding box center [1530, 544] width 25 height 13
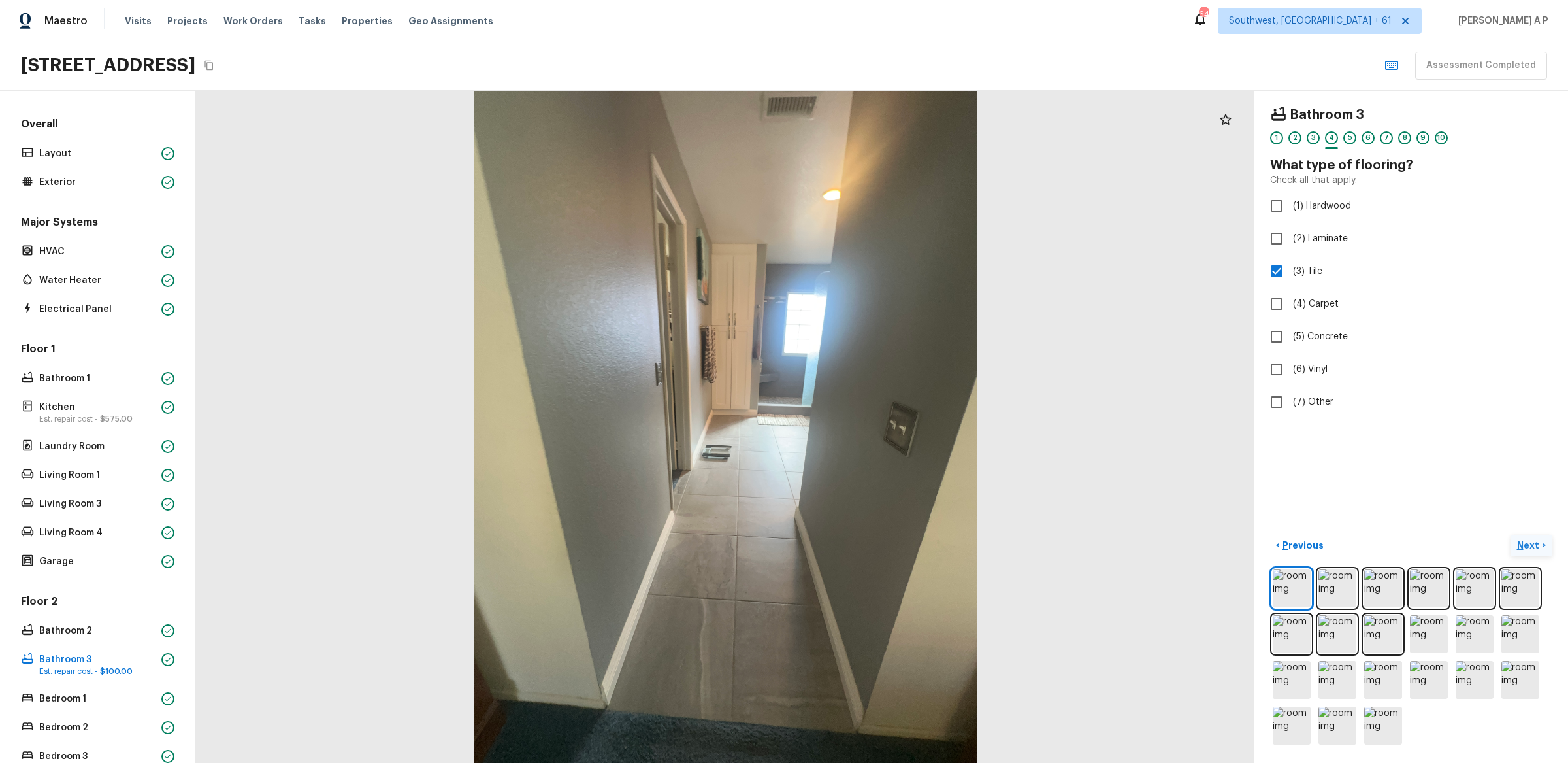
click at [1533, 543] on p "Next" at bounding box center [1530, 544] width 25 height 13
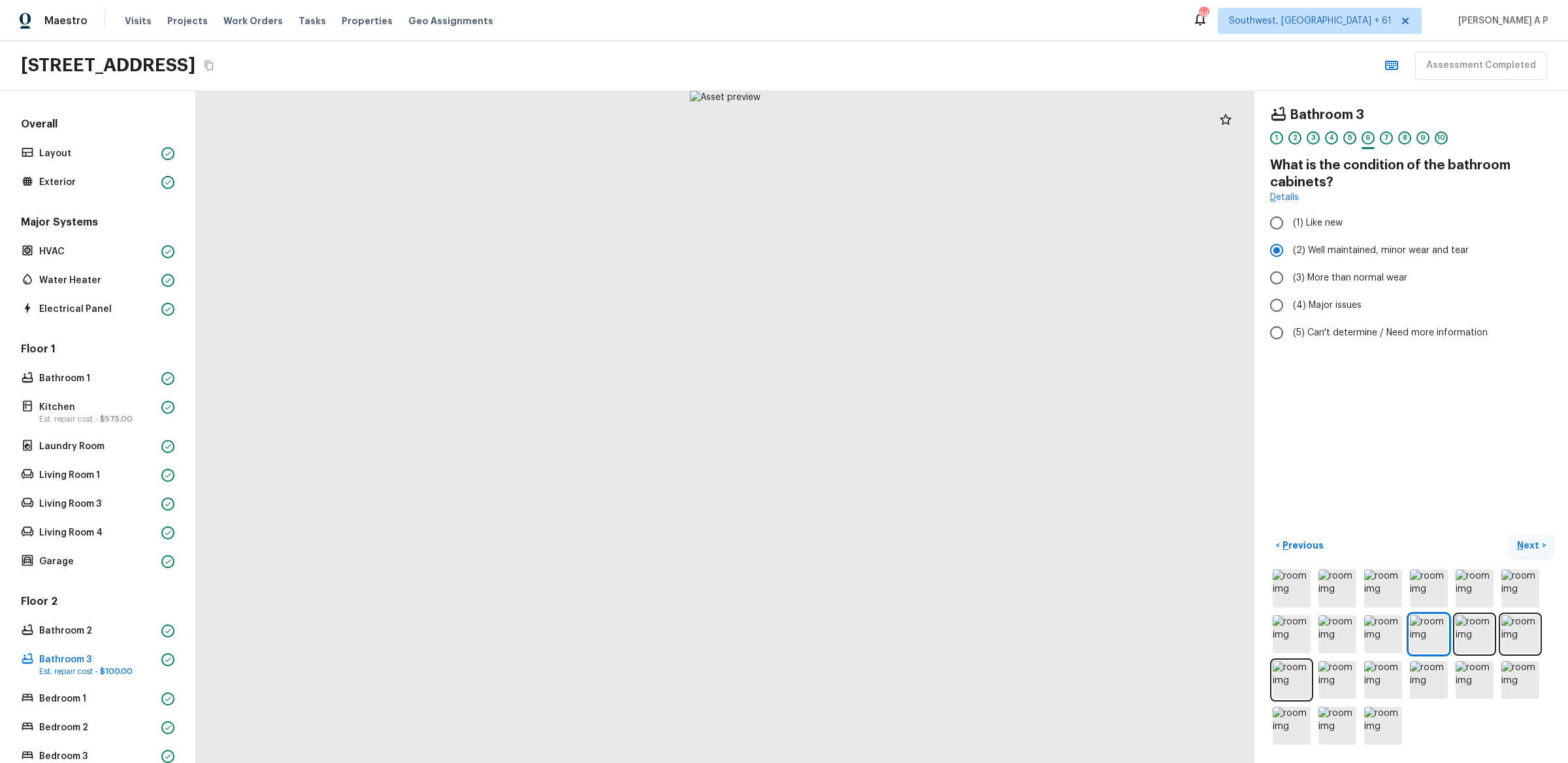
click at [1533, 543] on p "Next" at bounding box center [1530, 544] width 25 height 13
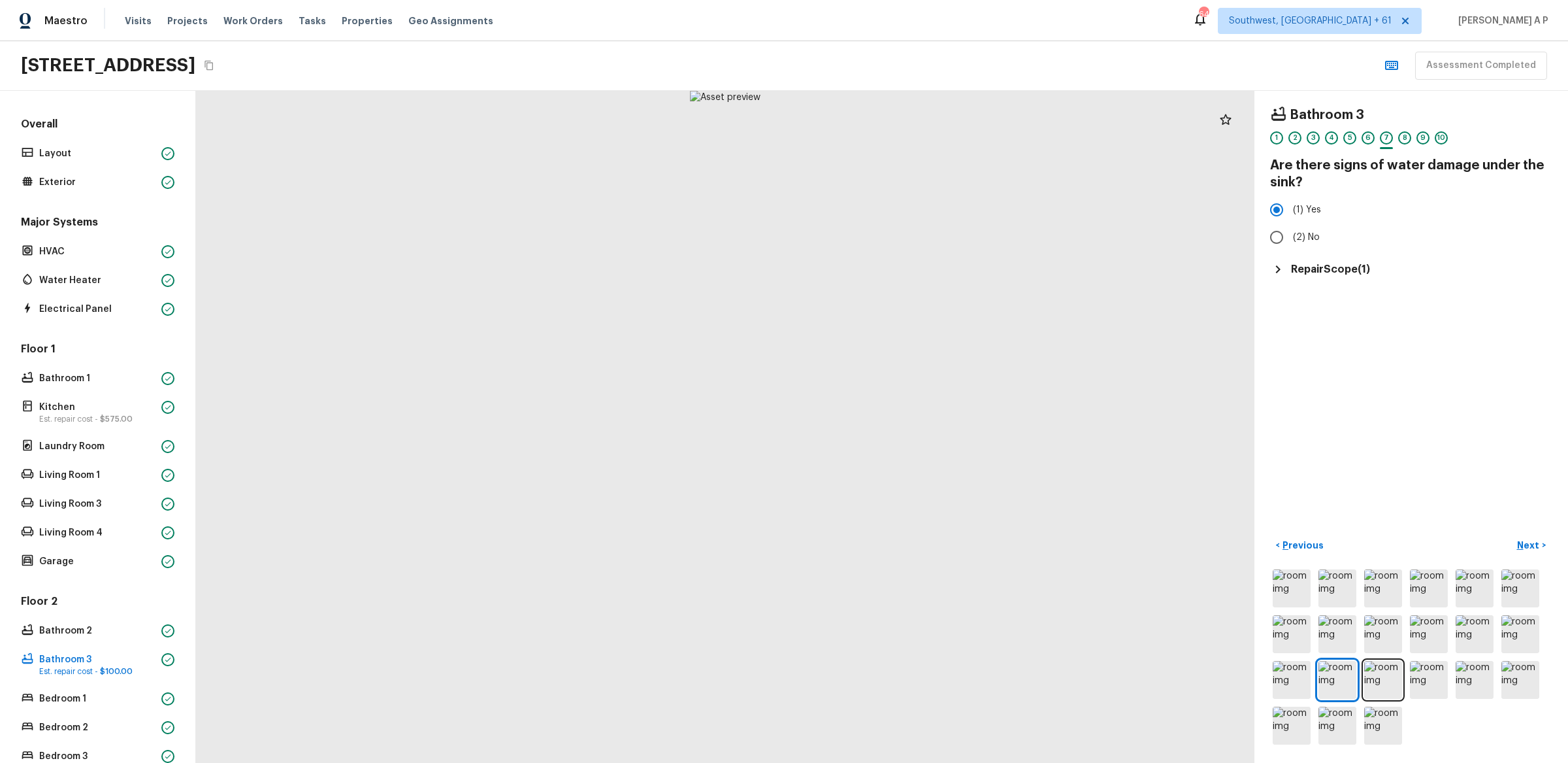
click at [1348, 259] on div "Bathroom 3 1 2 3 4 5 6 7 8 9 10 Are there signs of water damage under the sink?…" at bounding box center [1411, 192] width 282 height 170
click at [1348, 262] on h5 "Repair Scope ( 1 )" at bounding box center [1331, 269] width 79 height 14
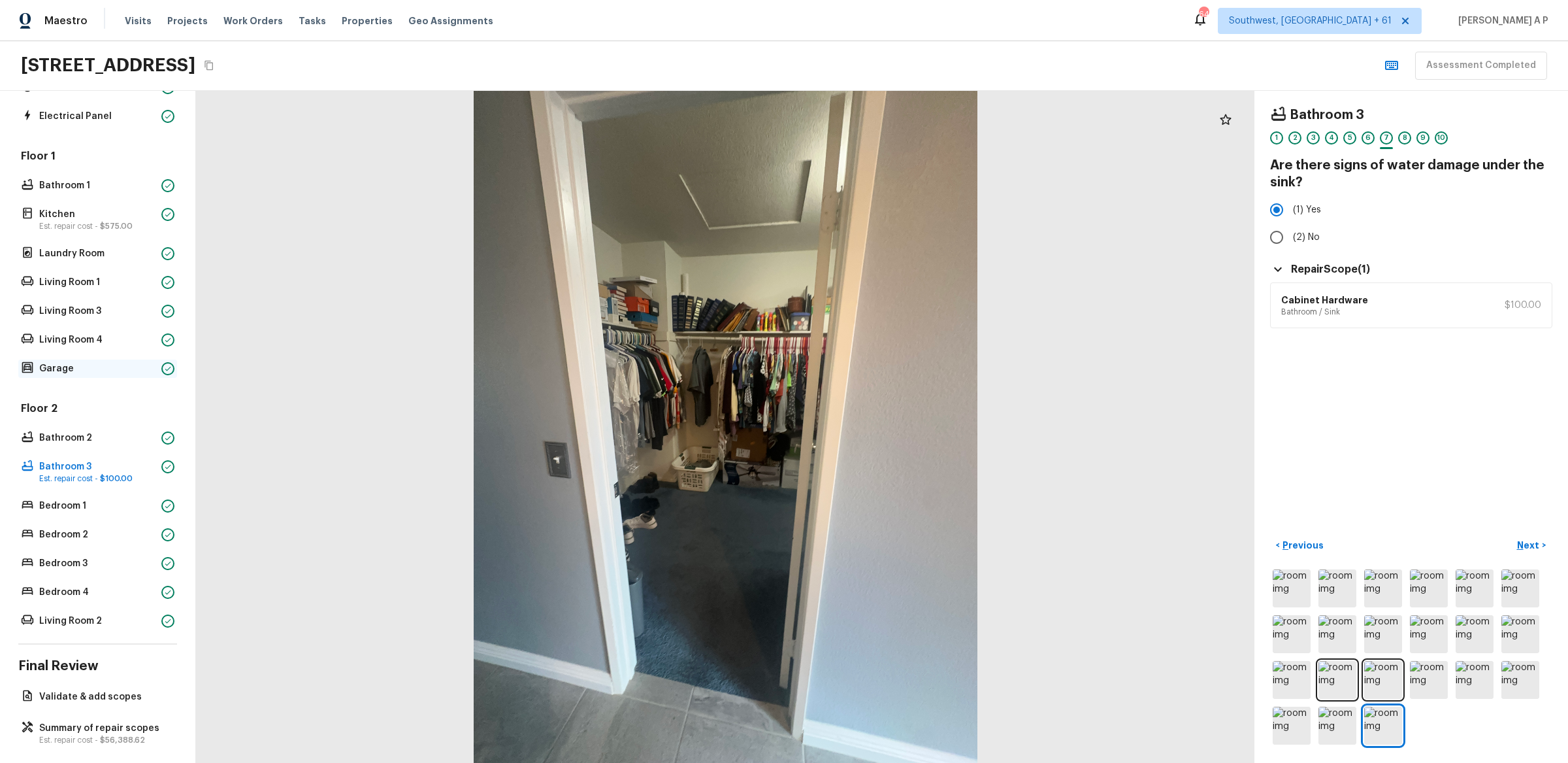
scroll to position [204, 0]
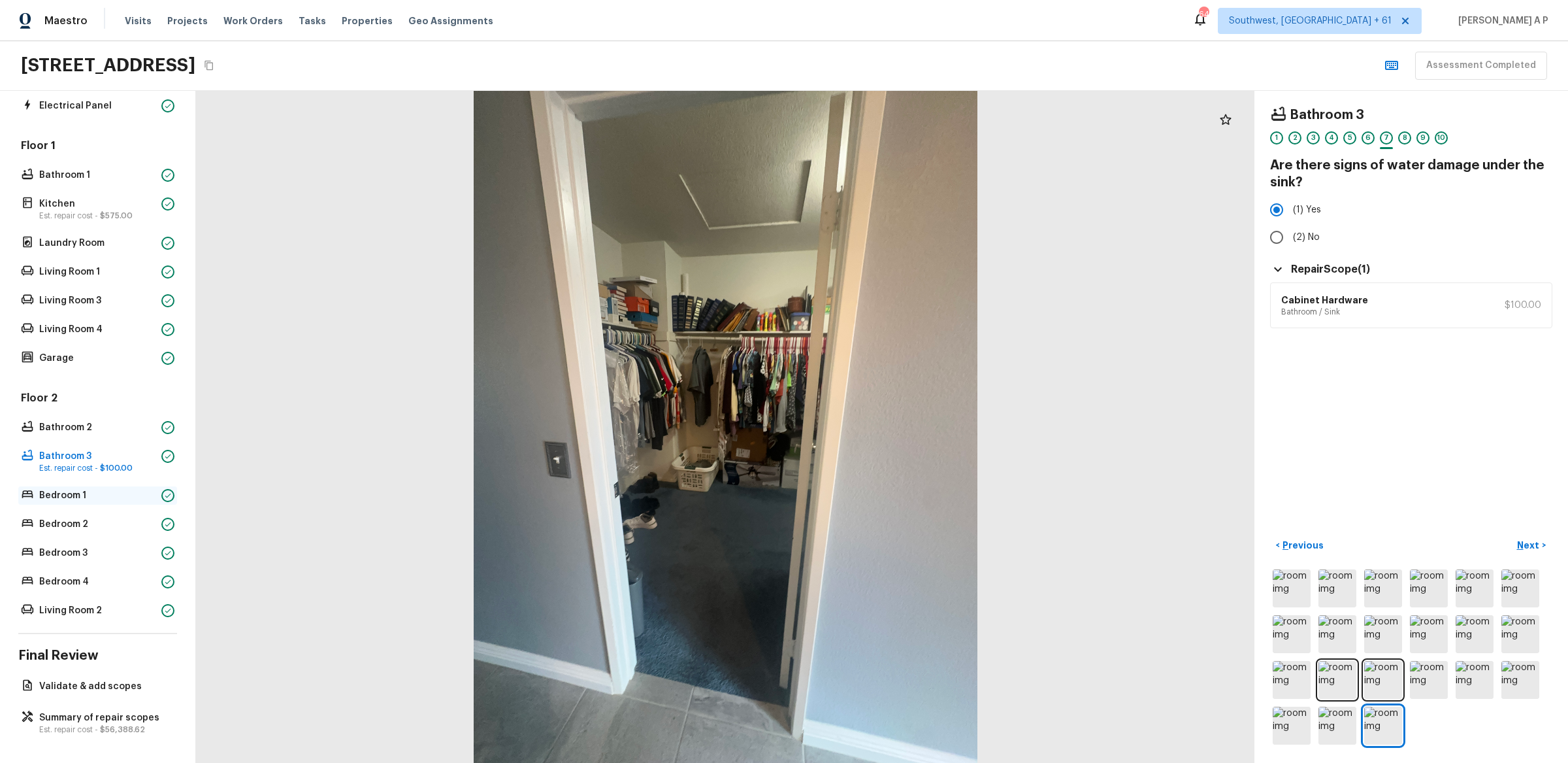
click at [133, 496] on p "Bedroom 1" at bounding box center [97, 495] width 117 height 13
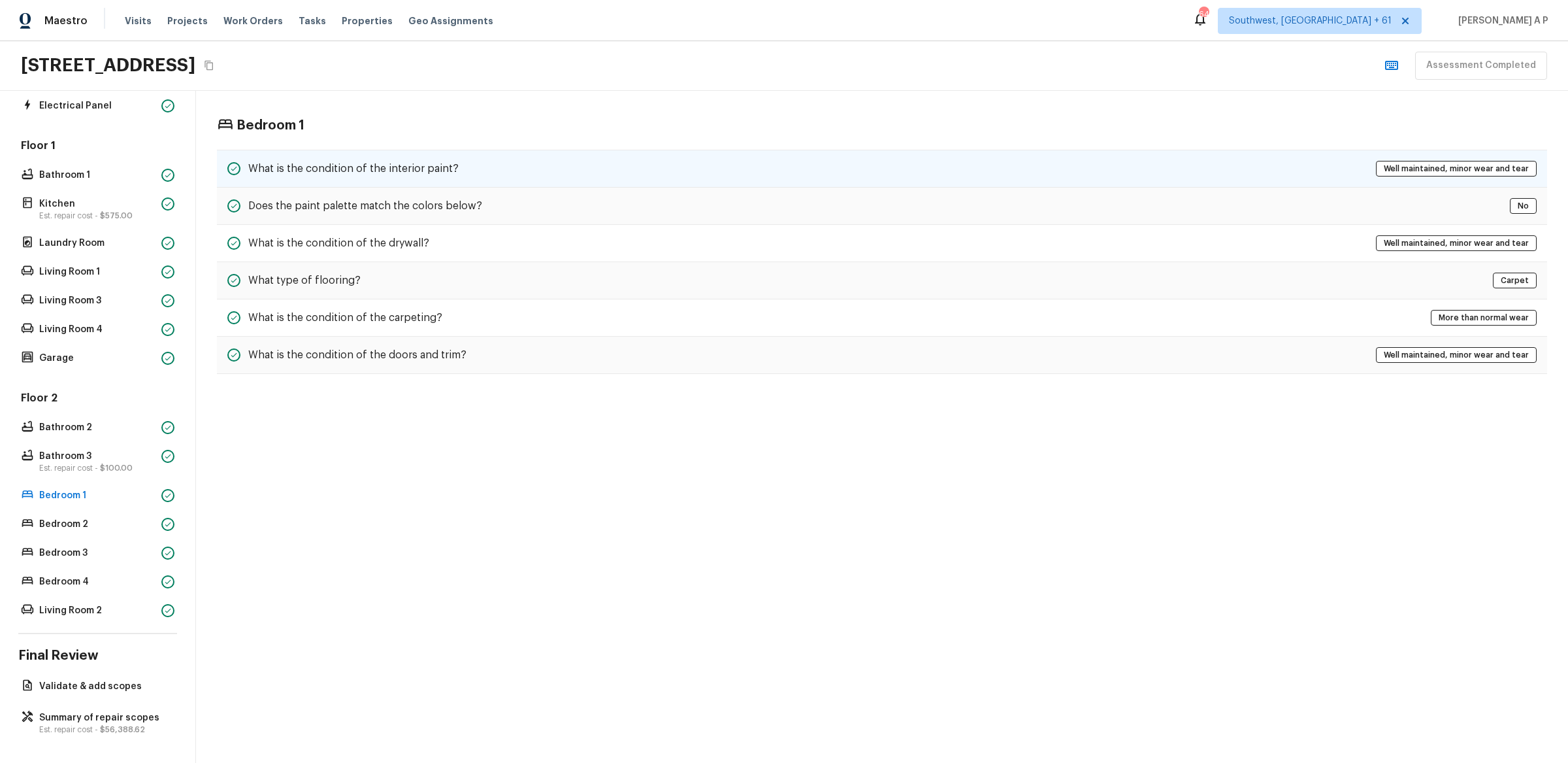
click at [510, 167] on div "What is the condition of the interior paint? Well maintained, minor wear and te…" at bounding box center [882, 168] width 1331 height 38
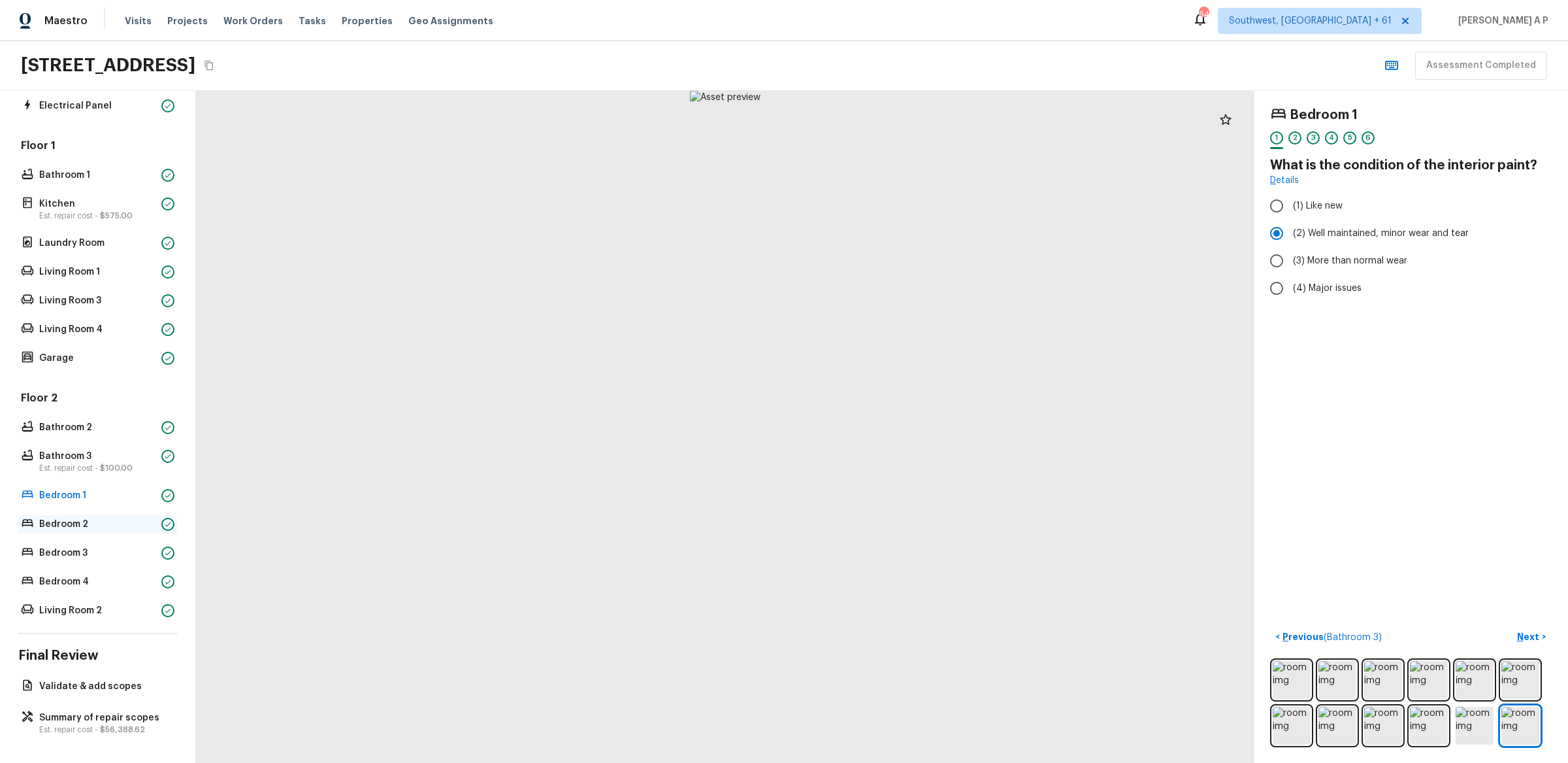
click at [125, 526] on p "Bedroom 2" at bounding box center [97, 523] width 117 height 13
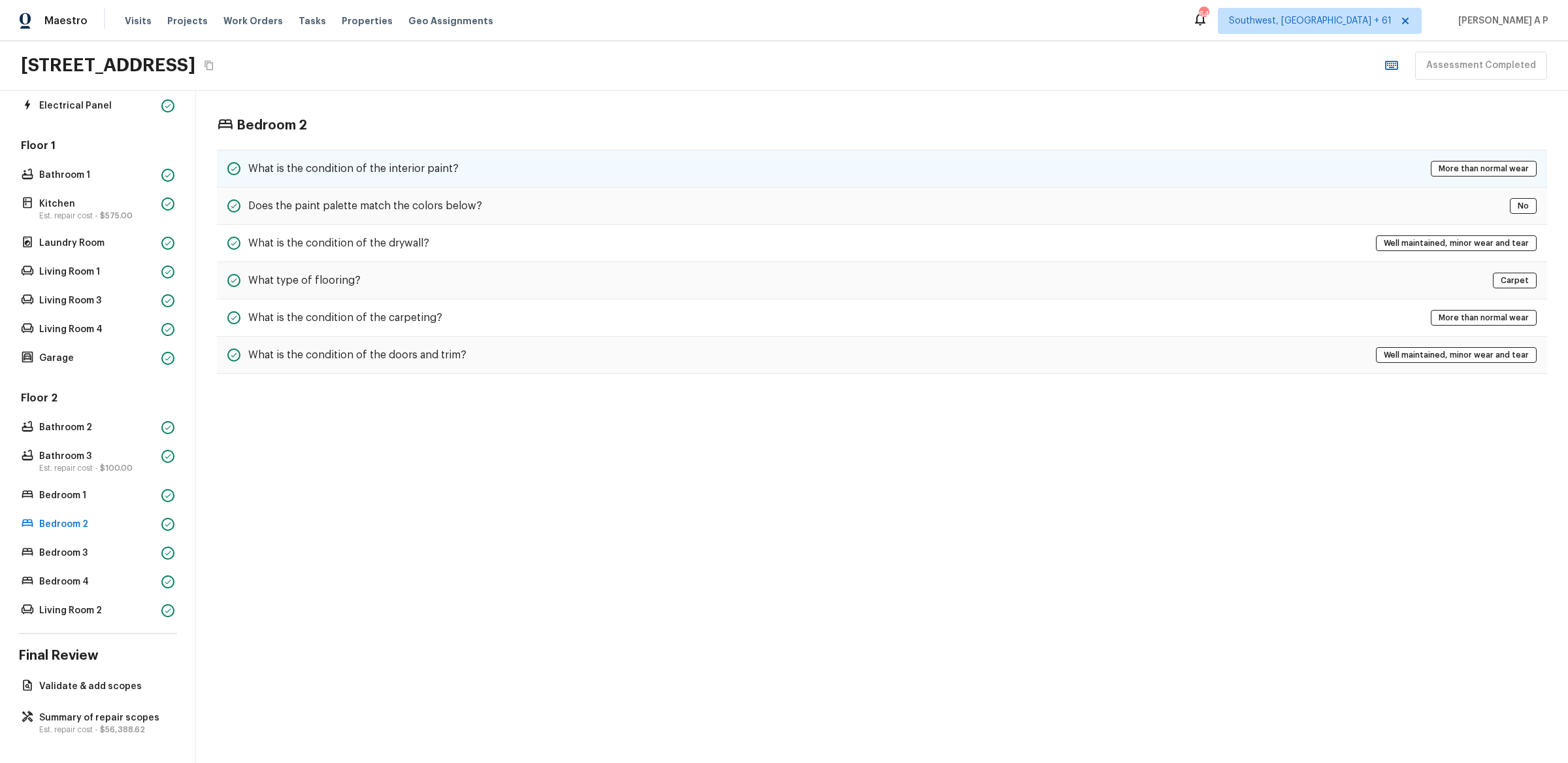
click at [495, 177] on div "What is the condition of the interior paint? More than normal wear" at bounding box center [882, 168] width 1331 height 38
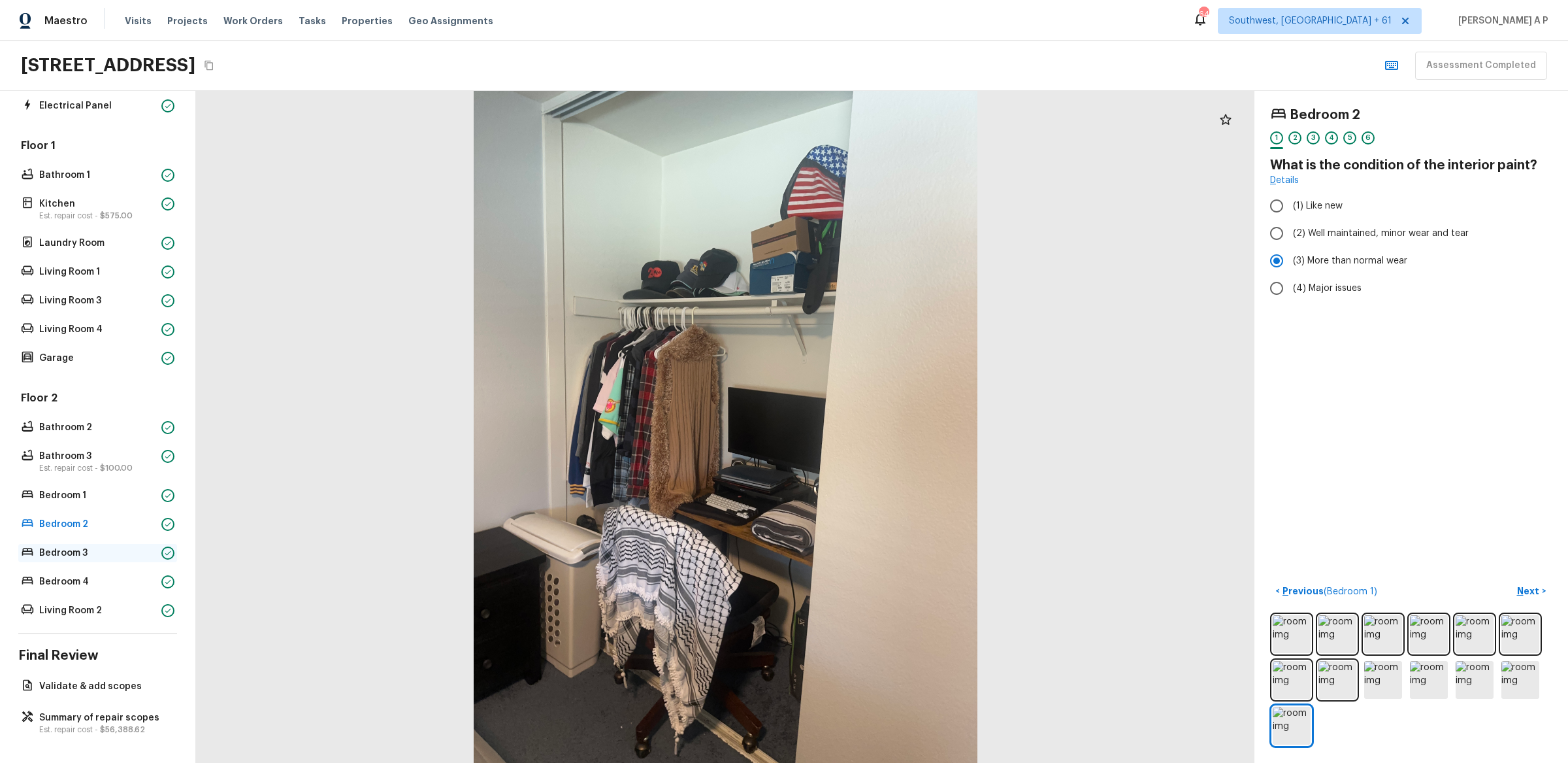
click at [115, 556] on p "Bedroom 3" at bounding box center [97, 553] width 117 height 13
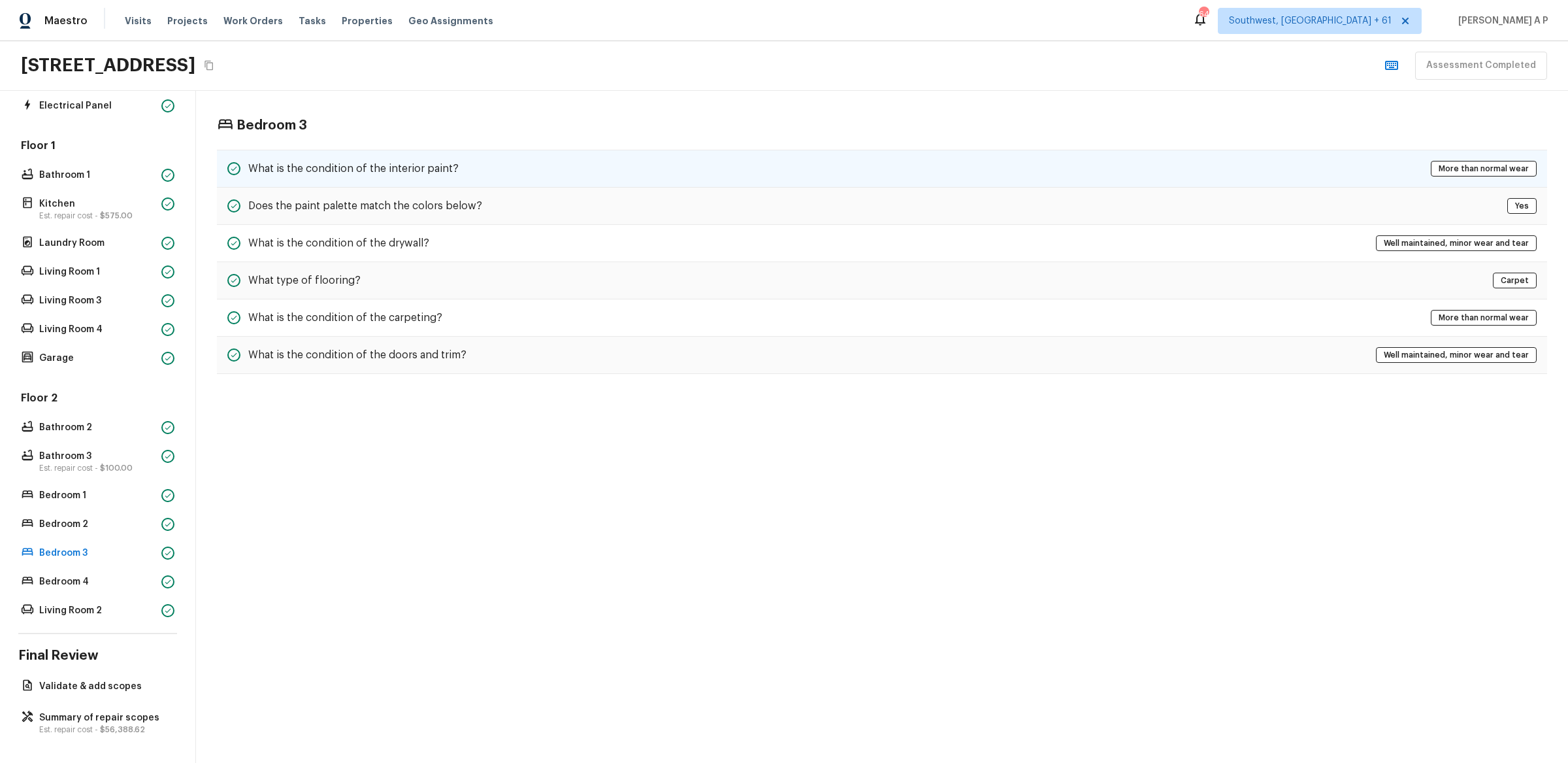
click at [494, 167] on div "What is the condition of the interior paint? More than normal wear" at bounding box center [882, 168] width 1331 height 38
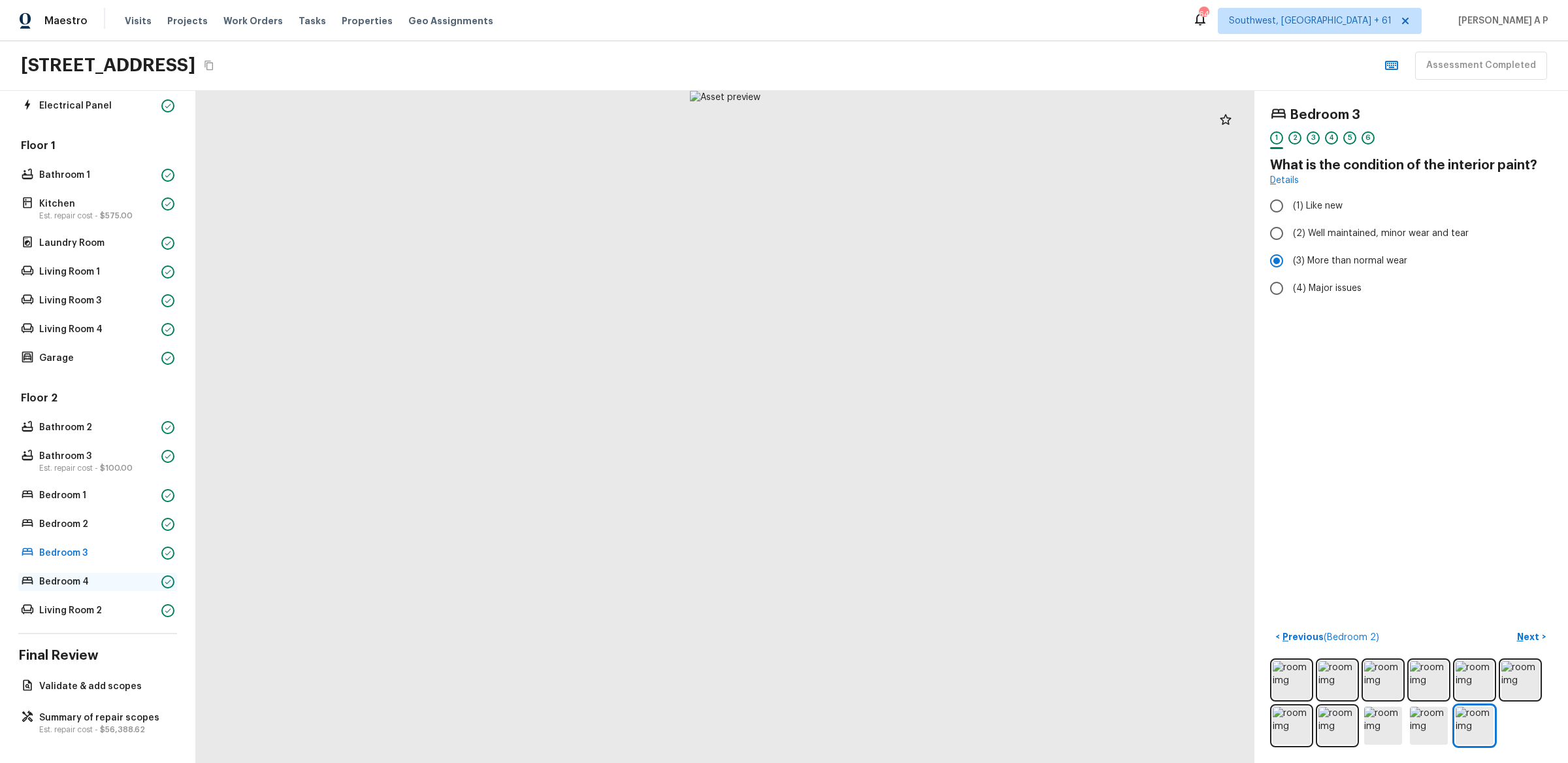
click at [123, 575] on p "Bedroom 4" at bounding box center [97, 581] width 117 height 13
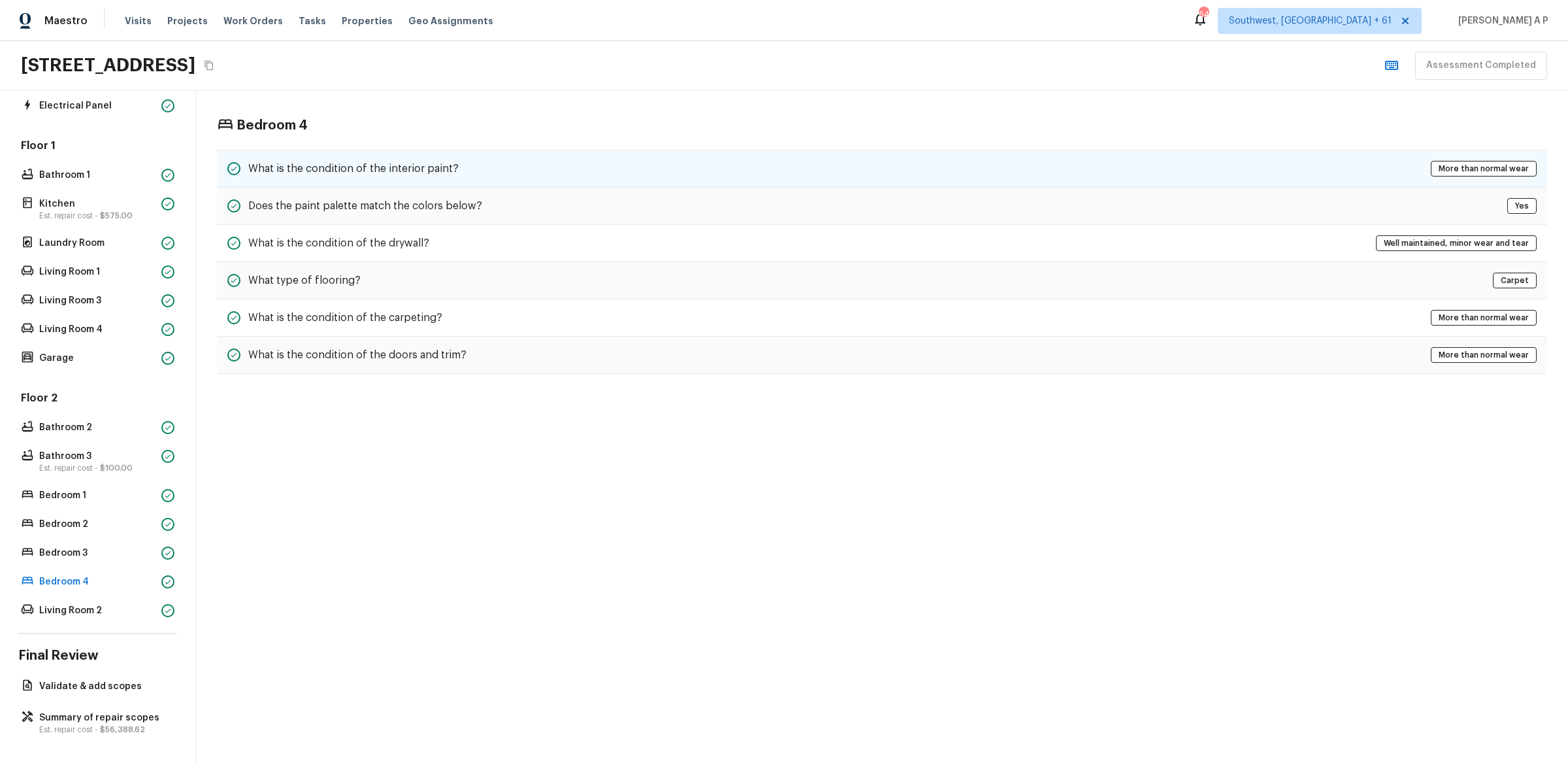
click at [400, 155] on div "What is the condition of the interior paint? More than normal wear" at bounding box center [882, 168] width 1331 height 38
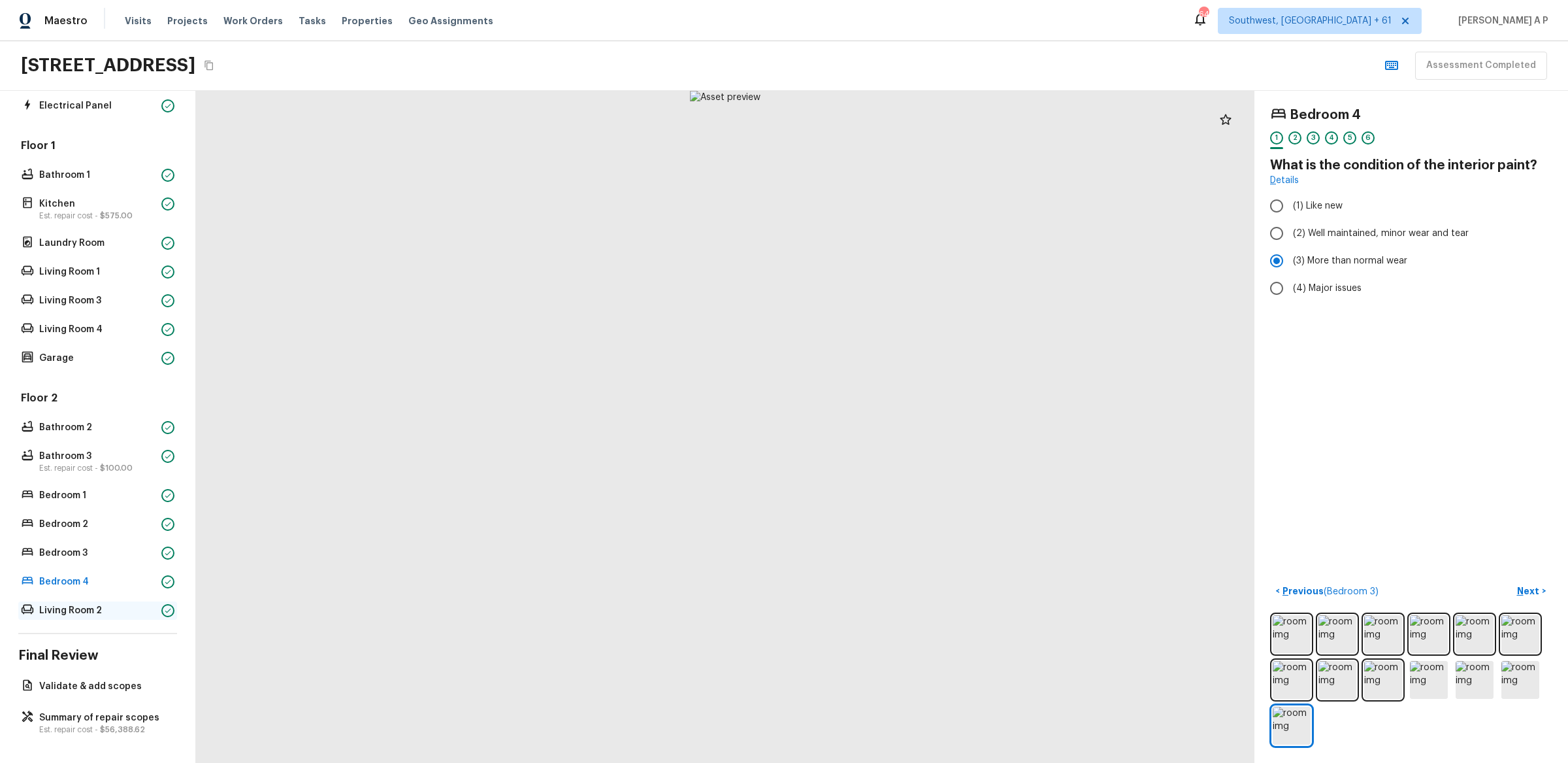
click at [114, 616] on p "Living Room 2" at bounding box center [97, 610] width 117 height 13
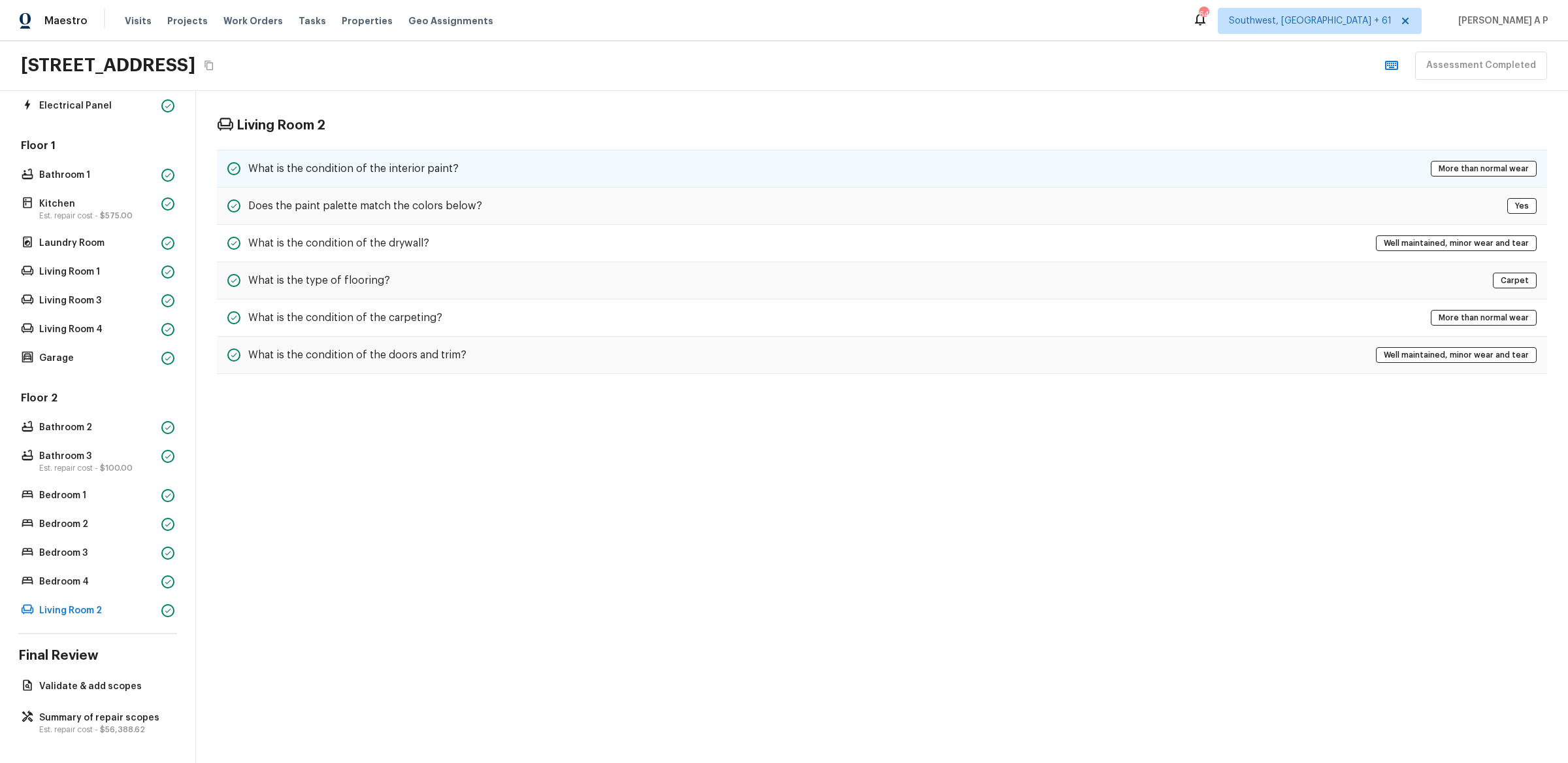
click at [504, 164] on div "What is the condition of the interior paint? More than normal wear" at bounding box center [882, 168] width 1331 height 38
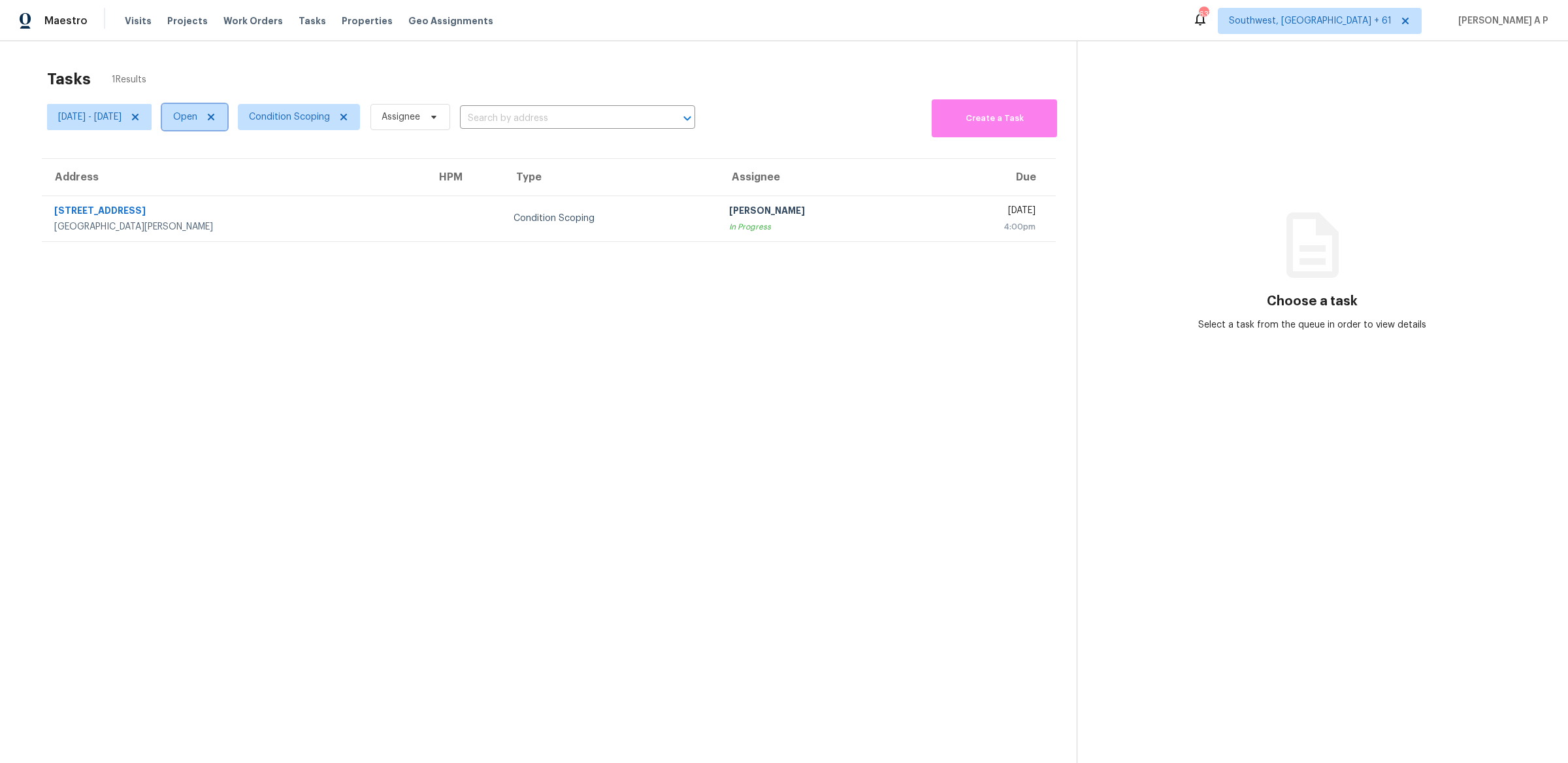
click at [198, 122] on span "Open" at bounding box center [185, 116] width 24 height 13
click at [246, 174] on label "Closed" at bounding box center [239, 172] width 47 height 13
click at [224, 174] on input "Closed" at bounding box center [219, 170] width 8 height 8
checkbox input "true"
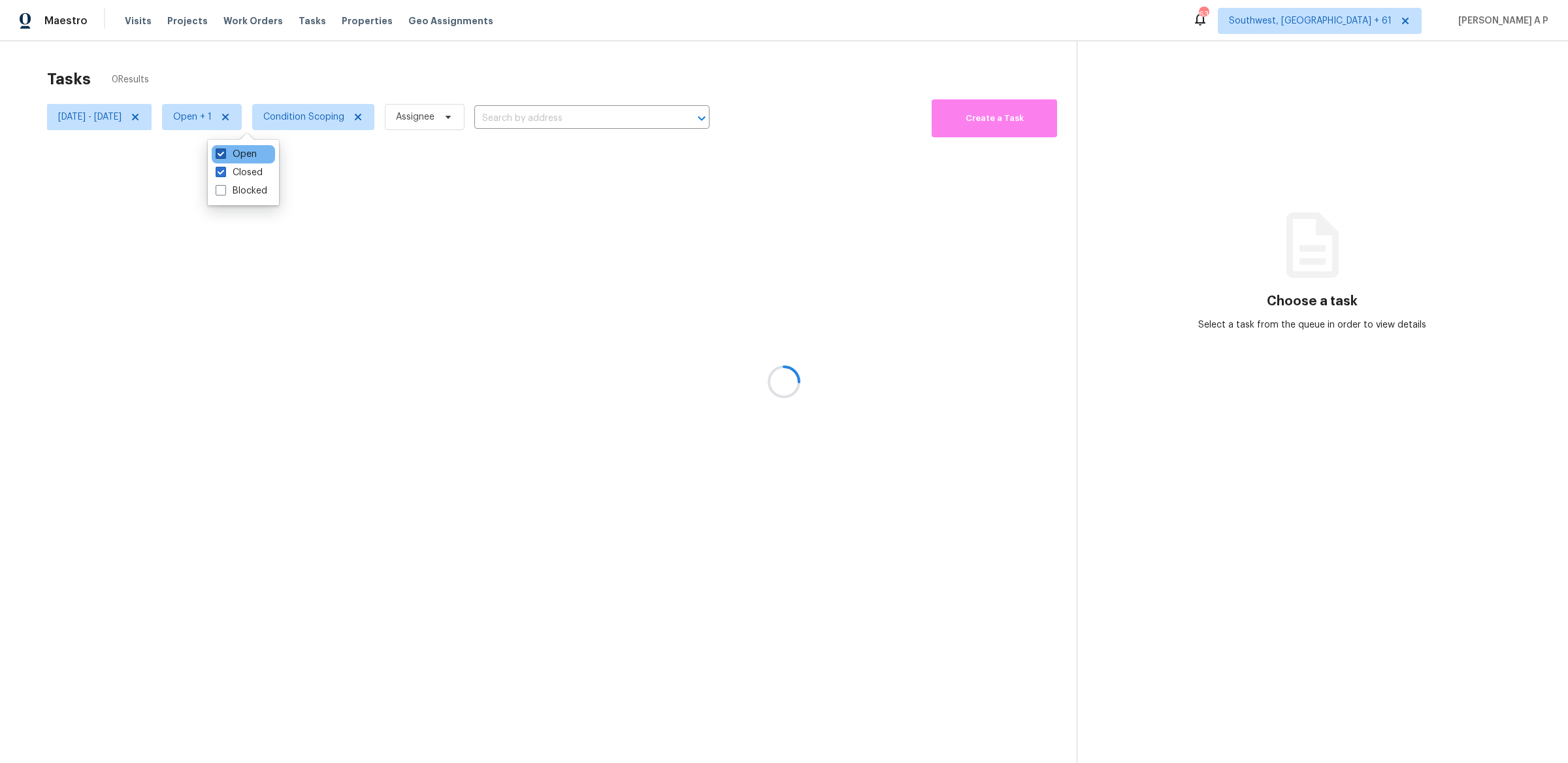
click at [246, 152] on label "Open" at bounding box center [236, 154] width 41 height 13
click at [224, 152] on input "Open" at bounding box center [219, 152] width 8 height 8
checkbox input "false"
click at [569, 123] on div at bounding box center [784, 382] width 1568 height 763
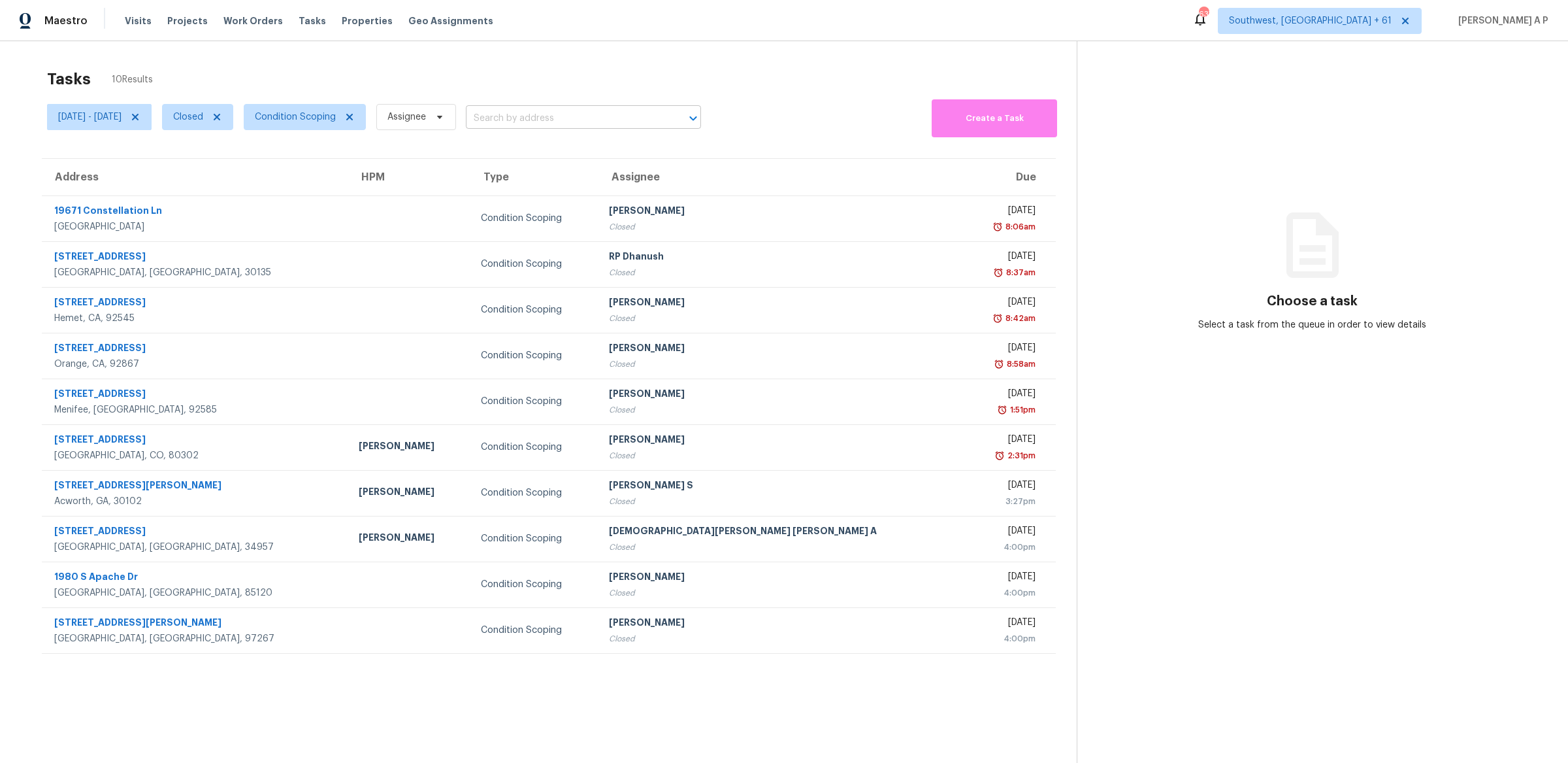
click at [571, 118] on input "text" at bounding box center [565, 118] width 199 height 20
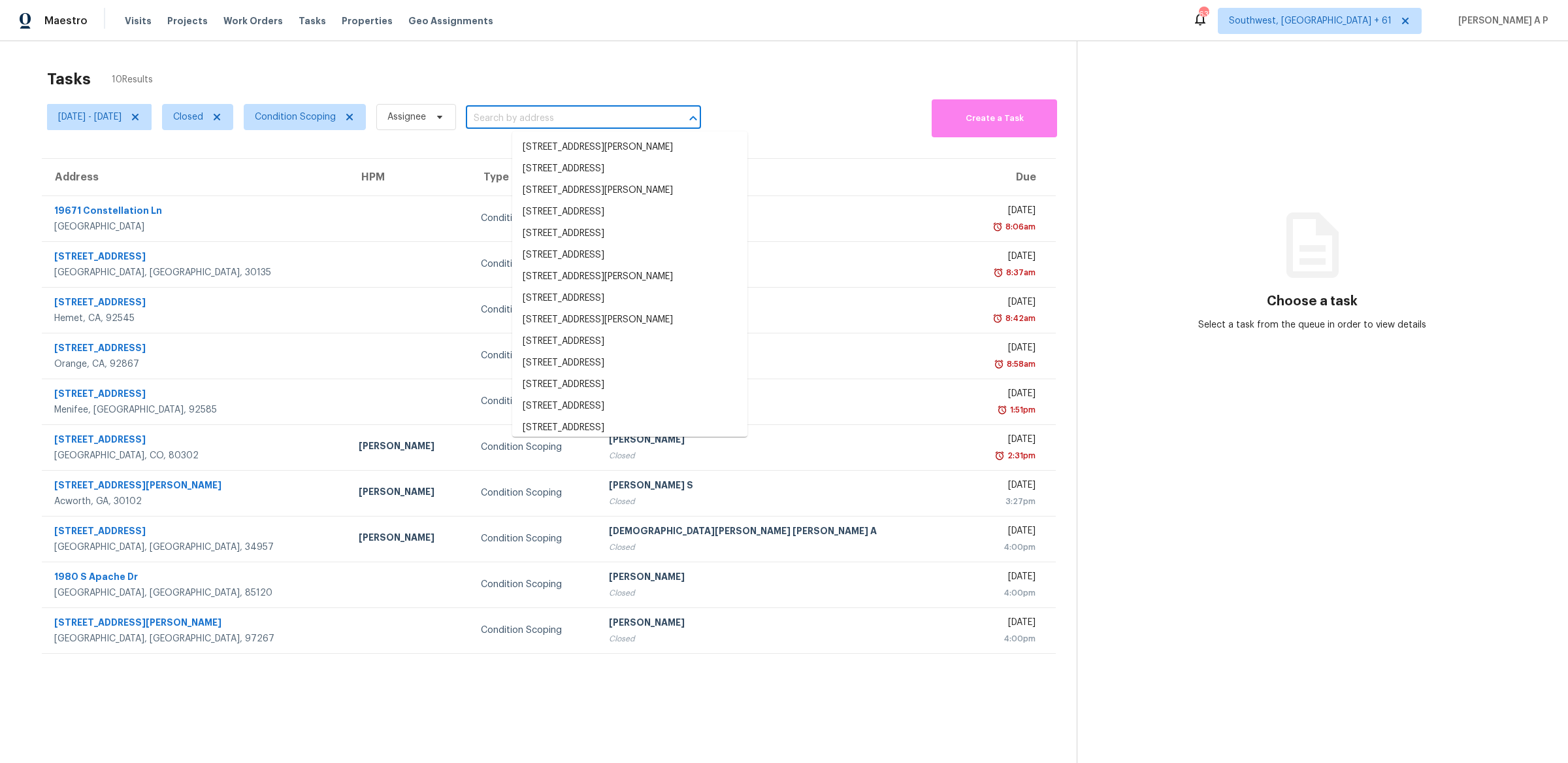
paste input ""1457 N Pine St Orange, CA, 92867""
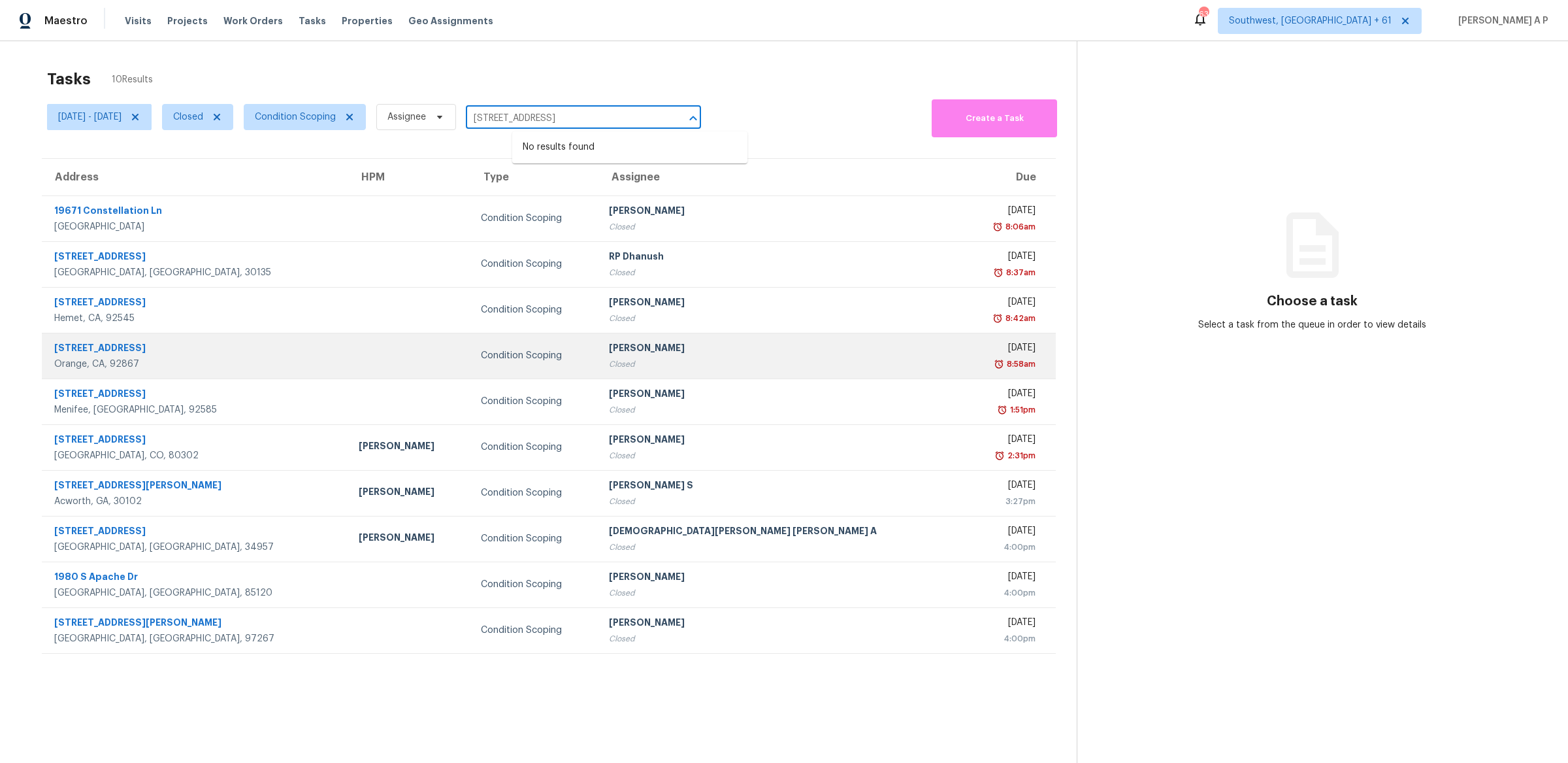
type input "1457 N Pine St Orange, CA, 92867"
click at [393, 361] on td at bounding box center [409, 355] width 122 height 46
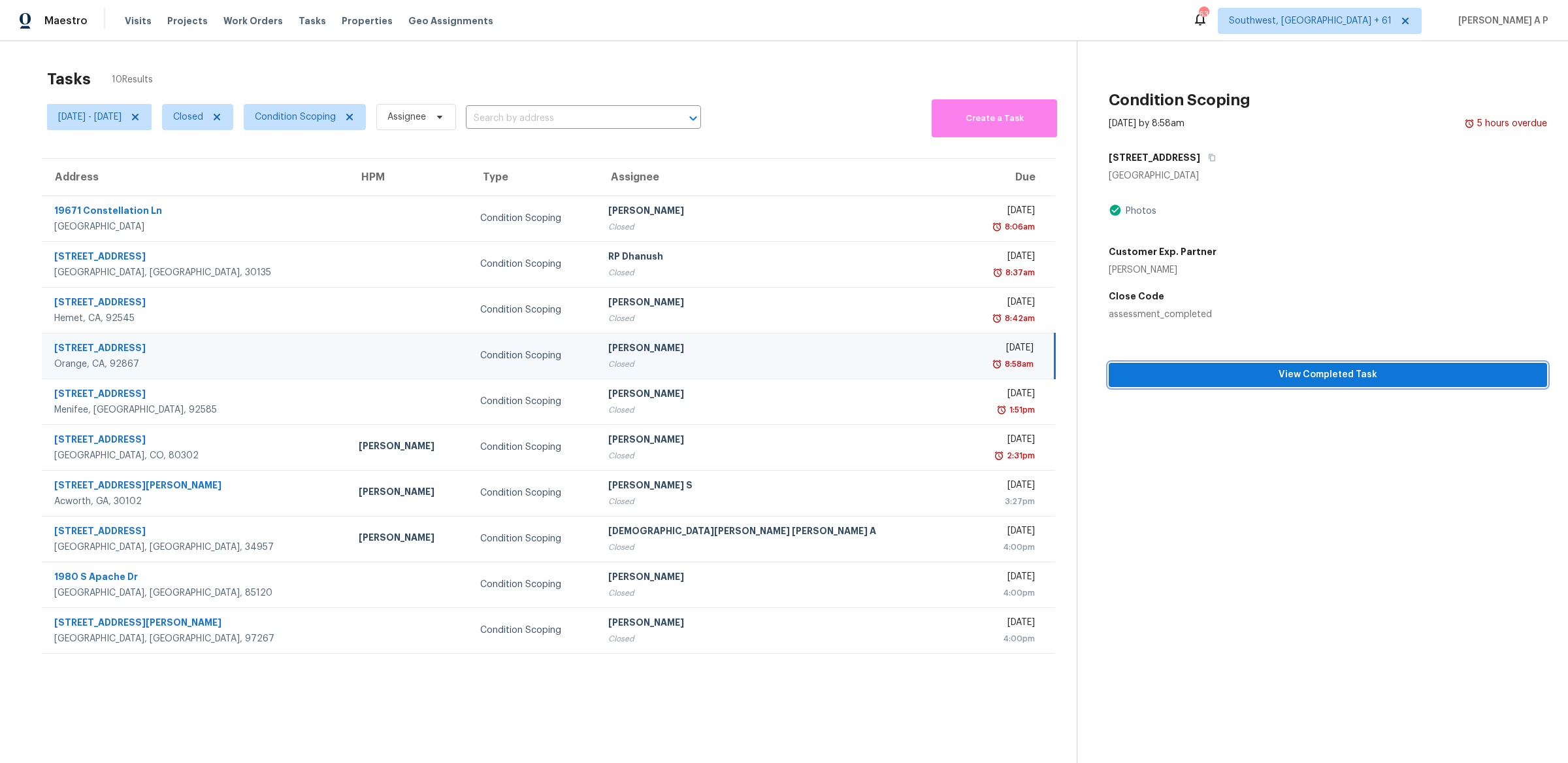
click at [1252, 369] on span "View Completed Task" at bounding box center [1328, 375] width 418 height 17
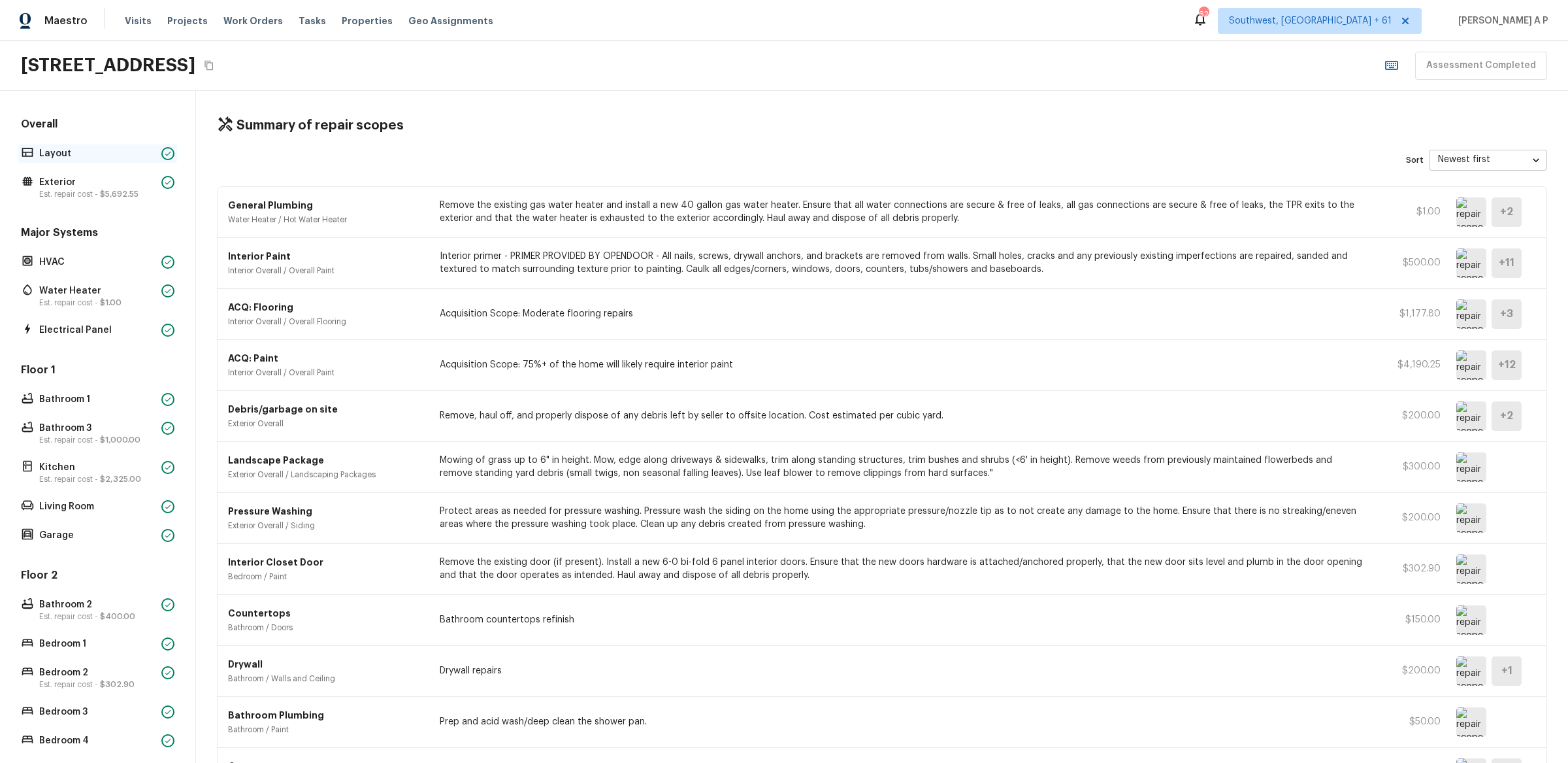
click at [105, 147] on p "Layout" at bounding box center [97, 153] width 117 height 13
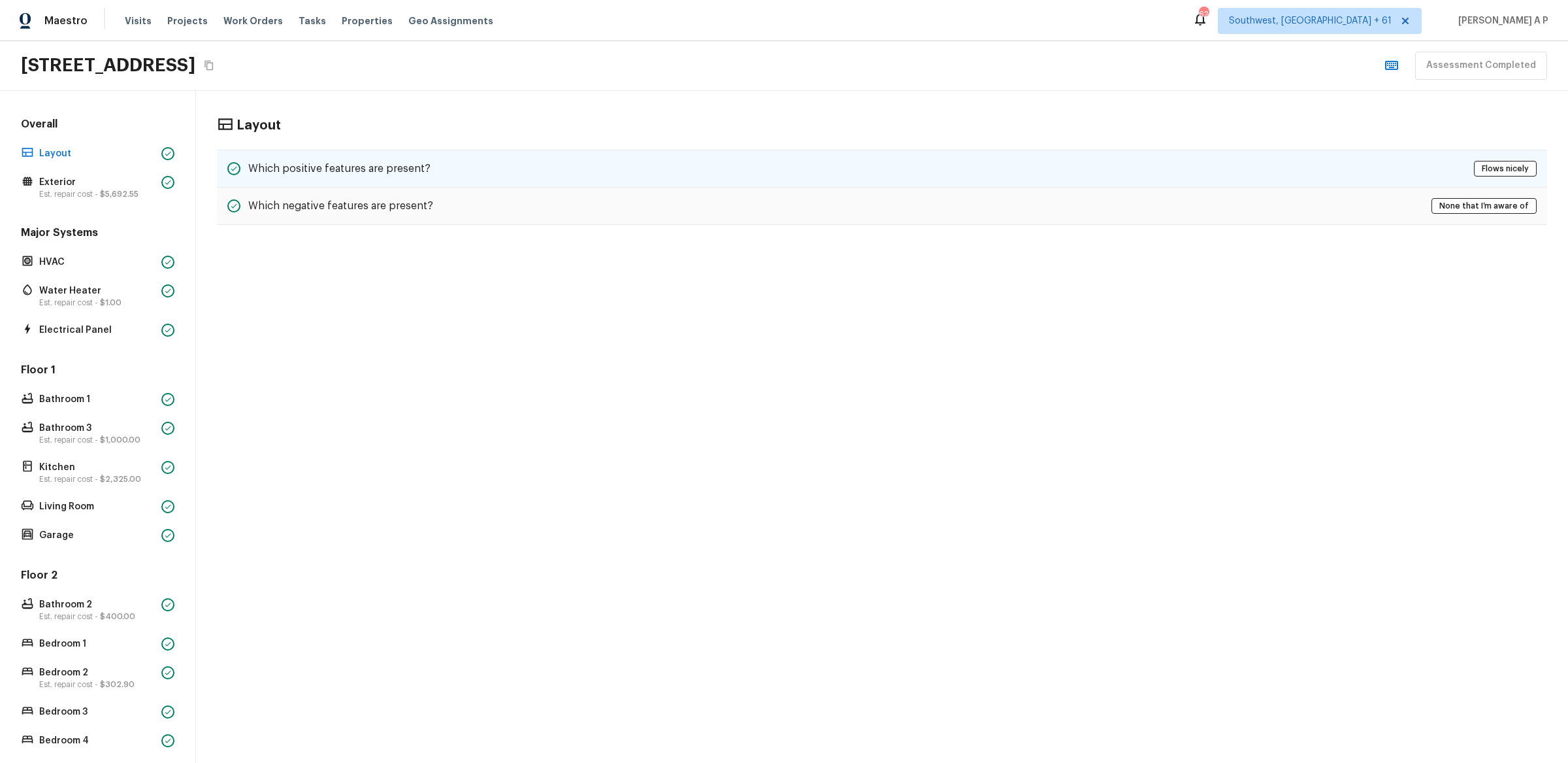
click at [528, 174] on div "Which positive features are present? Flows nicely" at bounding box center [882, 168] width 1331 height 38
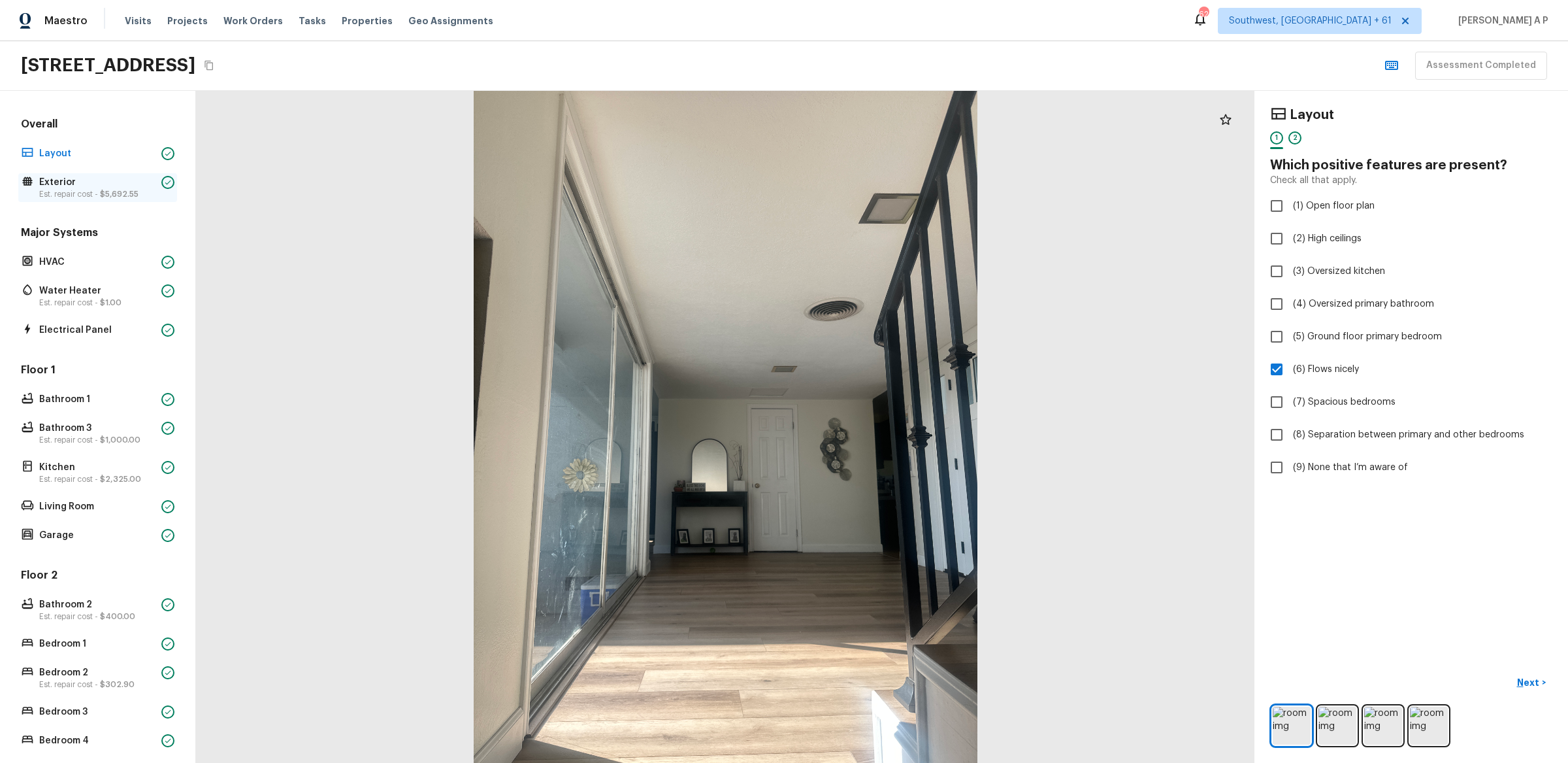
click at [142, 195] on p "Est. repair cost - $5,692.55" at bounding box center [97, 195] width 117 height 11
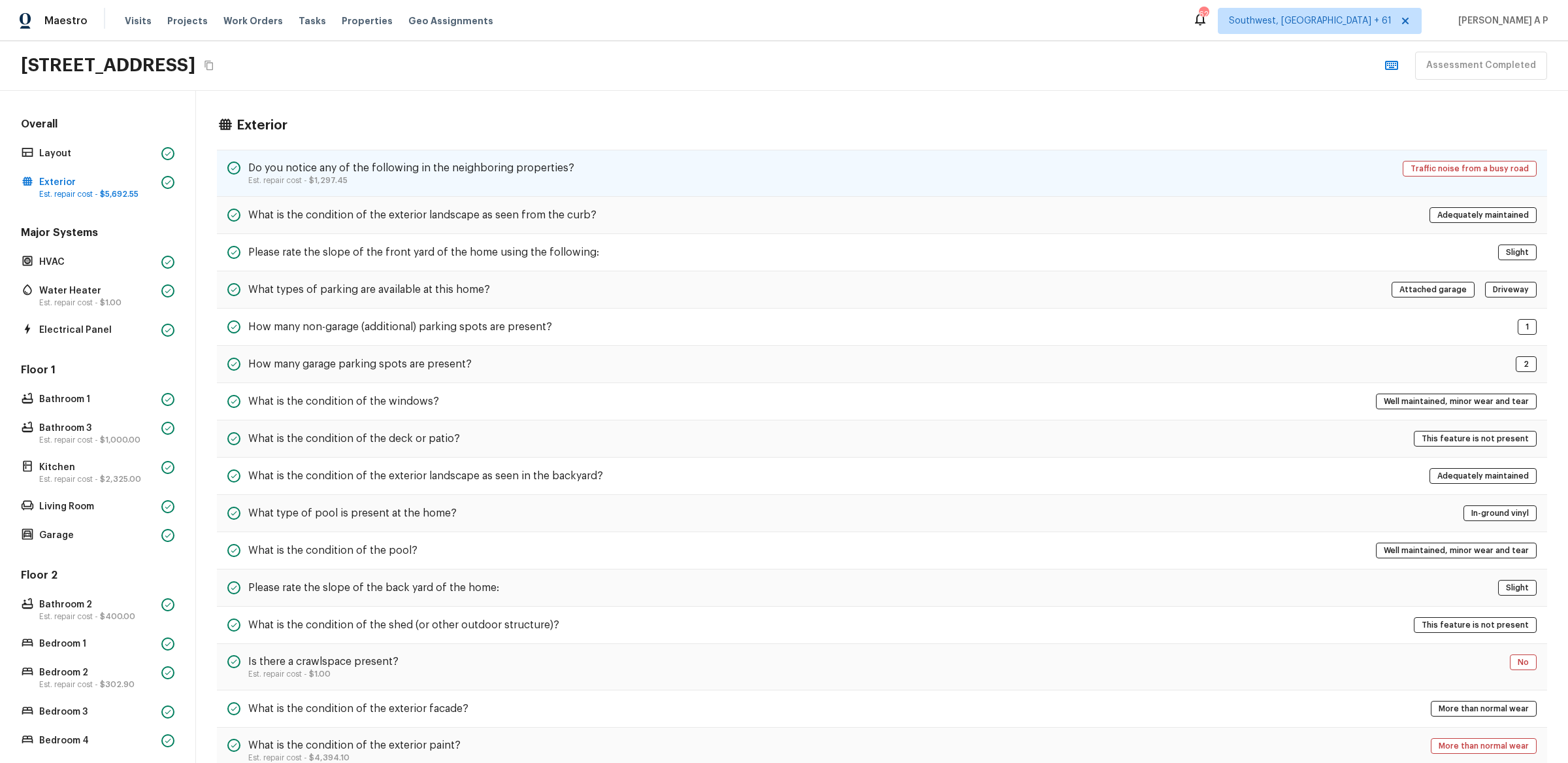
click at [319, 166] on h5 "Do you notice any of the following in the neighboring properties?" at bounding box center [411, 167] width 326 height 14
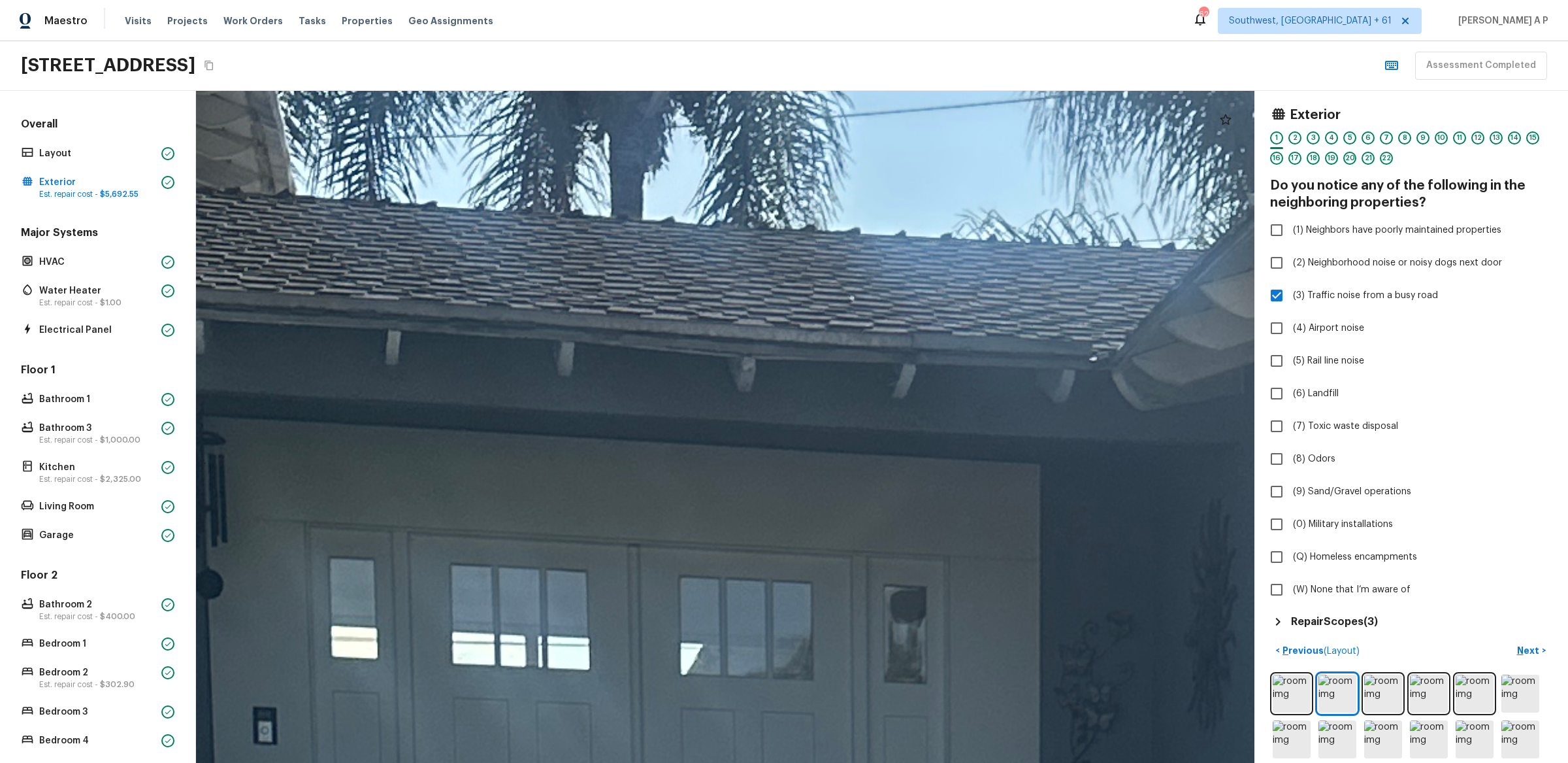
click at [1297, 618] on h5 "Repair Scopes ( 3 )" at bounding box center [1334, 621] width 87 height 14
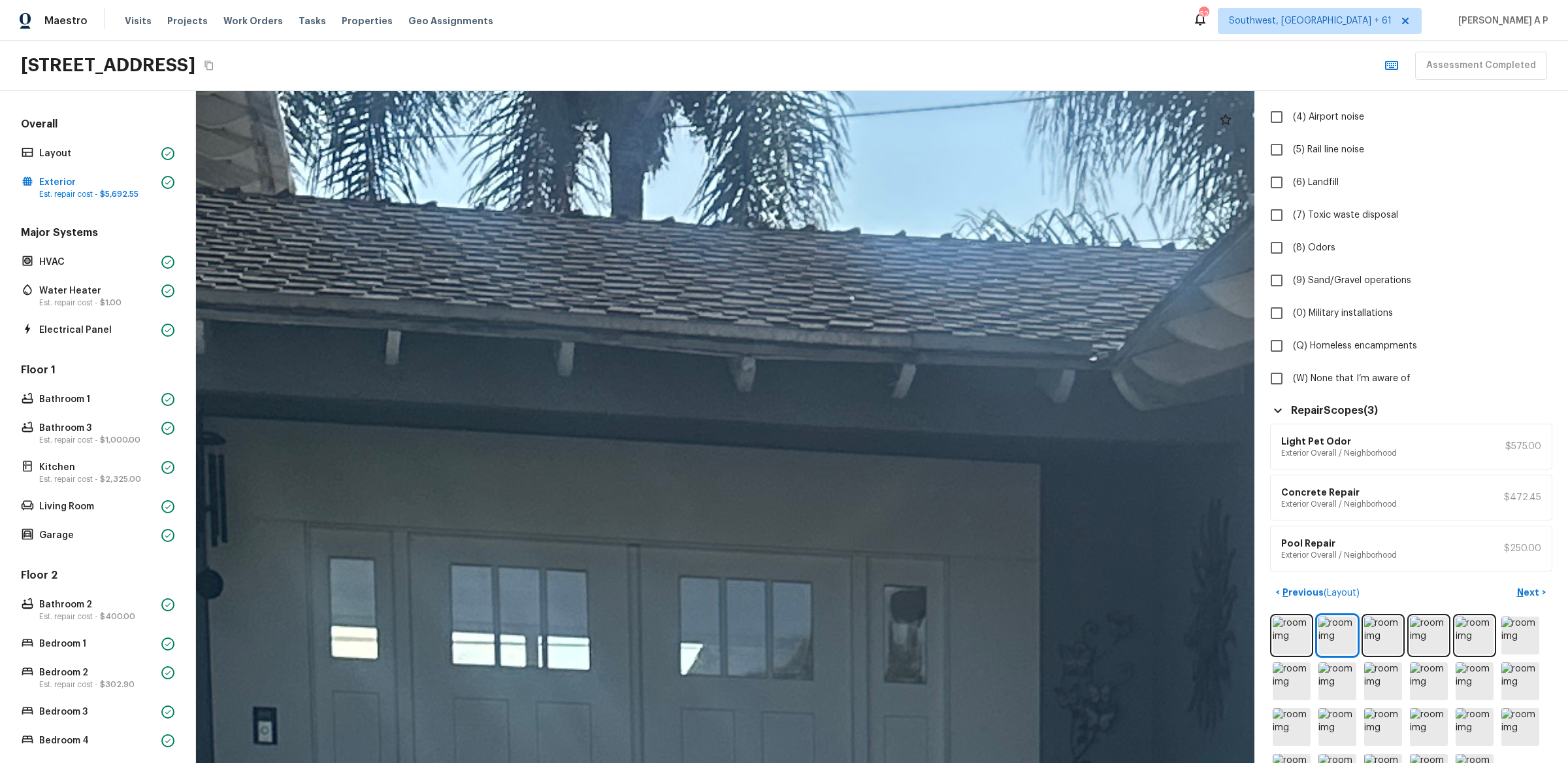
scroll to position [213, 0]
click at [1290, 634] on img at bounding box center [1292, 634] width 38 height 38
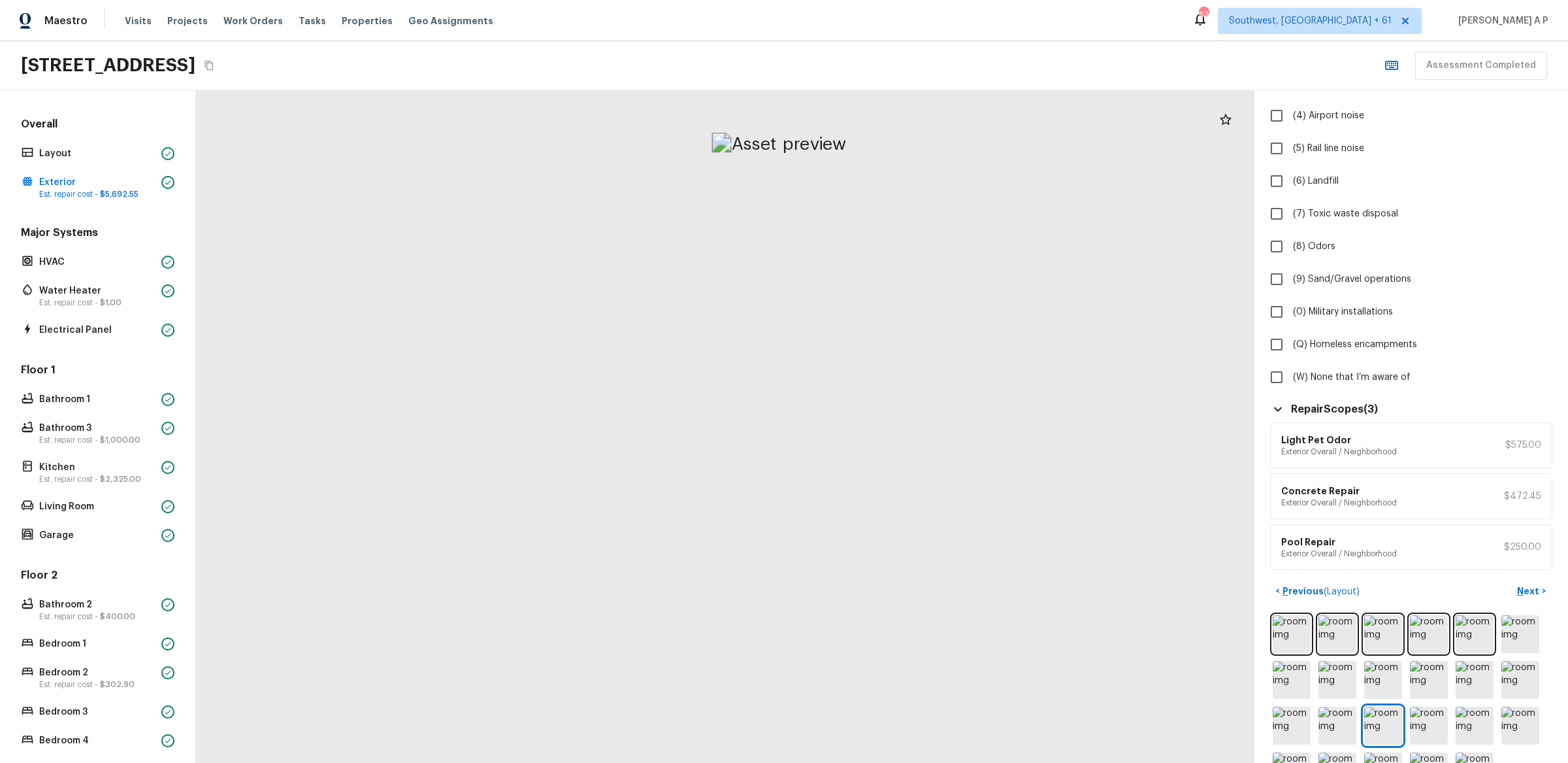
drag, startPoint x: 679, startPoint y: 396, endPoint x: 693, endPoint y: 455, distance: 60.6
click at [693, 464] on div at bounding box center [779, 771] width 2014 height 1278
drag, startPoint x: 696, startPoint y: 227, endPoint x: 700, endPoint y: 528, distance: 301.0
drag, startPoint x: 722, startPoint y: 393, endPoint x: 722, endPoint y: 637, distance: 244.0
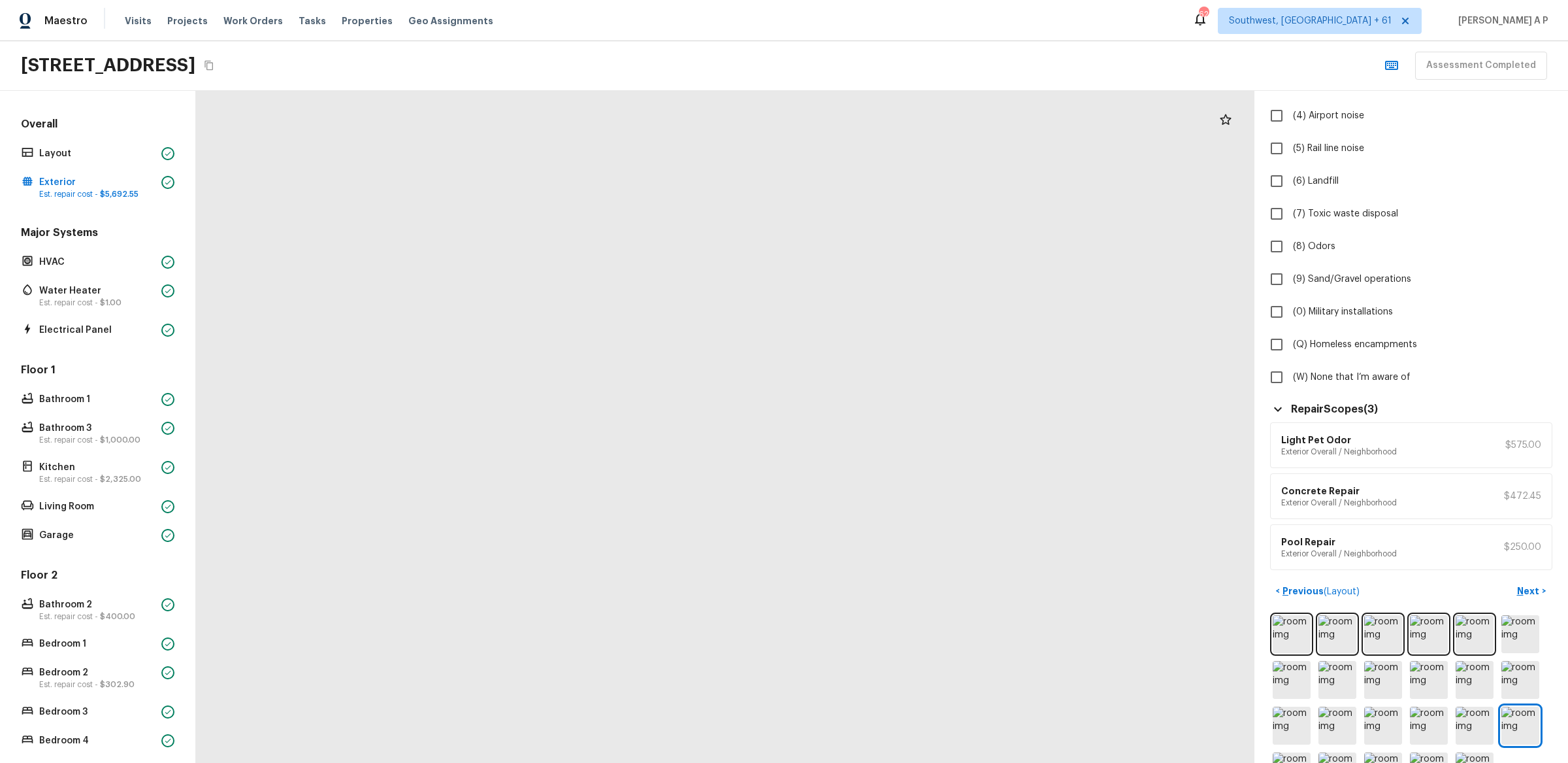
click at [722, 624] on div at bounding box center [902, 510] width 3214 height 2039
drag, startPoint x: 752, startPoint y: 464, endPoint x: 743, endPoint y: 631, distance: 167.2
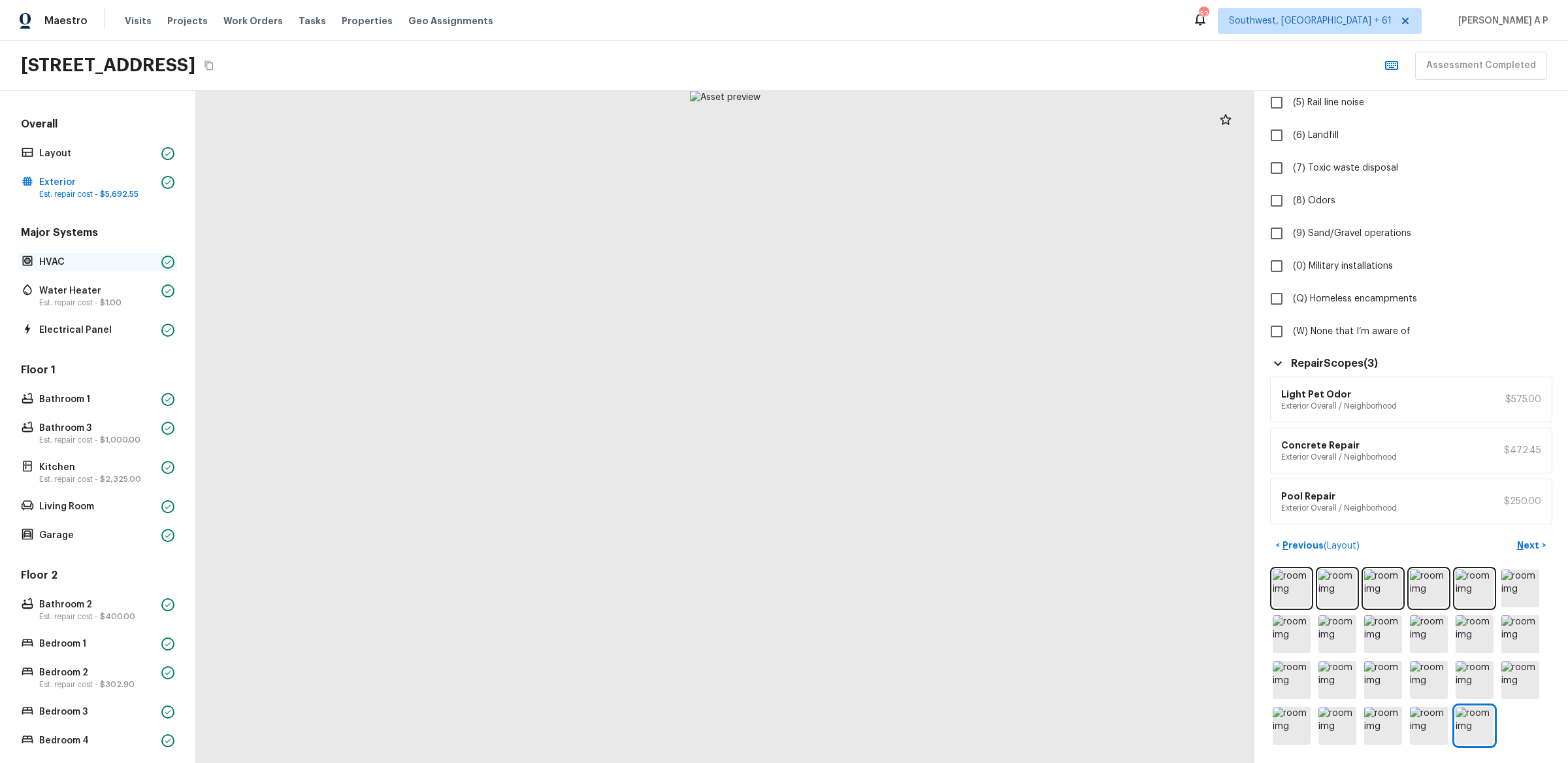
click at [103, 256] on p "HVAC" at bounding box center [97, 262] width 117 height 13
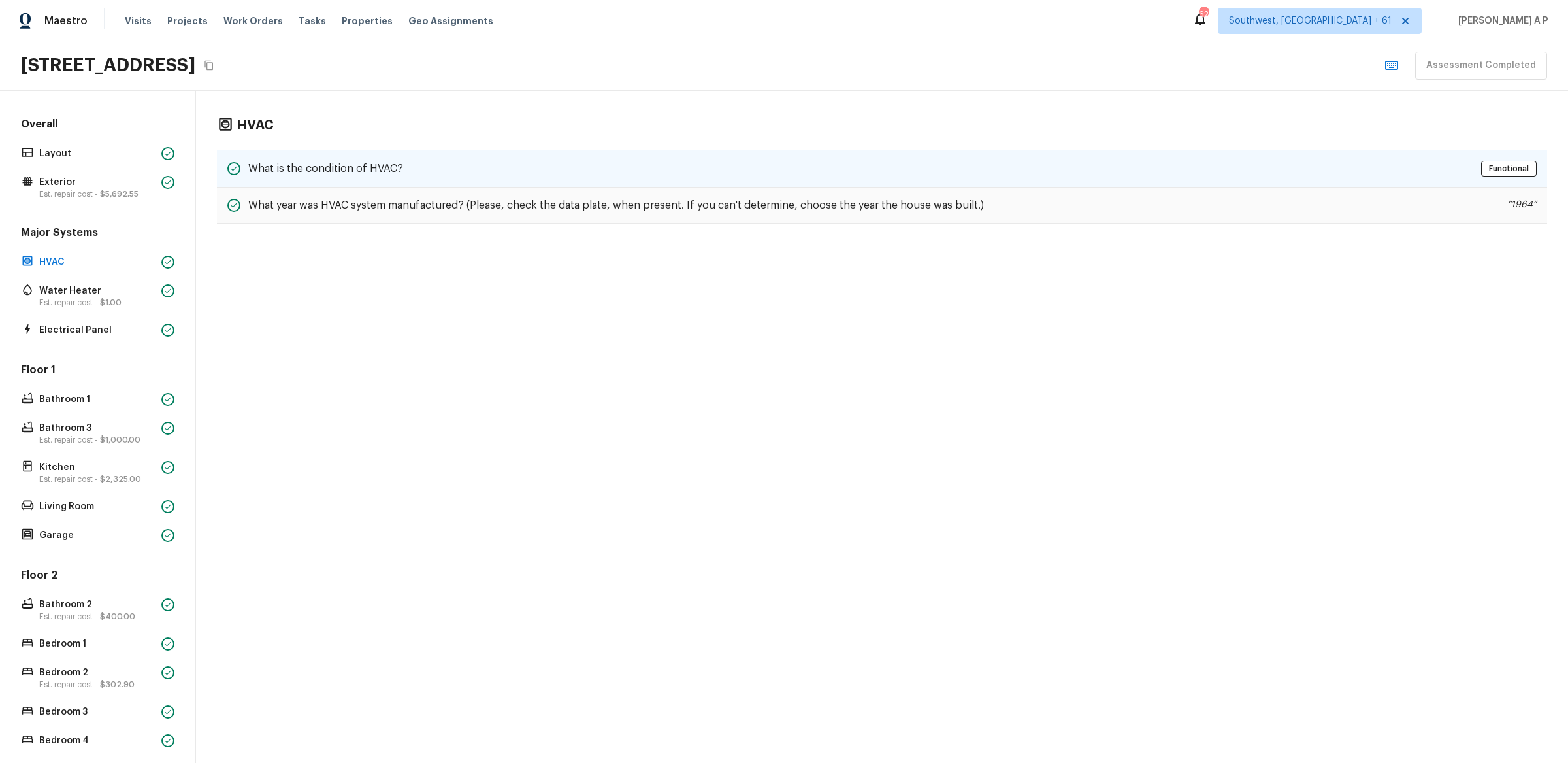
click at [414, 164] on div "What is the condition of HVAC? Functional" at bounding box center [882, 168] width 1331 height 38
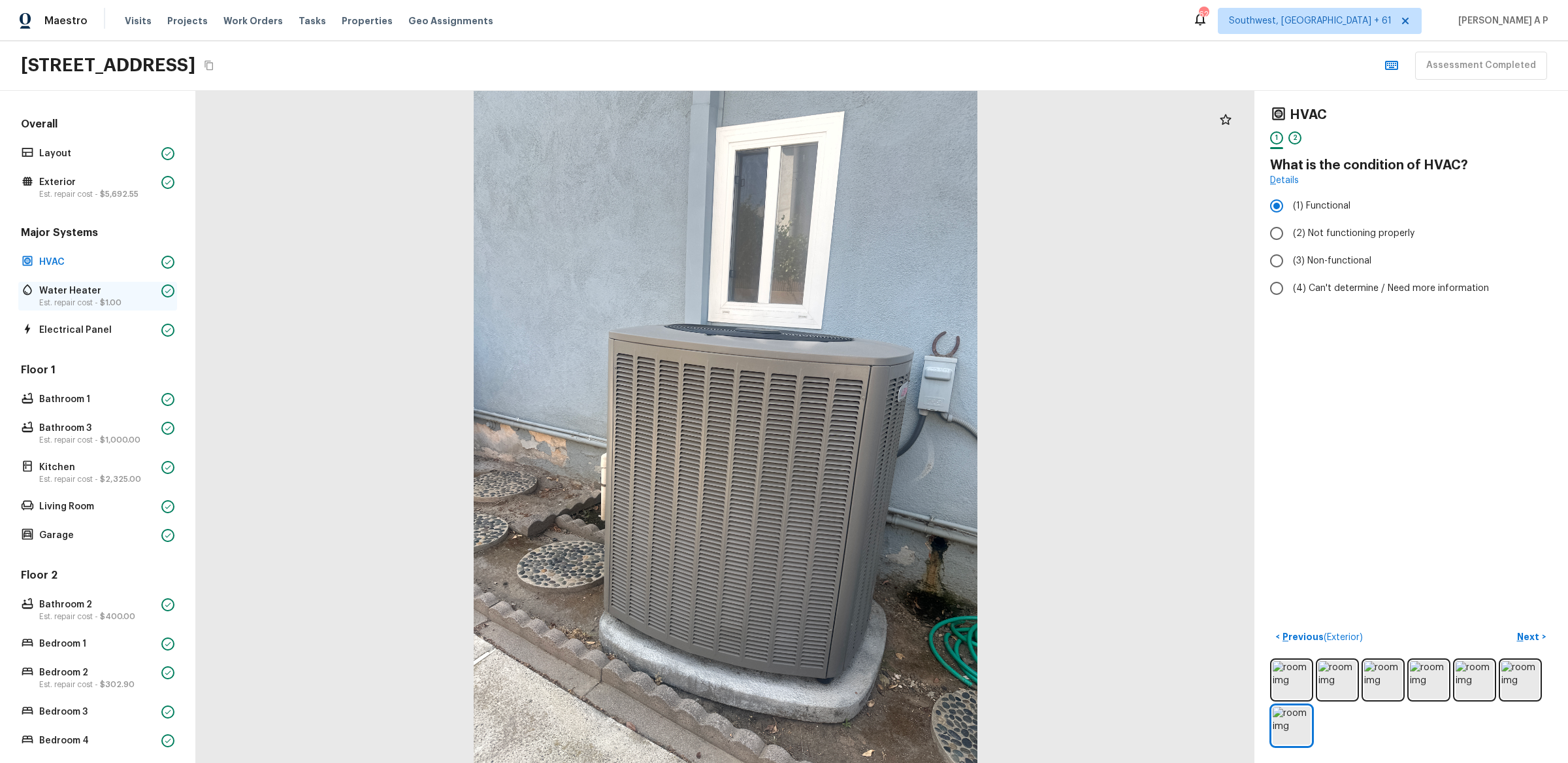
click at [142, 299] on p "Est. repair cost - $1.00" at bounding box center [97, 302] width 117 height 11
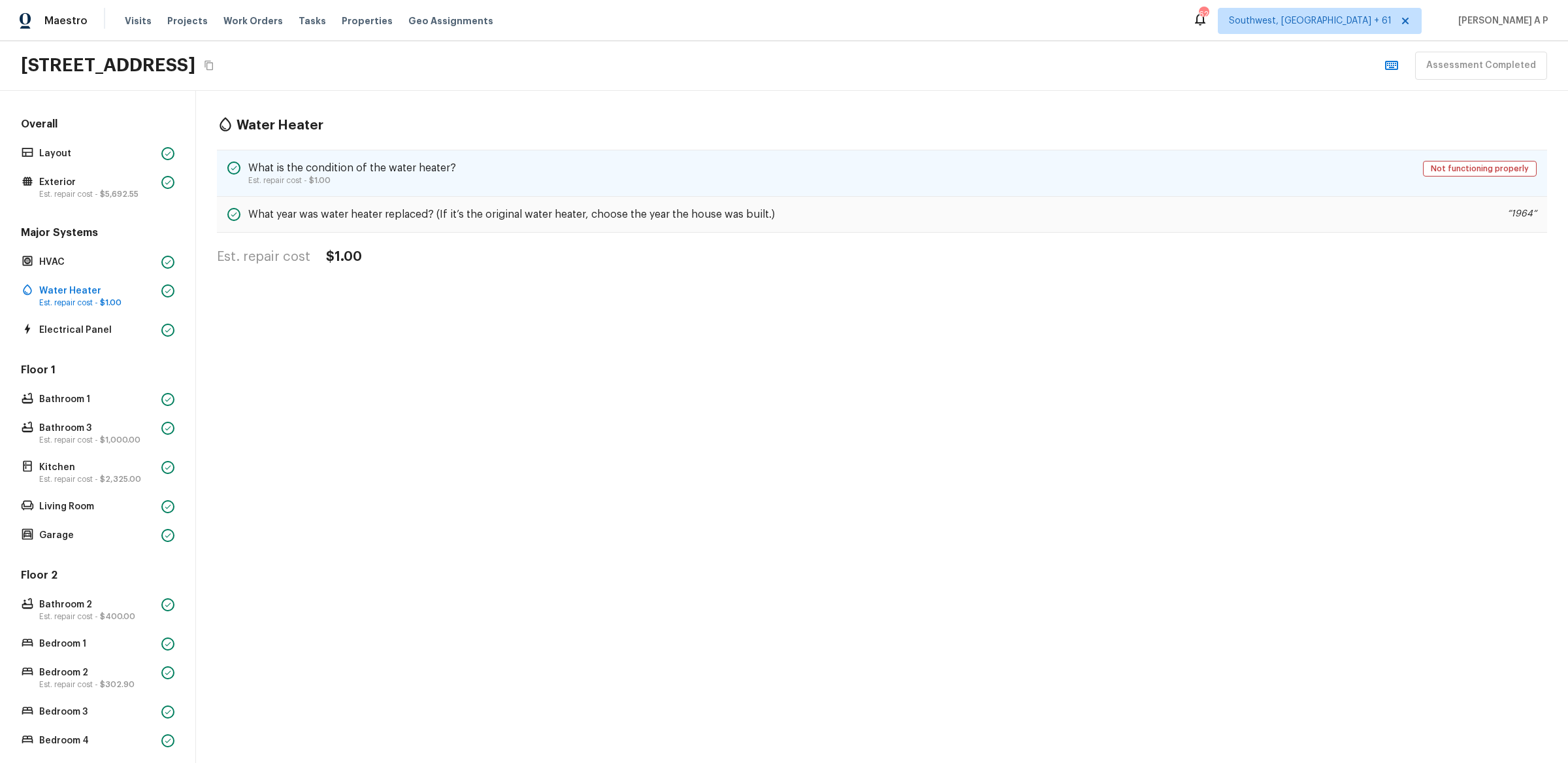
click at [428, 173] on h5 "What is the condition of the water heater?" at bounding box center [352, 167] width 208 height 14
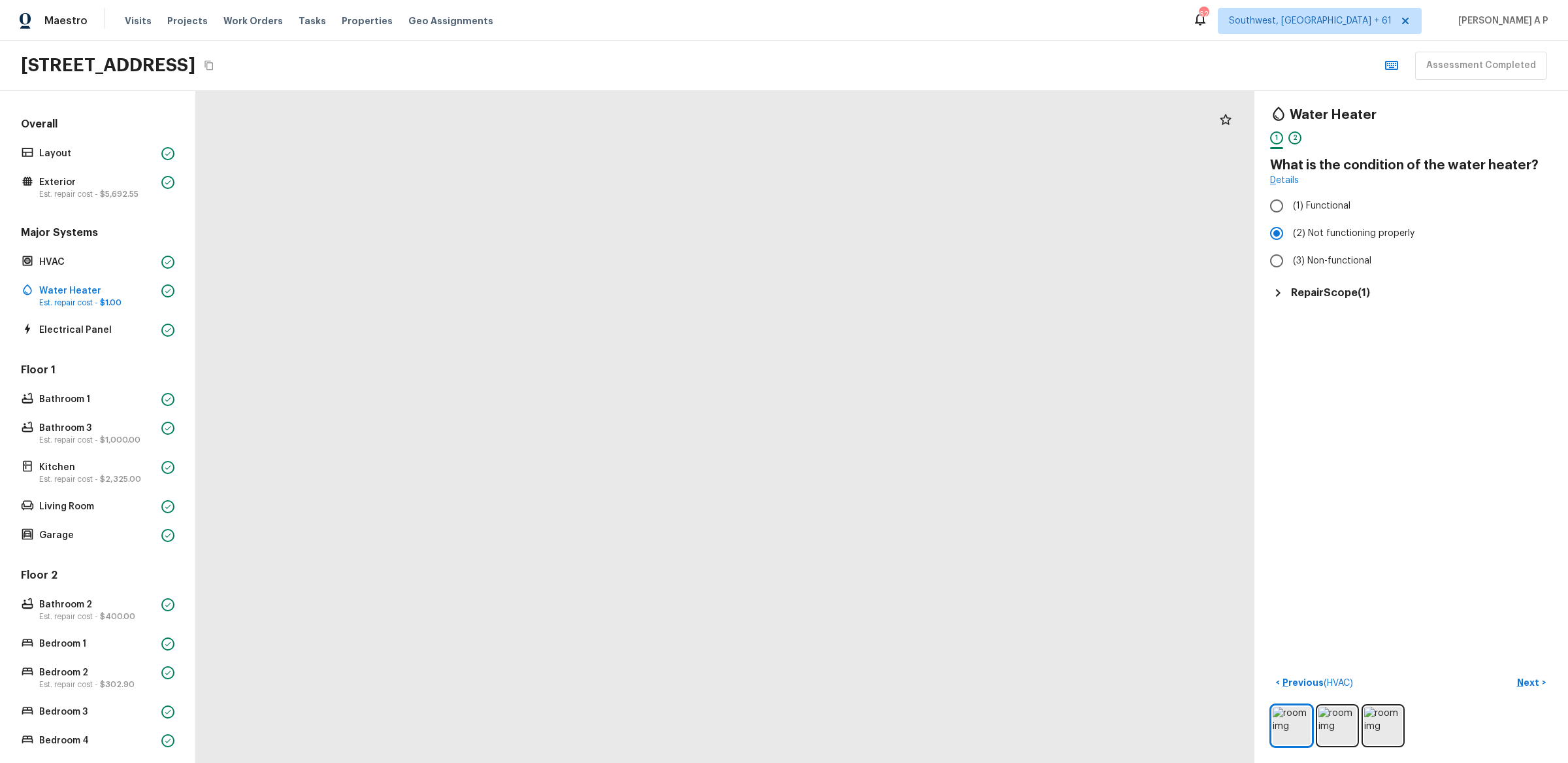
drag, startPoint x: 647, startPoint y: 517, endPoint x: 645, endPoint y: 360, distance: 157.0
click at [646, 360] on div at bounding box center [795, 188] width 2008 height 1274
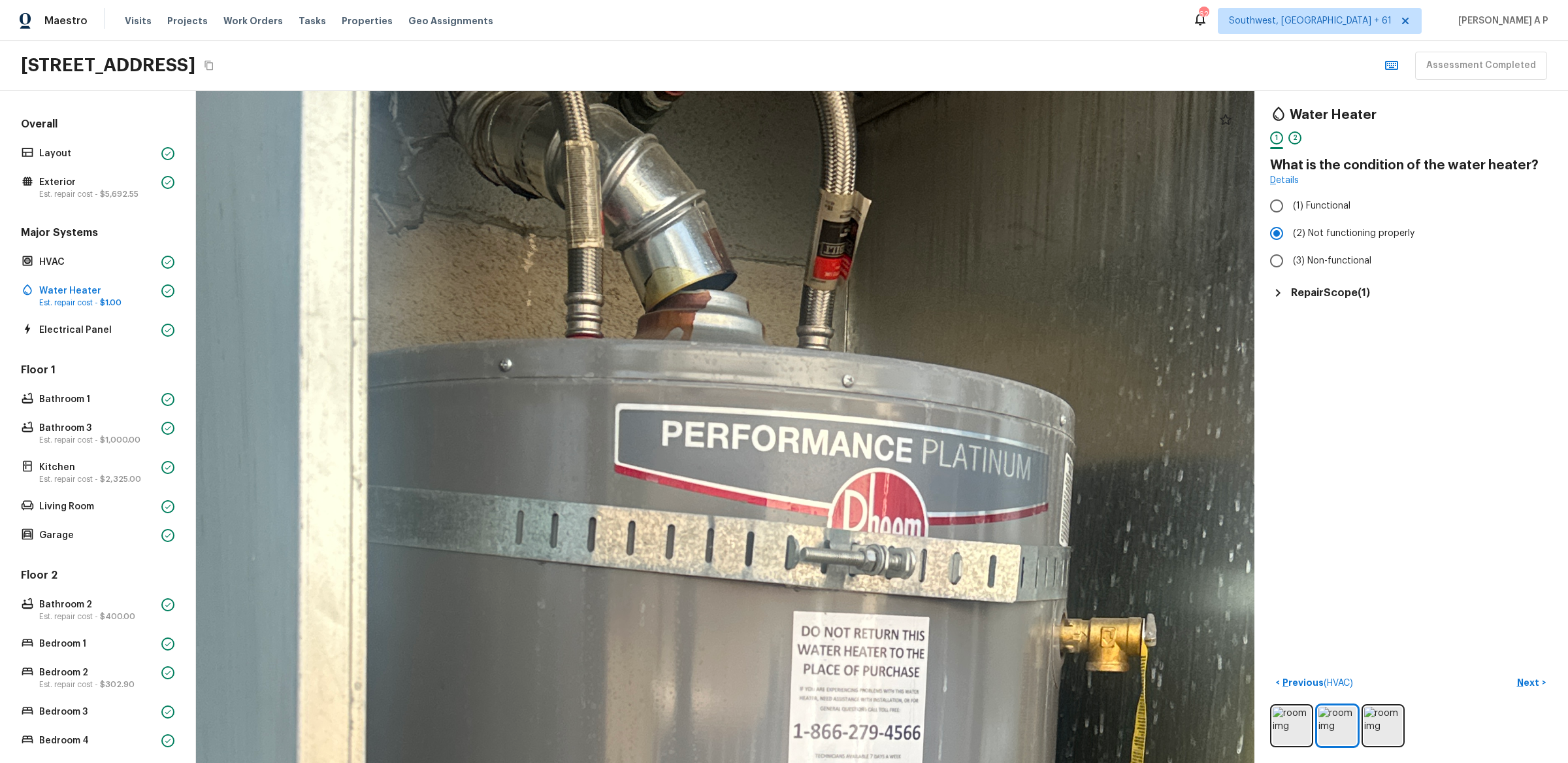
drag, startPoint x: 708, startPoint y: 222, endPoint x: 715, endPoint y: 302, distance: 80.3
click at [129, 299] on p "Est. repair cost - $1.00" at bounding box center [97, 302] width 117 height 11
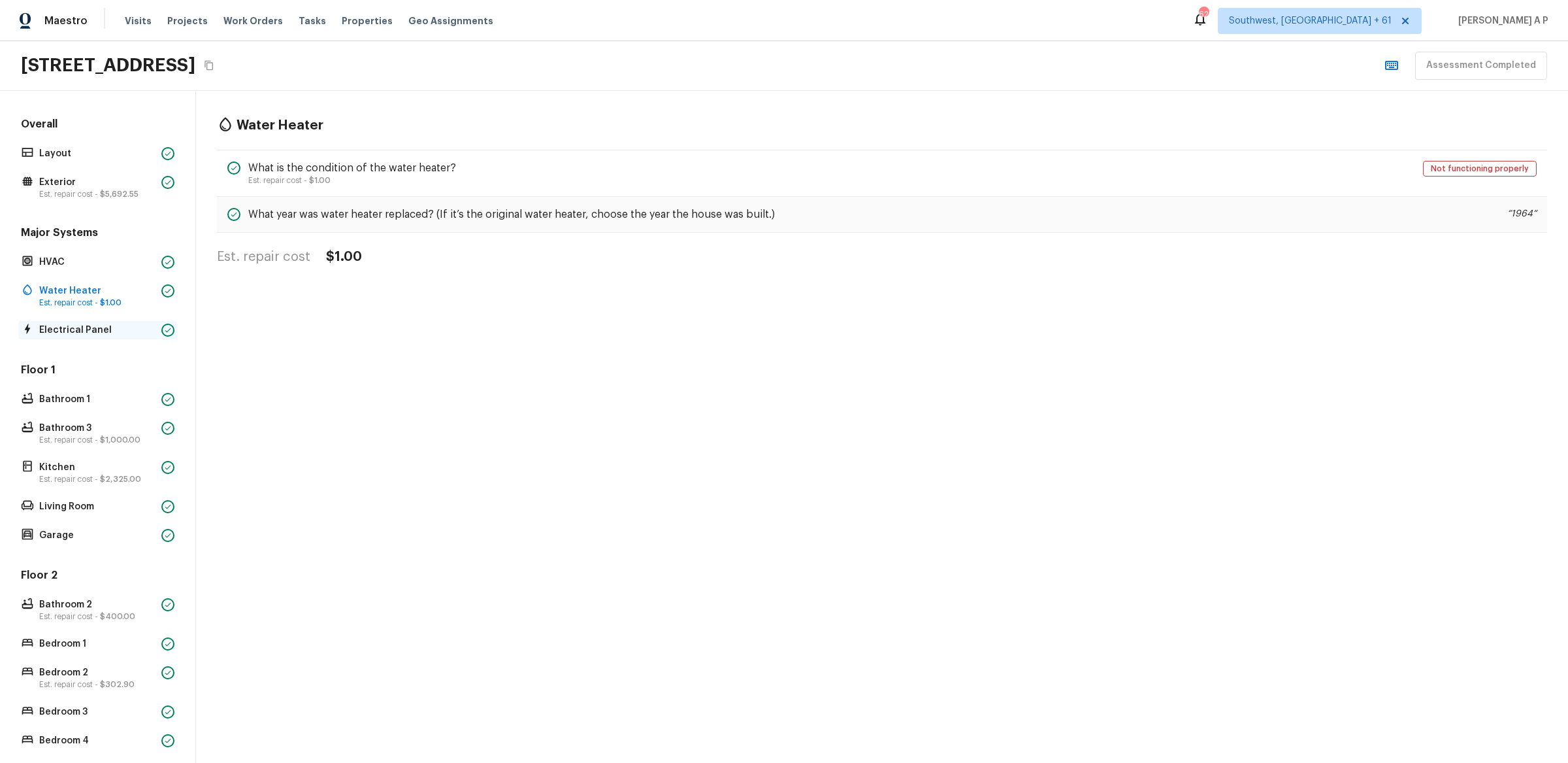
click at [109, 323] on p "Electrical Panel" at bounding box center [97, 329] width 117 height 13
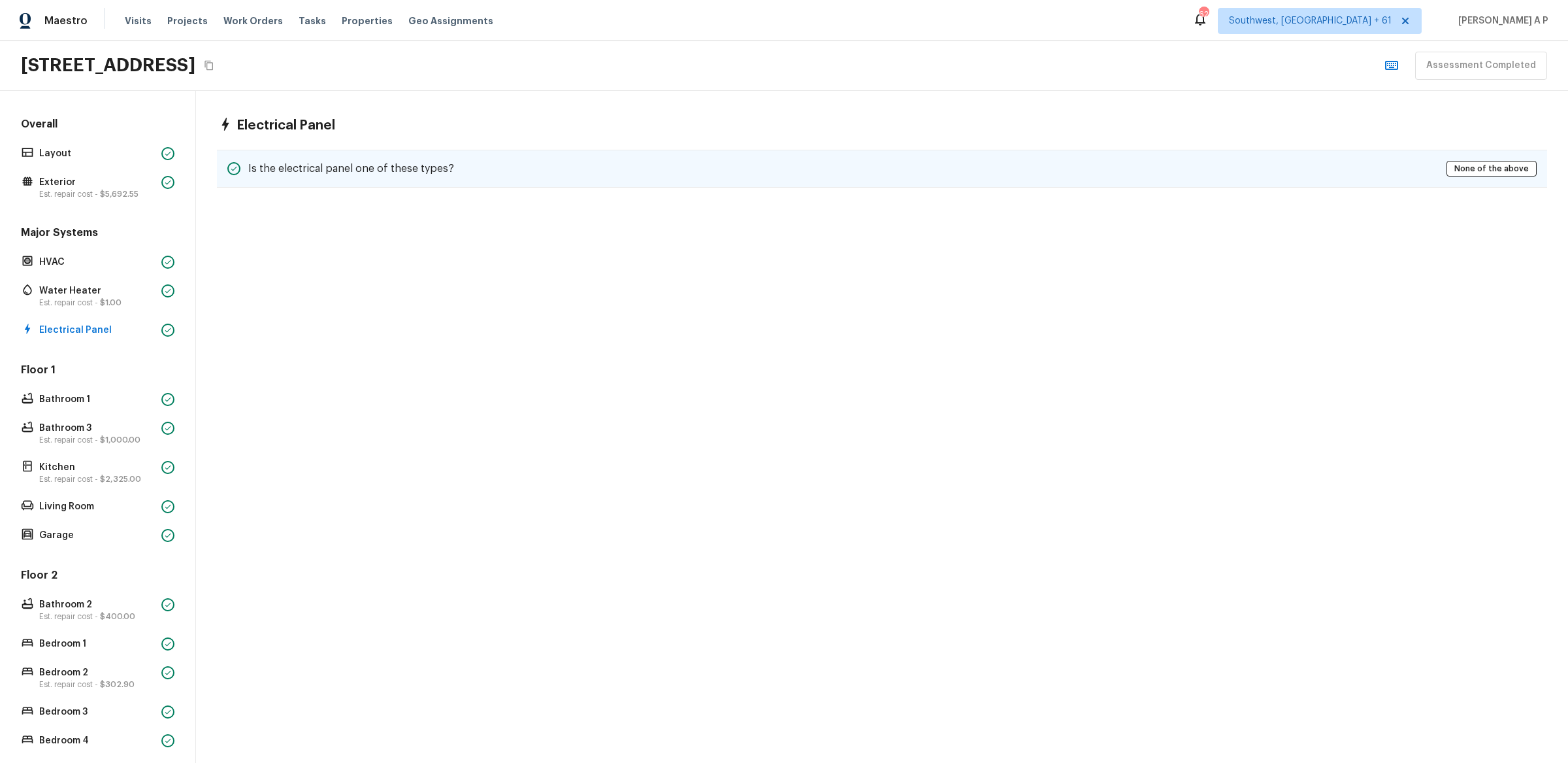
click at [375, 157] on div "Is the electrical panel one of these types? None of the above" at bounding box center [882, 168] width 1331 height 38
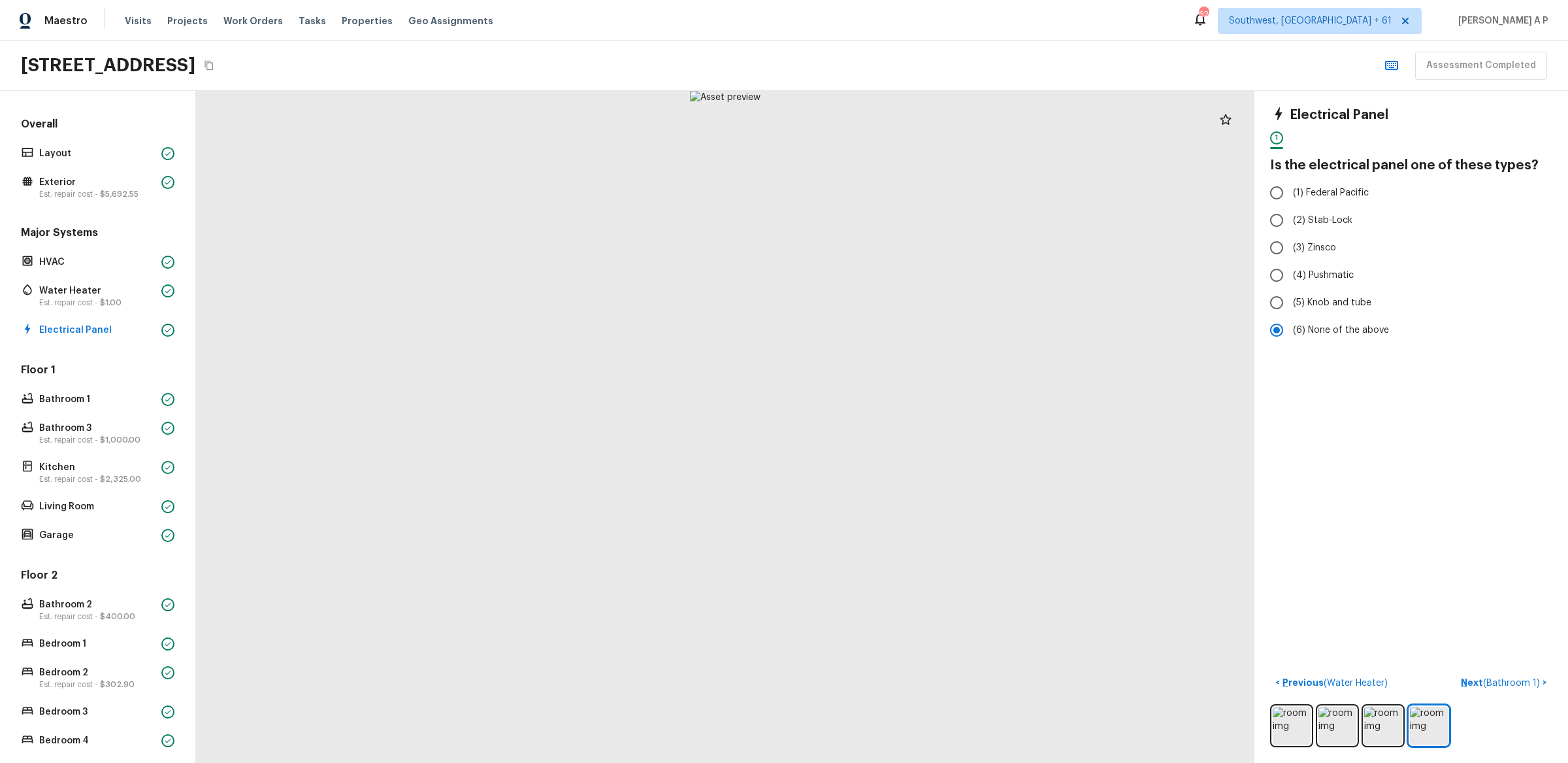
click at [135, 387] on div "Floor 1 Bathroom 1 Bathroom 3 Est. repair cost - $1,000.00 Kitchen Est. repair …" at bounding box center [97, 453] width 159 height 182
click at [133, 391] on div "Bathroom 1" at bounding box center [97, 399] width 159 height 18
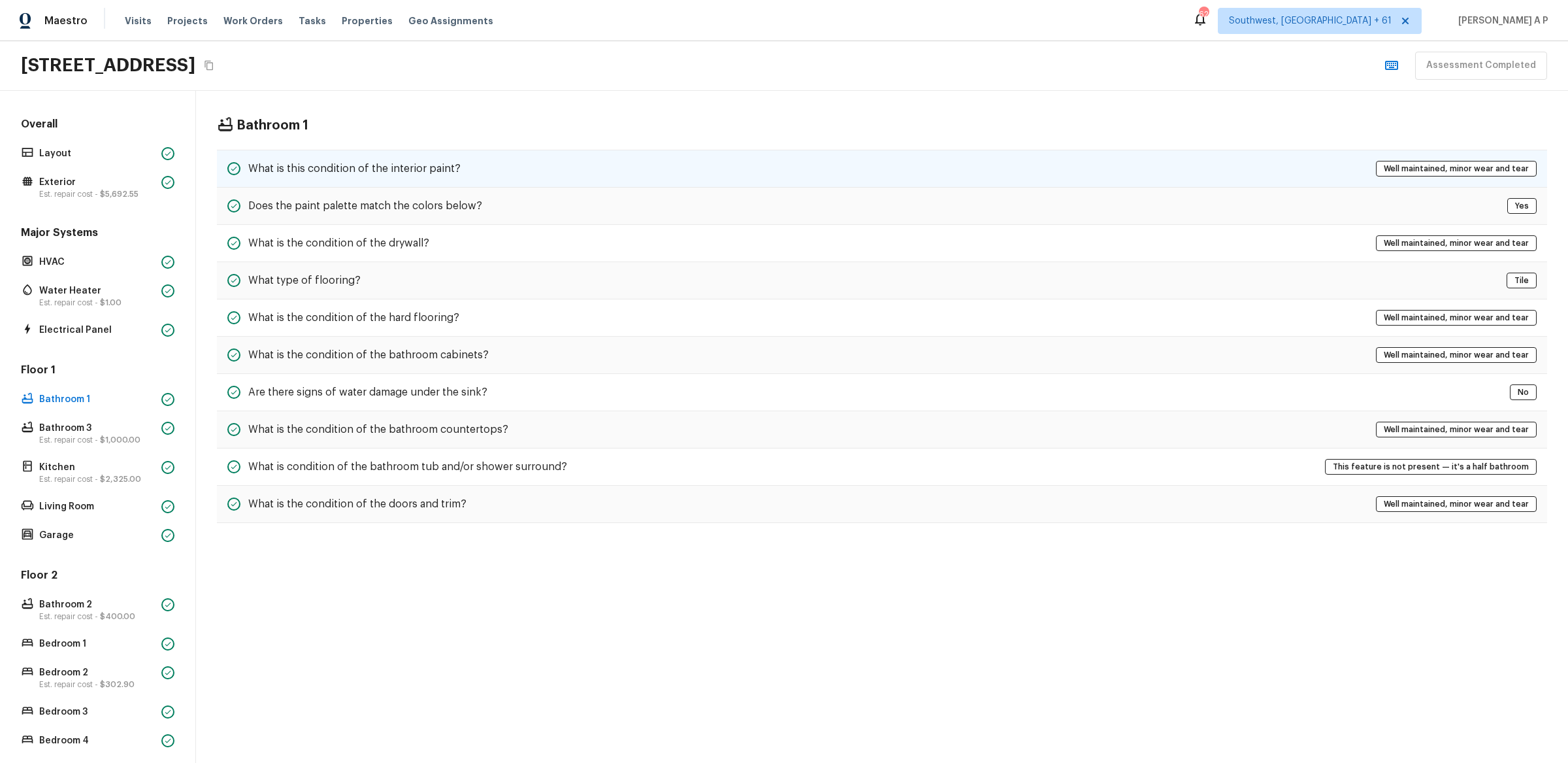
click at [470, 168] on div "What is this condition of the interior paint? Well maintained, minor wear and t…" at bounding box center [882, 168] width 1331 height 38
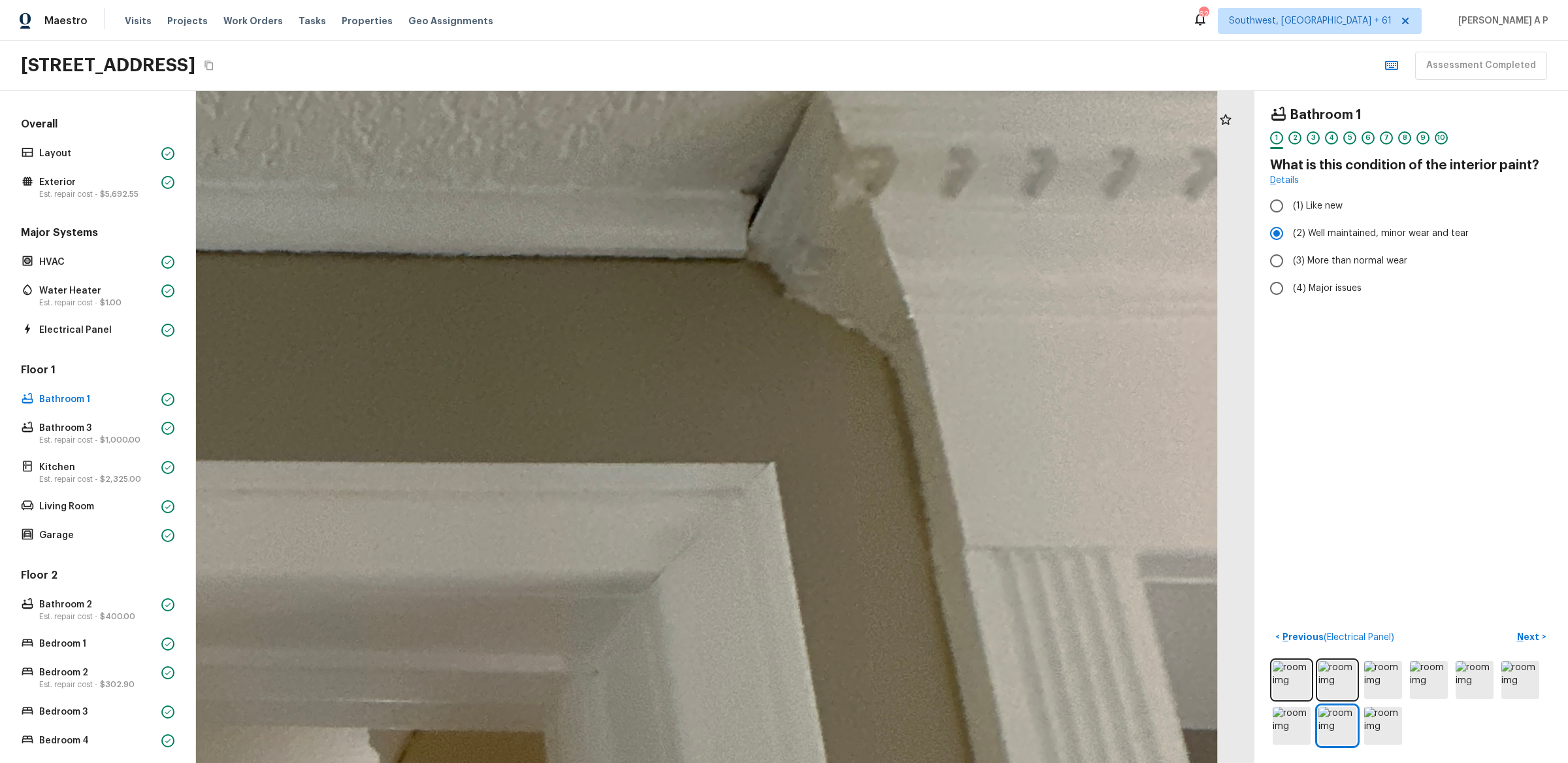
drag, startPoint x: 907, startPoint y: 280, endPoint x: 909, endPoint y: 580, distance: 300.0
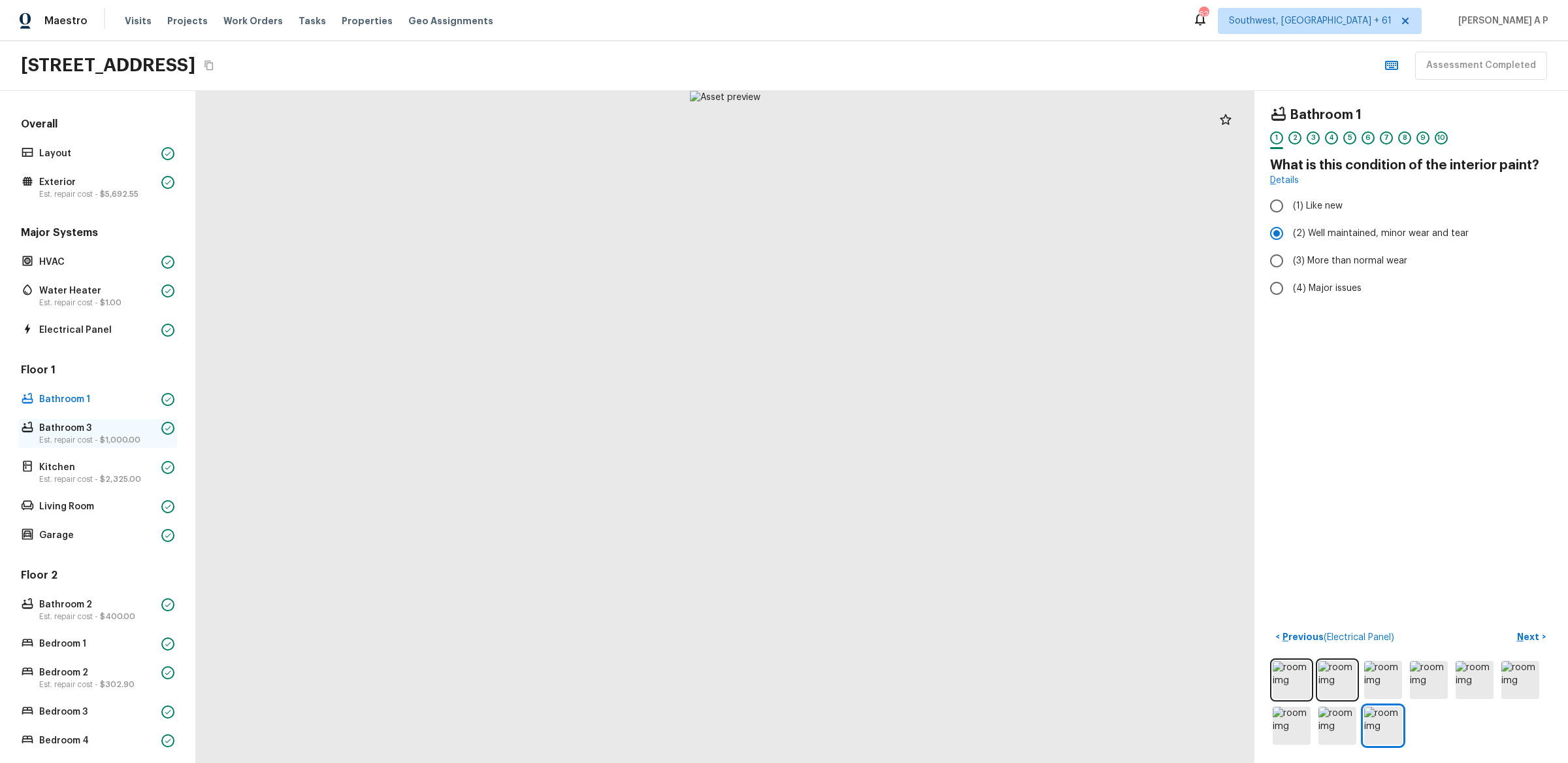
click at [123, 436] on span "$1,000.00" at bounding box center [121, 440] width 41 height 8
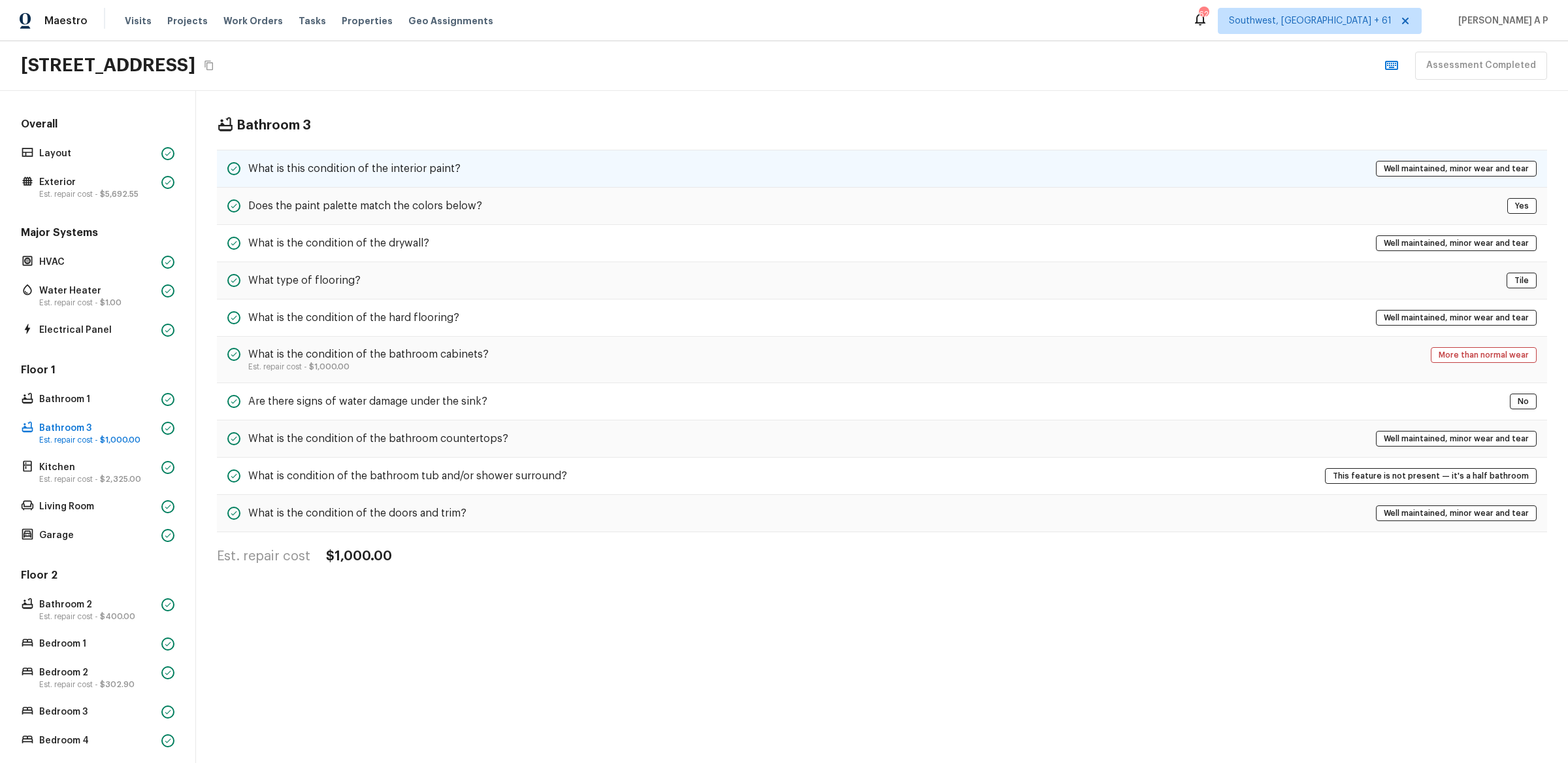
click at [423, 161] on h5 "What is this condition of the interior paint?" at bounding box center [354, 168] width 213 height 14
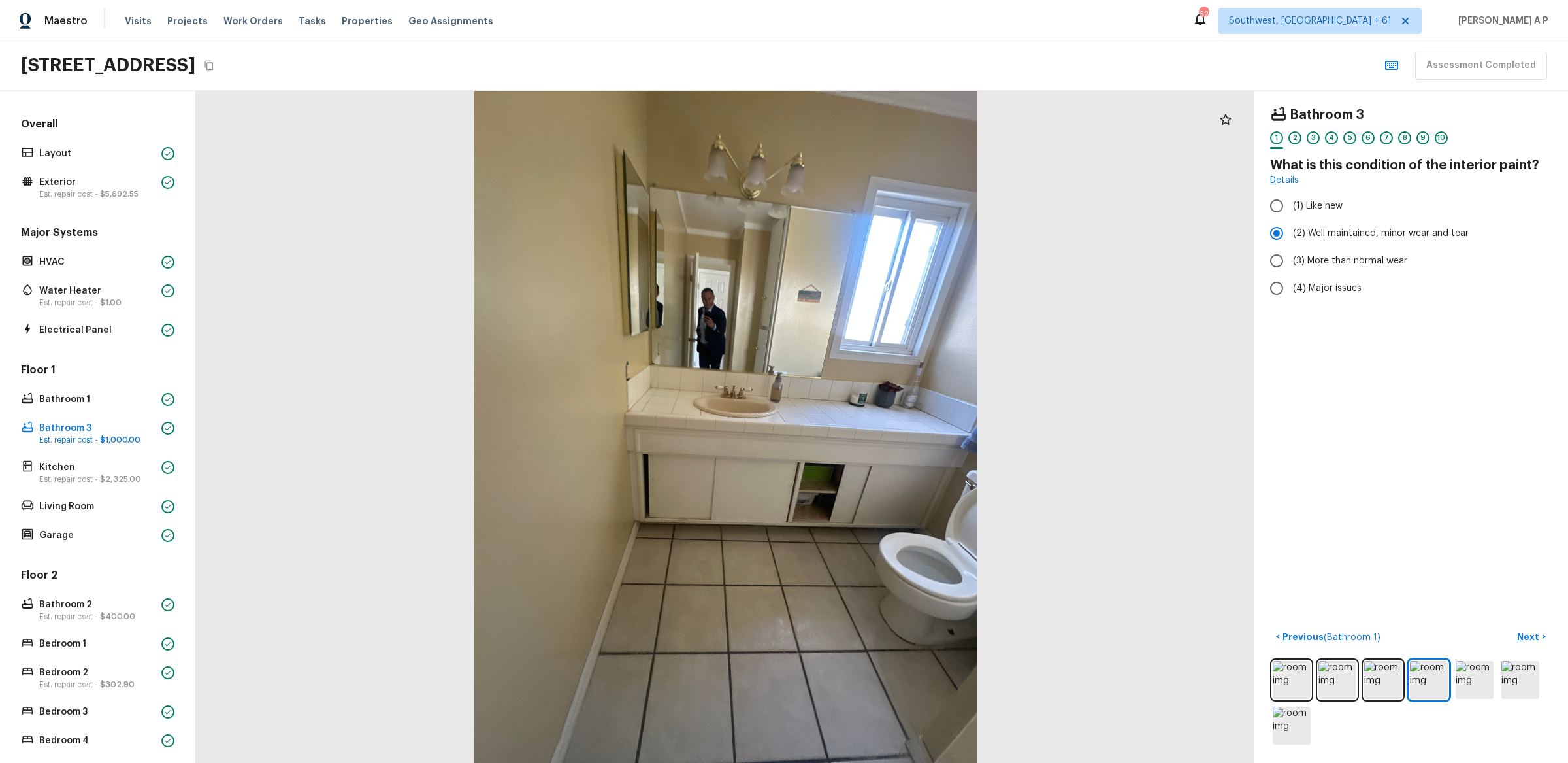
click at [115, 413] on div "Floor 1 Bathroom 1 Bathroom 3 Est. repair cost - $1,000.00 Kitchen Est. repair …" at bounding box center [97, 453] width 159 height 182
click at [99, 400] on p "Bathroom 1" at bounding box center [97, 399] width 117 height 13
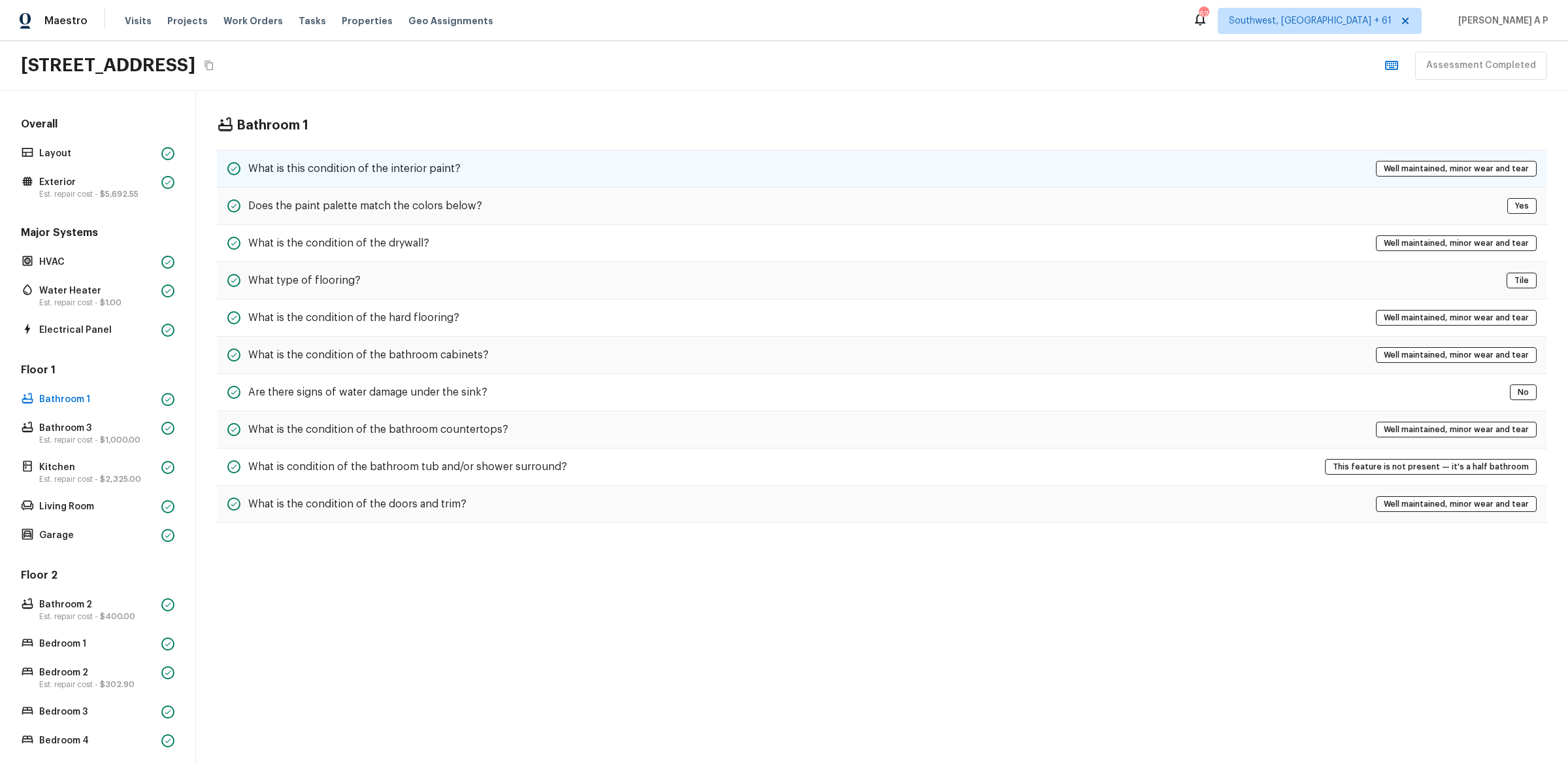
click at [358, 172] on h5 "What is this condition of the interior paint?" at bounding box center [354, 168] width 213 height 14
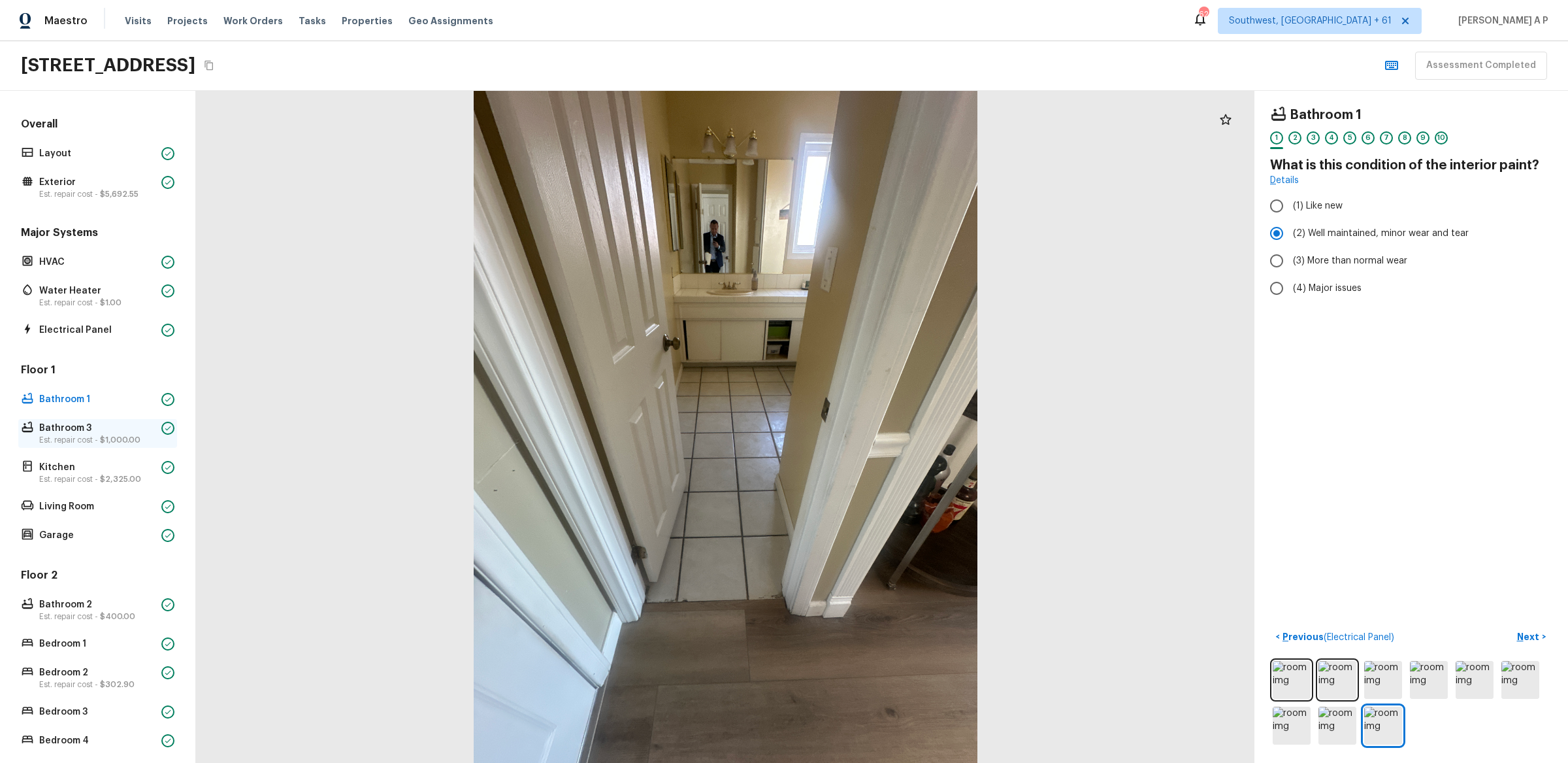
click at [143, 440] on p "Est. repair cost - $1,000.00" at bounding box center [97, 440] width 117 height 11
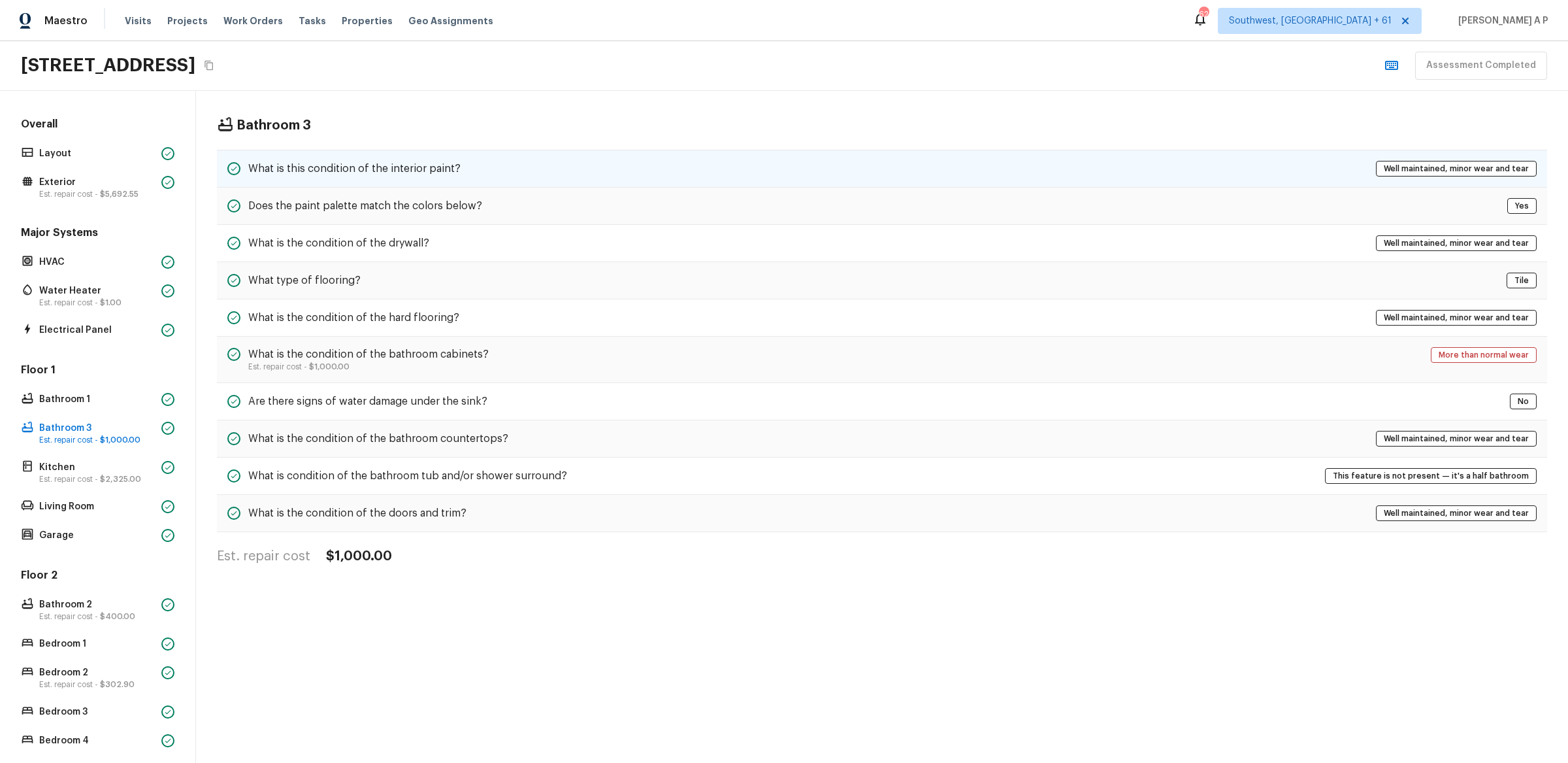
click at [479, 167] on div "What is this condition of the interior paint? Well maintained, minor wear and t…" at bounding box center [882, 168] width 1331 height 38
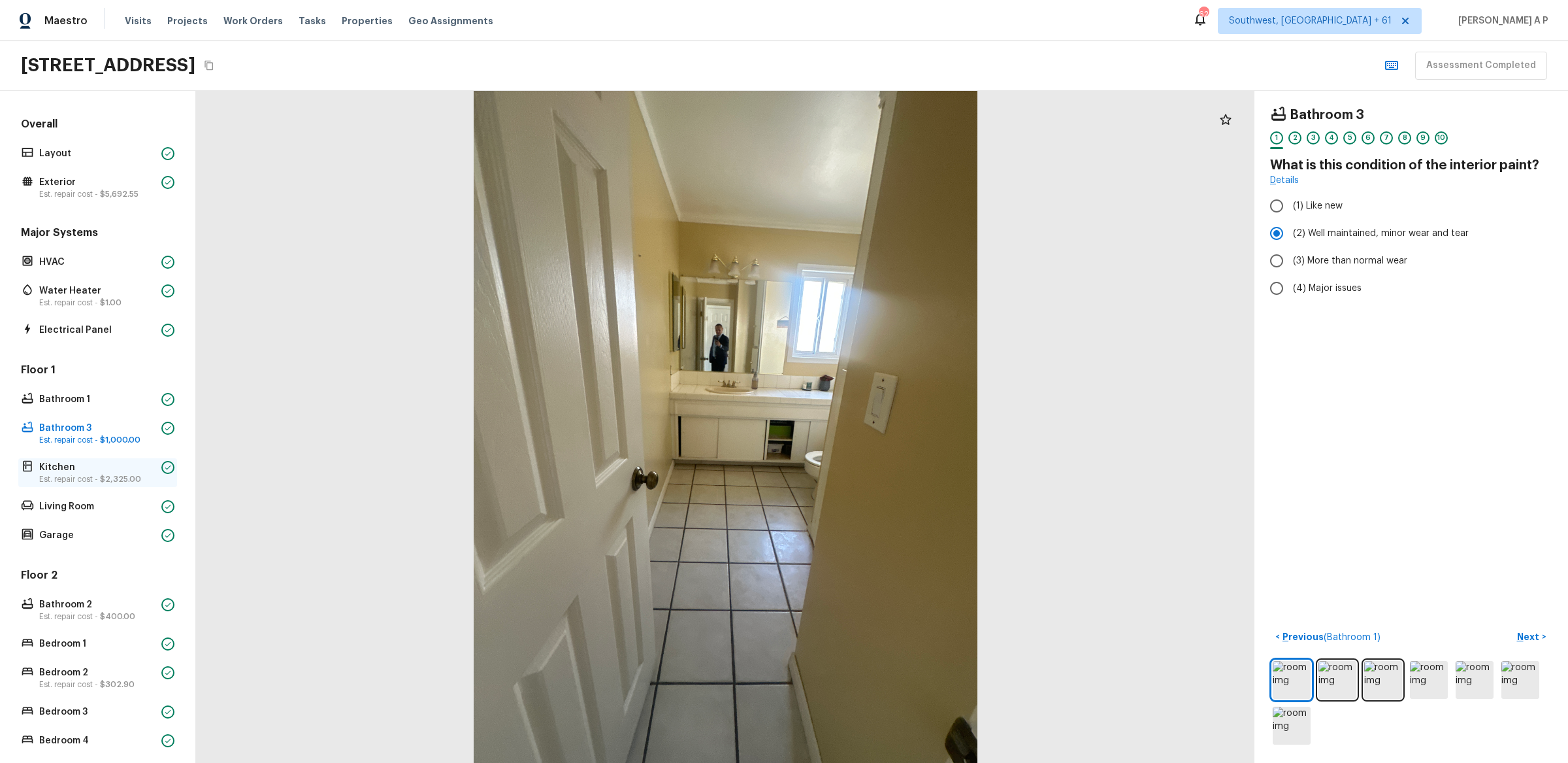
click at [120, 473] on p "Est. repair cost - $2,325.00" at bounding box center [97, 479] width 117 height 11
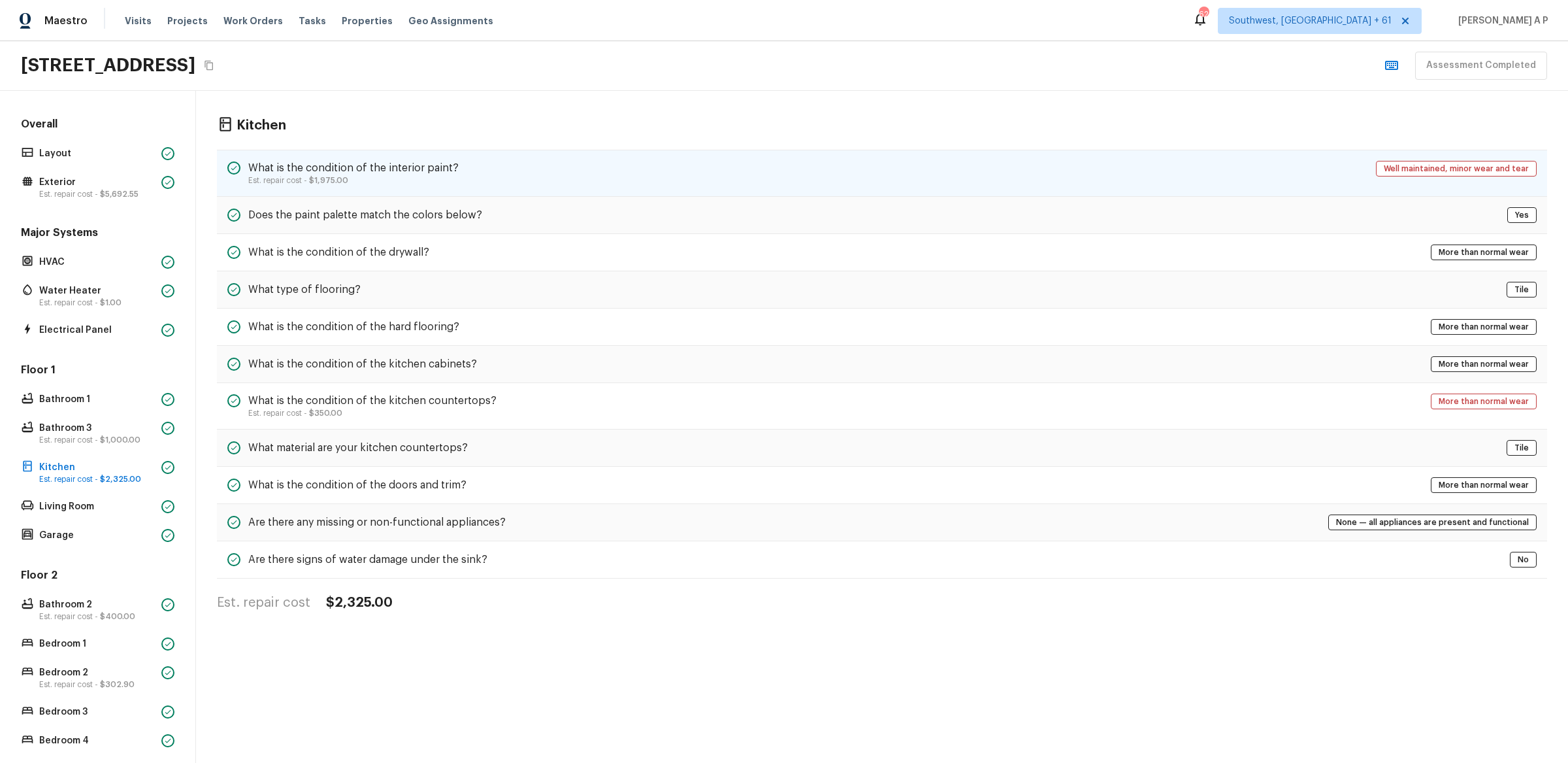
click at [454, 178] on p "Est. repair cost - $1,975.00" at bounding box center [353, 180] width 210 height 11
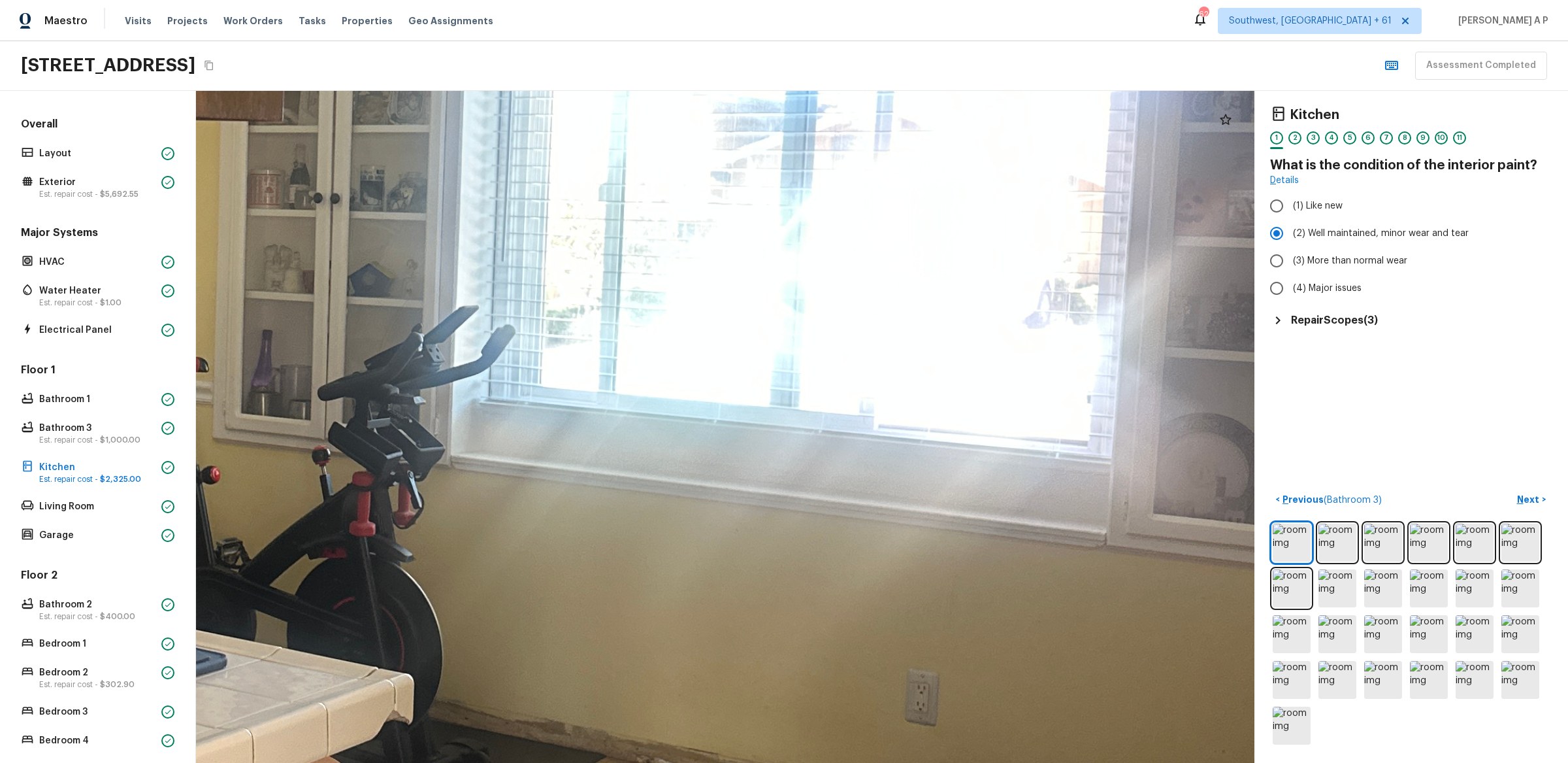
drag, startPoint x: 872, startPoint y: 434, endPoint x: 871, endPoint y: 648, distance: 214.0
click at [871, 648] on div at bounding box center [287, 378] width 4350 height 2761
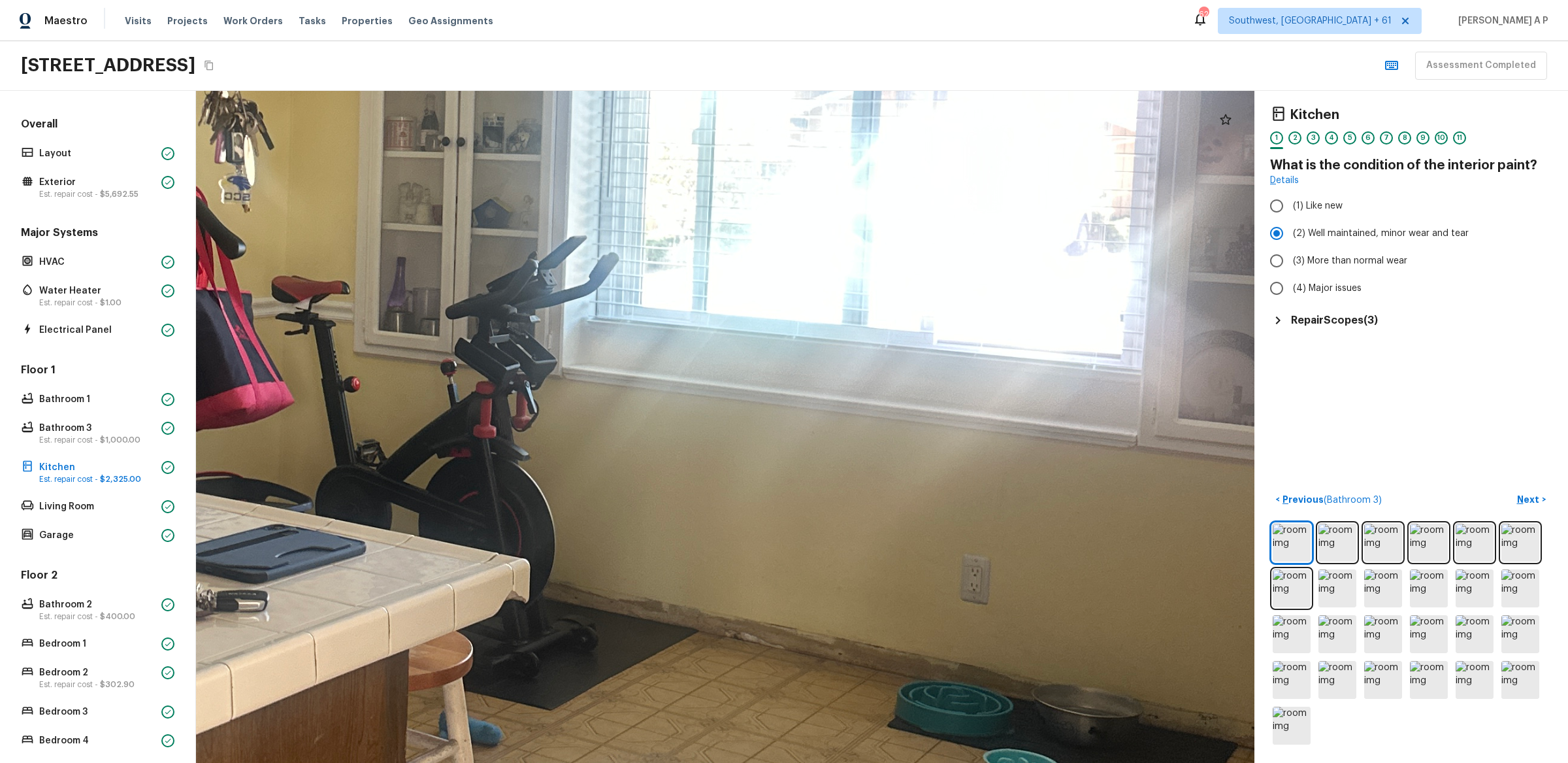
drag, startPoint x: 779, startPoint y: 537, endPoint x: 781, endPoint y: 434, distance: 103.0
click at [781, 434] on div at bounding box center [419, 300] width 3814 height 2421
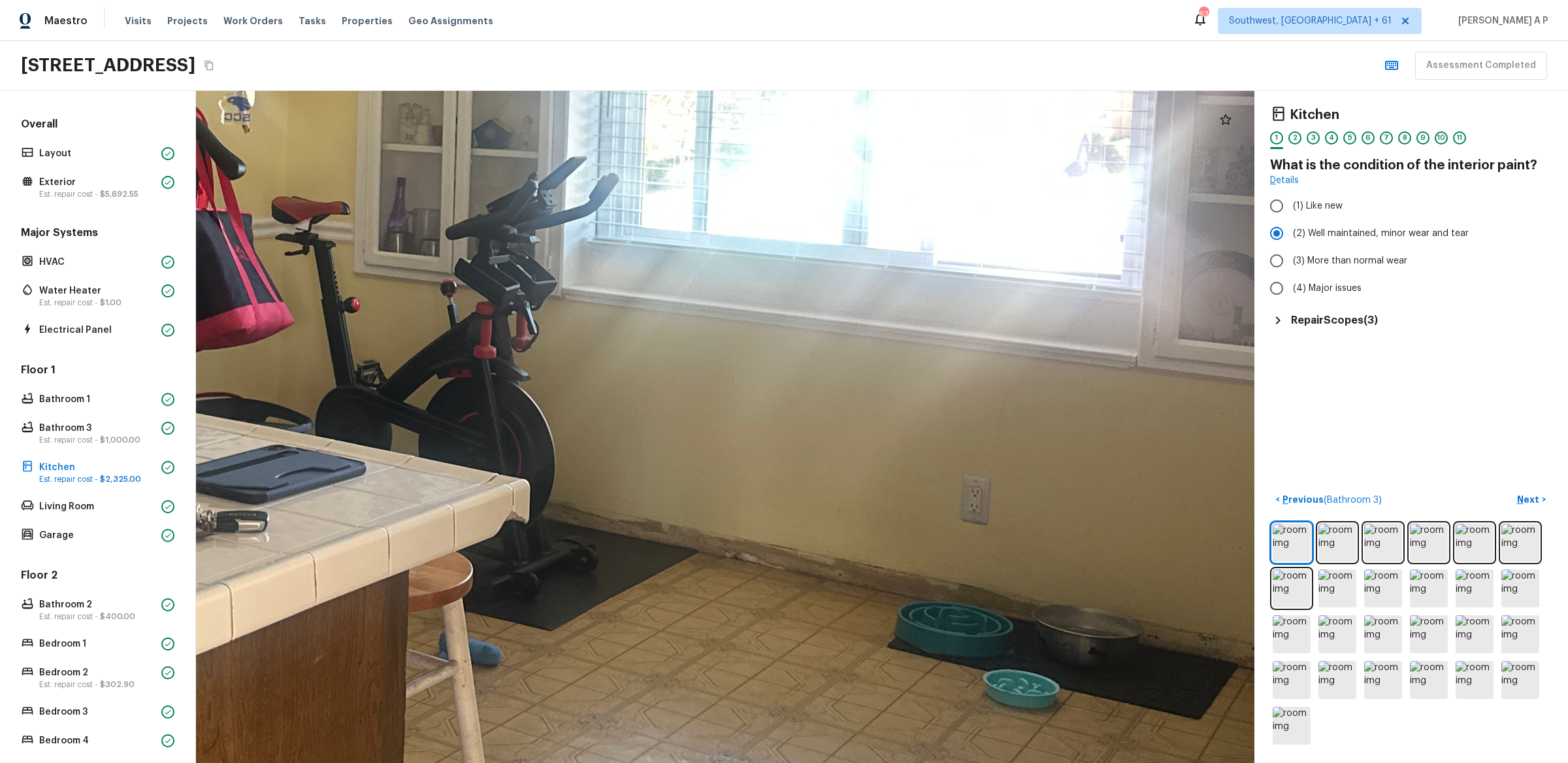
drag, startPoint x: 787, startPoint y: 524, endPoint x: 787, endPoint y: 403, distance: 121.0
click at [787, 403] on div at bounding box center [419, 220] width 3814 height 2421
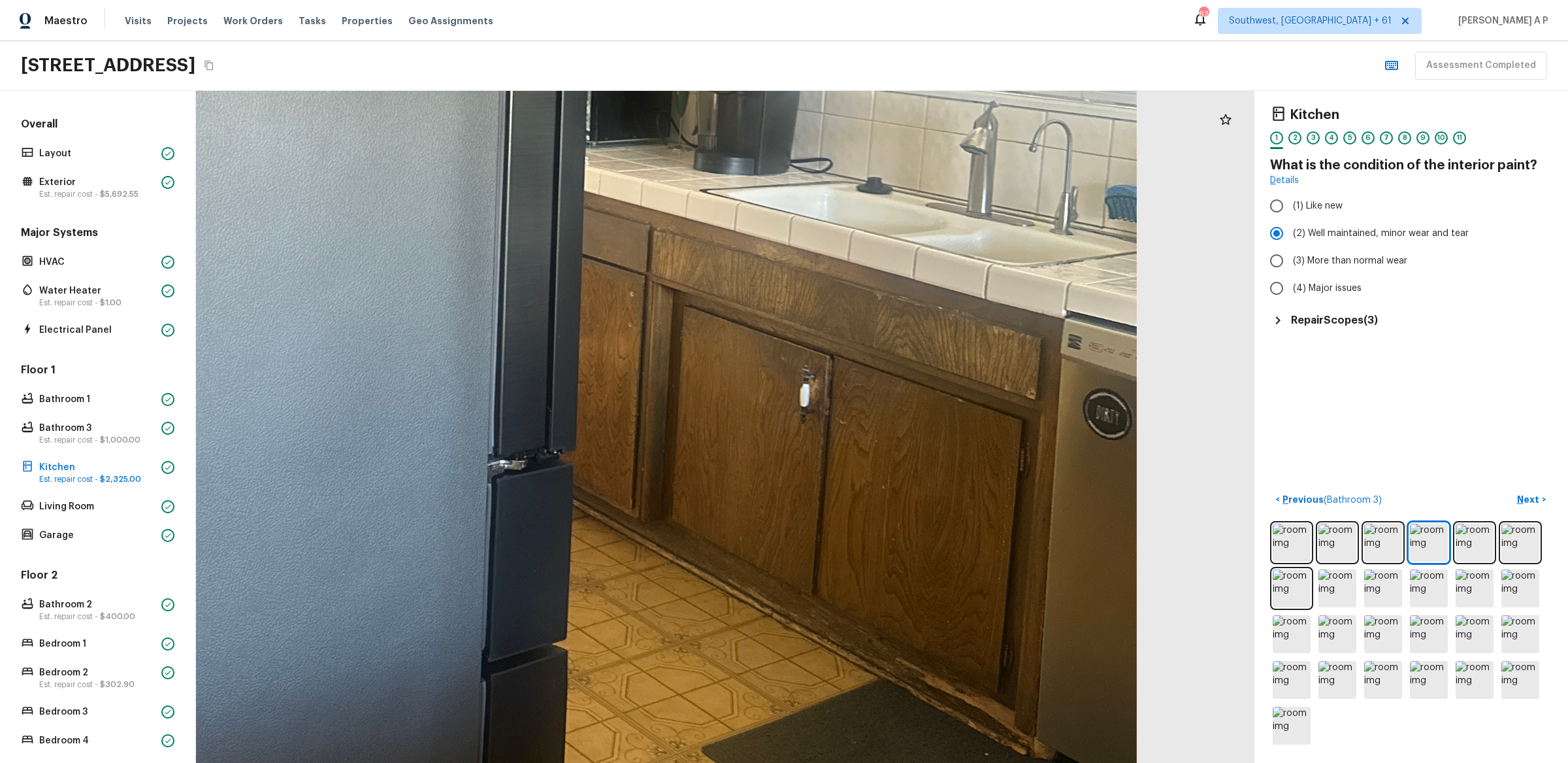
drag, startPoint x: 894, startPoint y: 538, endPoint x: 894, endPoint y: 400, distance: 138.0
click at [894, 400] on div at bounding box center [403, 77] width 3076 height 1952
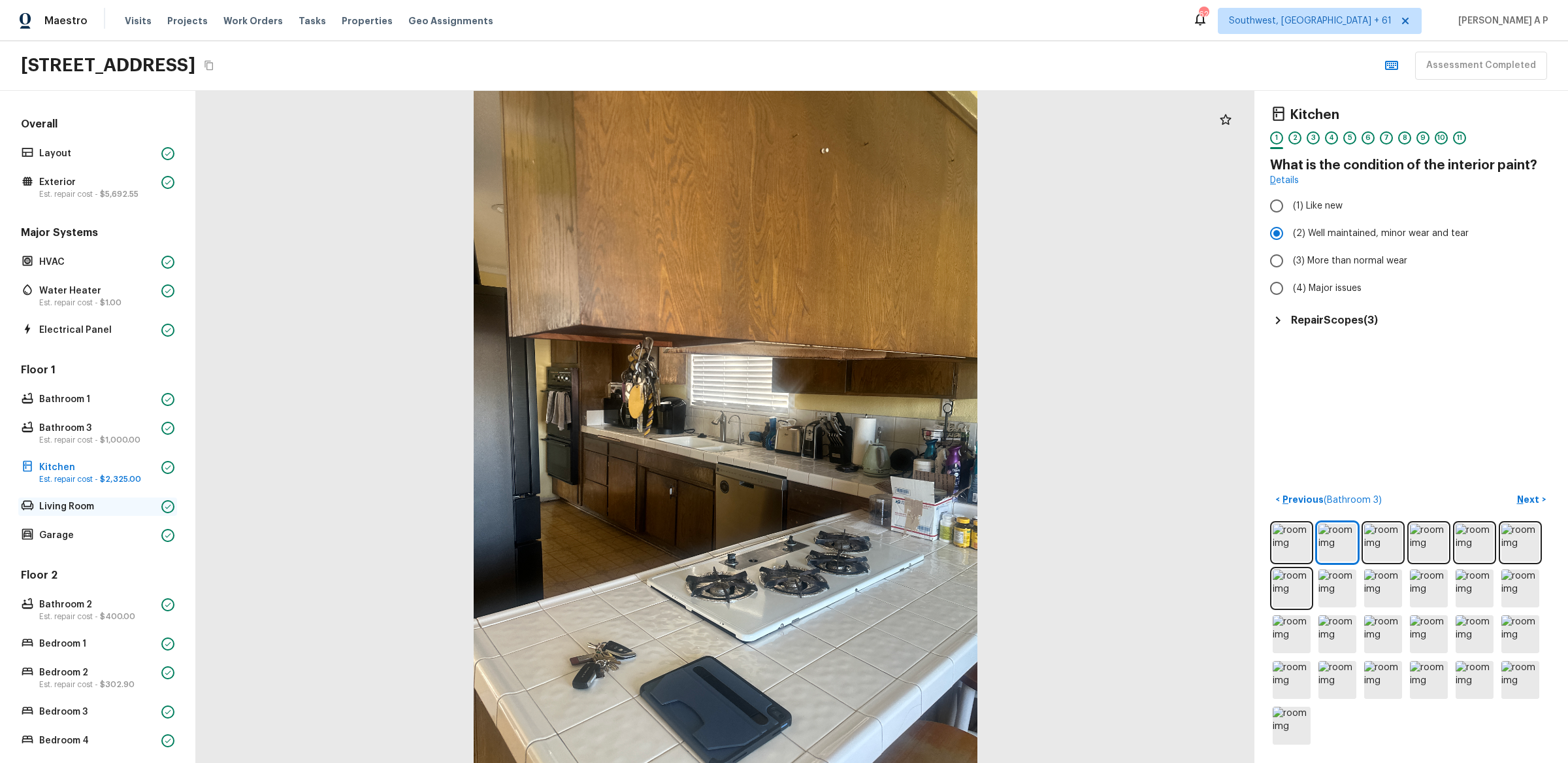
click at [109, 505] on p "Living Room" at bounding box center [97, 506] width 117 height 13
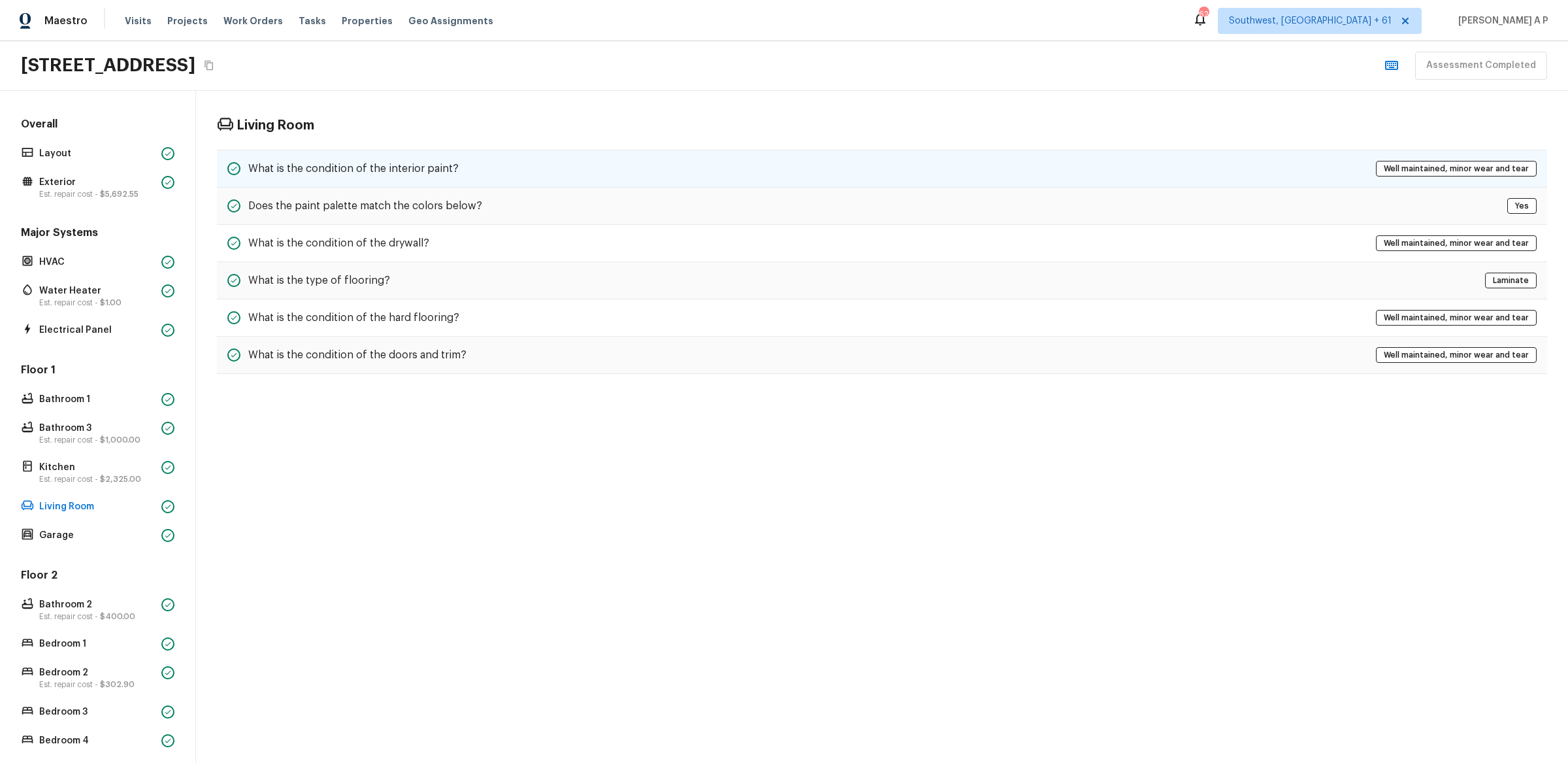
click at [452, 176] on h5 "What is the condition of the interior paint?" at bounding box center [353, 168] width 210 height 14
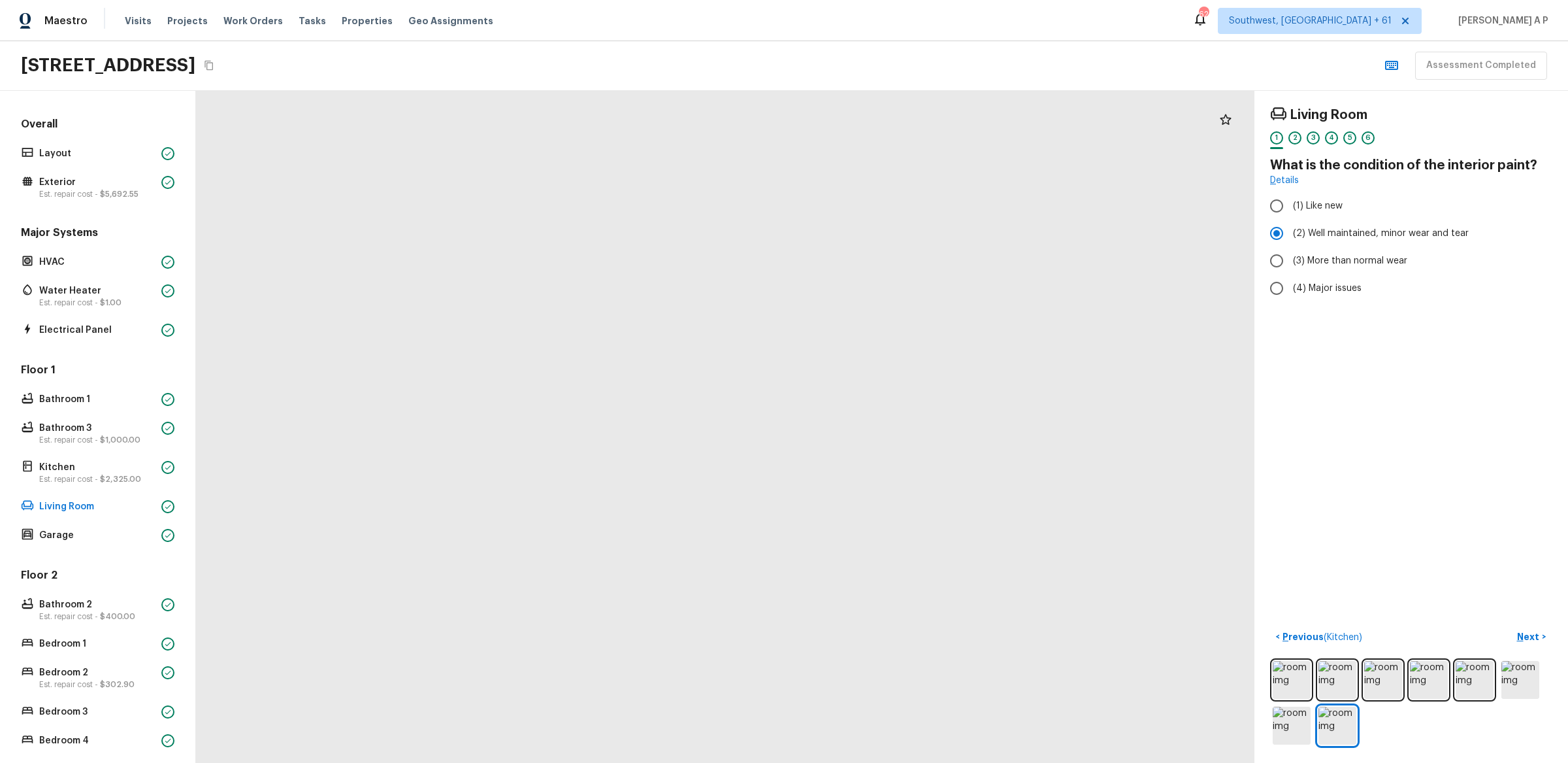
drag, startPoint x: 669, startPoint y: 271, endPoint x: 733, endPoint y: -51, distance: 328.3
click at [733, 0] on html "Maestro Visits Projects Work Orders Tasks Properties Geo Assignments 620 Southw…" at bounding box center [784, 382] width 1568 height 763
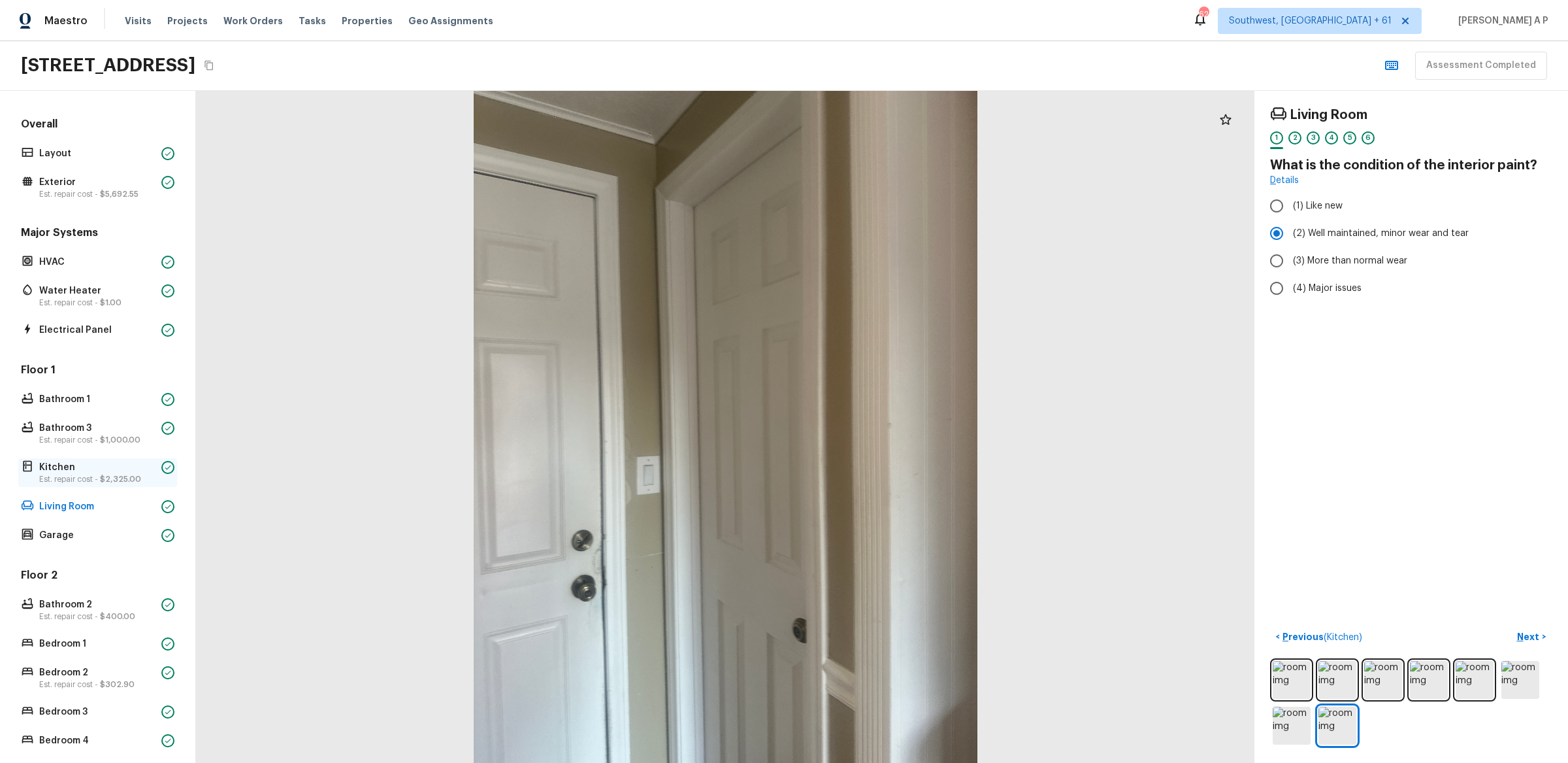
click at [124, 476] on span "$2,325.00" at bounding box center [121, 479] width 41 height 8
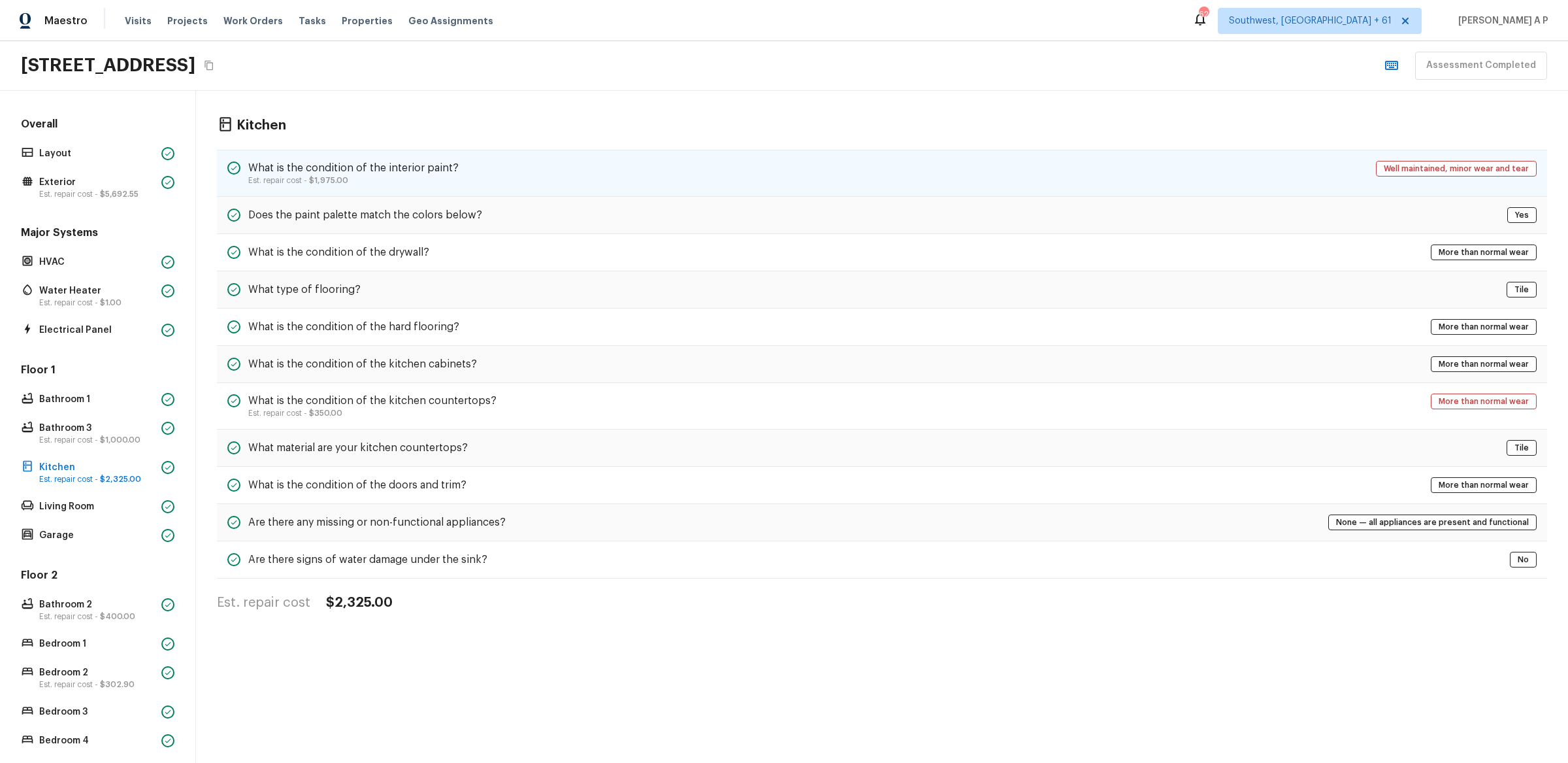
click at [510, 159] on div "What is the condition of the interior paint? Est. repair cost - $1,975.00 Well …" at bounding box center [882, 173] width 1331 height 47
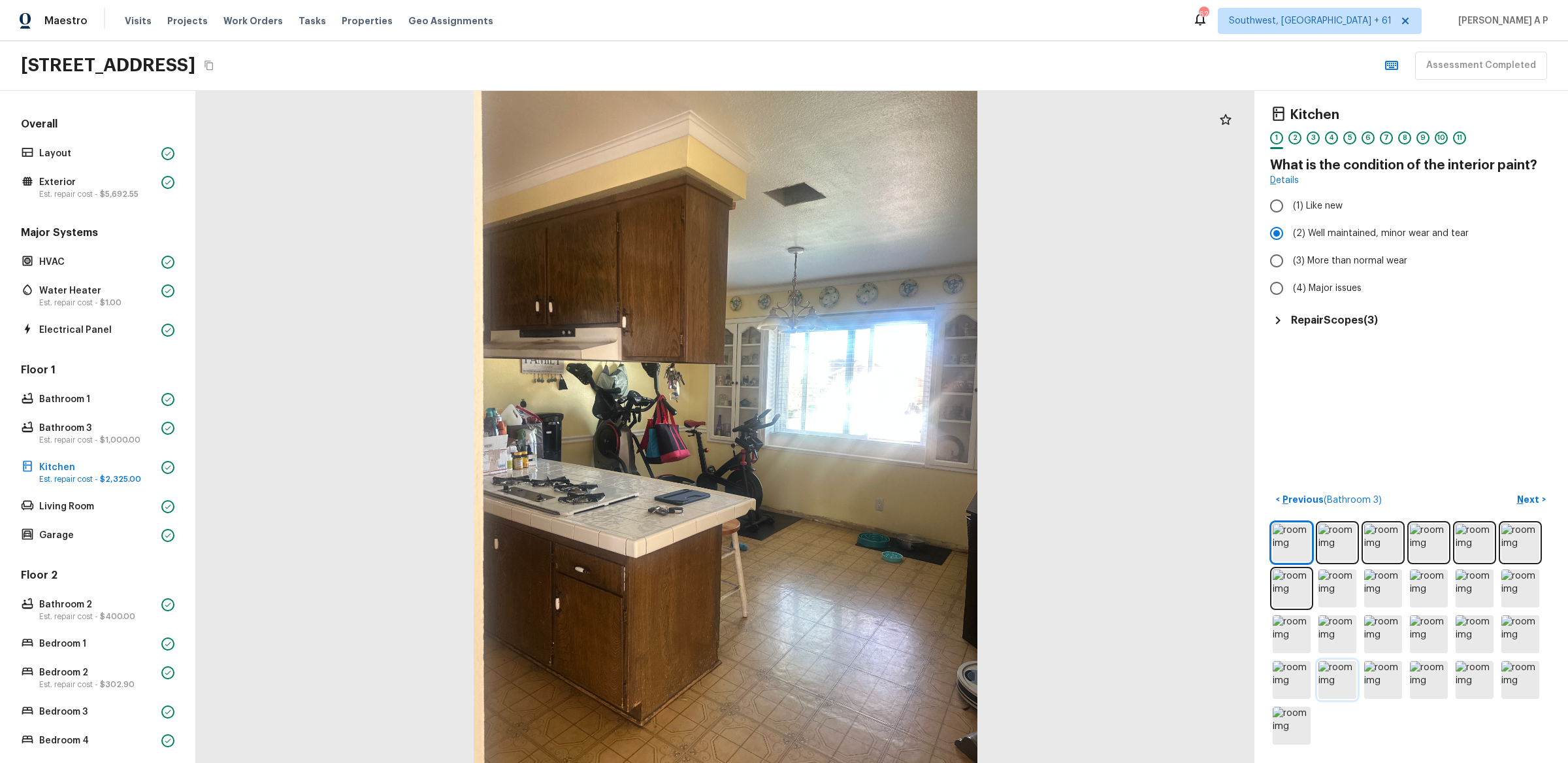
click at [1349, 682] on img at bounding box center [1337, 679] width 38 height 38
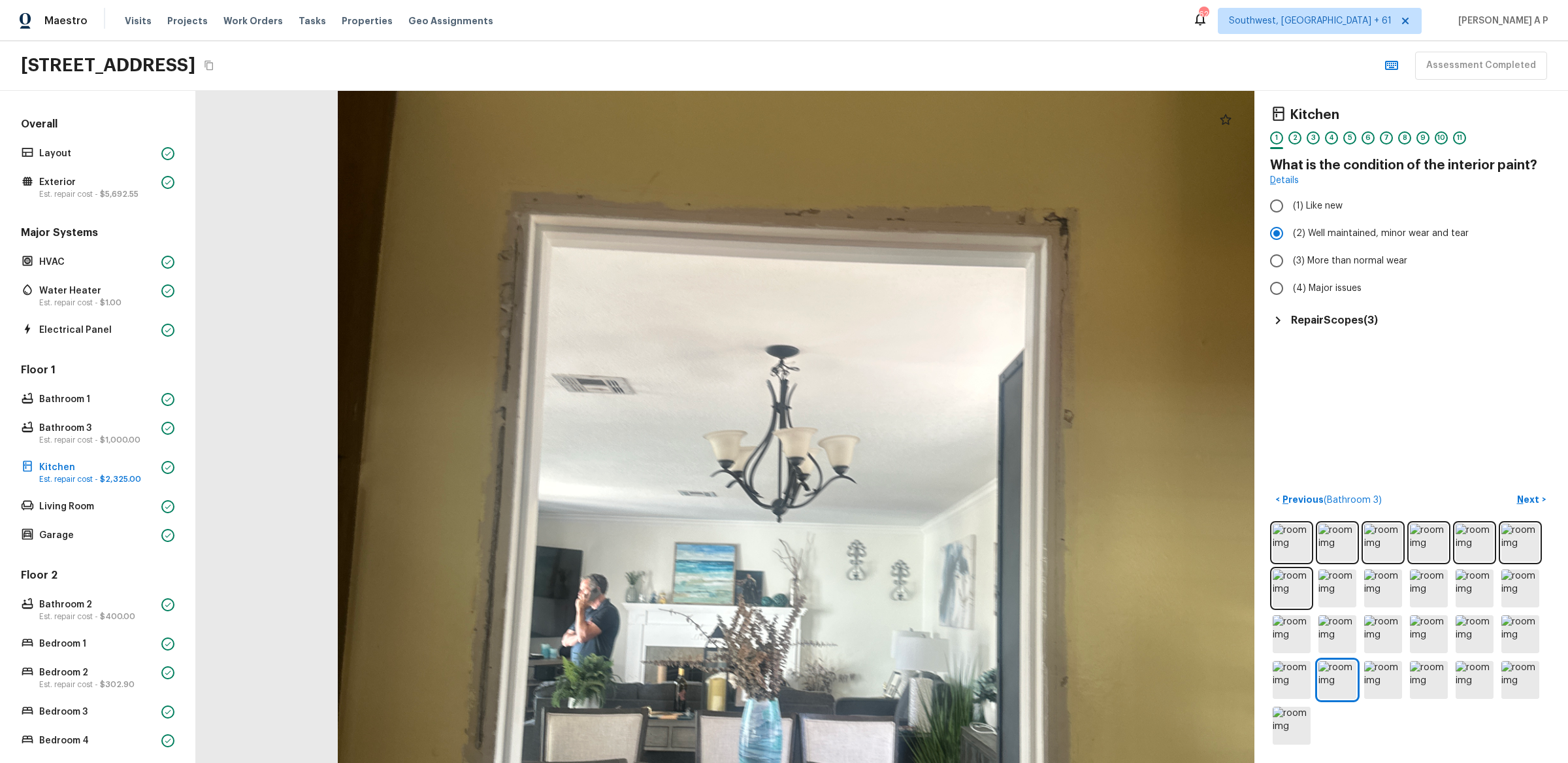
drag, startPoint x: 749, startPoint y: 476, endPoint x: 862, endPoint y: 617, distance: 180.7
click at [862, 617] on div at bounding box center [816, 523] width 2017 height 1279
click at [1294, 675] on img at bounding box center [1292, 679] width 38 height 38
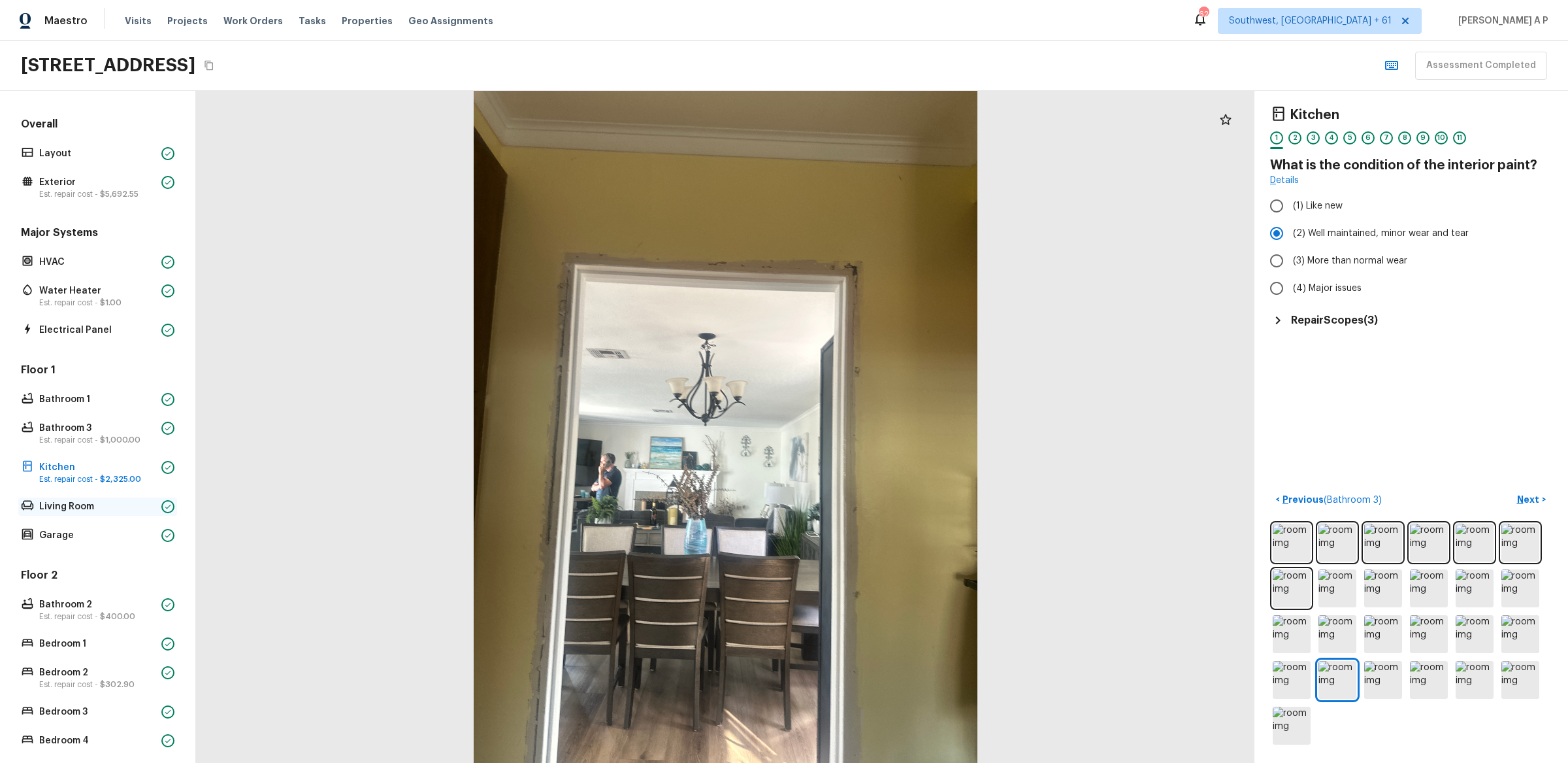
click at [89, 509] on p "Living Room" at bounding box center [97, 506] width 117 height 13
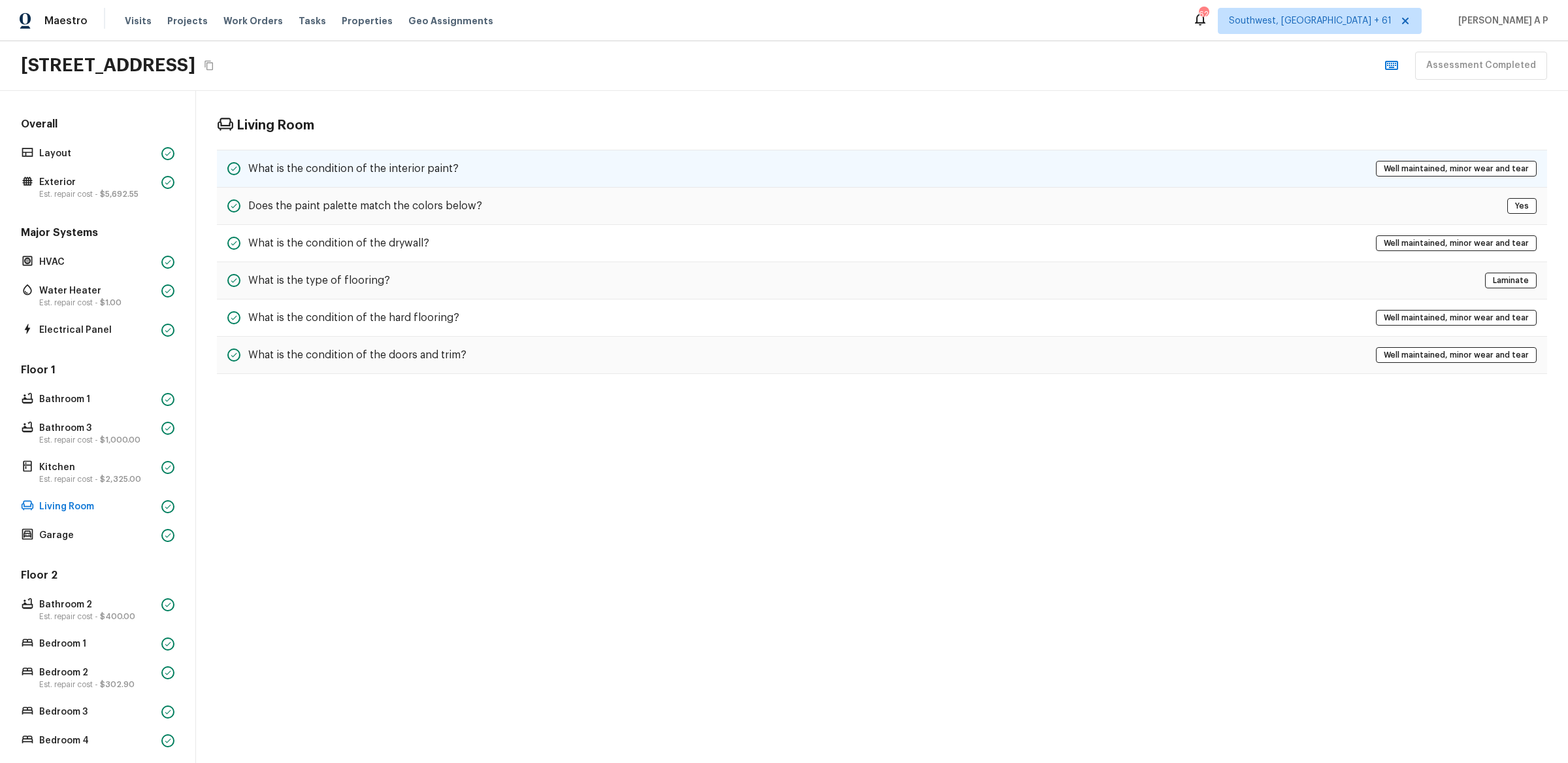
click at [517, 159] on div "What is the condition of the interior paint? Well maintained, minor wear and te…" at bounding box center [882, 168] width 1331 height 38
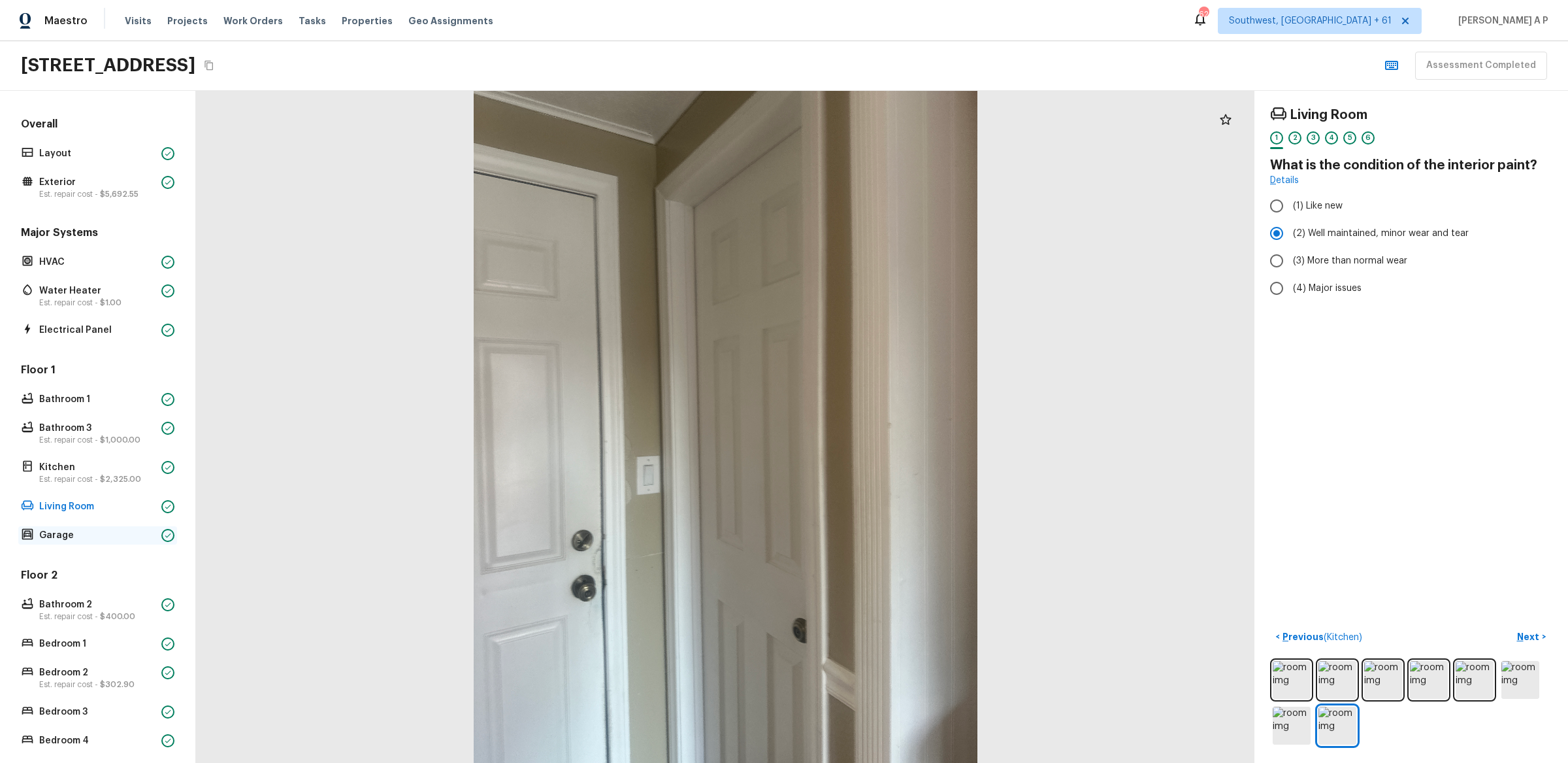
click at [159, 538] on div "Garage" at bounding box center [97, 535] width 159 height 18
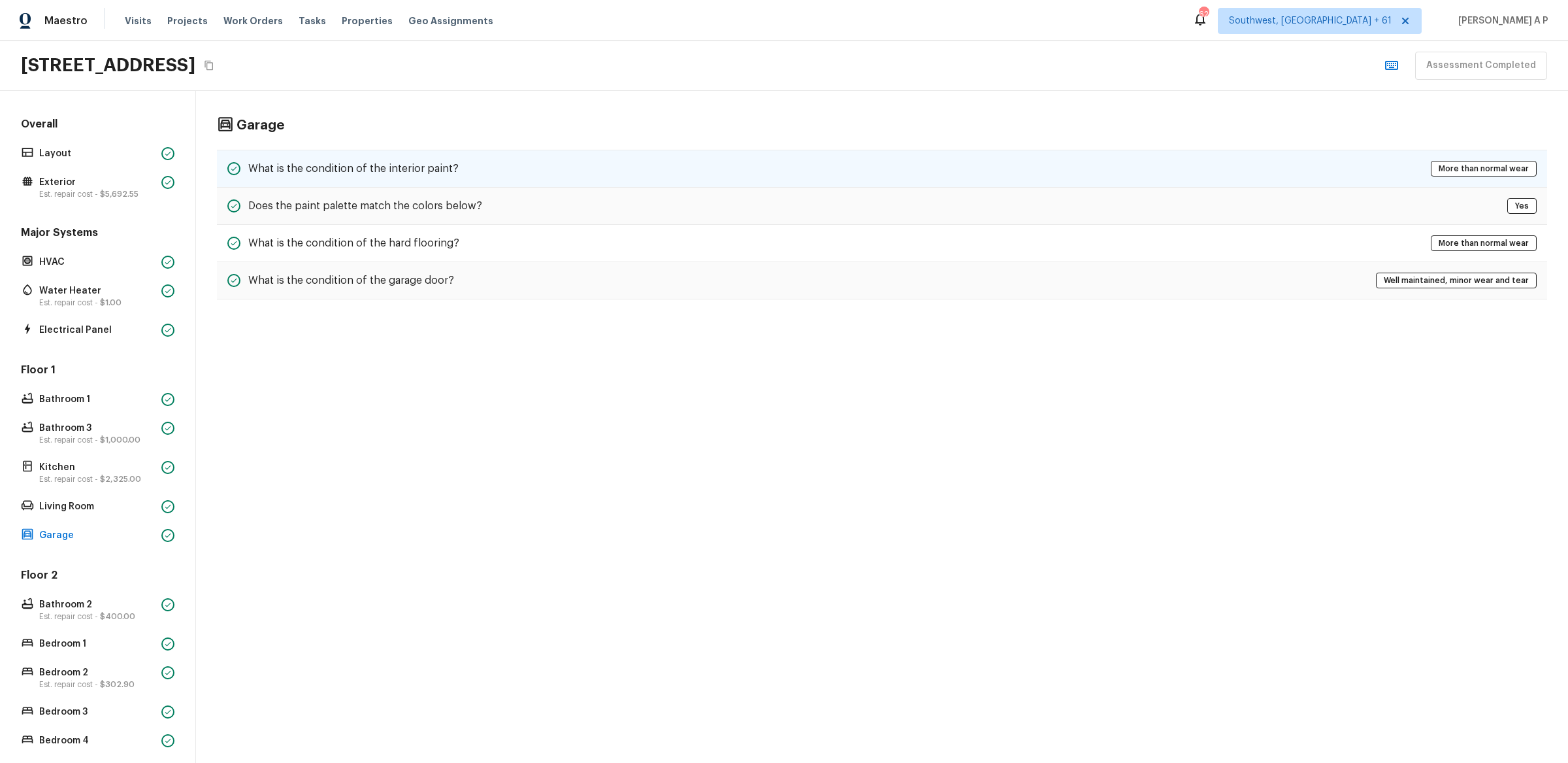
click at [440, 163] on h5 "What is the condition of the interior paint?" at bounding box center [353, 168] width 210 height 14
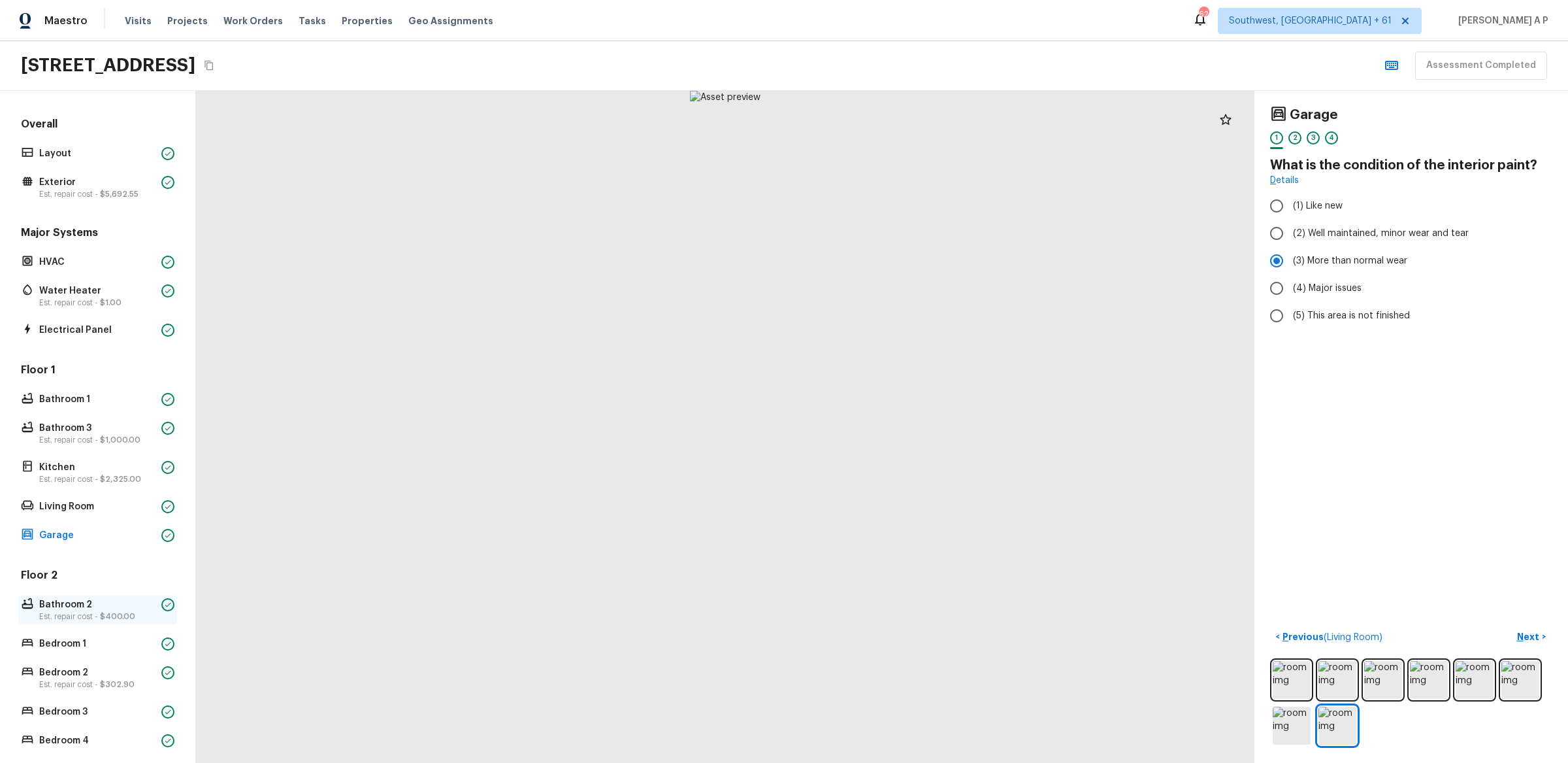
click at [126, 612] on span "$400.00" at bounding box center [118, 616] width 35 height 8
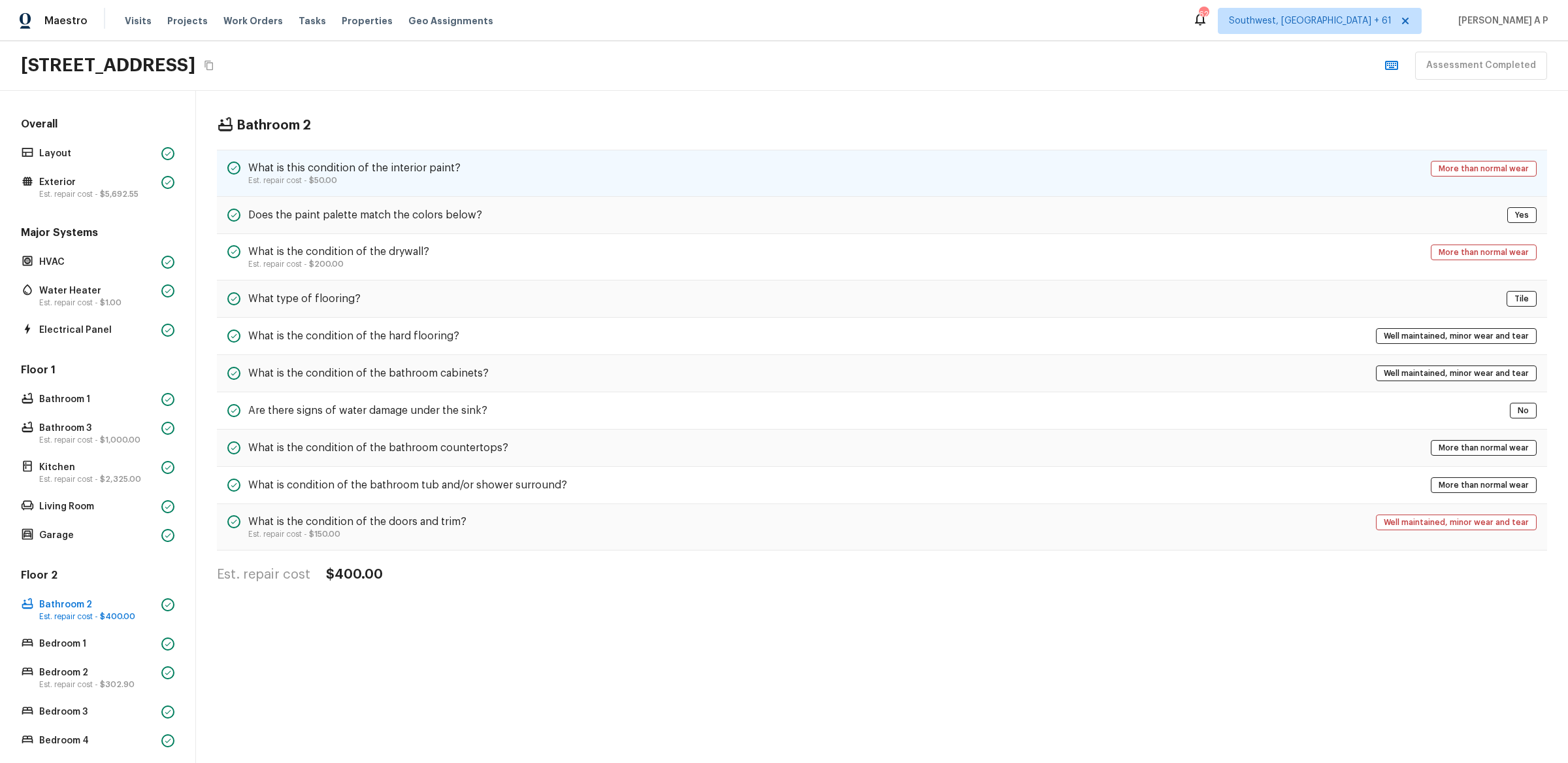
click at [483, 175] on div "What is this condition of the interior paint? Est. repair cost - $50.00 More th…" at bounding box center [882, 173] width 1331 height 47
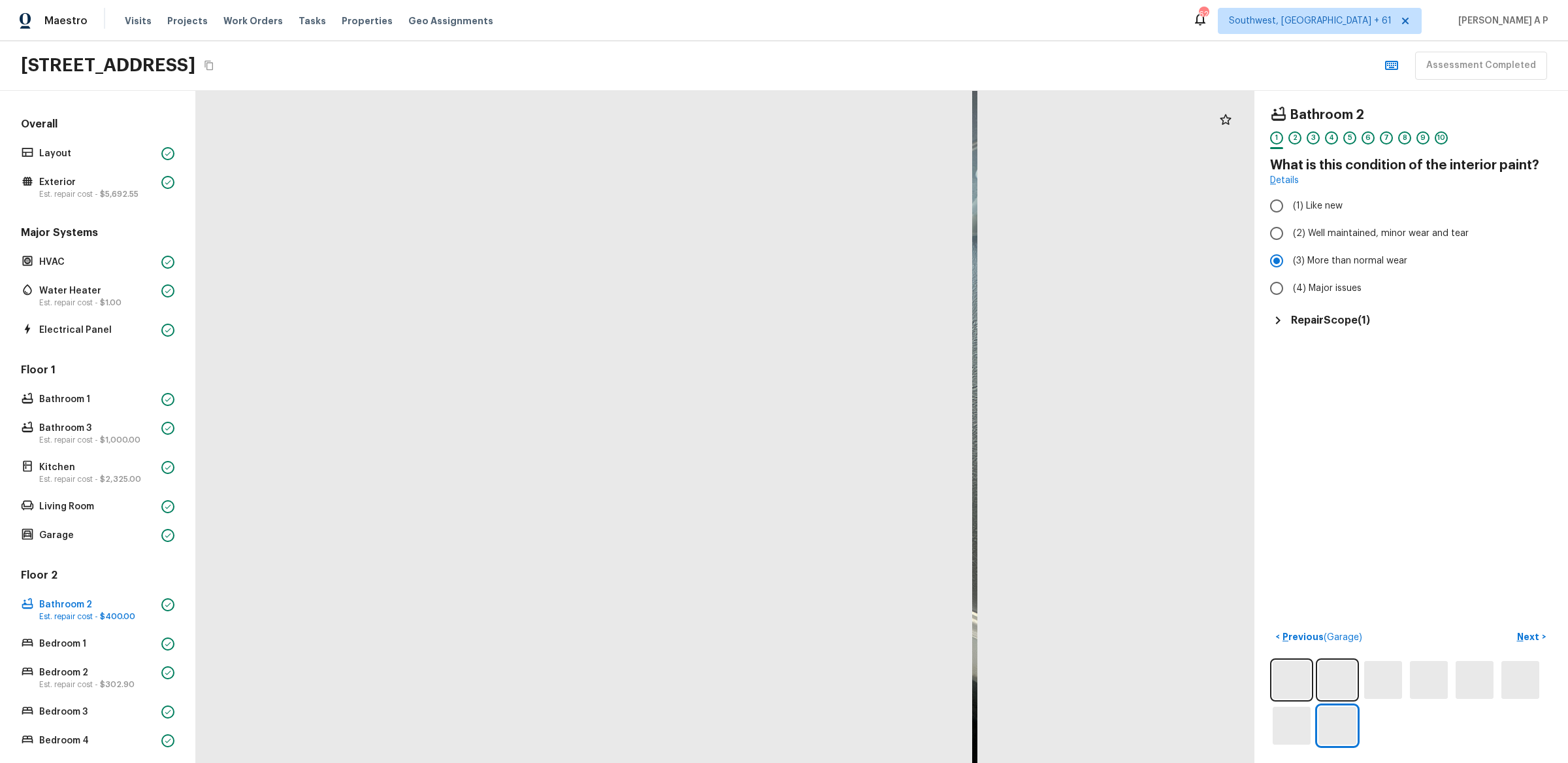
scroll to position [96, 0]
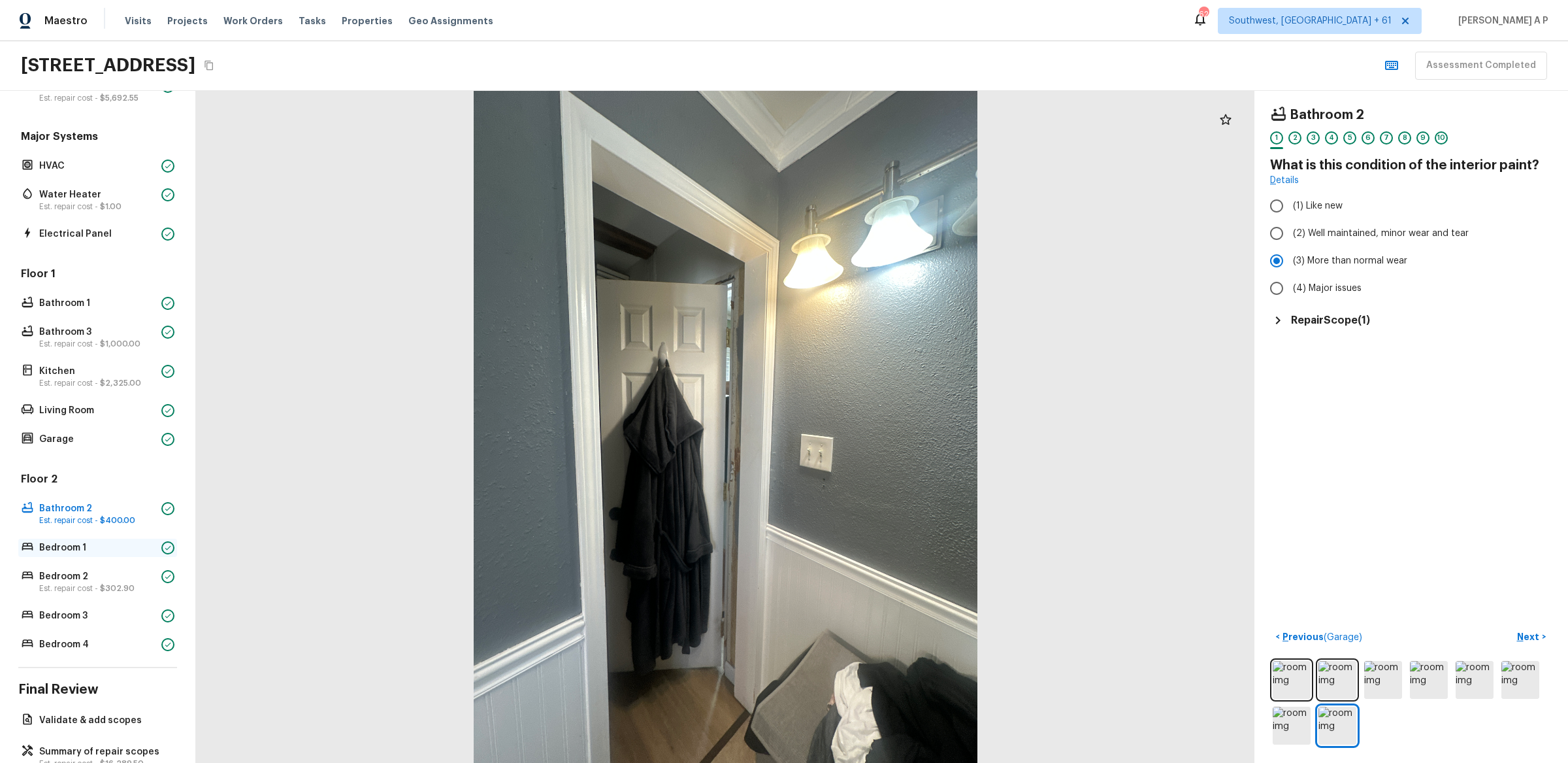
click at [126, 544] on p "Bedroom 1" at bounding box center [97, 547] width 117 height 13
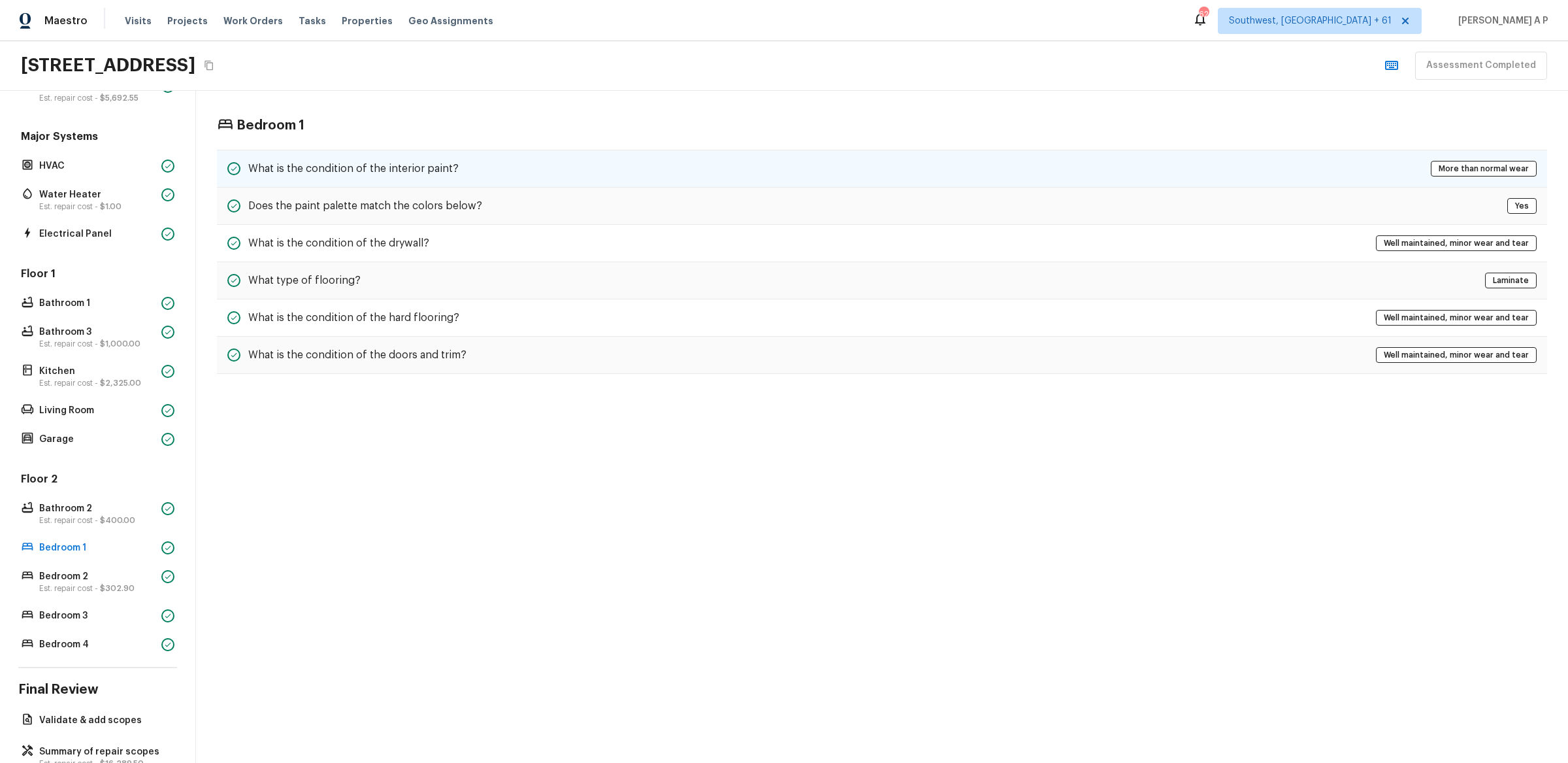
click at [505, 164] on div "What is the condition of the interior paint? More than normal wear" at bounding box center [882, 168] width 1331 height 38
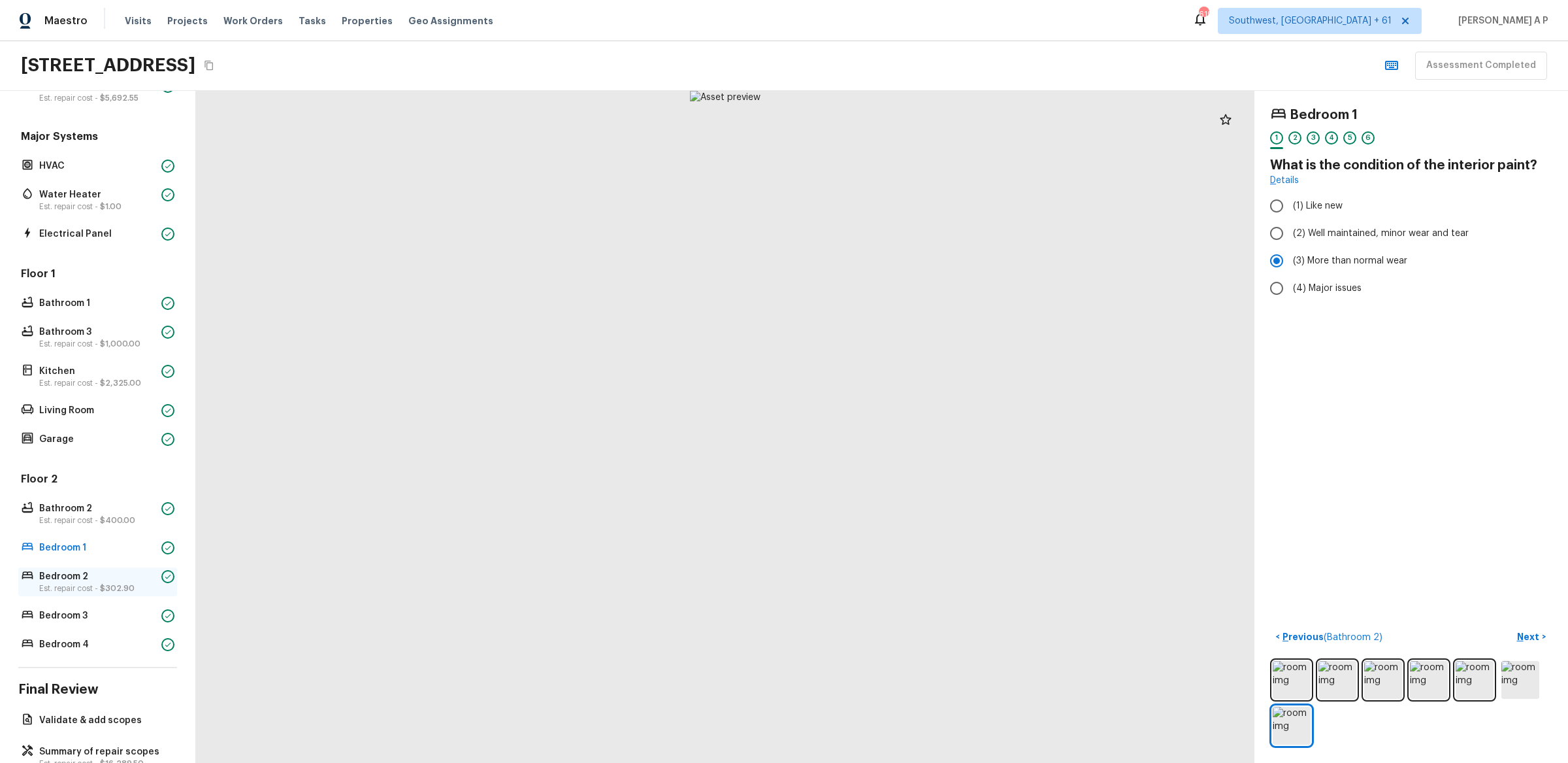
click at [155, 575] on p "Bedroom 2" at bounding box center [97, 576] width 117 height 13
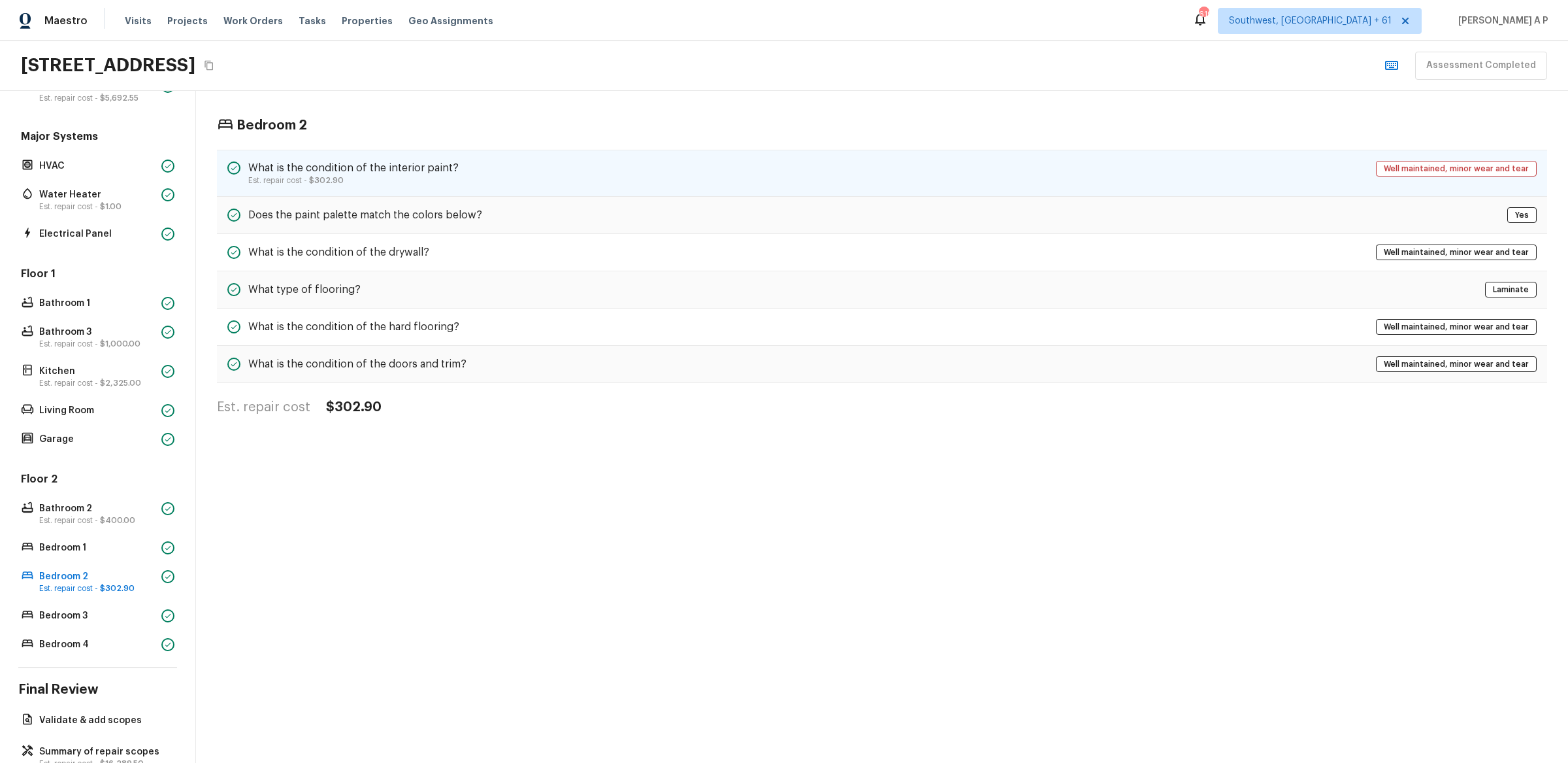
click at [346, 164] on h5 "What is the condition of the interior paint?" at bounding box center [353, 167] width 210 height 14
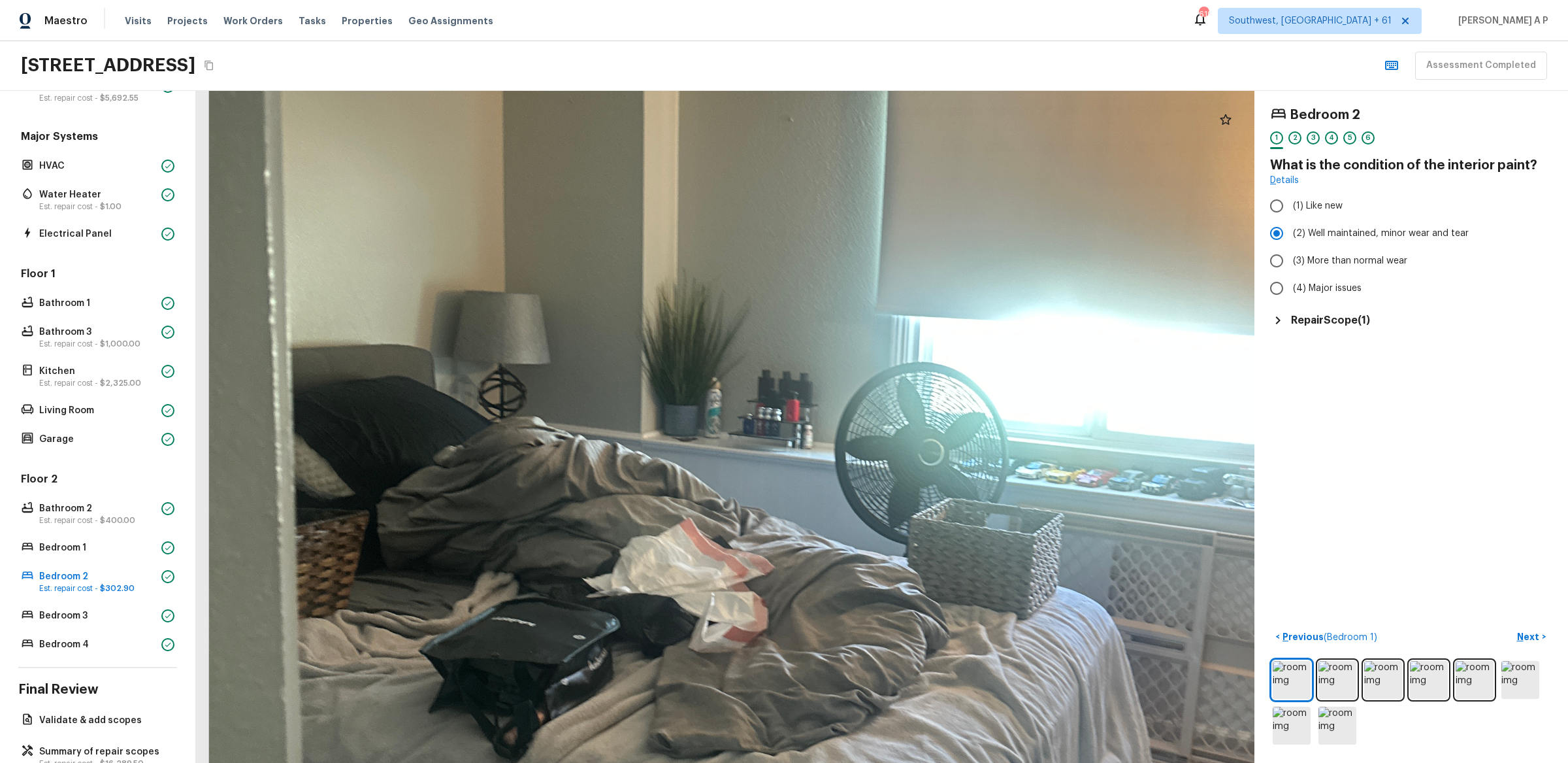
drag, startPoint x: 709, startPoint y: 422, endPoint x: 620, endPoint y: 402, distance: 91.2
click at [620, 402] on div at bounding box center [856, 449] width 2721 height 1727
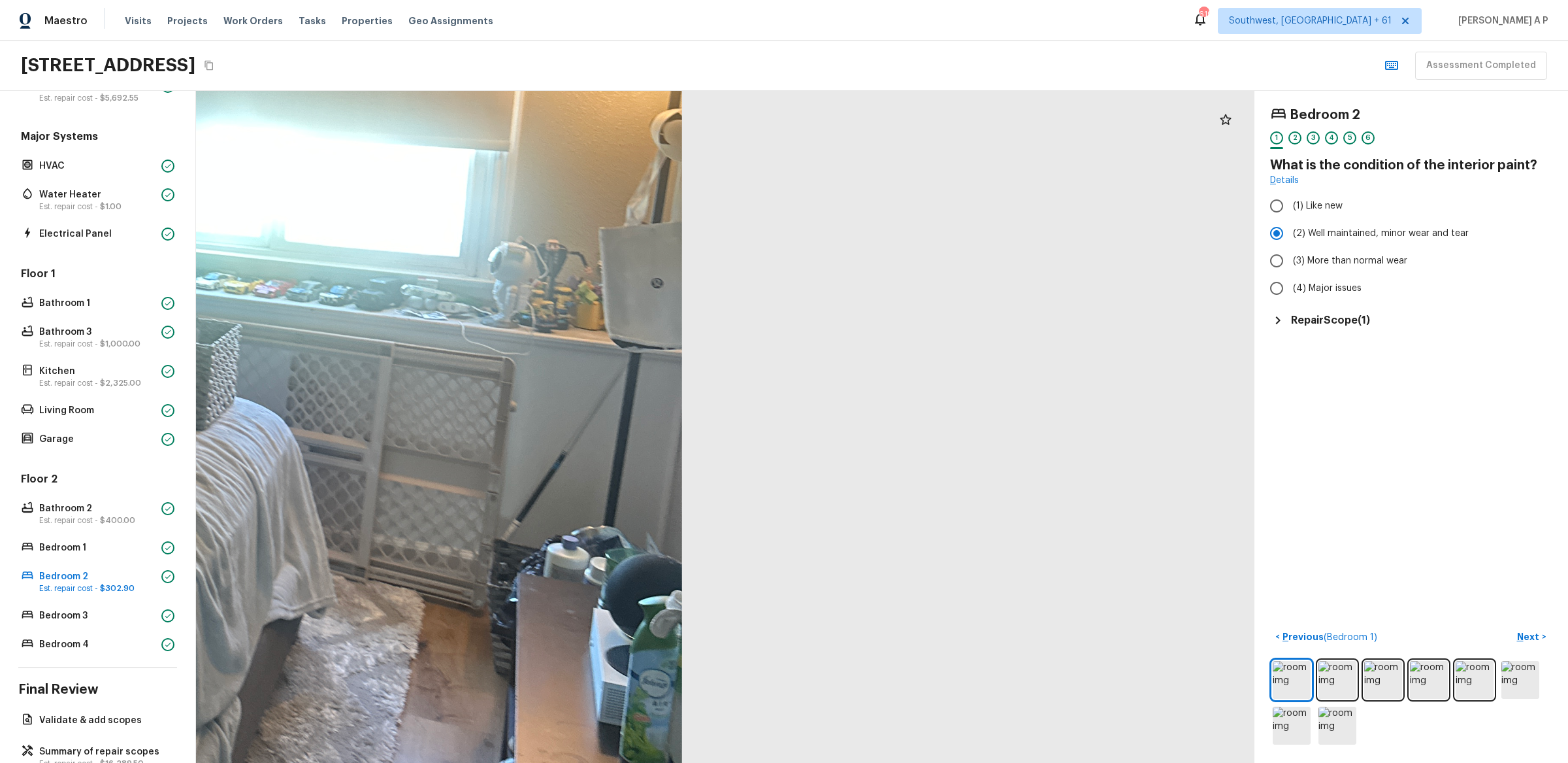
click at [651, 457] on div at bounding box center [34, 259] width 2721 height 1727
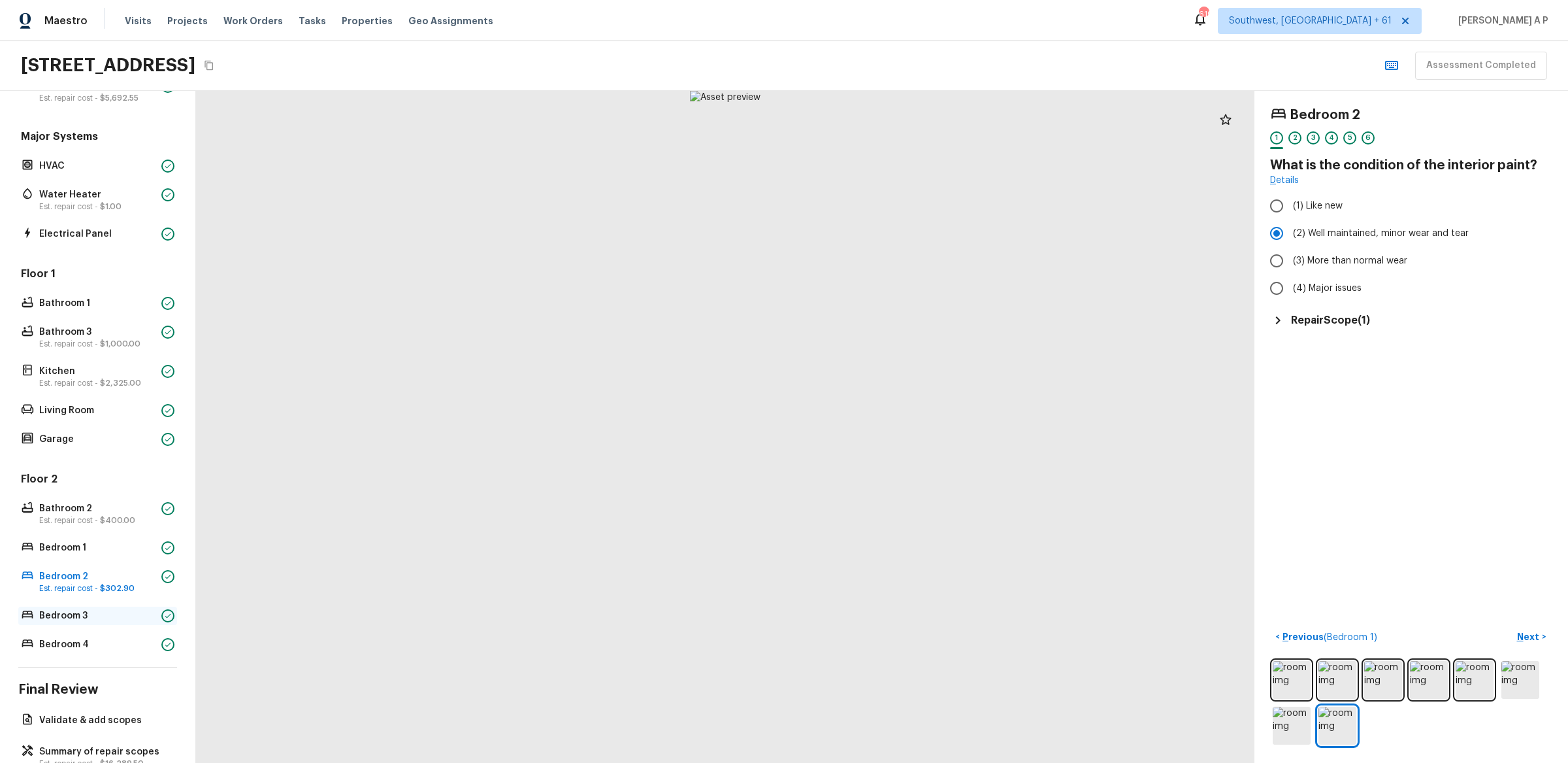
click at [145, 616] on p "Bedroom 3" at bounding box center [97, 615] width 117 height 13
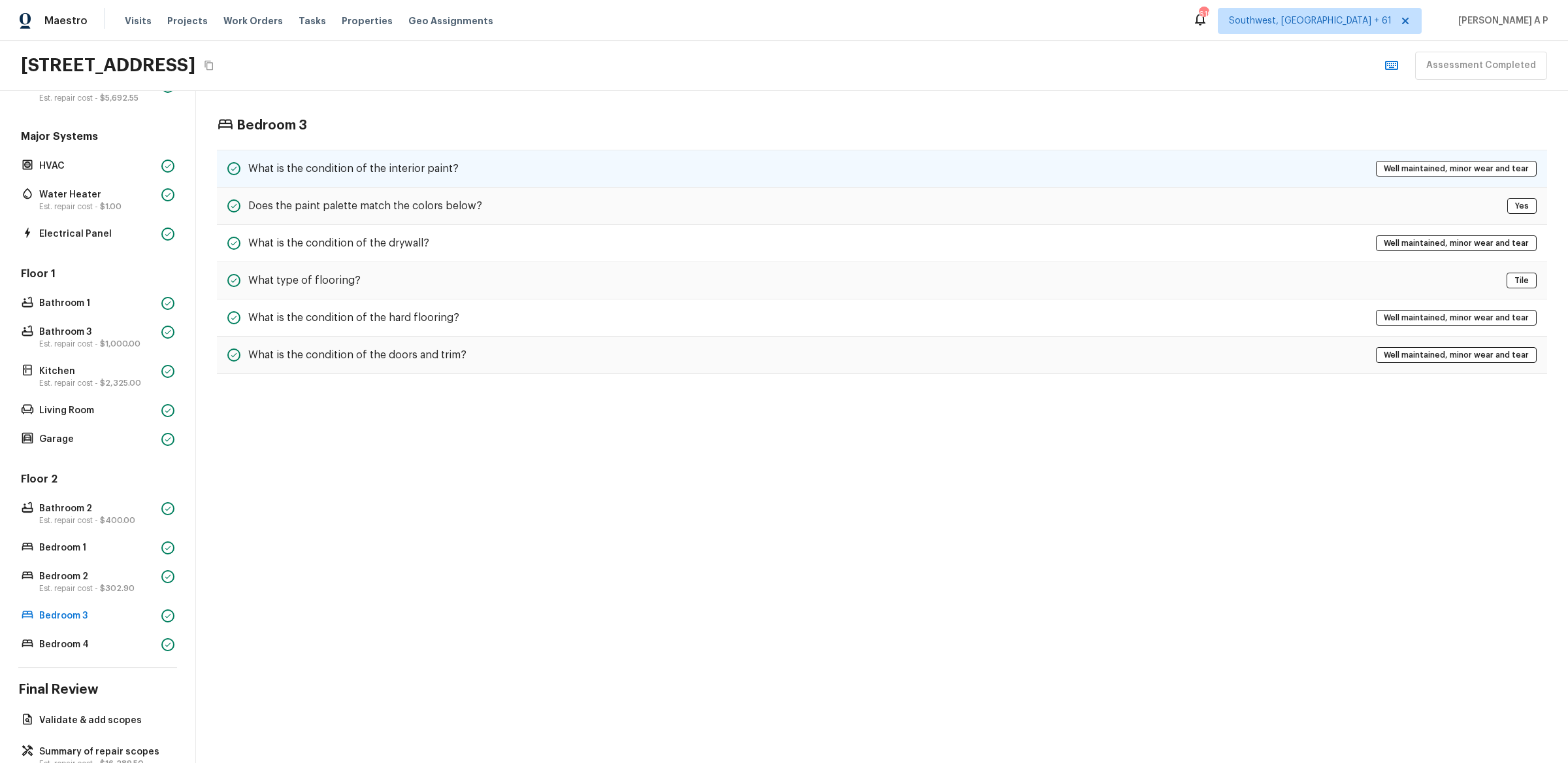
click at [483, 158] on div "What is the condition of the interior paint? Well maintained, minor wear and te…" at bounding box center [882, 168] width 1331 height 38
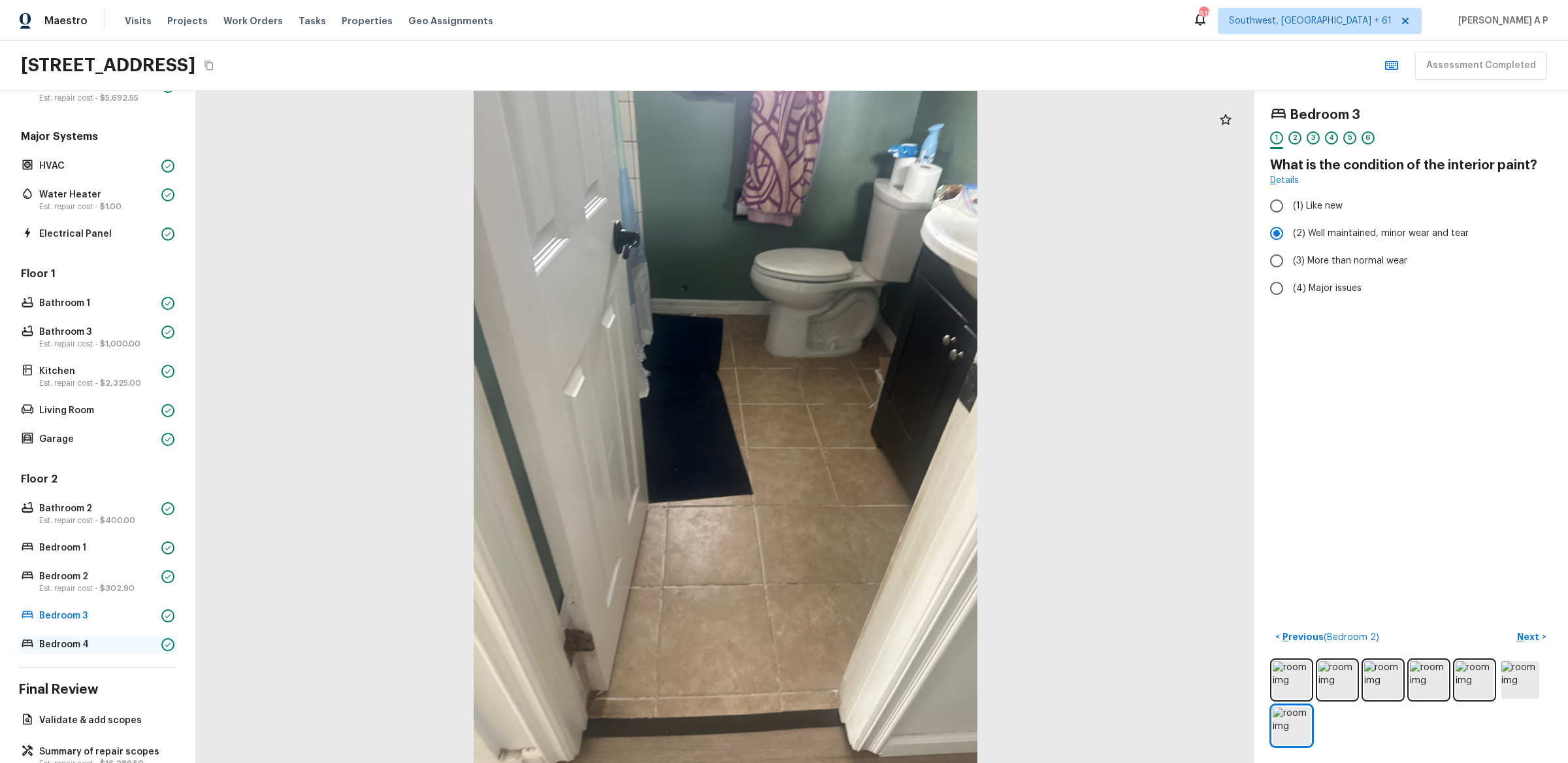
click at [130, 646] on p "Bedroom 4" at bounding box center [97, 644] width 117 height 13
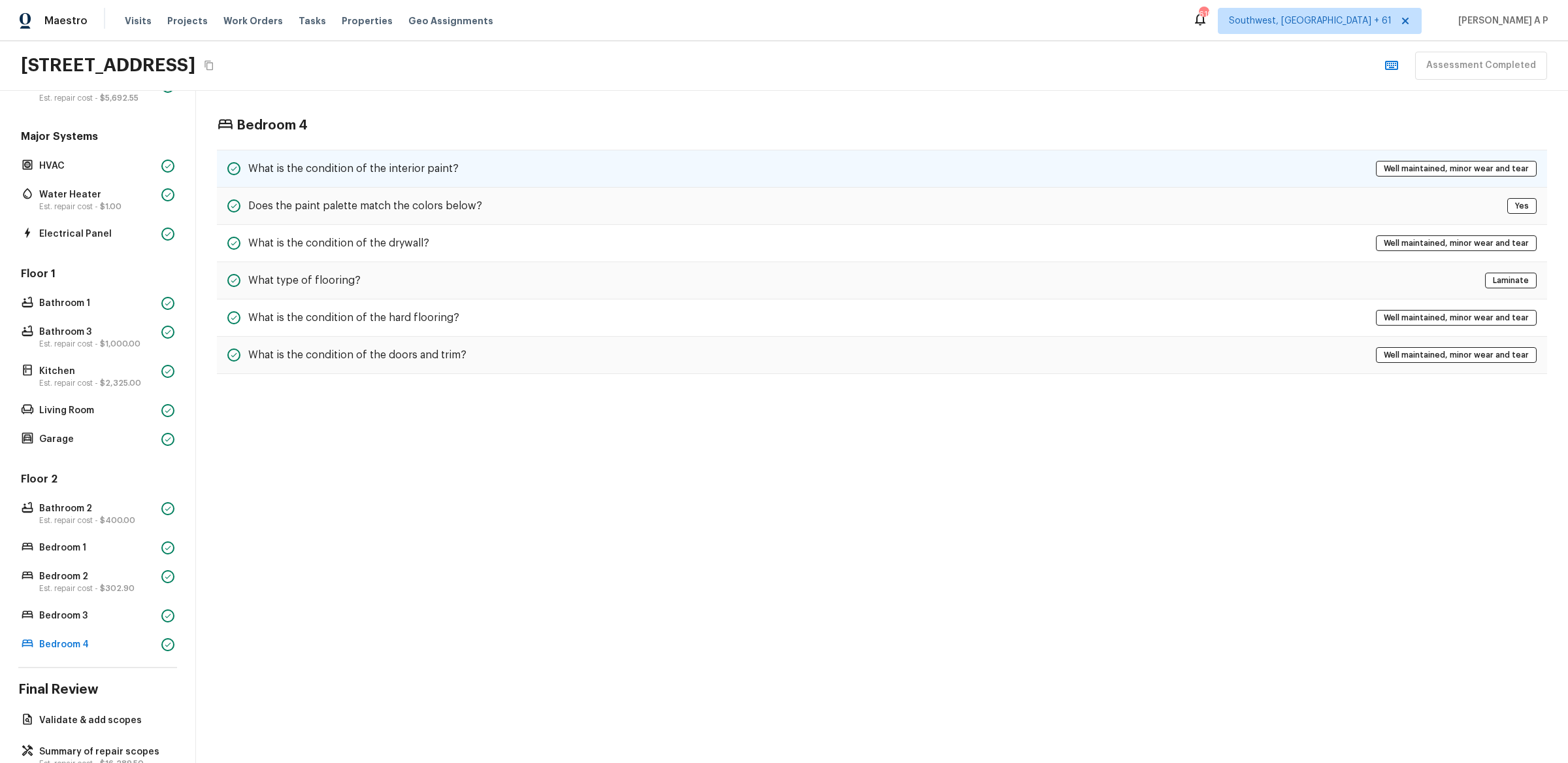
click at [452, 172] on h5 "What is the condition of the interior paint?" at bounding box center [353, 168] width 210 height 14
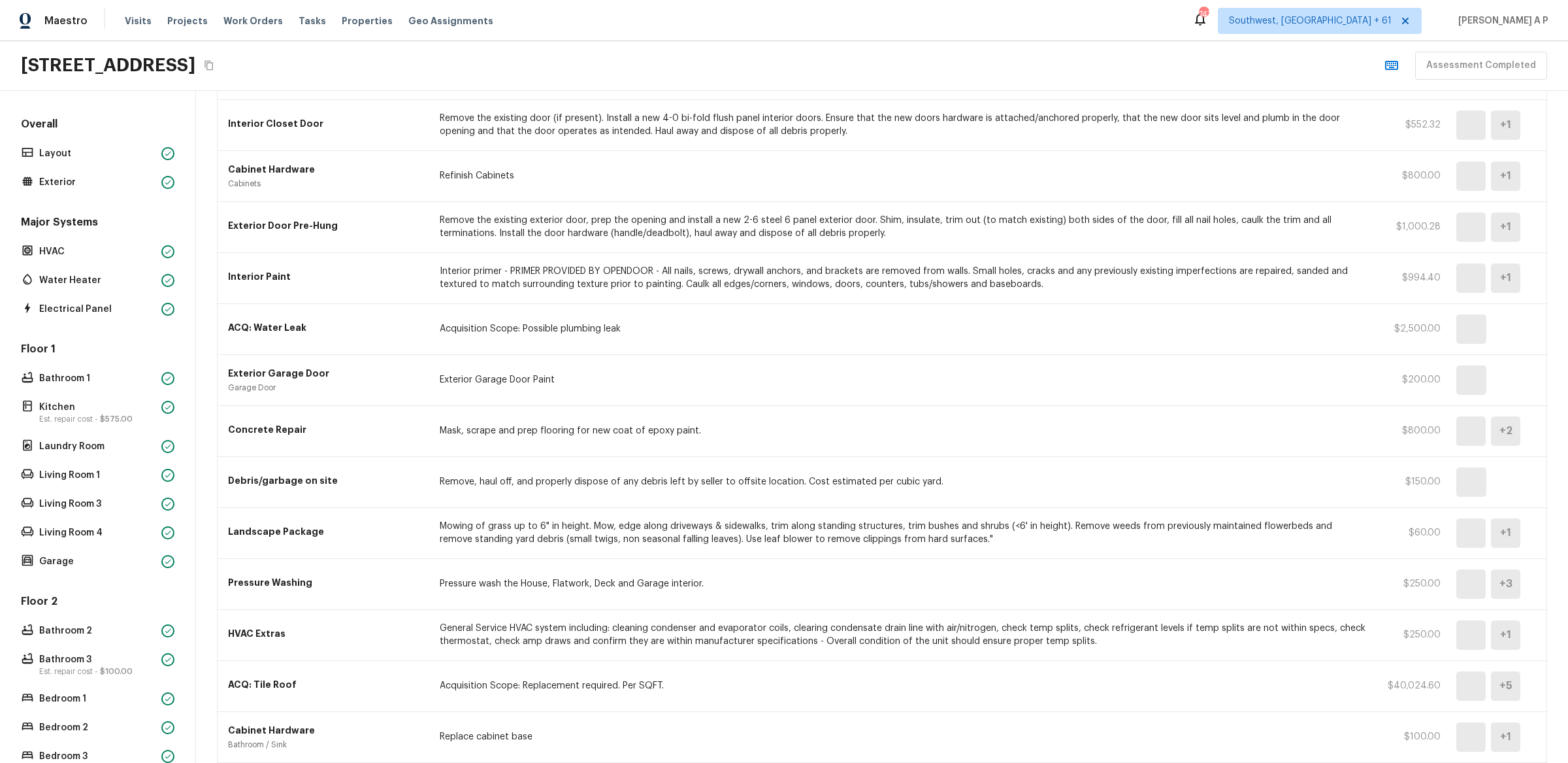
scroll to position [308, 0]
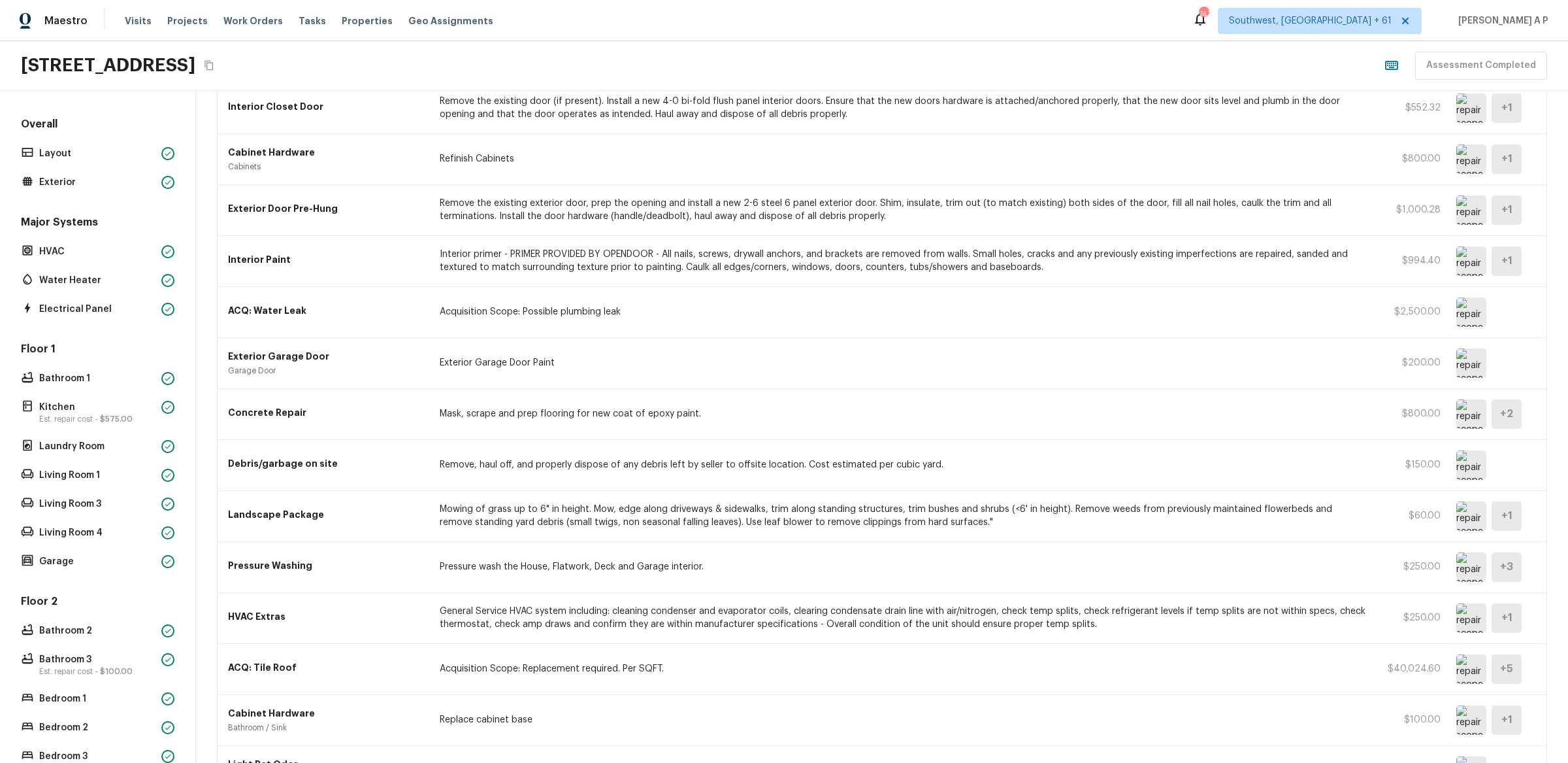
click at [740, 336] on div "ACQ: Water Leak Acquisition Scope: Possible plumbing leak $2,500.00" at bounding box center [882, 313] width 1329 height 51
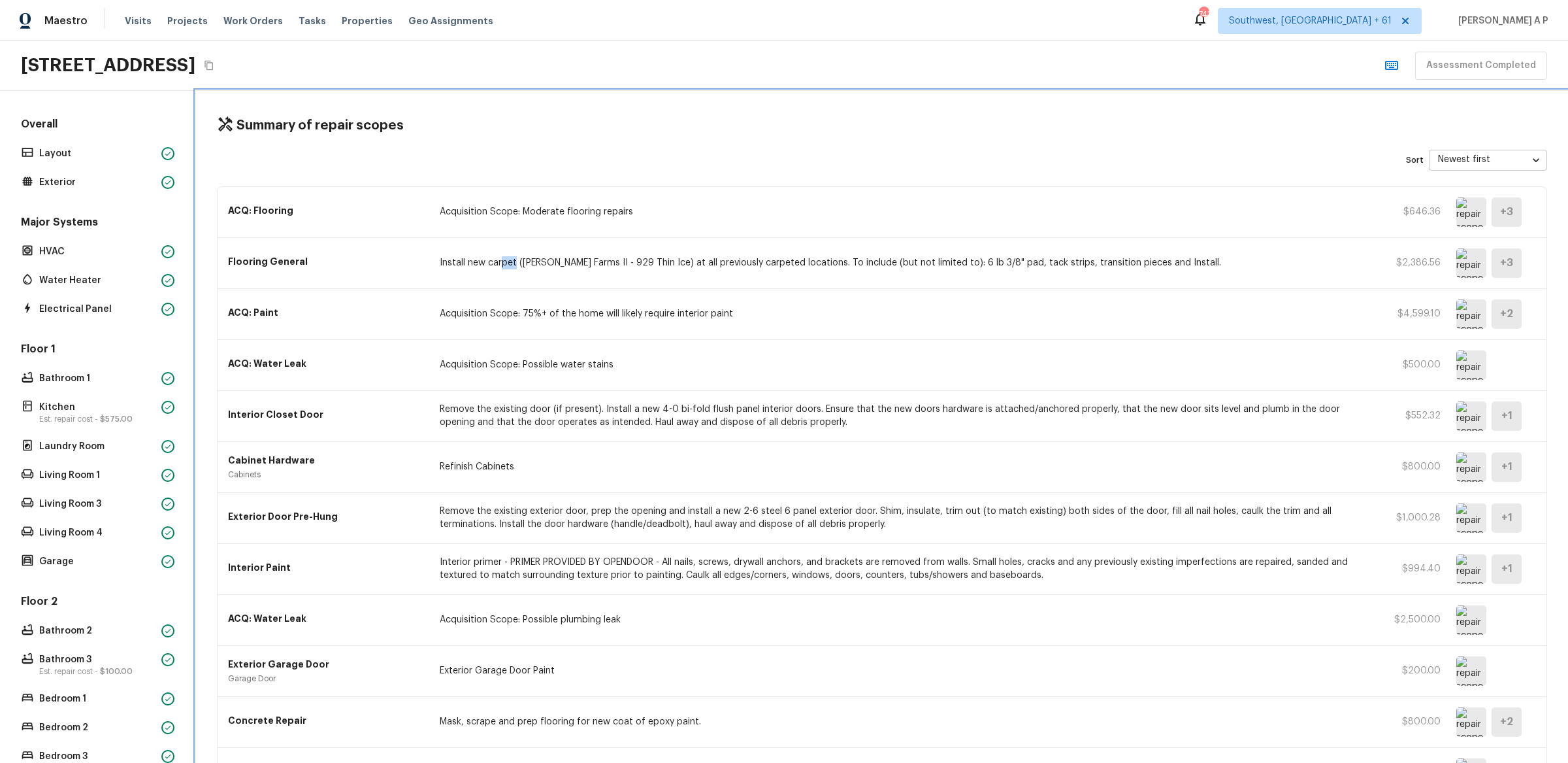
scroll to position [403, 0]
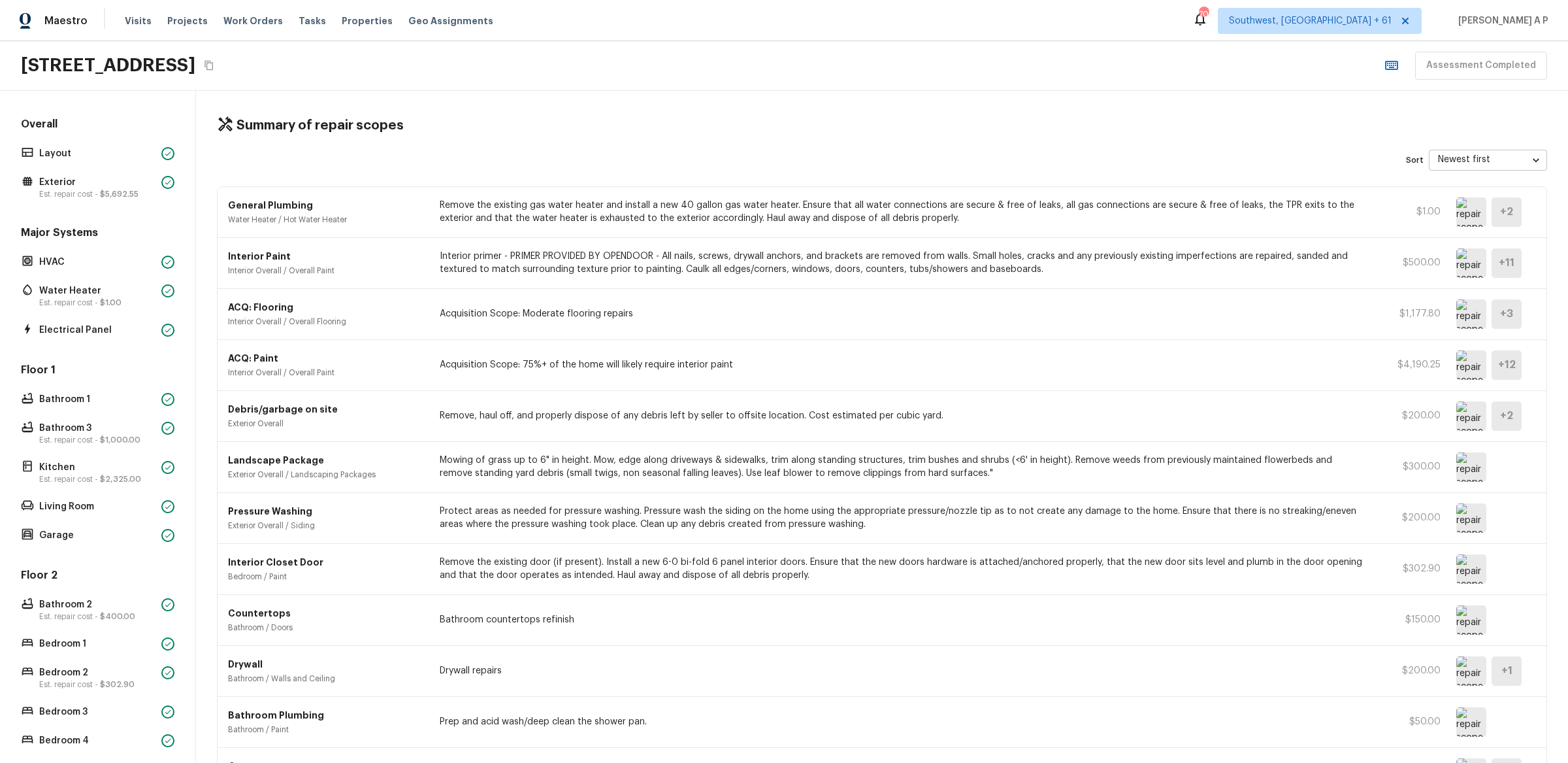
scroll to position [566, 0]
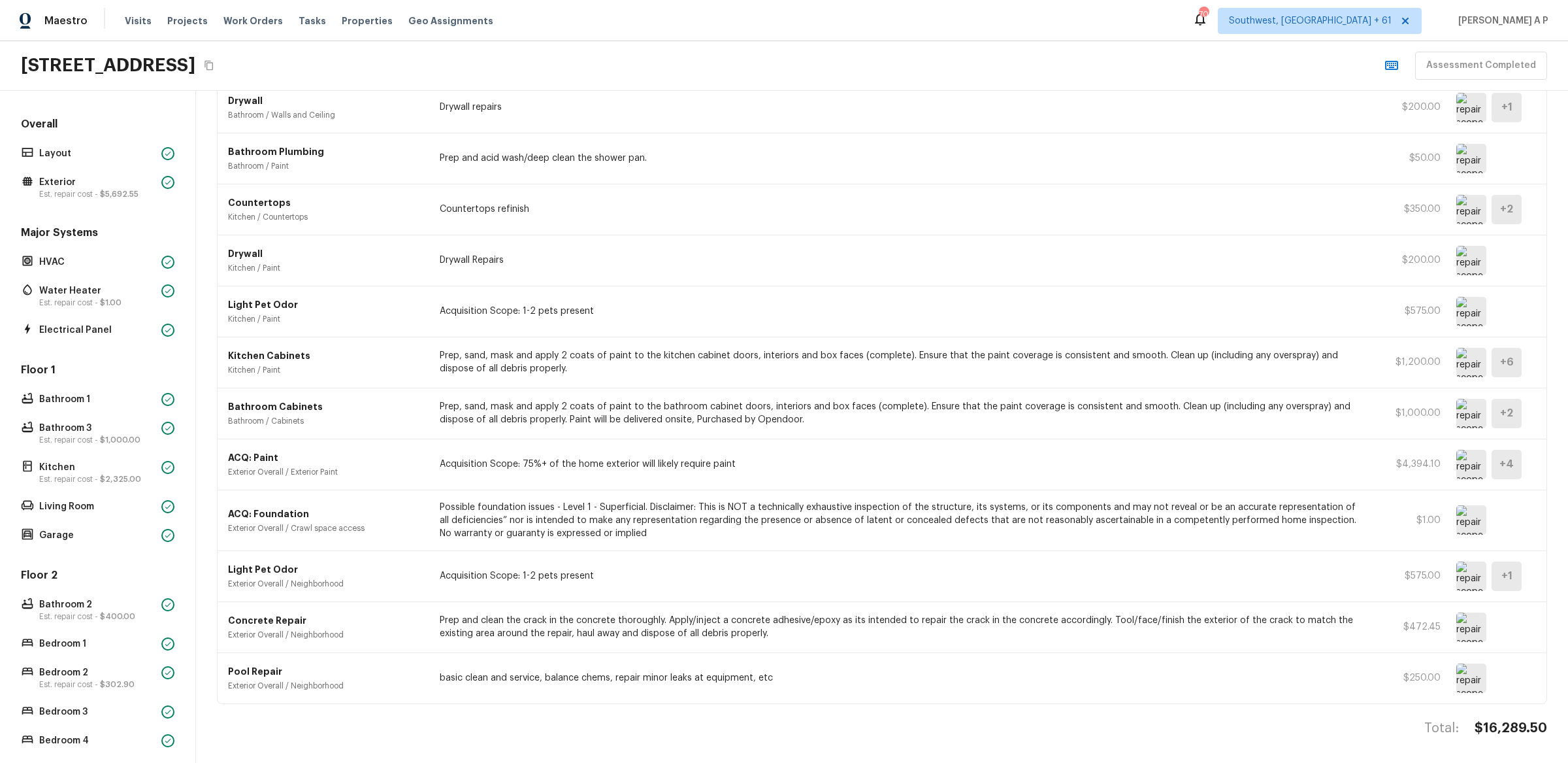
click at [513, 570] on p "Acquisition Scope: 1-2 pets present" at bounding box center [902, 575] width 926 height 13
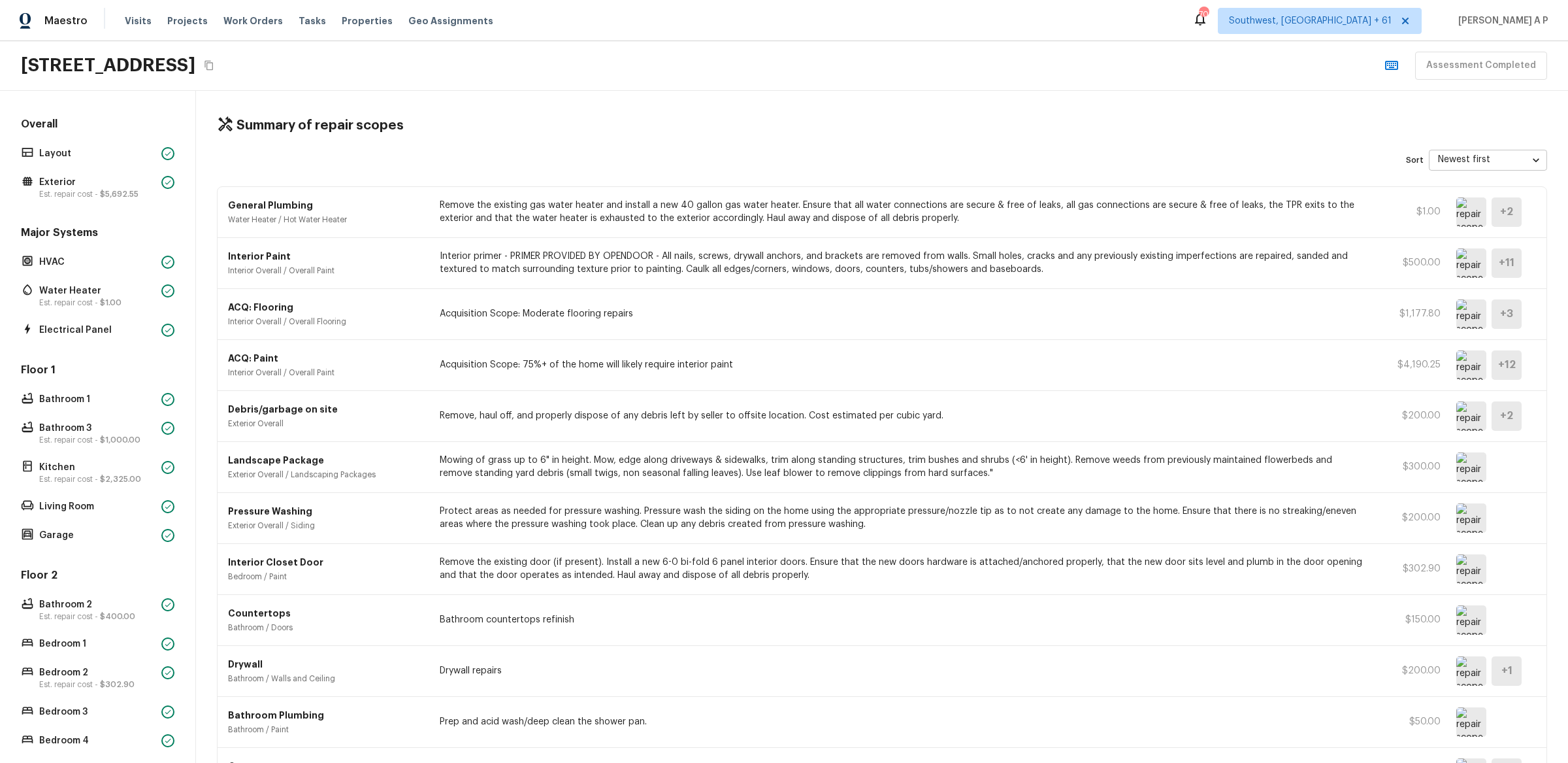
click at [1478, 266] on img at bounding box center [1472, 262] width 30 height 29
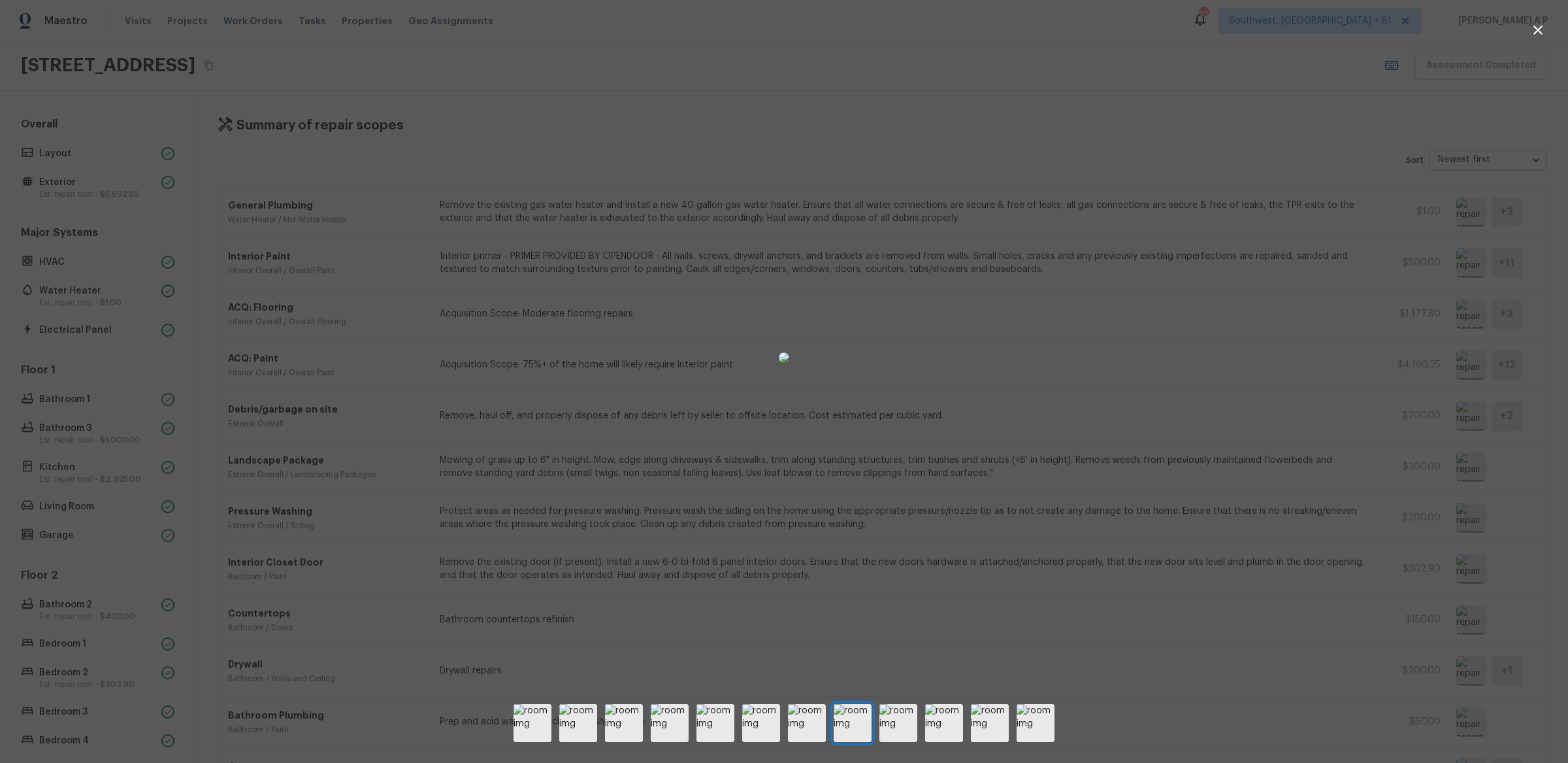
click at [1143, 401] on div at bounding box center [784, 357] width 1568 height 673
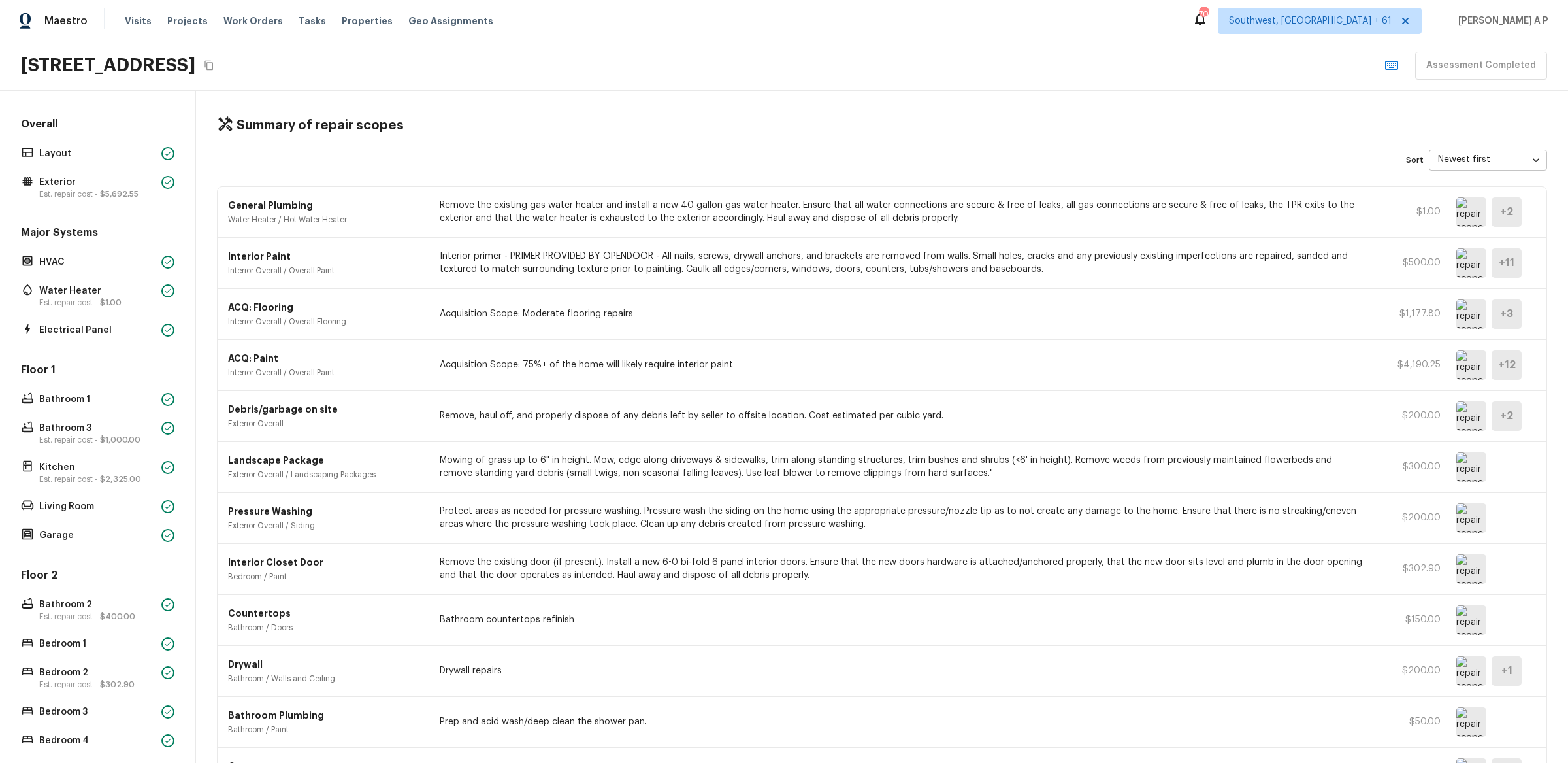
click at [990, 272] on p "Interior primer - PRIMER PROVIDED BY OPENDOOR - All nails, screws, drywall anch…" at bounding box center [902, 262] width 926 height 26
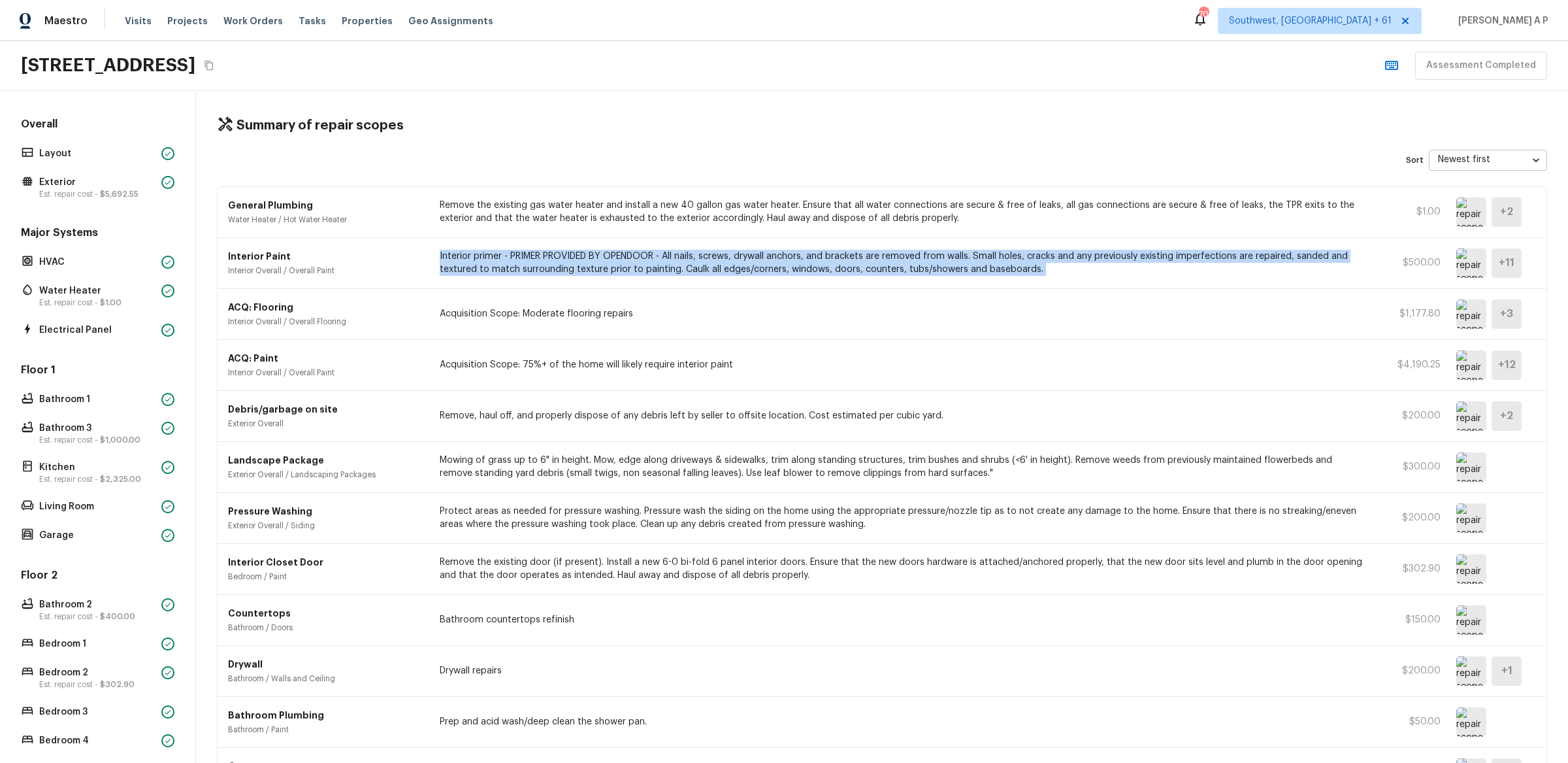
click at [990, 272] on p "Interior primer - PRIMER PROVIDED BY OPENDOOR - All nails, screws, drywall anch…" at bounding box center [902, 262] width 926 height 26
click at [990, 271] on p "Interior primer - PRIMER PROVIDED BY OPENDOOR - All nails, screws, drywall anch…" at bounding box center [902, 262] width 926 height 26
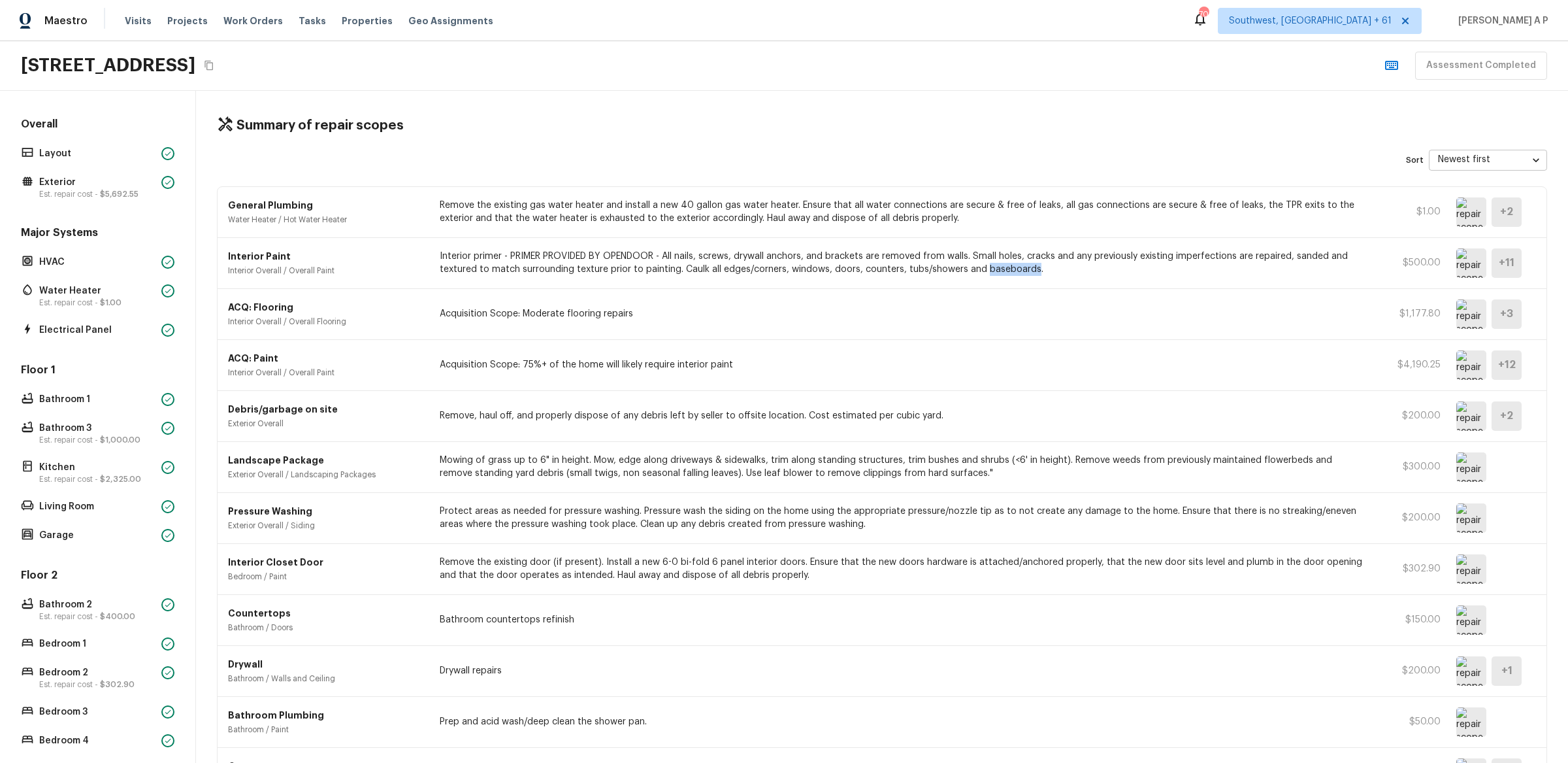
click at [990, 271] on p "Interior primer - PRIMER PROVIDED BY OPENDOOR - All nails, screws, drywall anch…" at bounding box center [902, 262] width 926 height 26
